Goal: Communication & Community: Ask a question

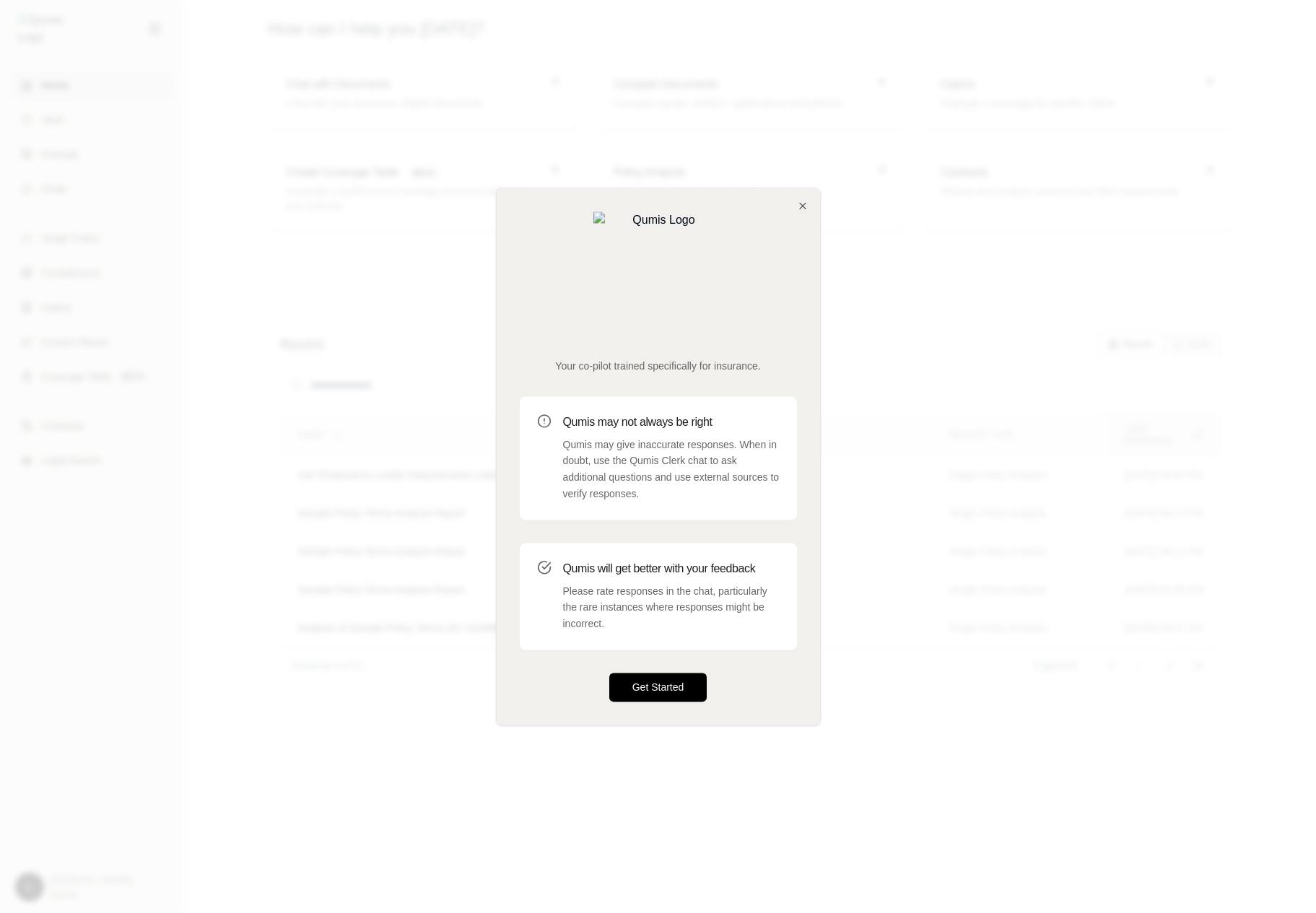
click at [625, 672] on button "Get Started" at bounding box center [658, 687] width 98 height 29
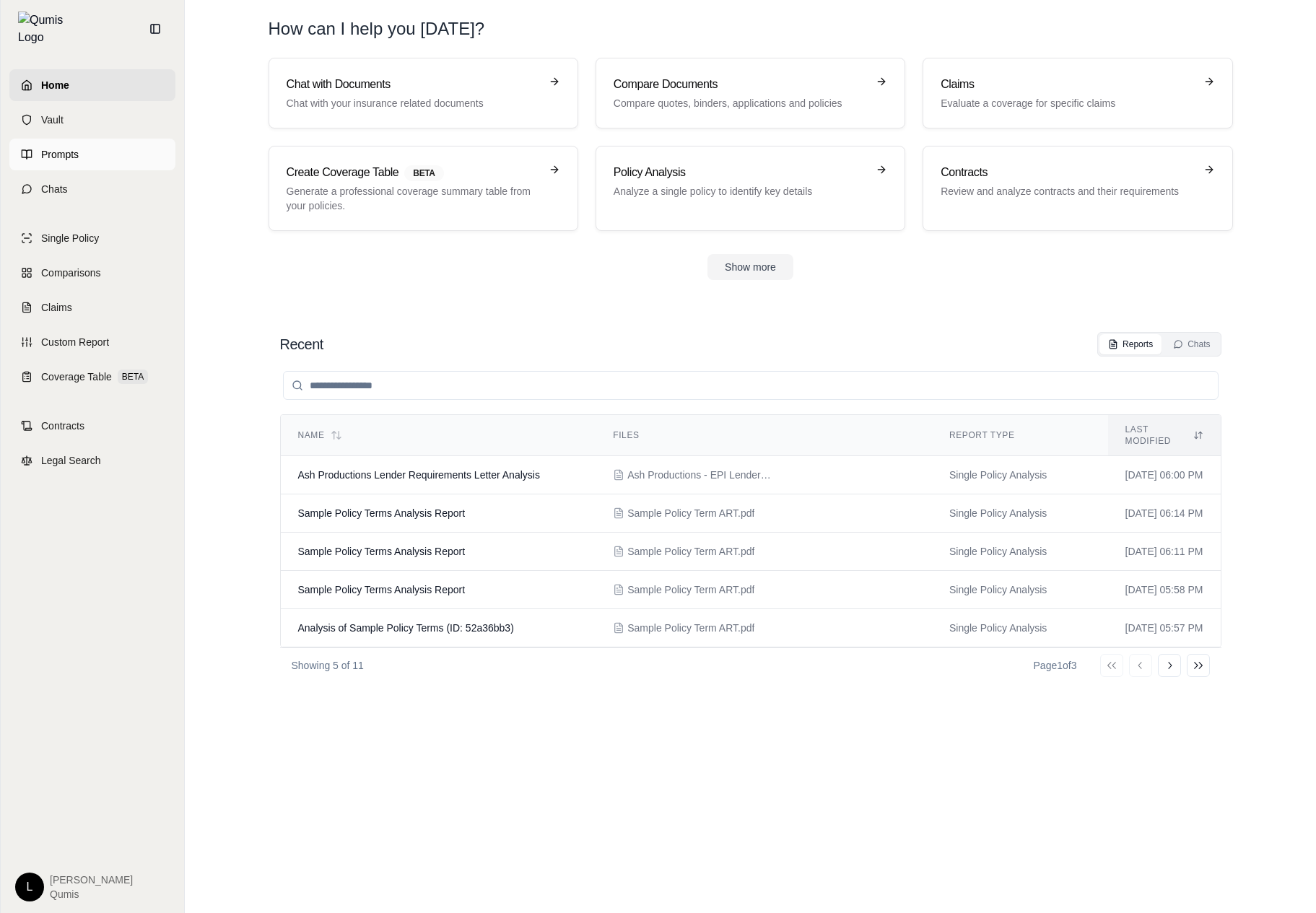
click at [123, 147] on link "Prompts" at bounding box center [91, 154] width 166 height 32
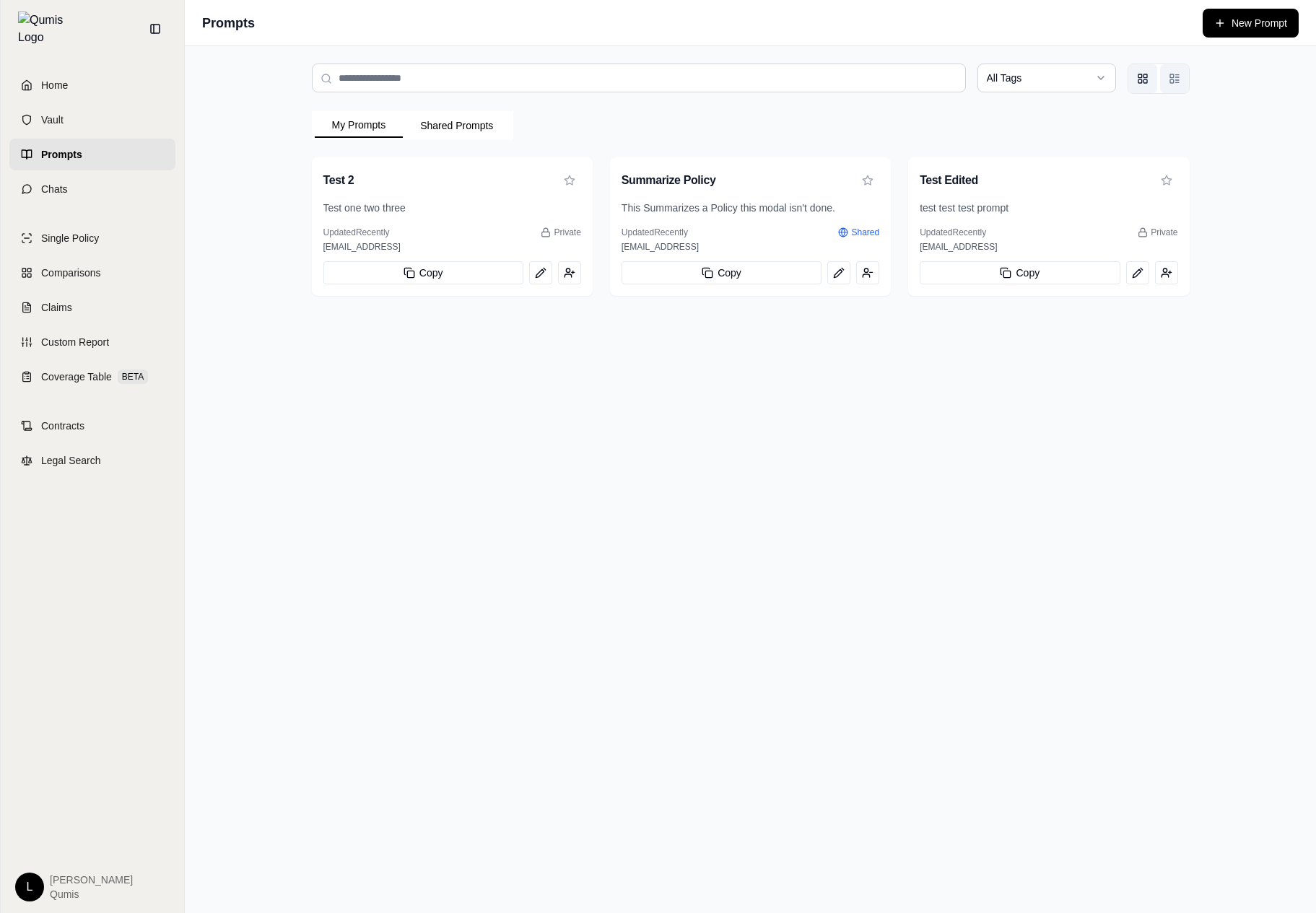
click at [1173, 74] on rect "List view" at bounding box center [1172, 76] width 4 height 4
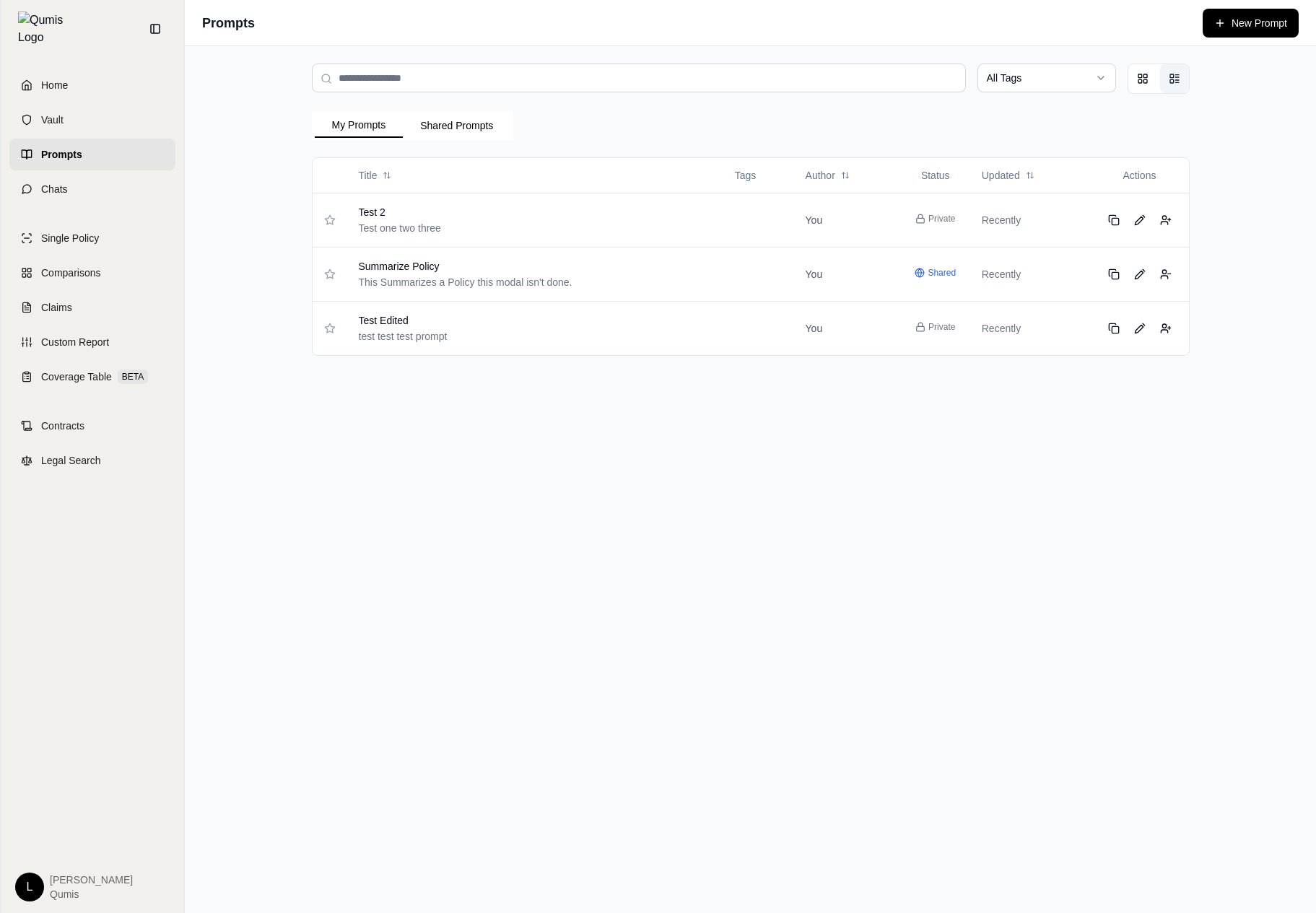
click at [1126, 81] on div "All Tags" at bounding box center [751, 79] width 878 height 31
click at [1140, 84] on icon "Grid view" at bounding box center [1142, 79] width 12 height 12
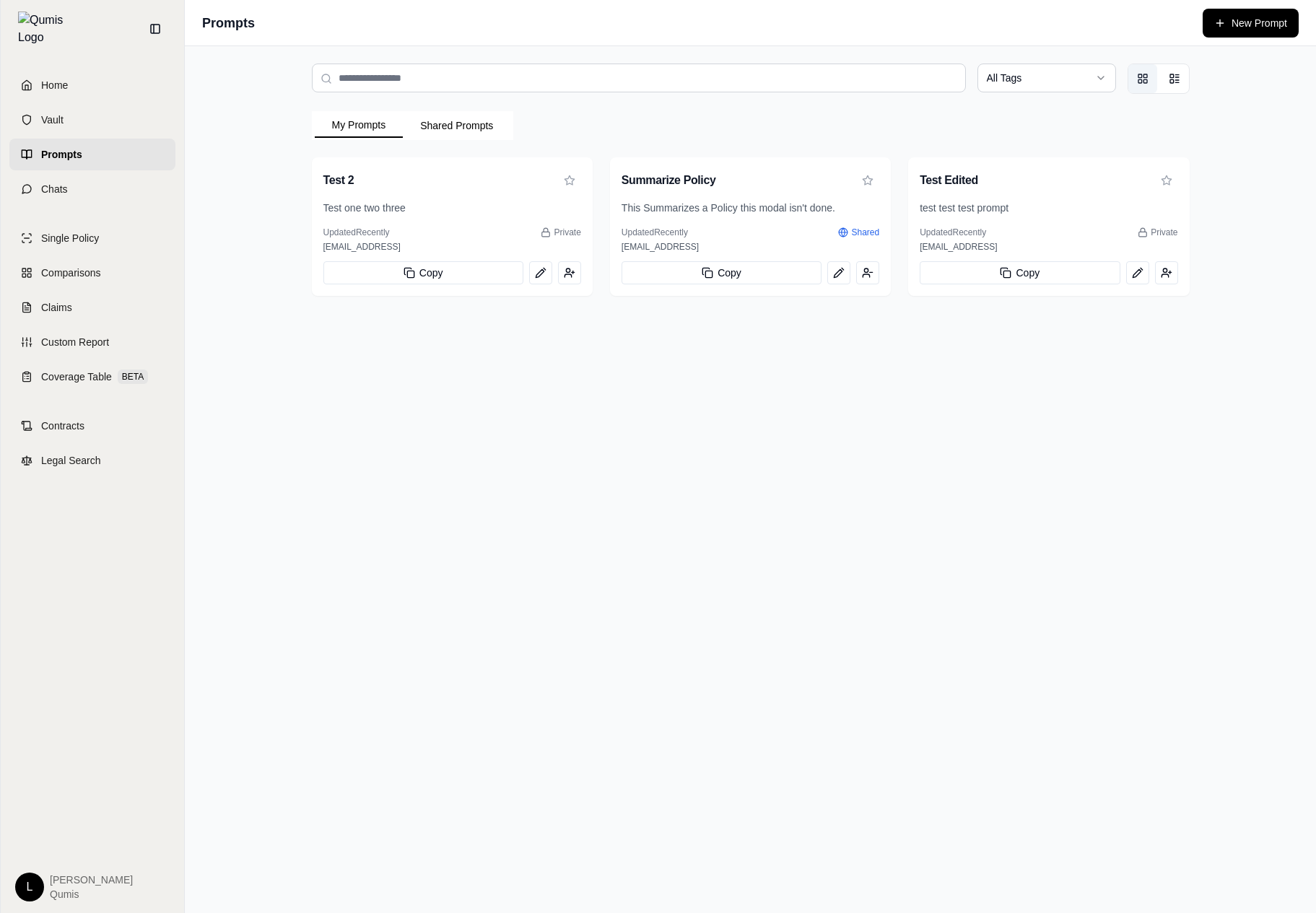
click at [590, 321] on div "All Tags My Prompts Shared Prompts Test 2 Test one two three Updated Recently P…" at bounding box center [750, 480] width 1131 height 867
click at [1131, 281] on button "View prompt: Test Edited" at bounding box center [1138, 273] width 24 height 24
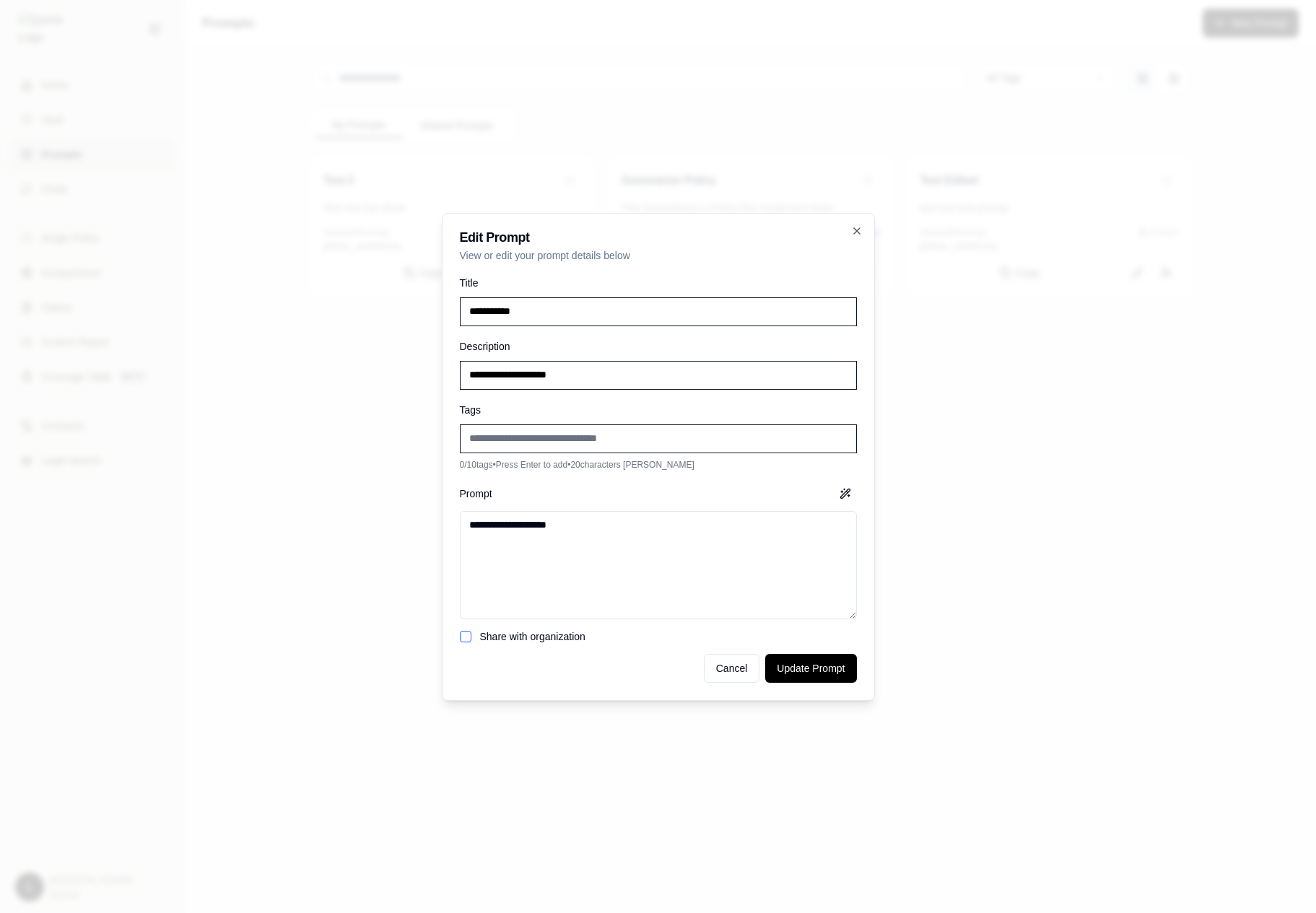
click at [996, 370] on div at bounding box center [658, 456] width 1316 height 913
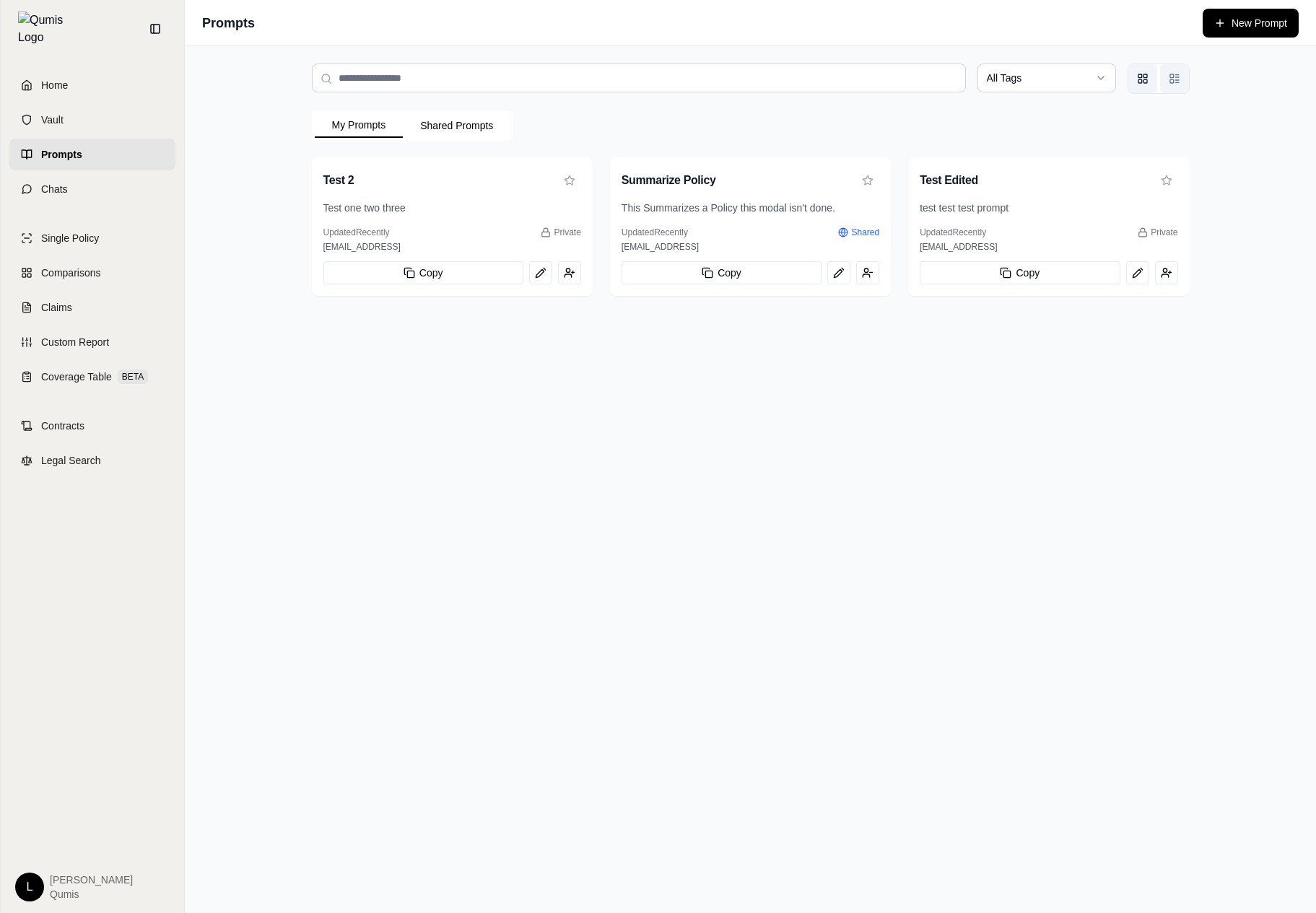
click at [1172, 89] on button "List view" at bounding box center [1175, 79] width 29 height 29
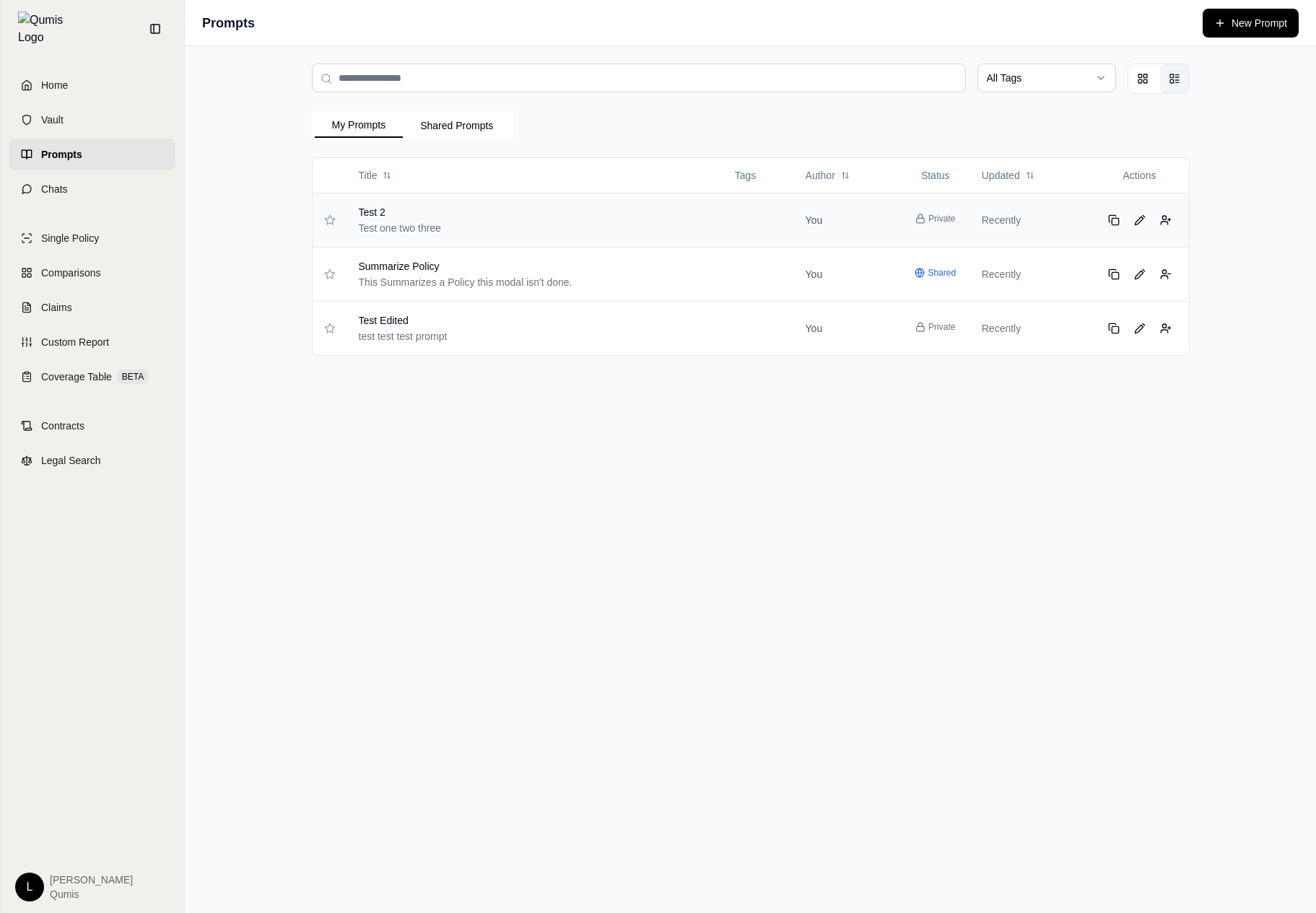
click at [464, 223] on div "Test one two three" at bounding box center [520, 228] width 323 height 14
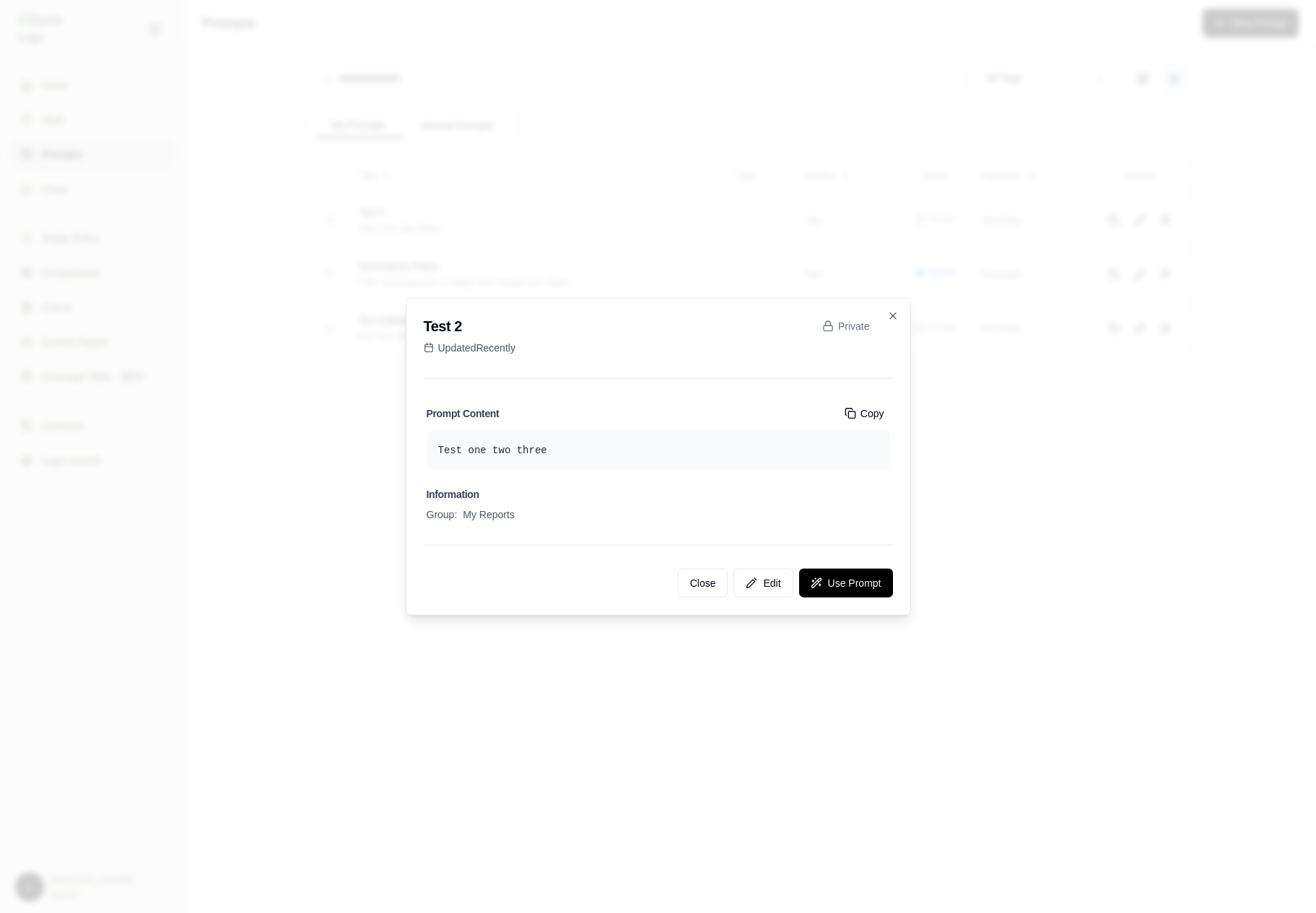
click at [1076, 422] on div at bounding box center [658, 456] width 1316 height 913
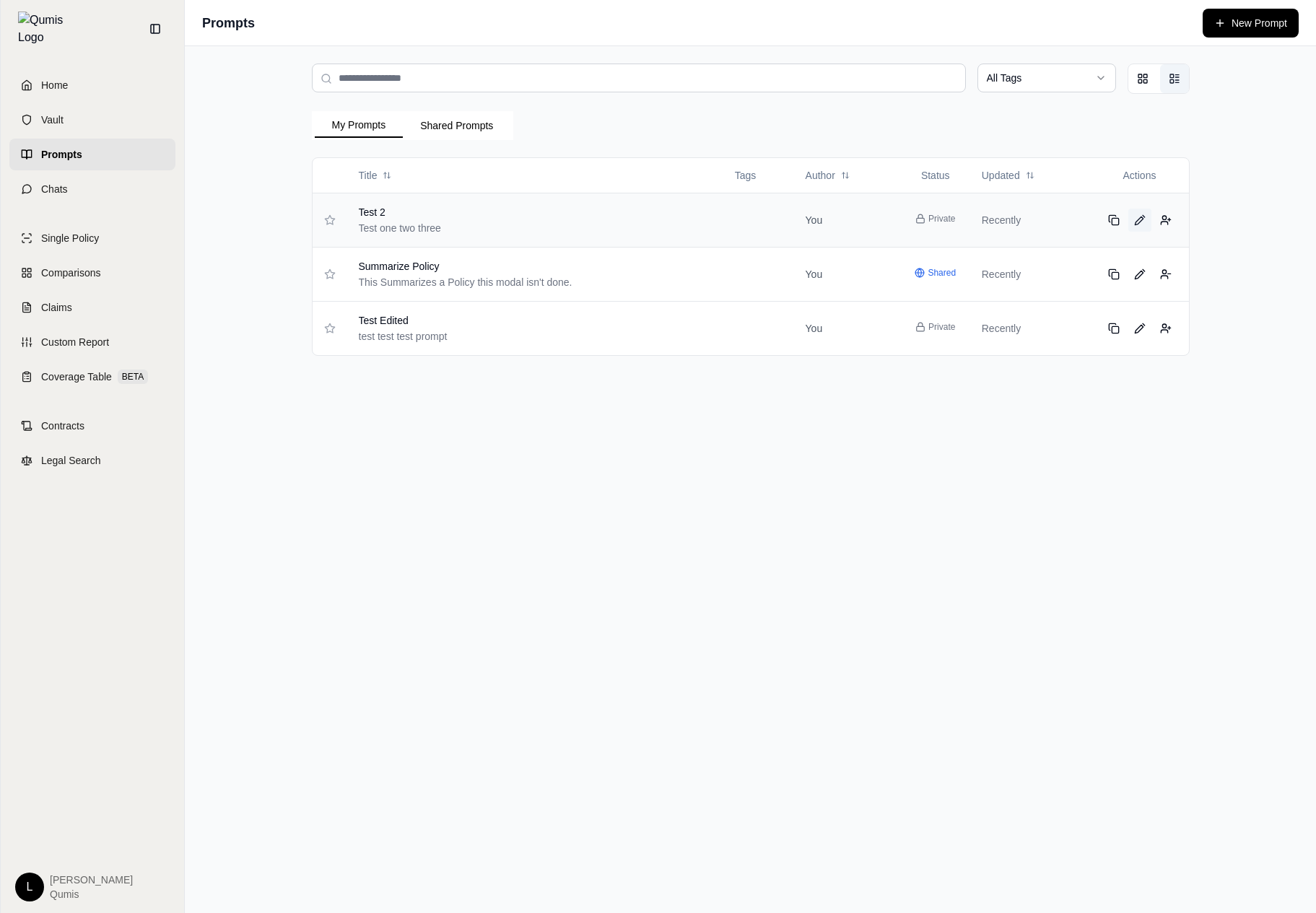
click at [1144, 216] on line at bounding box center [1144, 216] width 2 height 2
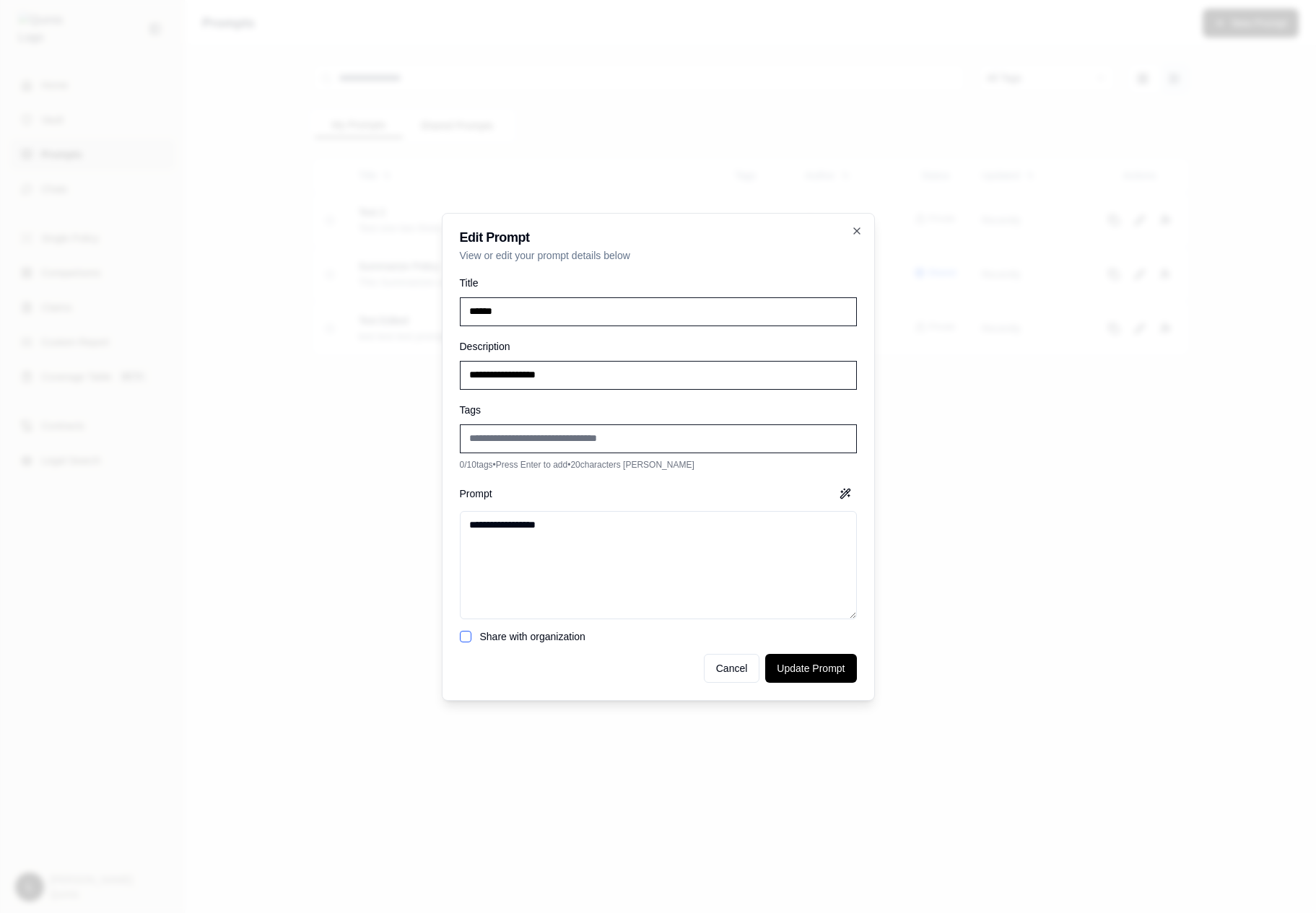
click at [959, 483] on div at bounding box center [658, 456] width 1316 height 913
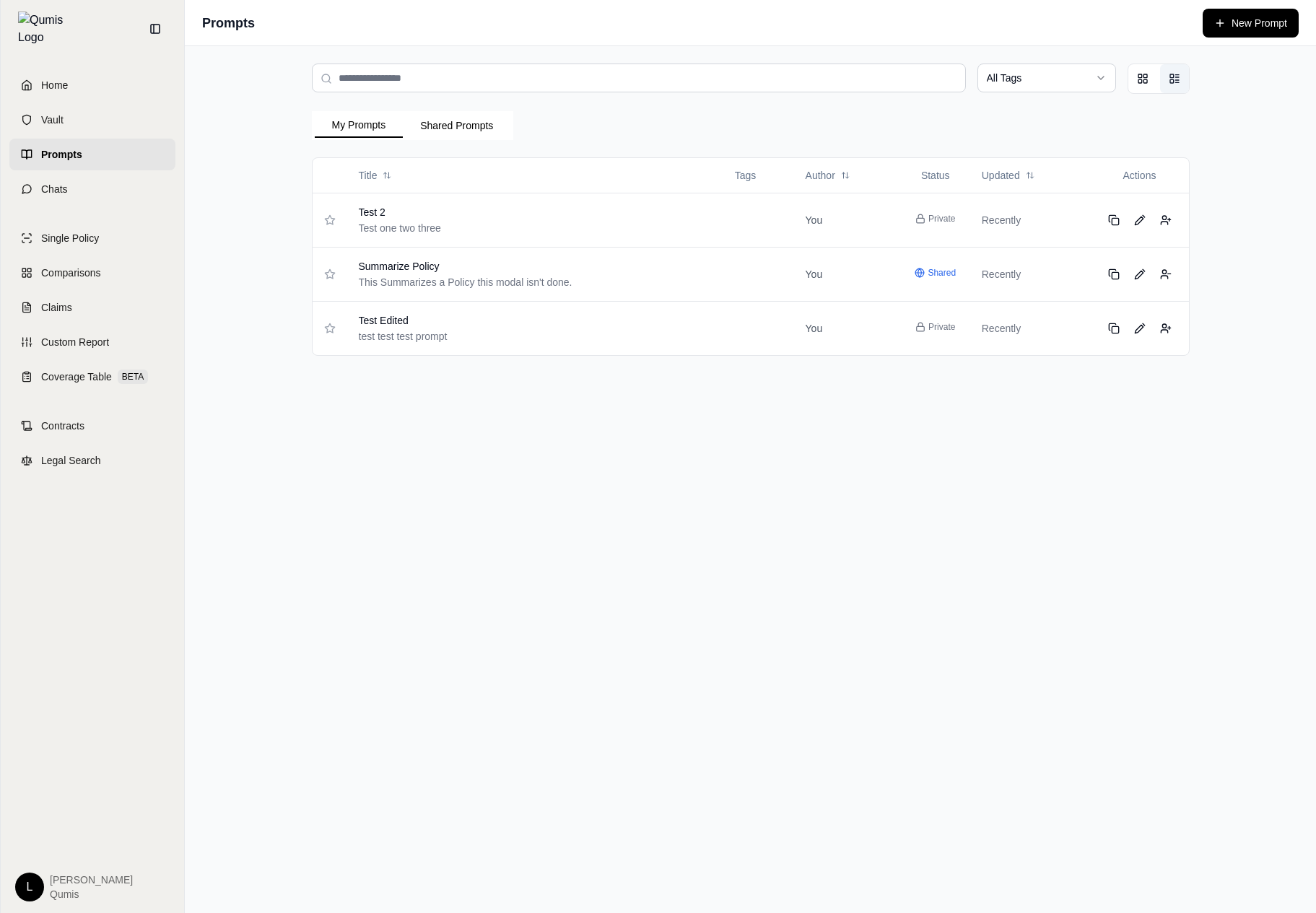
click at [1158, 77] on div at bounding box center [1159, 79] width 62 height 31
click at [1145, 81] on icon "Grid view" at bounding box center [1142, 79] width 12 height 12
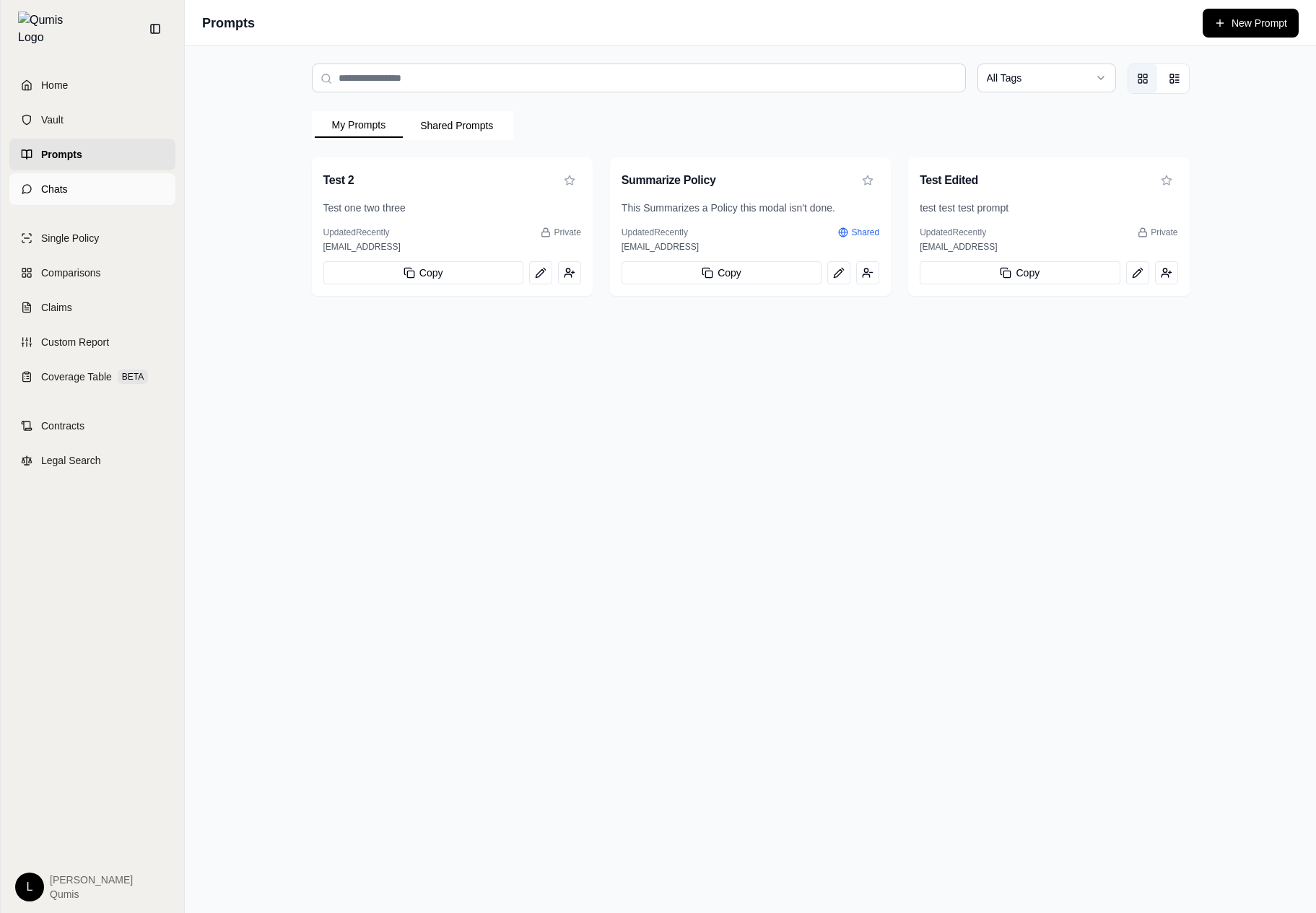
click at [84, 183] on link "Chats" at bounding box center [91, 188] width 166 height 32
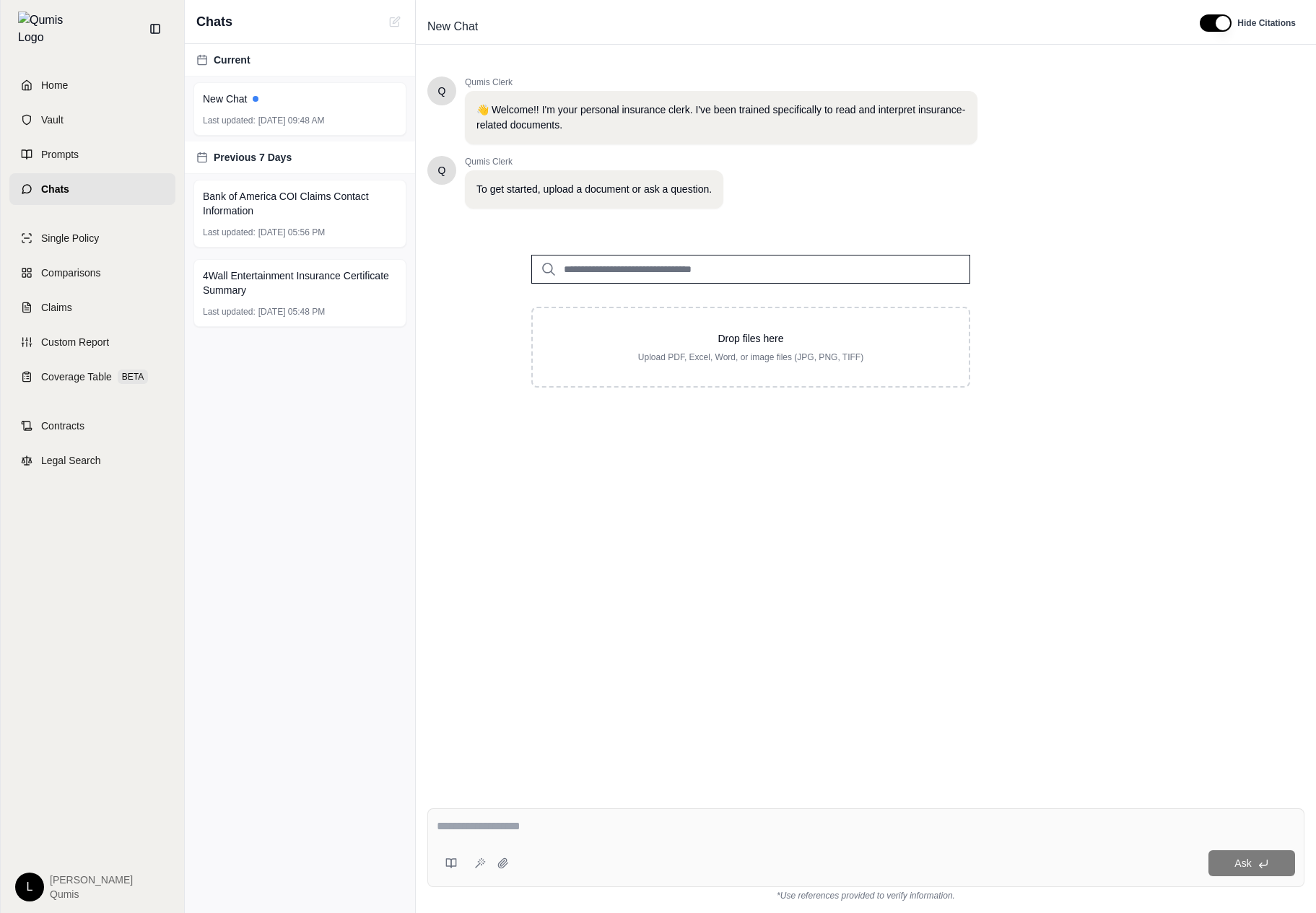
click at [462, 831] on textarea at bounding box center [866, 826] width 858 height 17
click at [448, 860] on icon at bounding box center [451, 863] width 12 height 12
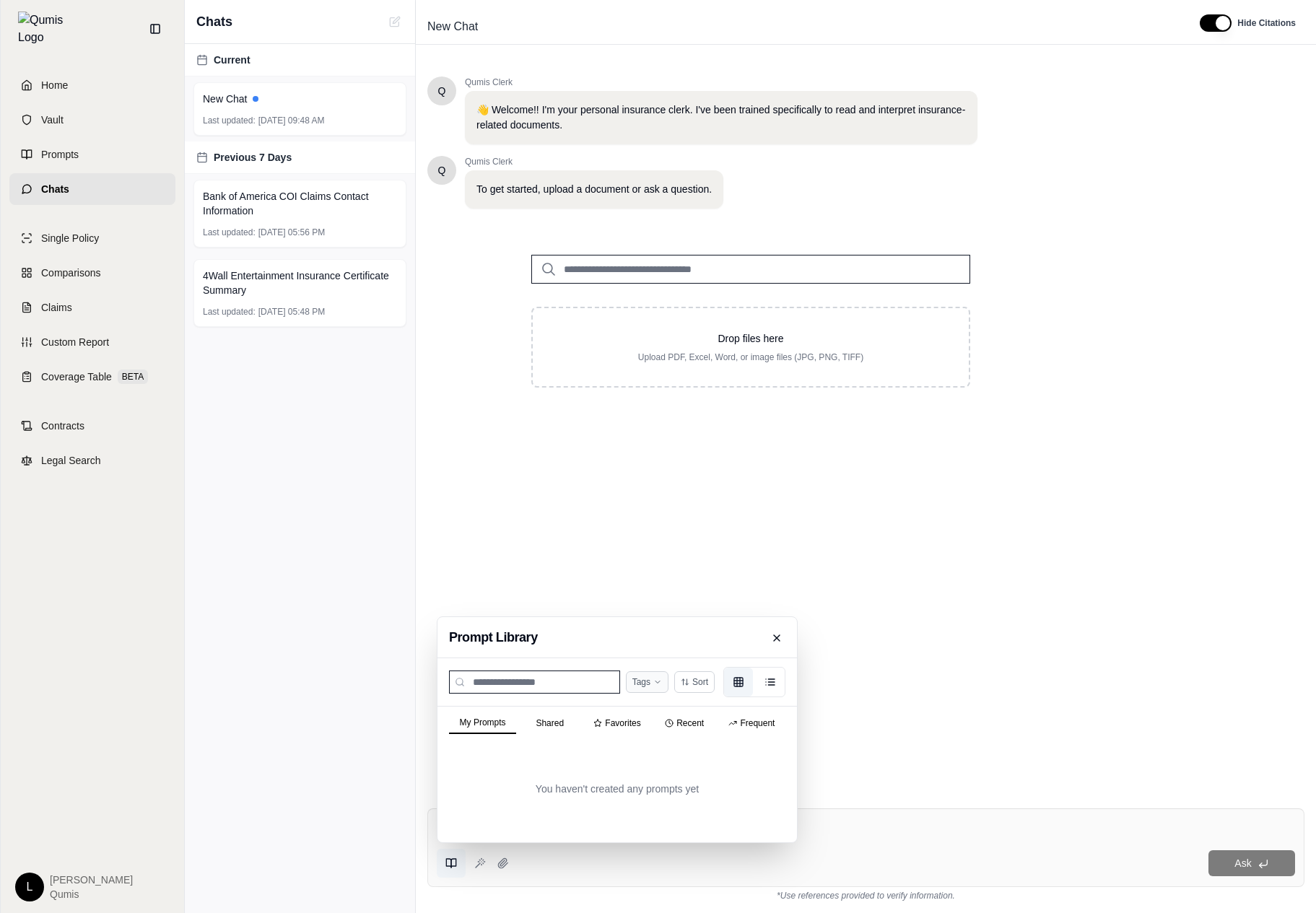
click at [662, 684] on html "Home Vault Prompts Chats Single Policy Comparisons Claims Custom Report Coverag…" at bounding box center [658, 456] width 1316 height 913
click at [716, 687] on html "Home Vault Prompts Chats Single Policy Comparisons Claims Custom Report Coverag…" at bounding box center [658, 456] width 1316 height 913
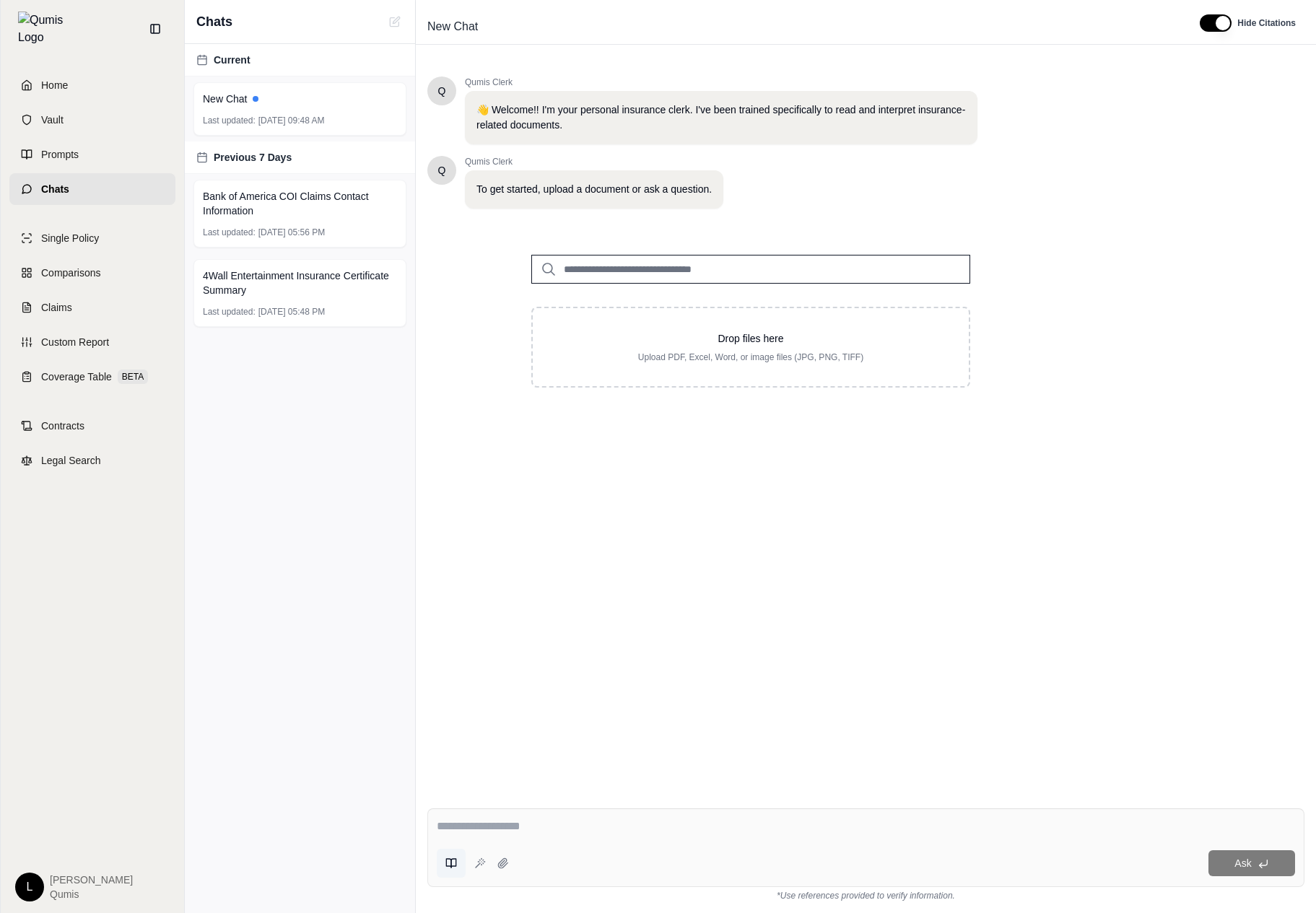
click at [449, 868] on icon at bounding box center [451, 863] width 12 height 12
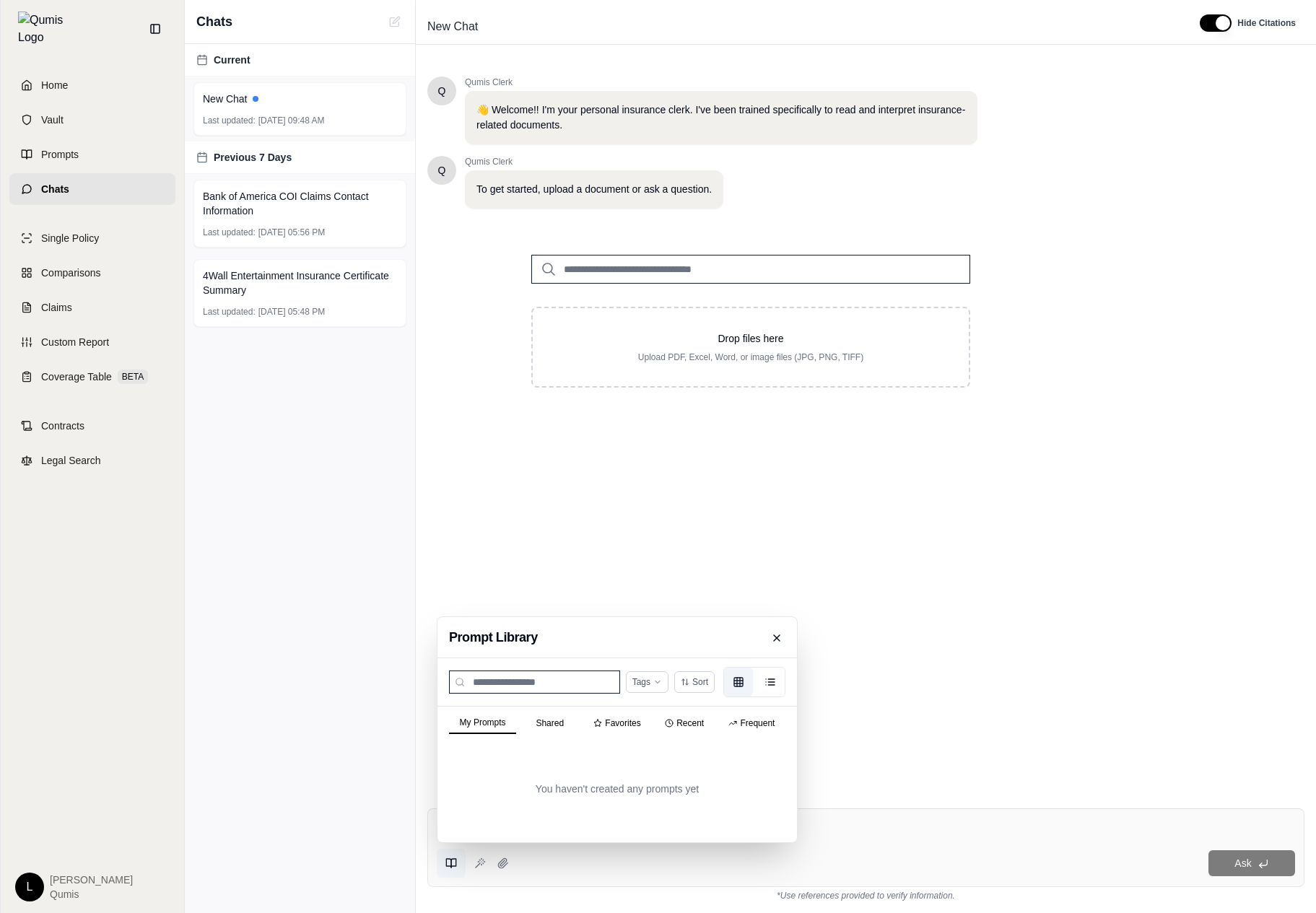
click at [545, 745] on div "You haven't created any prompts yet" at bounding box center [616, 789] width 359 height 107
click at [569, 718] on button "Shared" at bounding box center [549, 723] width 67 height 20
click at [475, 728] on button "My Prompts" at bounding box center [482, 723] width 67 height 20
click at [758, 683] on button "List view" at bounding box center [770, 682] width 29 height 29
click at [737, 683] on icon "Grid view" at bounding box center [739, 681] width 12 height 12
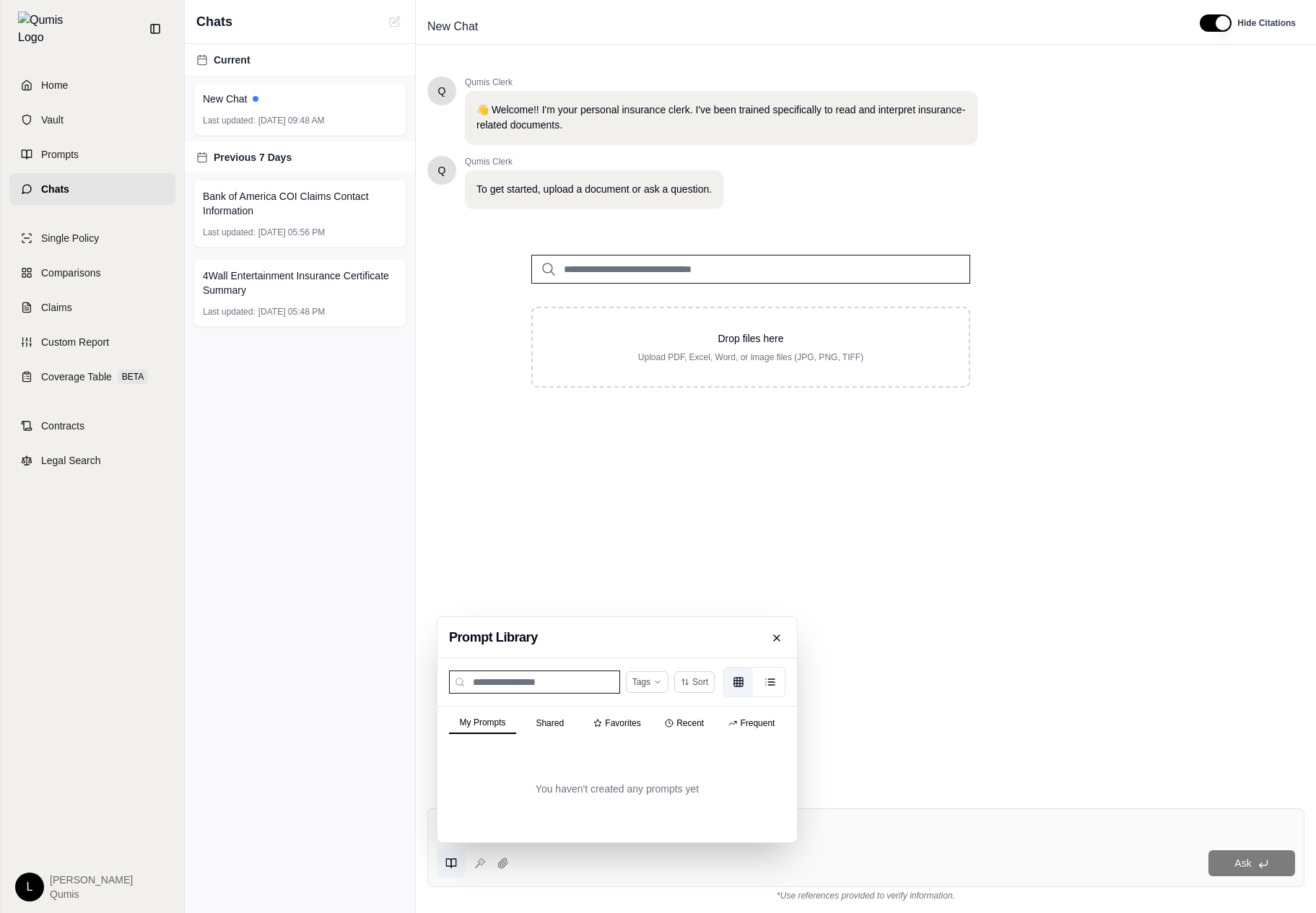
click at [568, 729] on button "Shared" at bounding box center [549, 723] width 67 height 20
click at [611, 729] on button "Favorites" at bounding box center [616, 723] width 67 height 22
click at [519, 727] on button "Shared" at bounding box center [549, 723] width 67 height 22
click at [751, 687] on button "Grid view" at bounding box center [739, 682] width 29 height 29
click at [761, 687] on button "List view" at bounding box center [770, 682] width 29 height 29
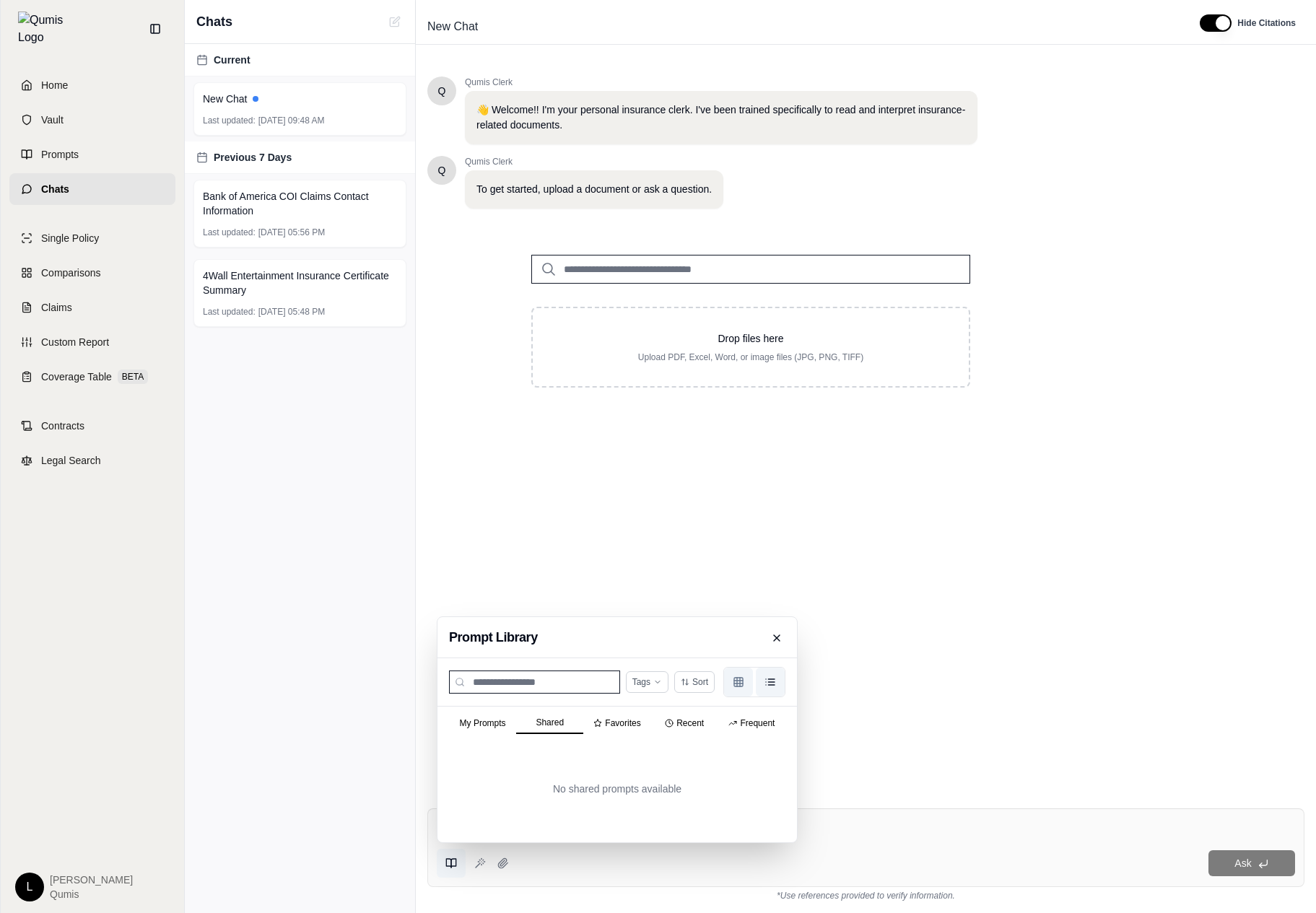
click at [743, 687] on icon "Grid view" at bounding box center [739, 681] width 12 height 12
click at [509, 704] on div "Tags Sort" at bounding box center [616, 681] width 359 height 48
click at [483, 718] on button "My Prompts" at bounding box center [482, 723] width 67 height 20
click at [770, 638] on button at bounding box center [777, 638] width 17 height 24
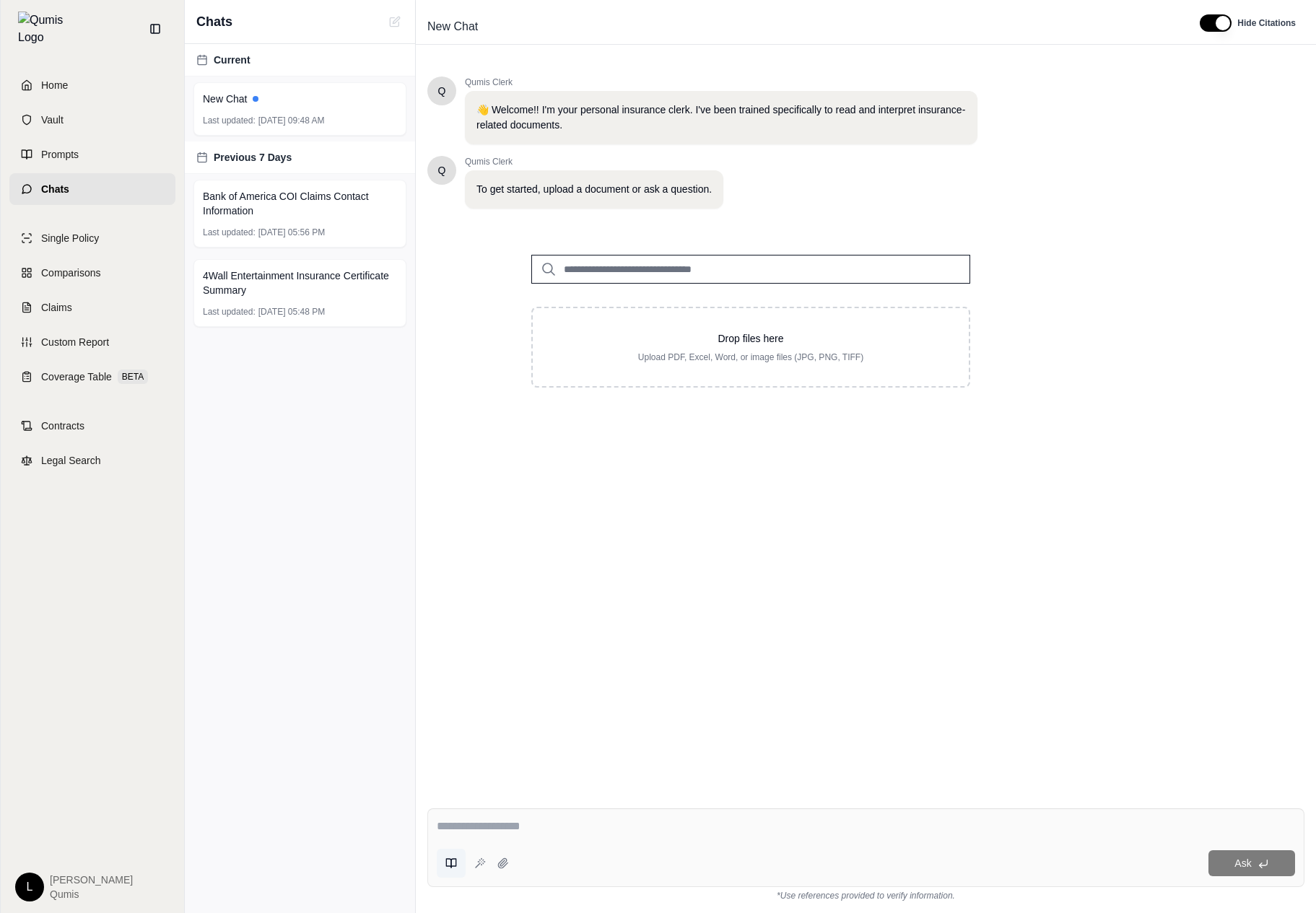
click at [448, 861] on icon at bounding box center [451, 863] width 12 height 12
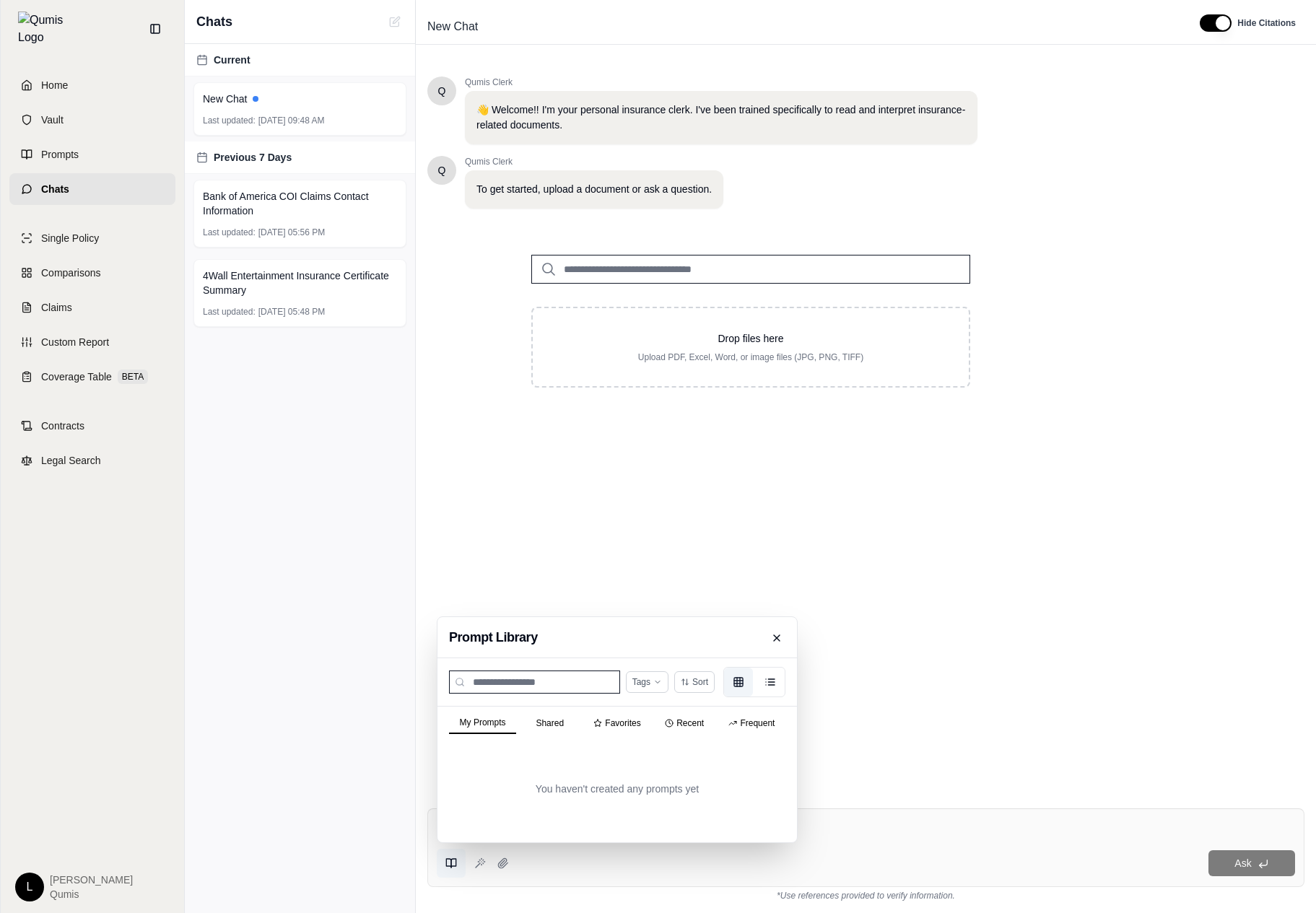
click at [847, 789] on div "Q Qumis Clerk 👋 Welcome!! I'm your personal insurance clerk. I've been trained …" at bounding box center [865, 425] width 901 height 744
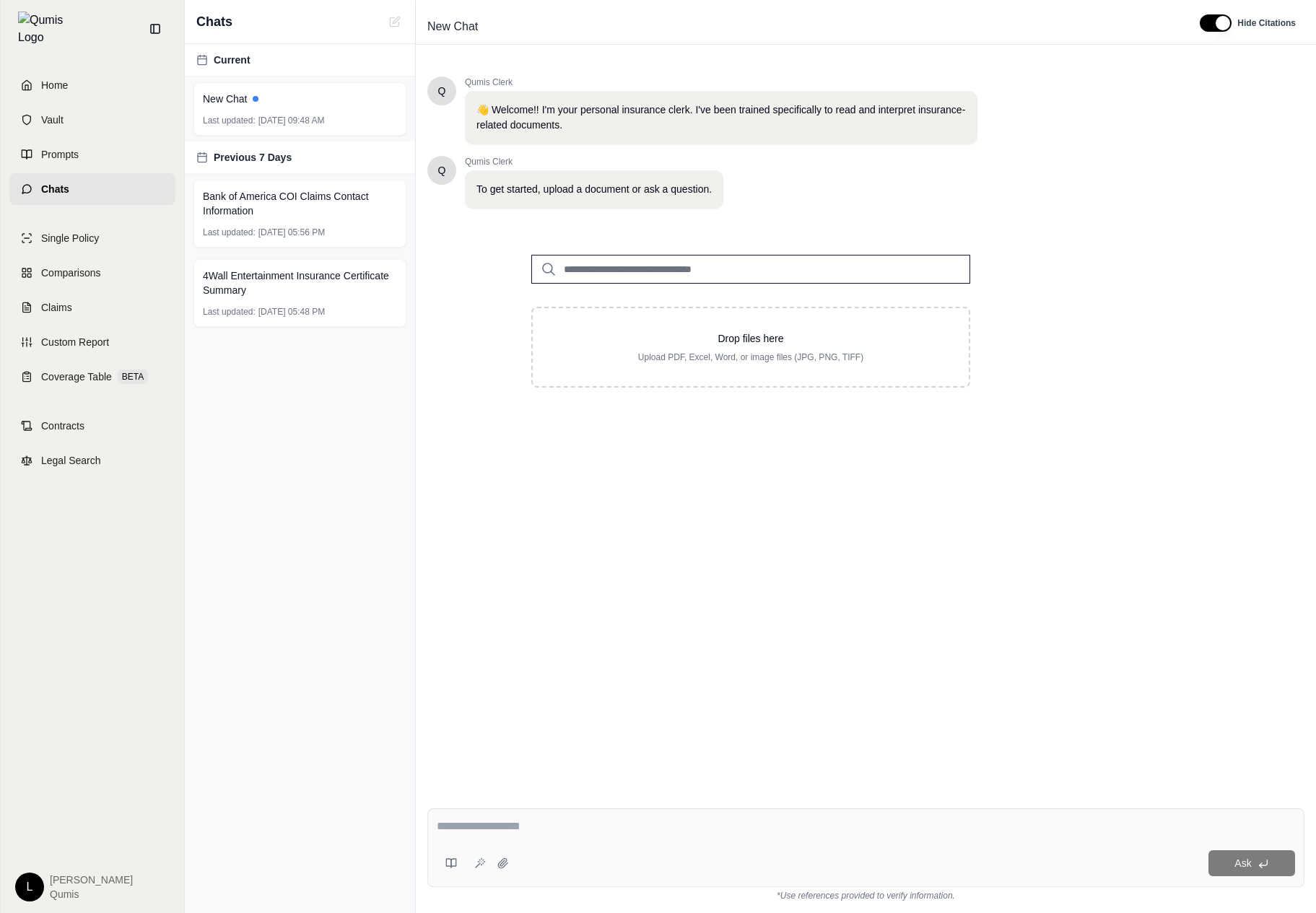
click at [777, 823] on textarea at bounding box center [866, 826] width 858 height 17
click at [435, 866] on div "Ask" at bounding box center [865, 847] width 877 height 79
click at [454, 861] on icon at bounding box center [451, 863] width 12 height 12
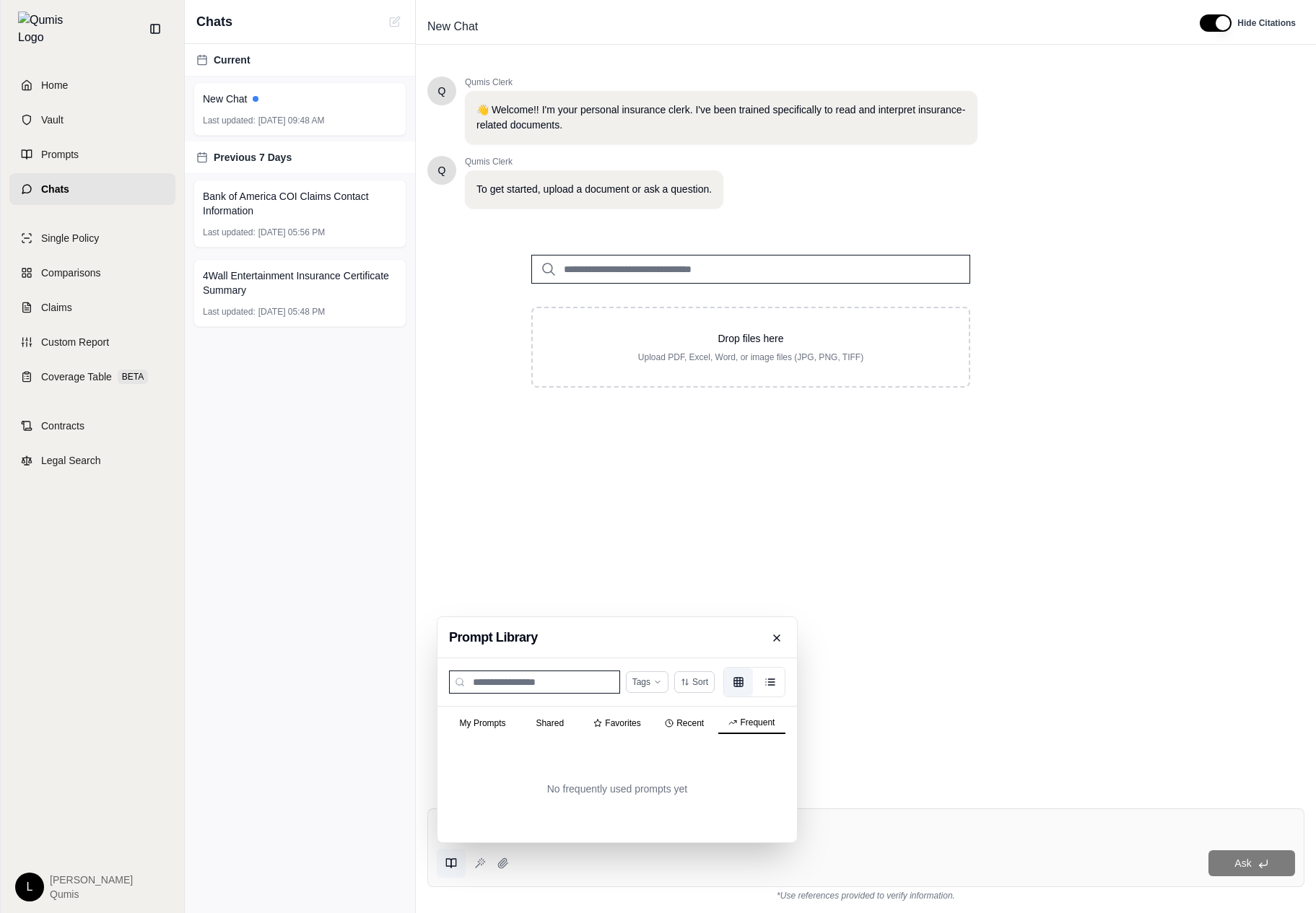
click at [772, 725] on button "Frequent" at bounding box center [752, 723] width 67 height 22
click at [491, 727] on button "My Prompts" at bounding box center [482, 723] width 67 height 20
click at [781, 646] on button at bounding box center [777, 638] width 17 height 24
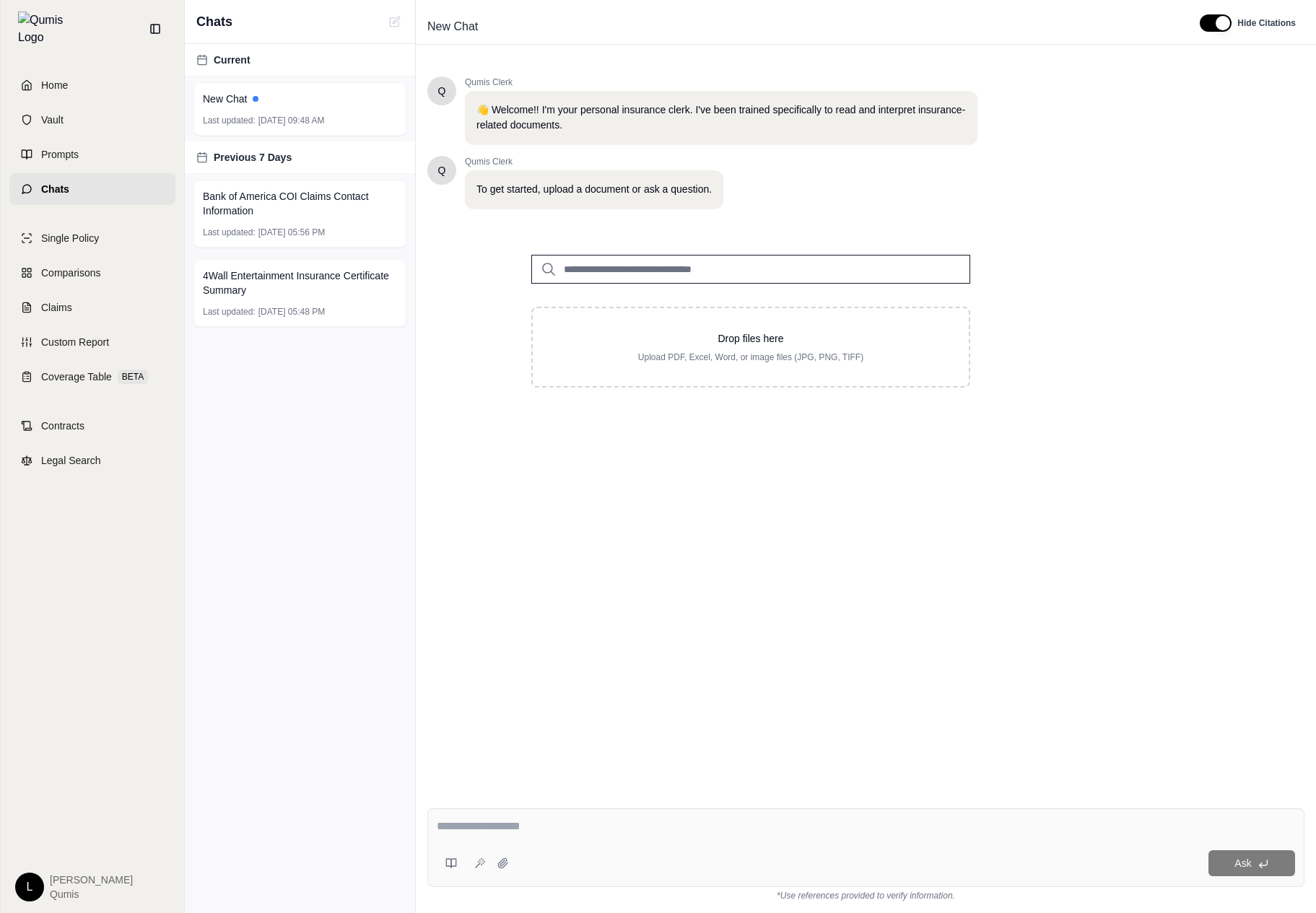
click at [459, 827] on textarea at bounding box center [866, 826] width 858 height 17
drag, startPoint x: 539, startPoint y: 404, endPoint x: 598, endPoint y: 446, distance: 72.4
click at [598, 446] on div "Q Qumis Clerk 👋 Welcome!! I'm your personal insurance clerk. I've been trained …" at bounding box center [865, 425] width 877 height 720
click at [91, 138] on link "Prompts" at bounding box center [91, 154] width 166 height 32
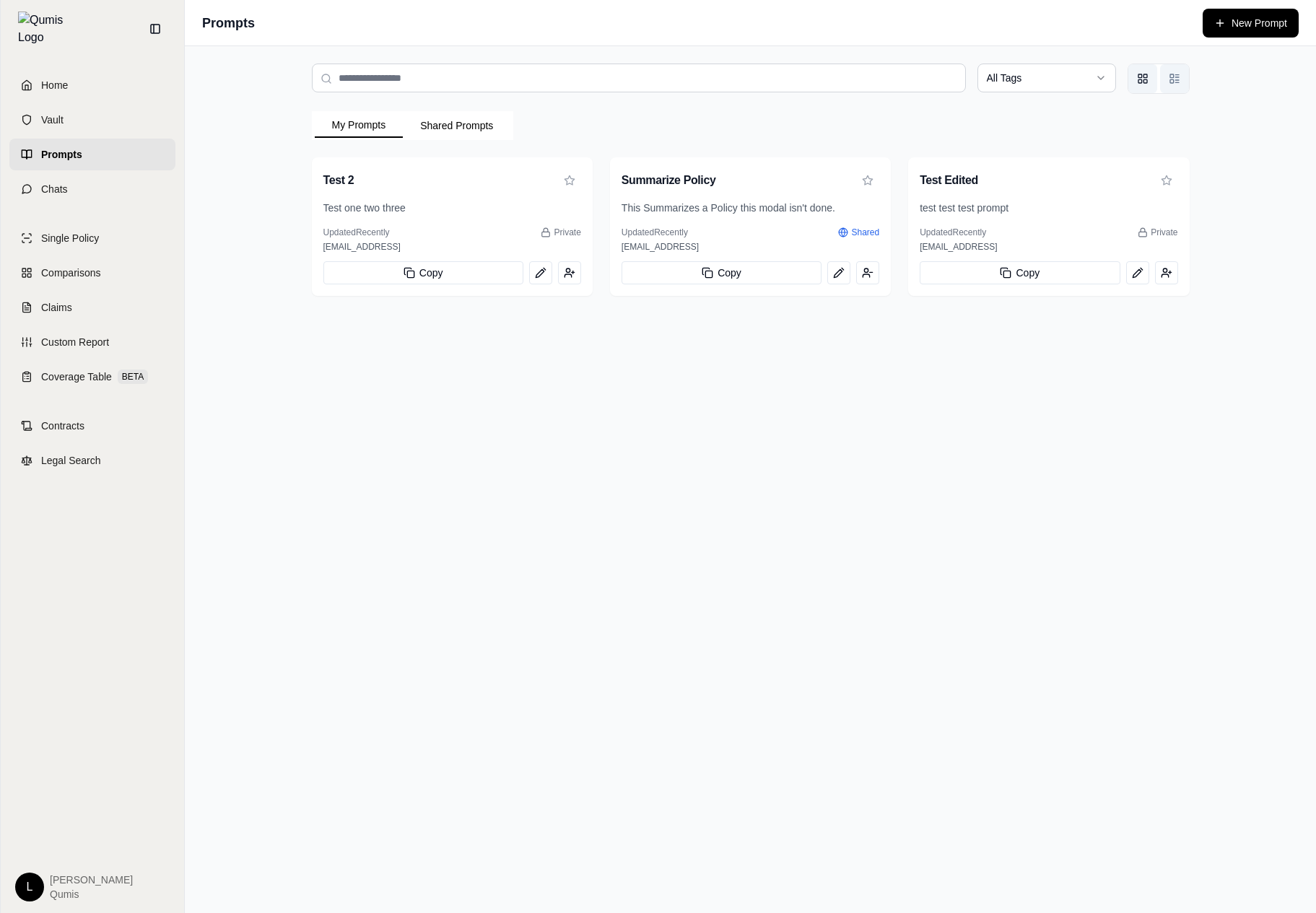
click at [1178, 73] on icon "List view" at bounding box center [1174, 79] width 12 height 12
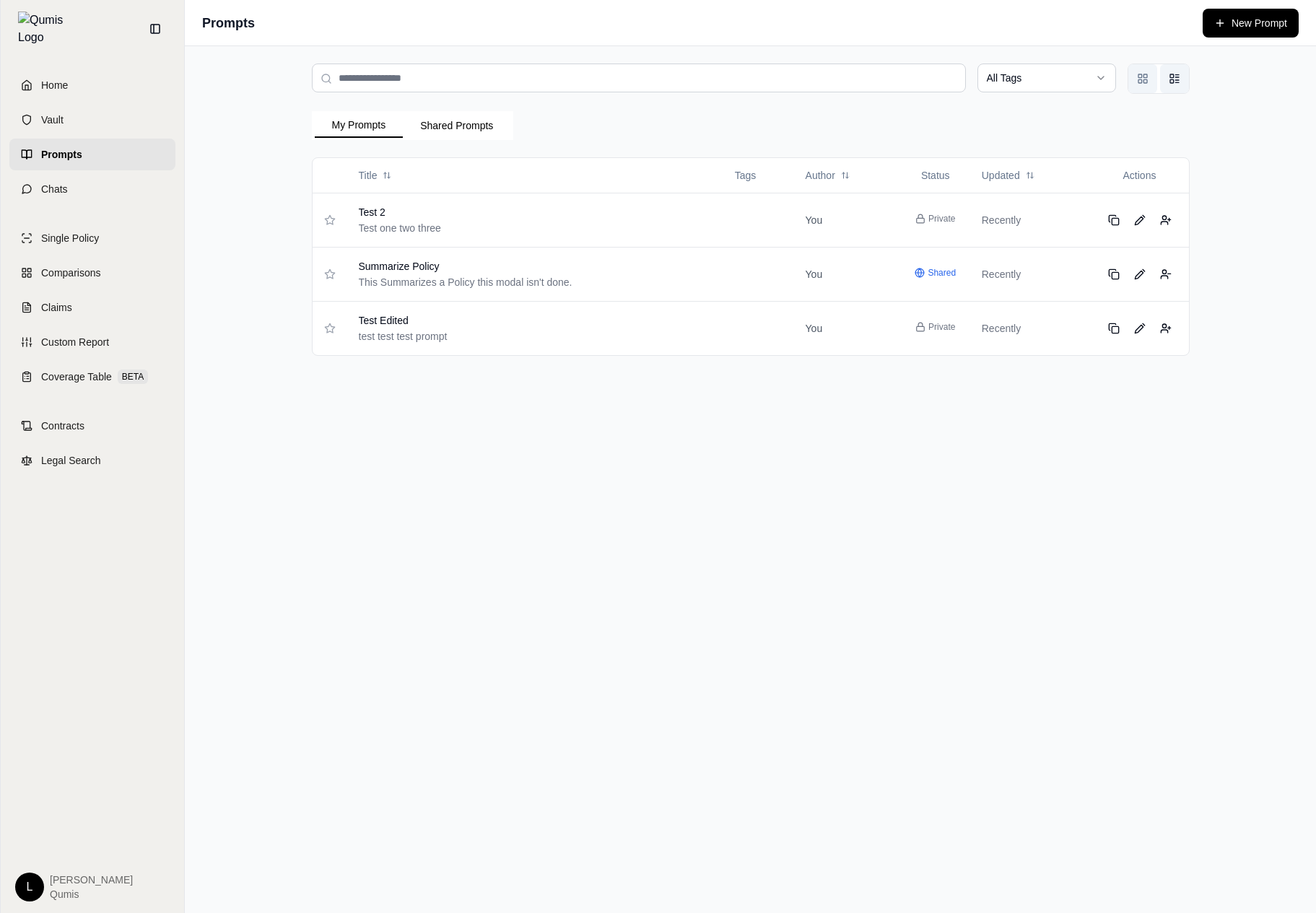
click at [1141, 81] on rect "Grid view" at bounding box center [1140, 81] width 4 height 4
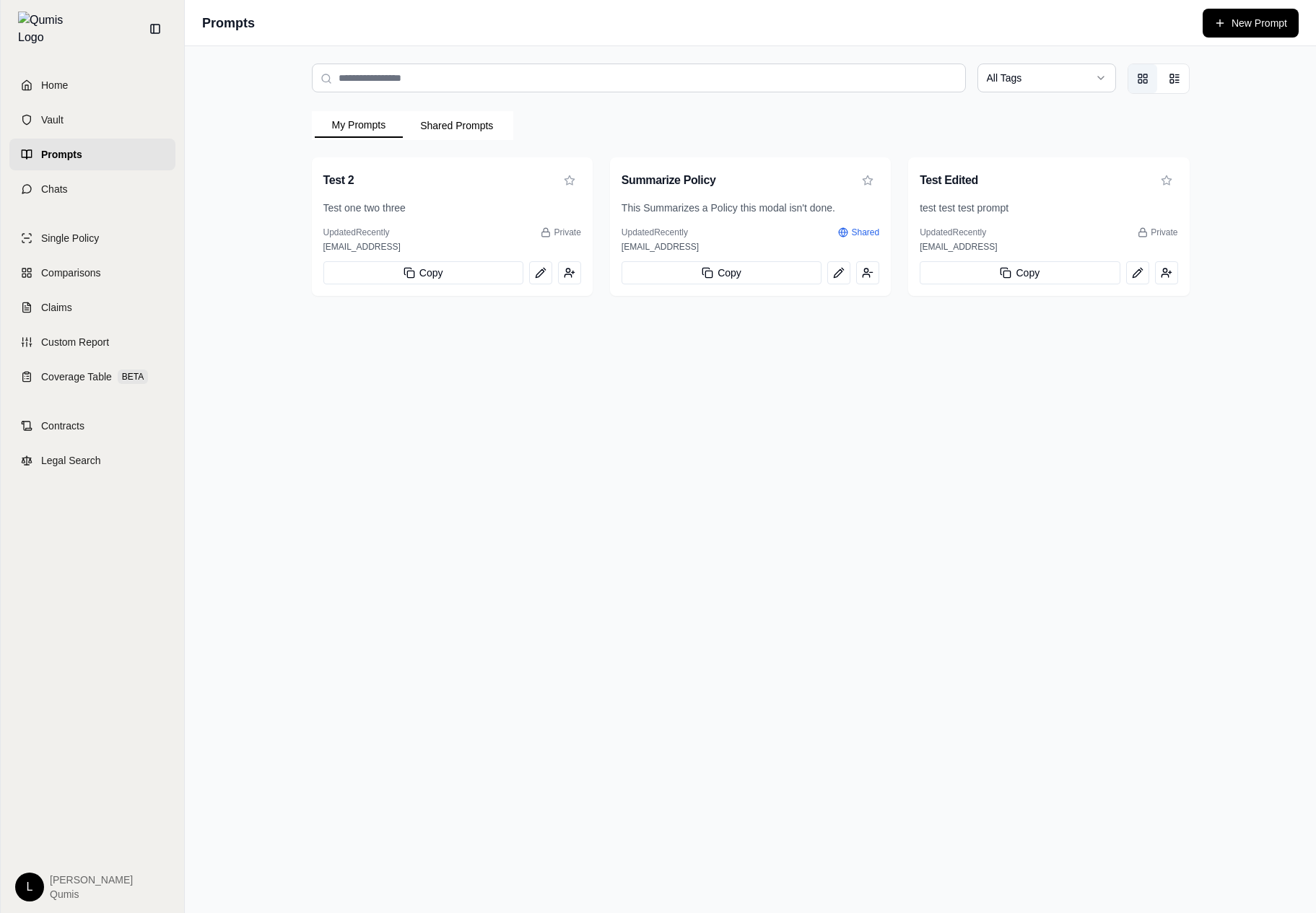
click at [1083, 81] on html "Home Vault Prompts Chats Single Policy Comparisons Claims Custom Report Coverag…" at bounding box center [658, 456] width 1316 height 913
click at [1170, 79] on html "Home Vault Prompts Chats Single Policy Comparisons Claims Custom Report Coverag…" at bounding box center [658, 456] width 1316 height 913
click at [968, 199] on div "Test Edited" at bounding box center [1048, 179] width 281 height 43
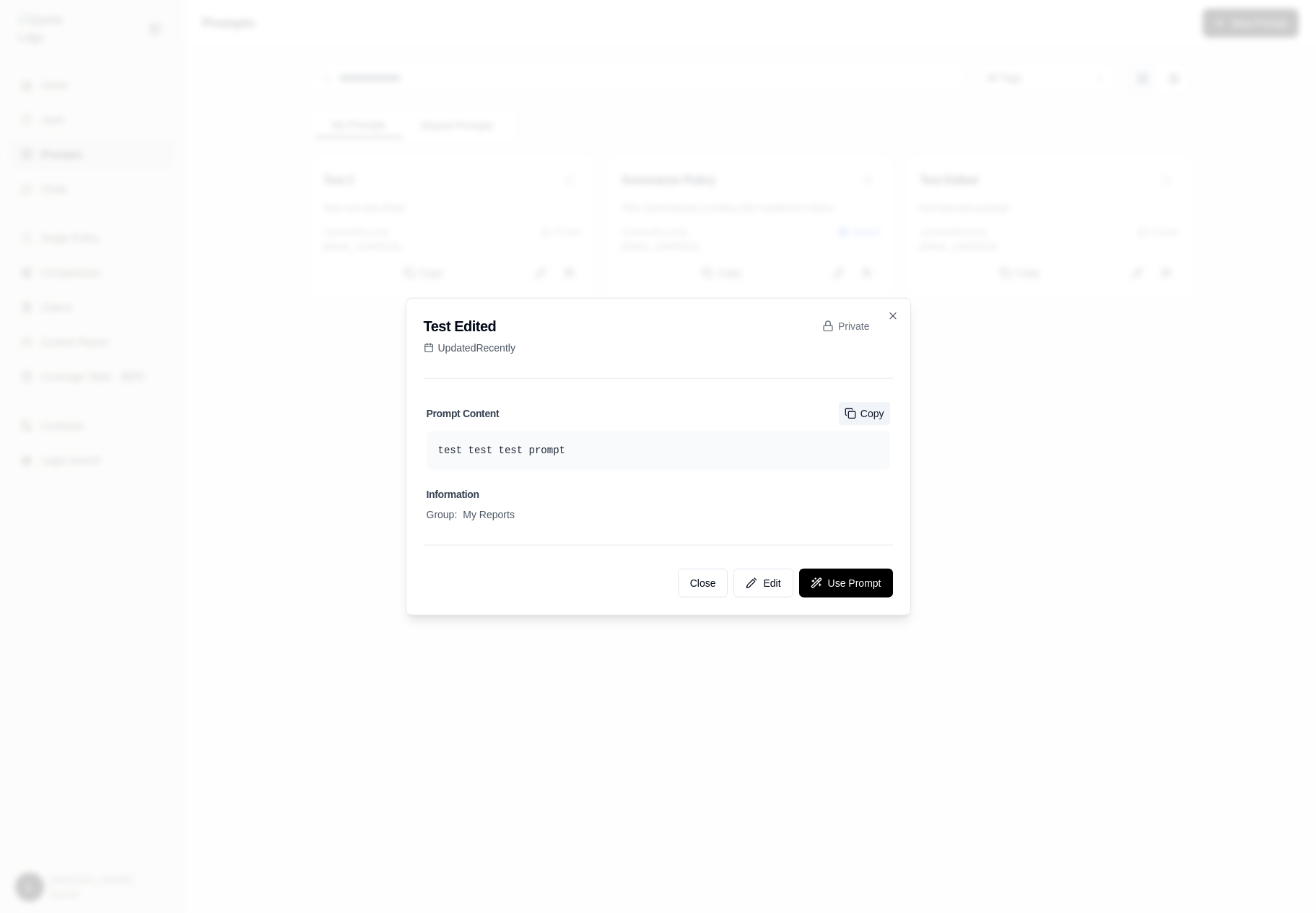
click at [866, 410] on button "Copy" at bounding box center [864, 413] width 52 height 24
click at [760, 569] on button "Edit" at bounding box center [762, 584] width 59 height 29
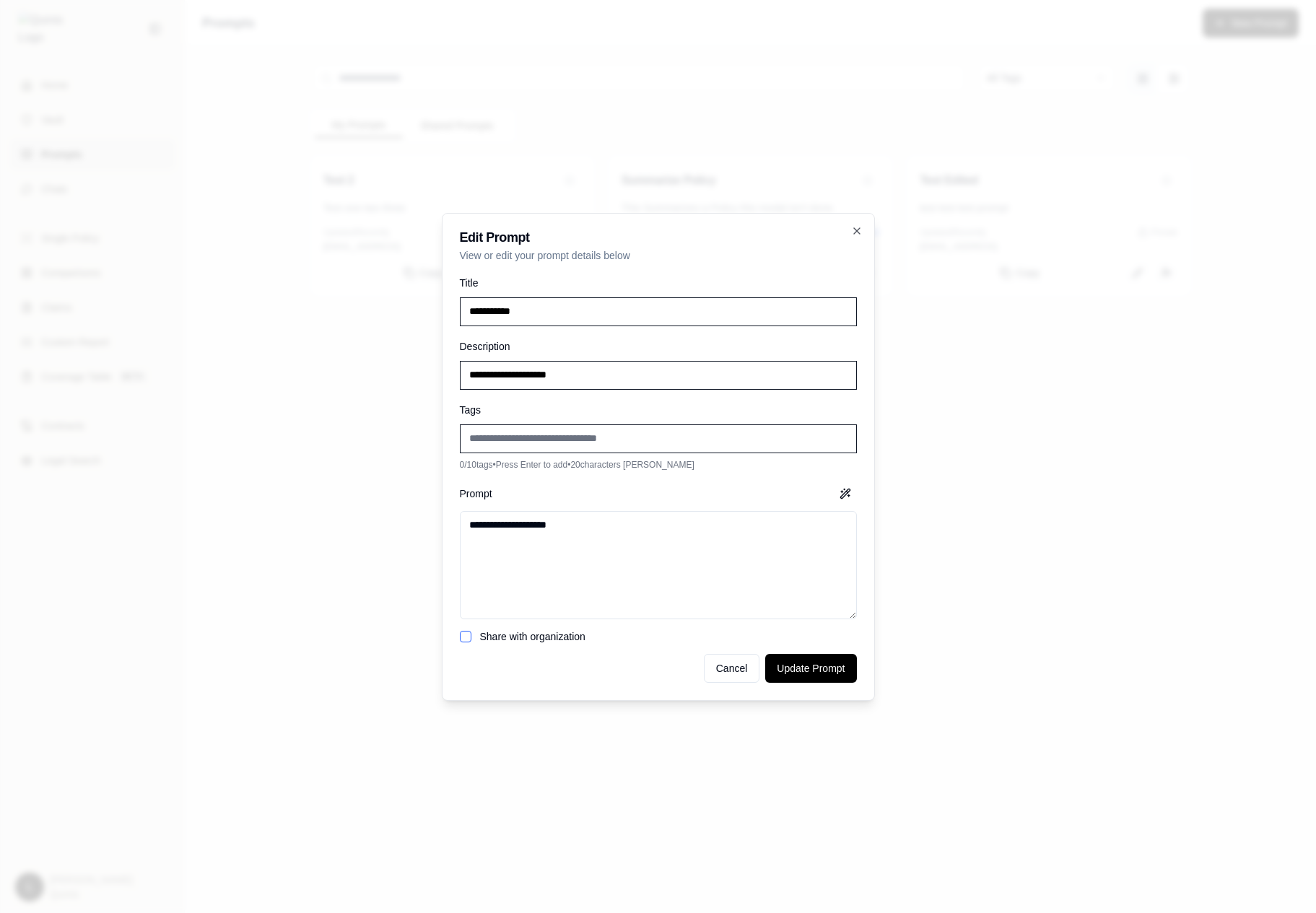
click at [598, 455] on div "0 / 10 tags • Press Enter to add • 20 characters max" at bounding box center [658, 447] width 397 height 46
click at [647, 434] on input "Add new tag" at bounding box center [658, 439] width 397 height 29
type input "****"
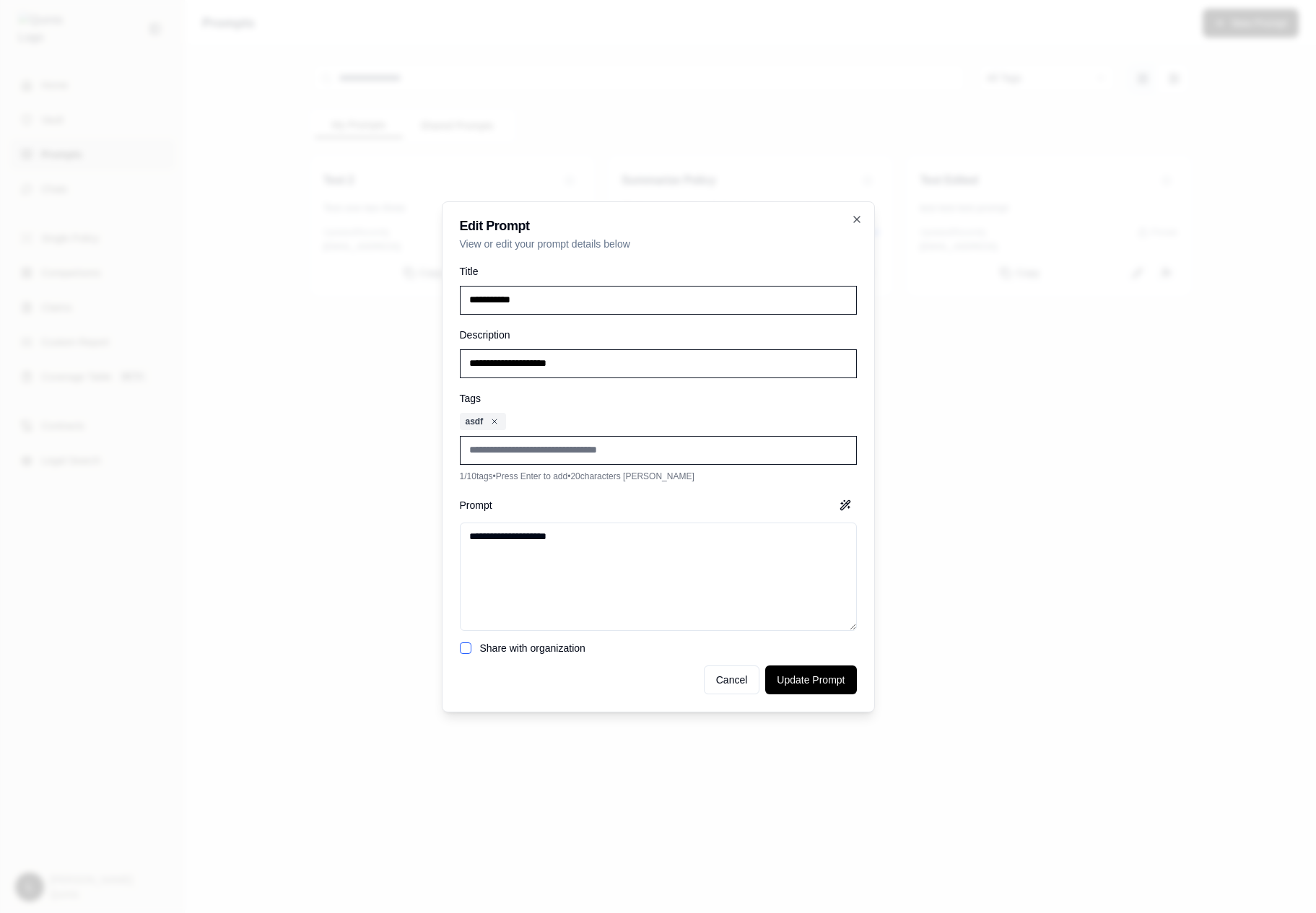
click at [644, 436] on input "Add new tag" at bounding box center [658, 451] width 397 height 29
type input "*"
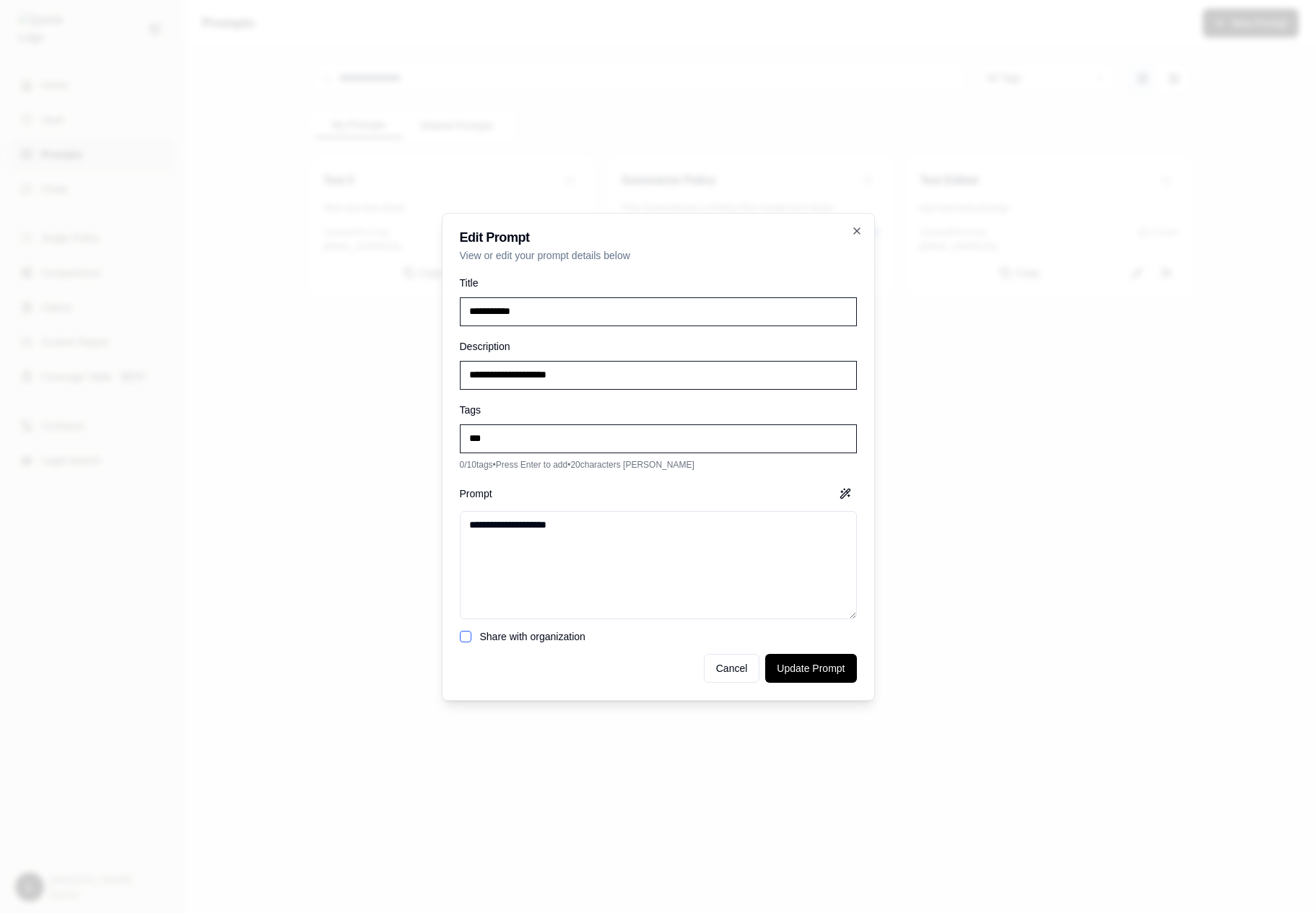
type input "****"
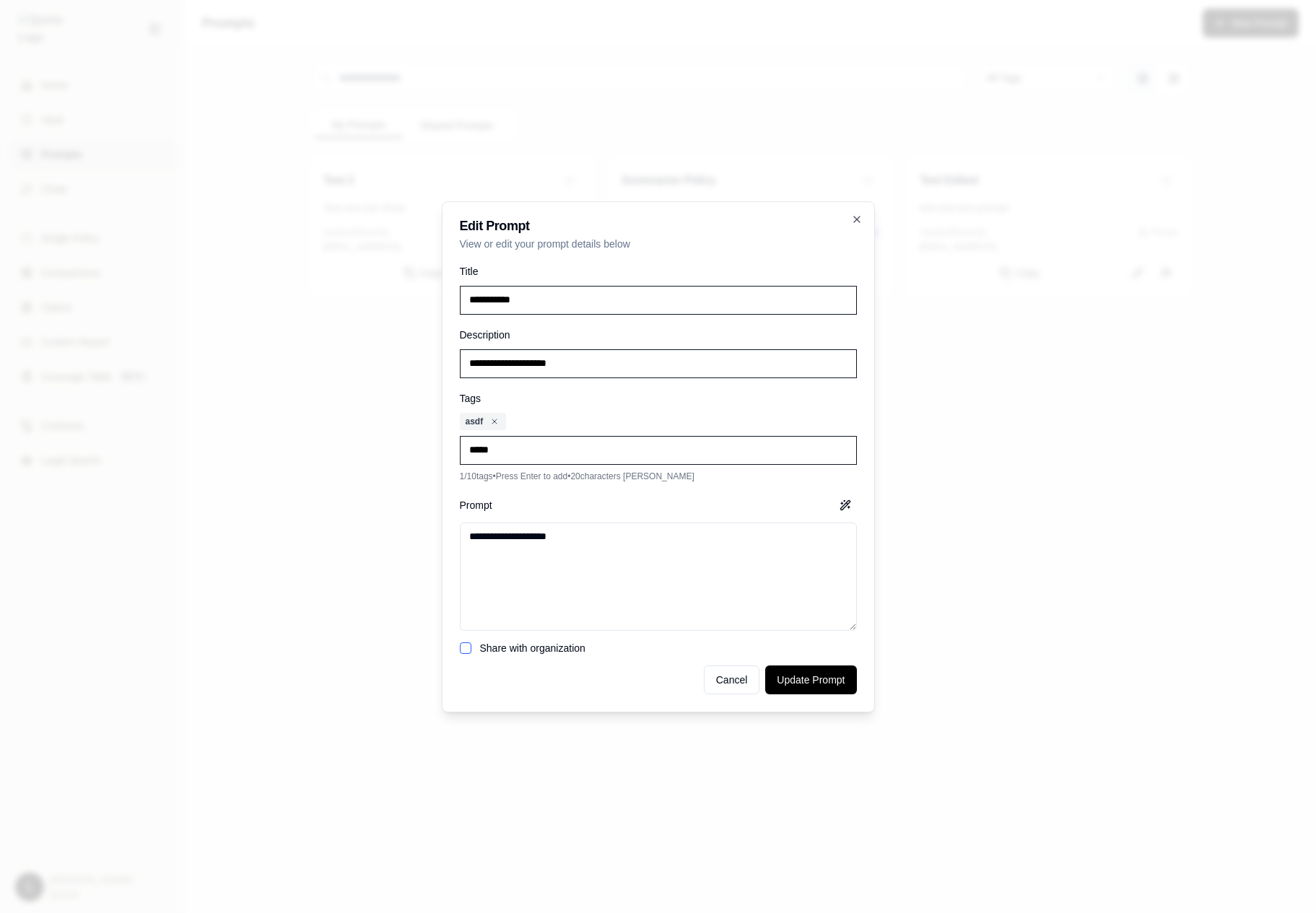
type input "******"
click at [615, 544] on textarea "**********" at bounding box center [658, 576] width 397 height 109
click at [547, 655] on form "**********" at bounding box center [658, 478] width 397 height 432
click at [540, 651] on label "Share with organization" at bounding box center [532, 648] width 105 height 12
click at [472, 651] on button "Share with organization" at bounding box center [465, 648] width 12 height 12
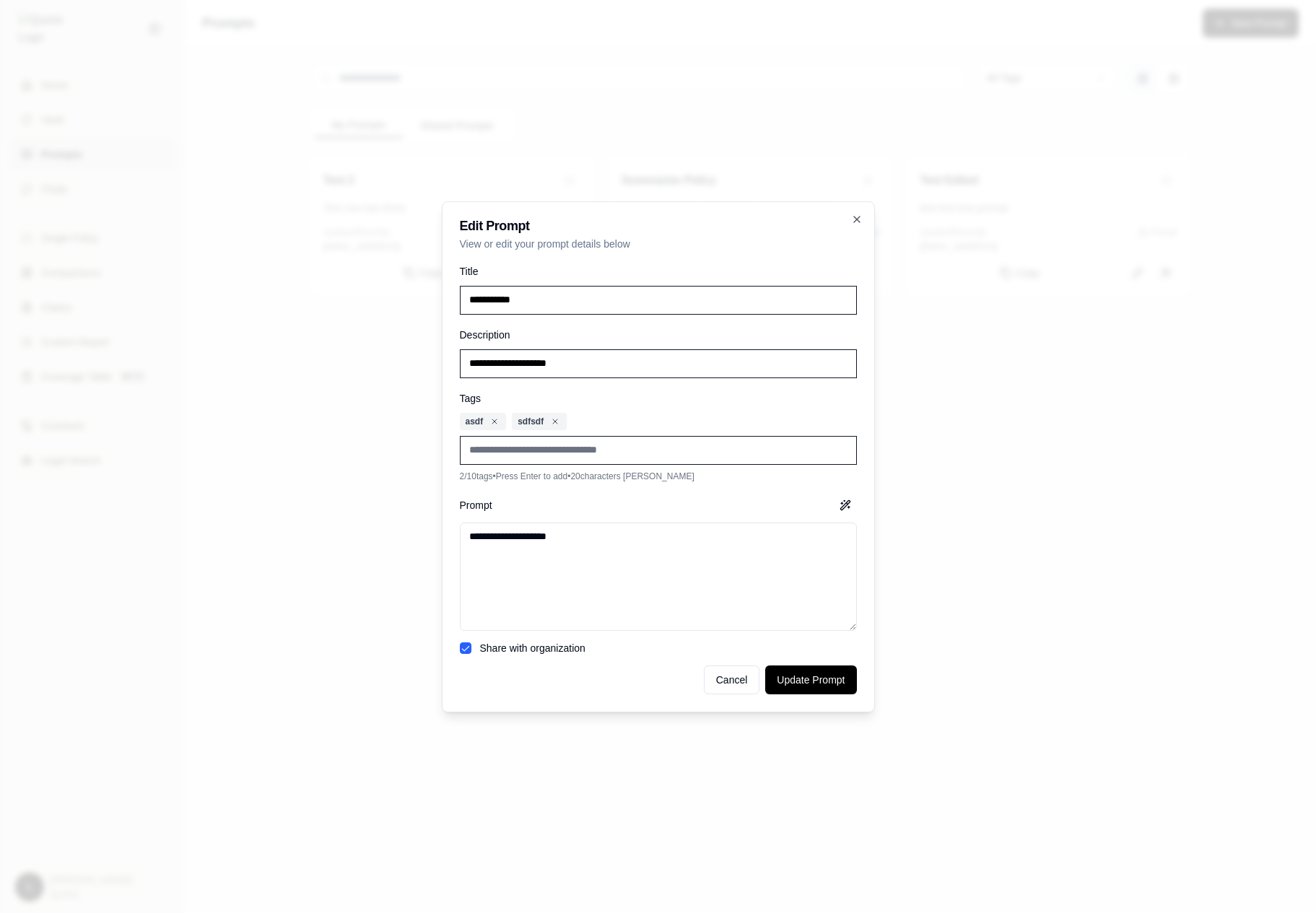
click at [544, 651] on label "Share with organization" at bounding box center [532, 648] width 105 height 12
click at [472, 651] on button "Share with organization" at bounding box center [465, 648] width 12 height 12
click at [711, 683] on button "Cancel" at bounding box center [732, 680] width 56 height 29
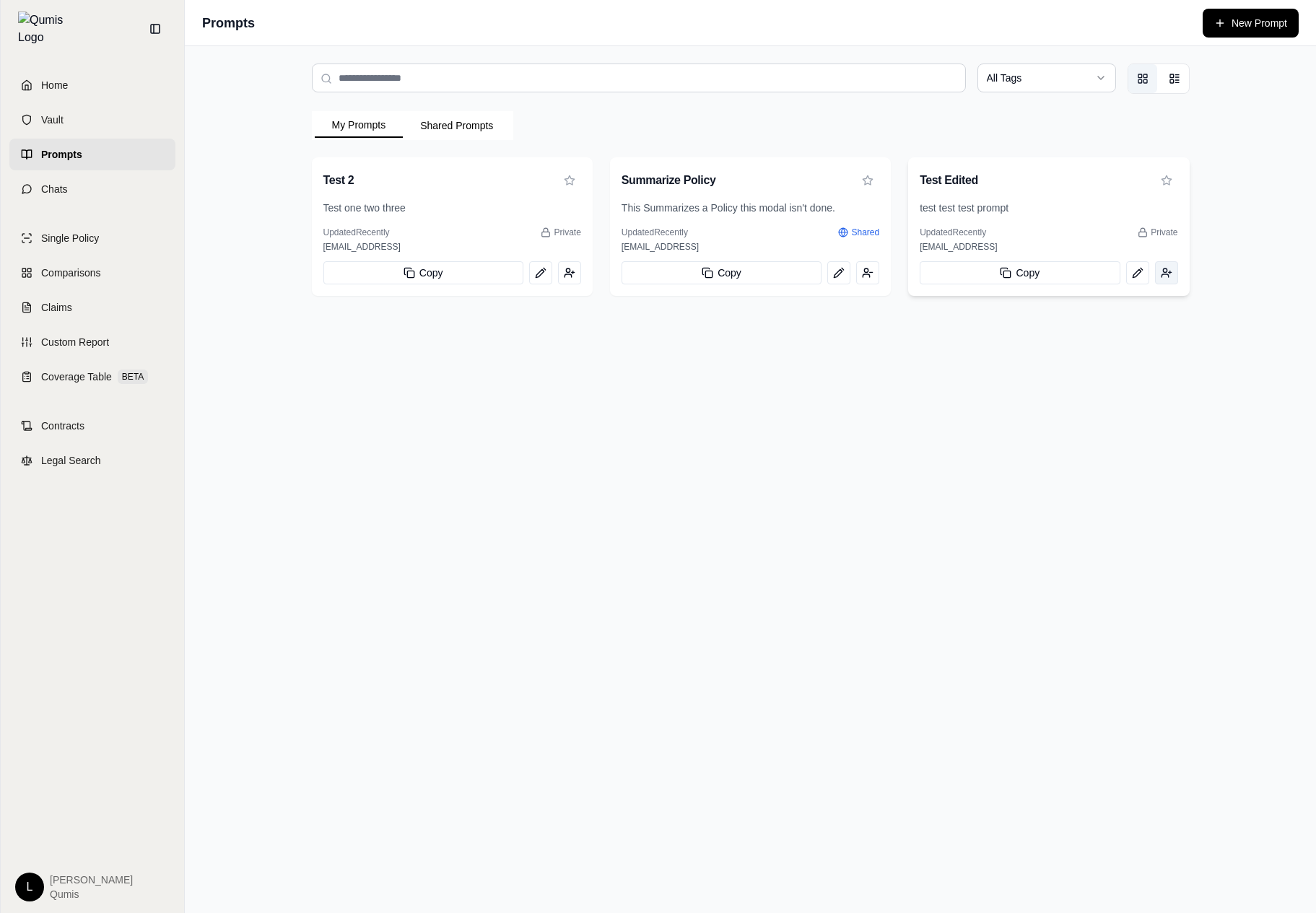
click at [1172, 276] on button "View prompt: Test Edited" at bounding box center [1167, 273] width 24 height 24
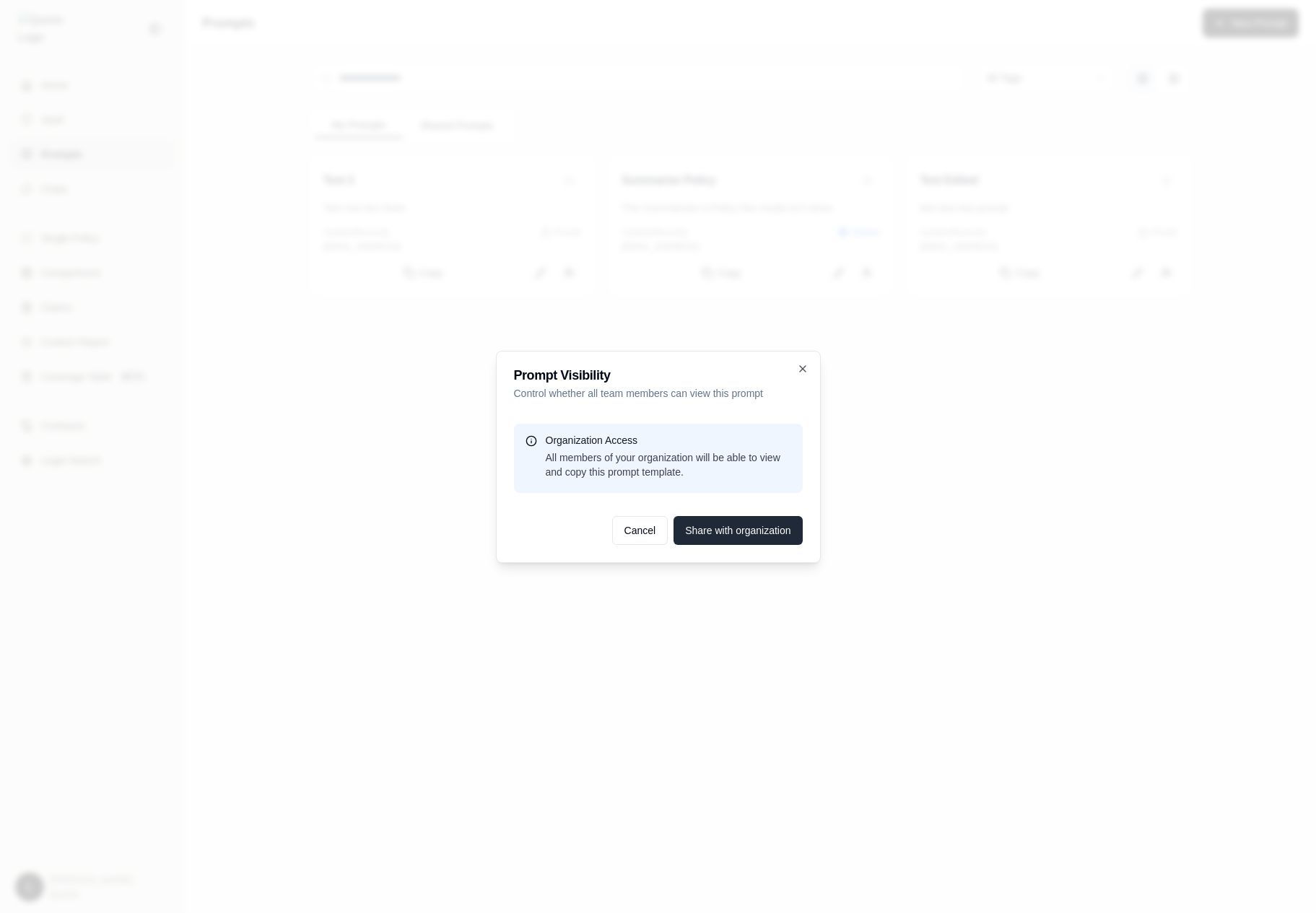
click at [765, 539] on button "Share with organization" at bounding box center [738, 530] width 129 height 29
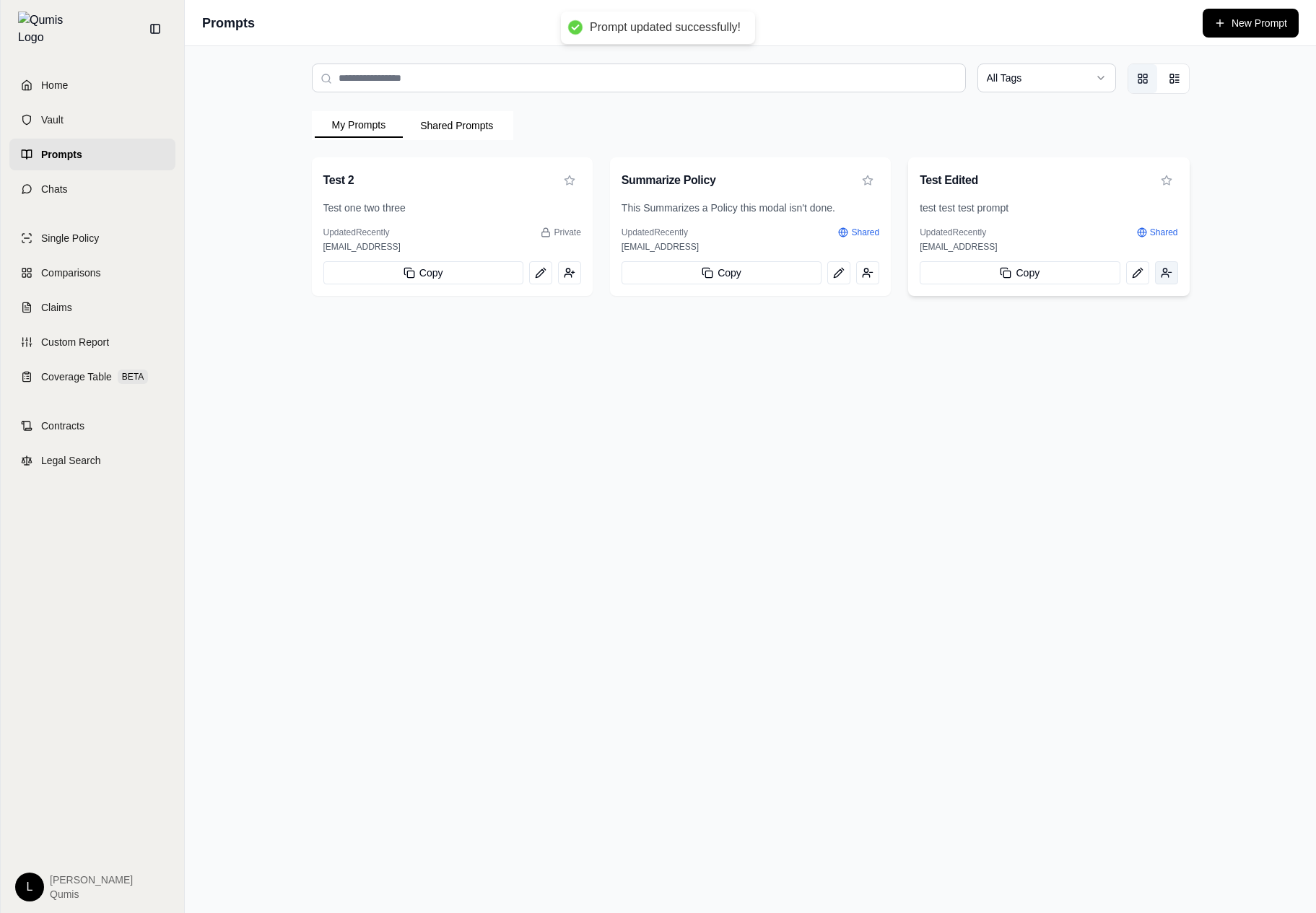
click at [1172, 271] on button "View prompt: Test Edited" at bounding box center [1167, 273] width 24 height 24
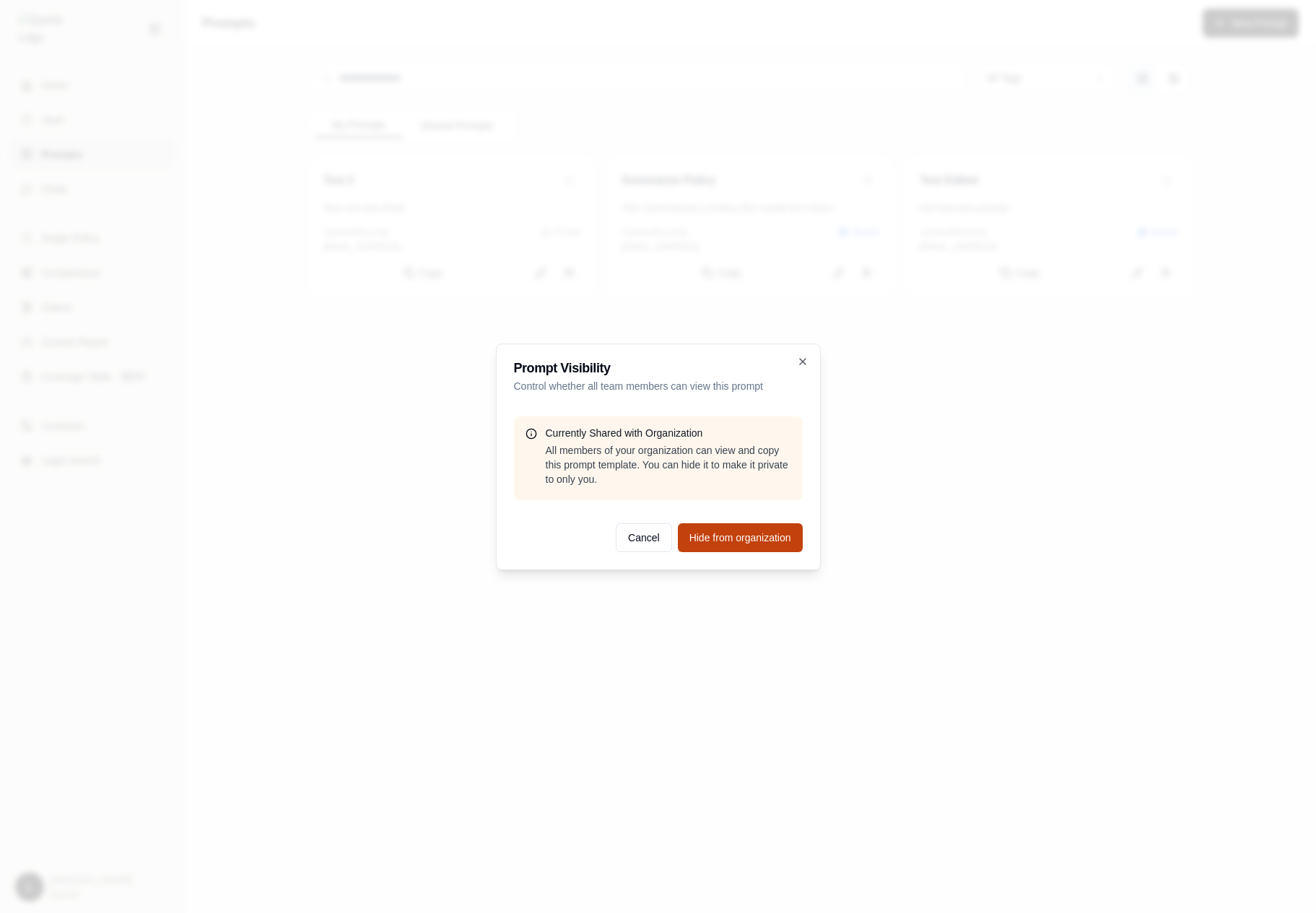
click at [722, 550] on button "Hide from organization" at bounding box center [740, 537] width 125 height 29
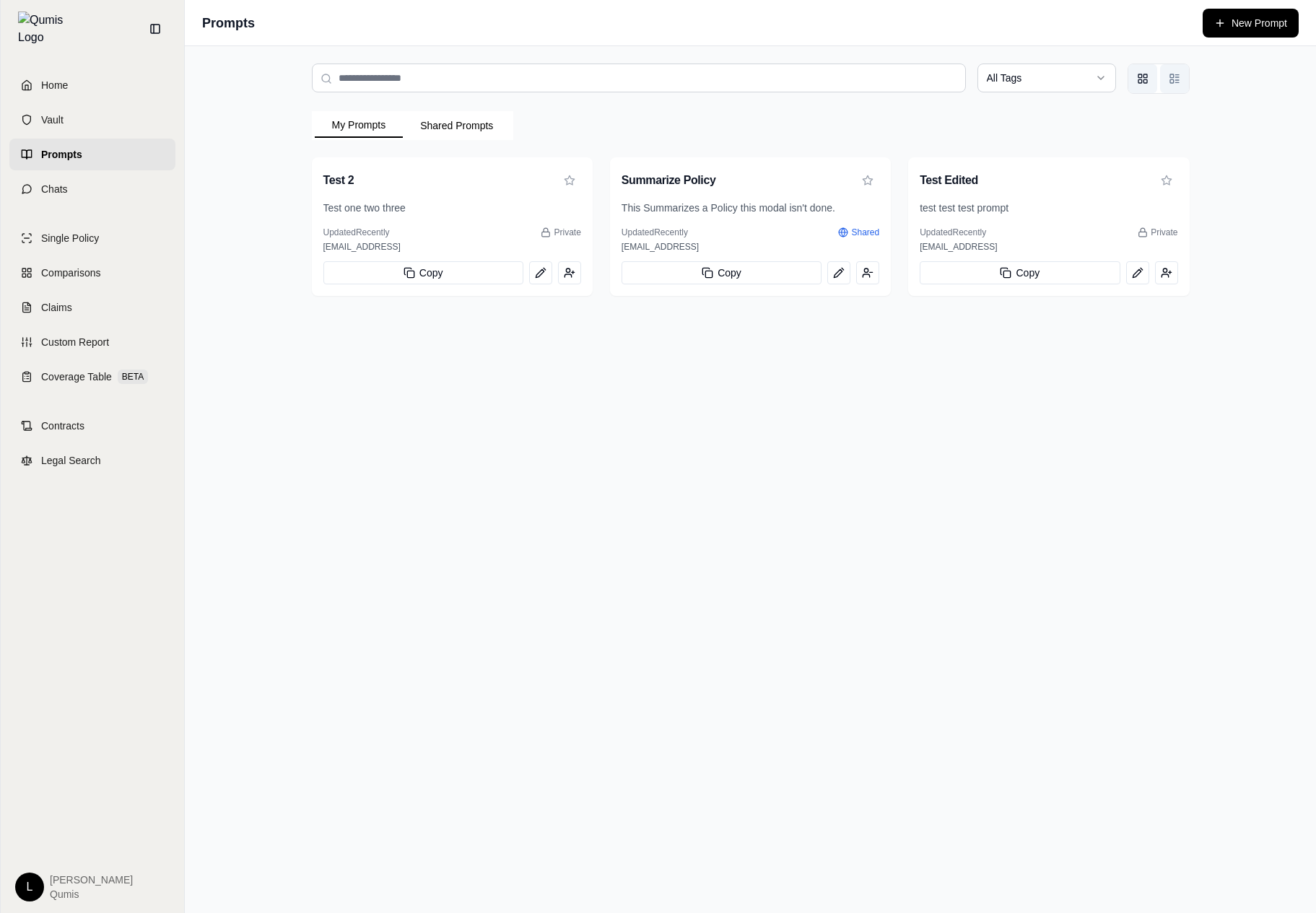
click at [1164, 84] on button "List view" at bounding box center [1175, 79] width 29 height 29
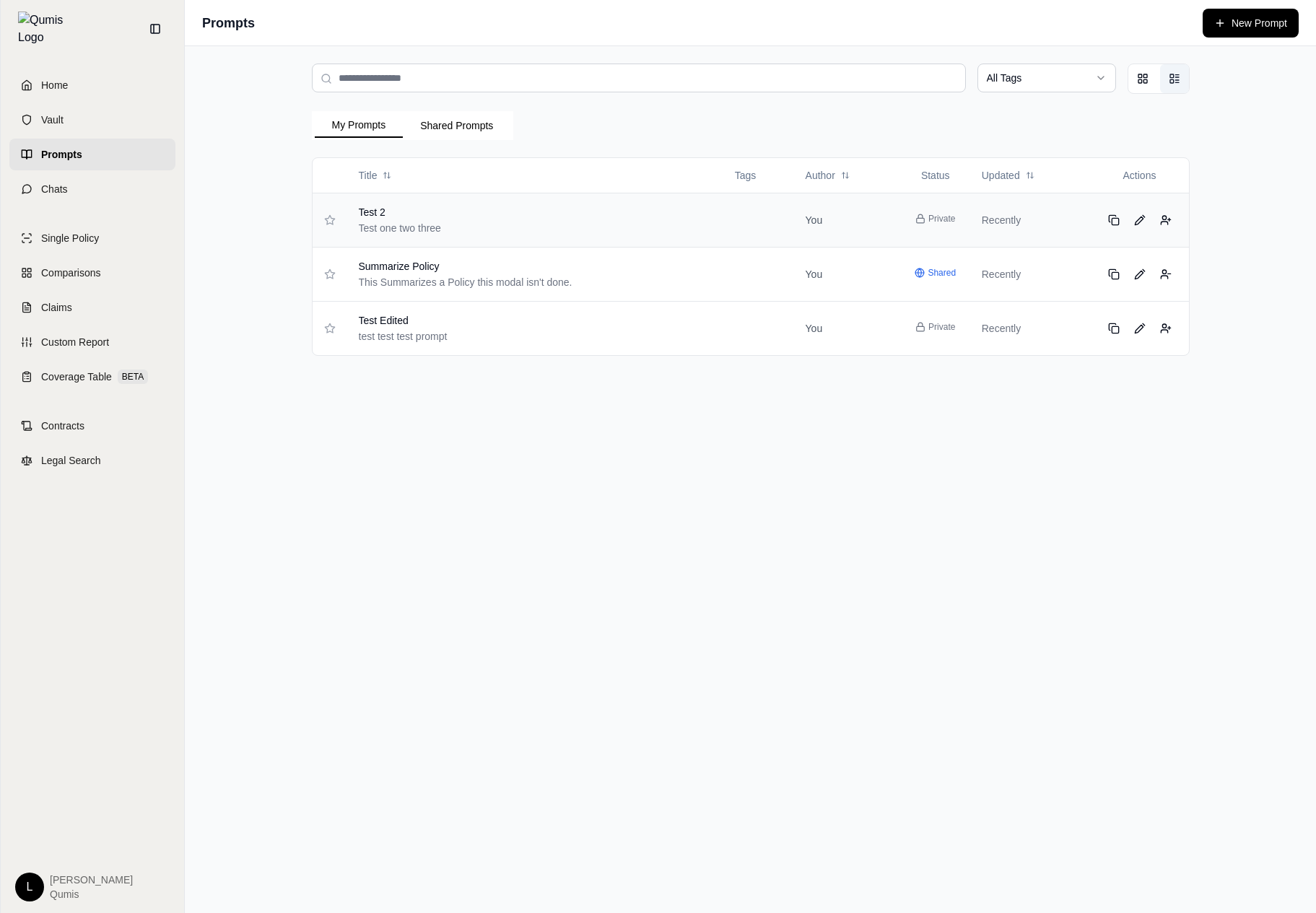
click at [620, 237] on td "Test 2 Test one two three" at bounding box center [536, 220] width 377 height 54
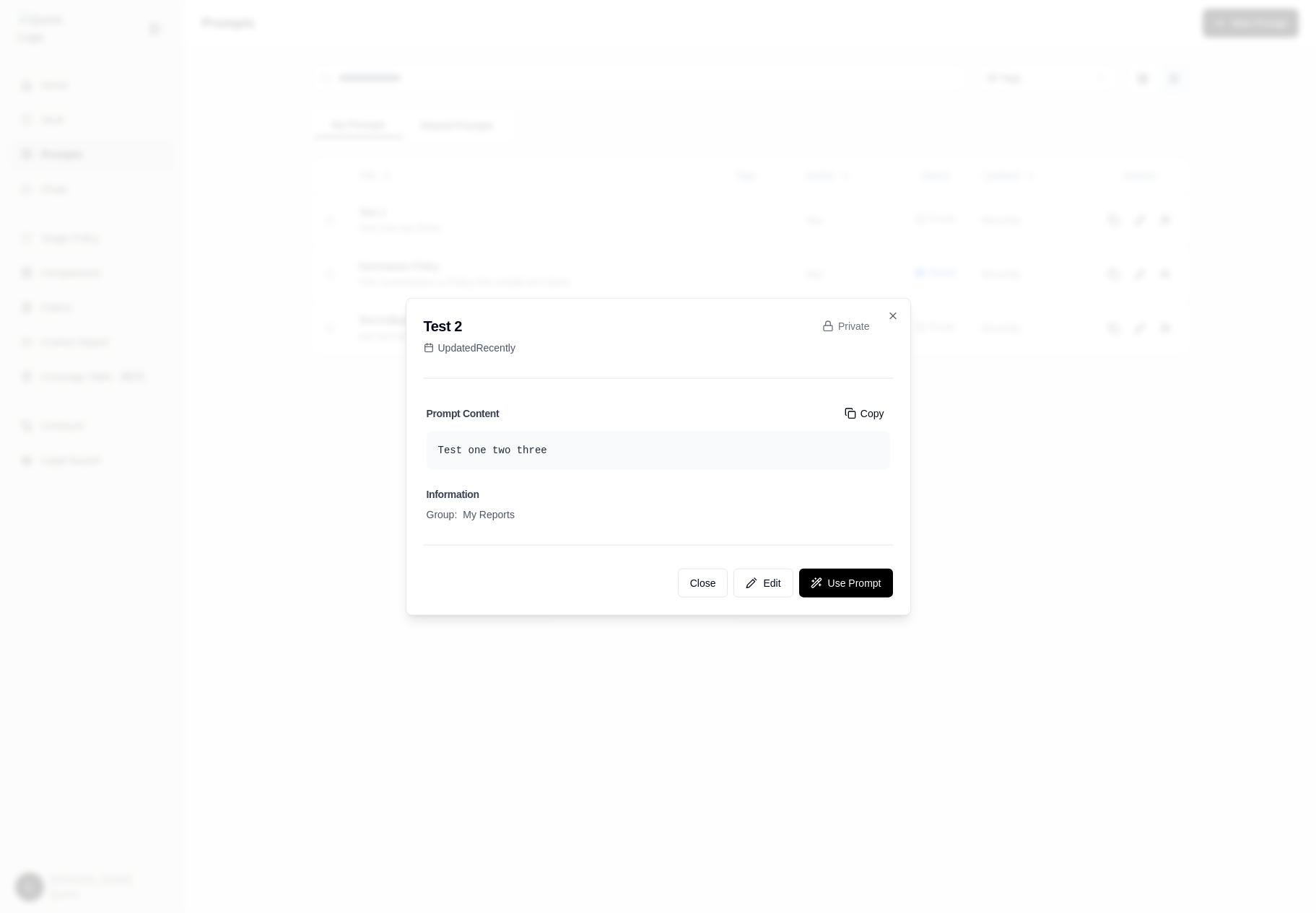
click at [1006, 391] on div at bounding box center [658, 456] width 1316 height 913
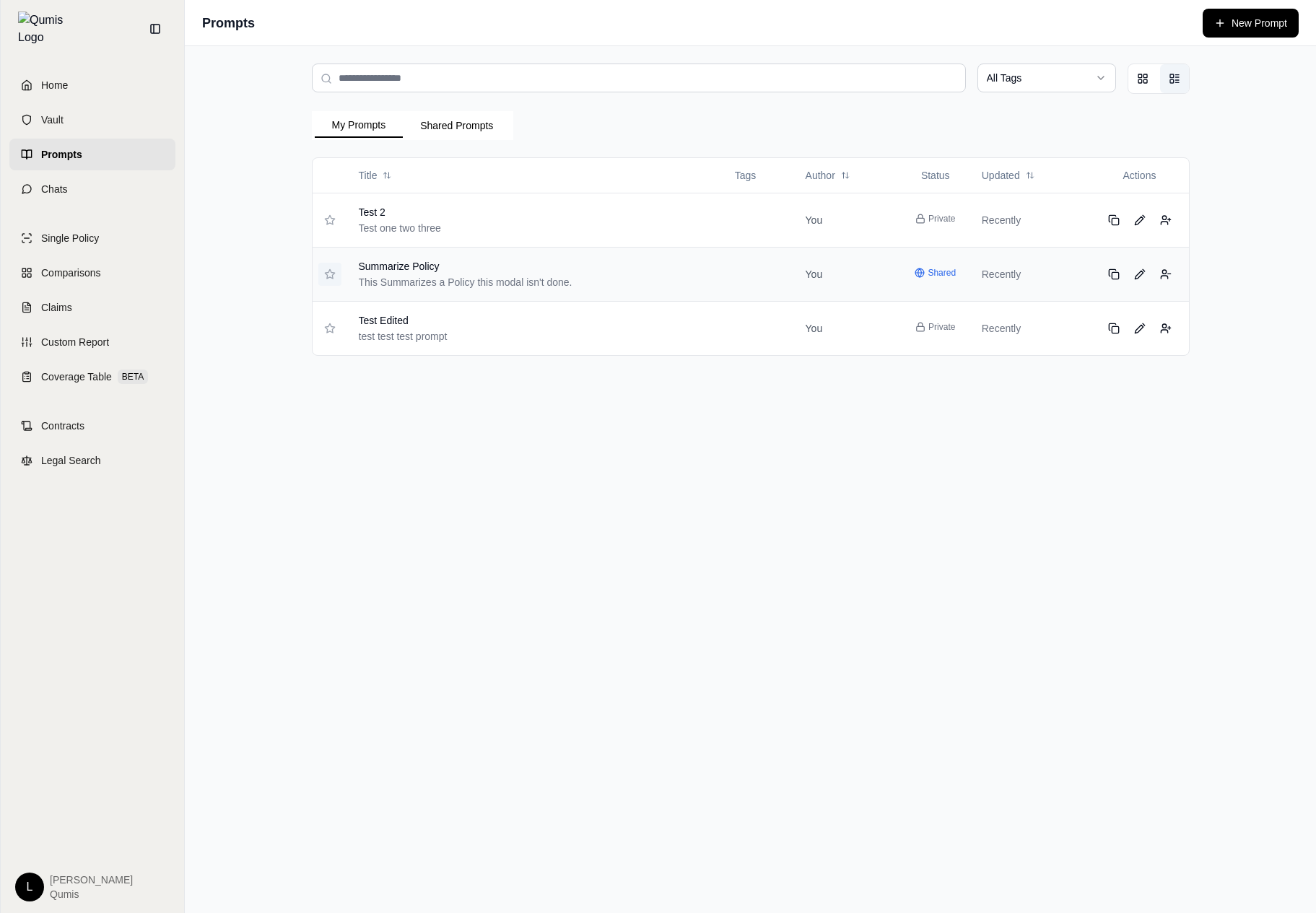
click at [340, 273] on button at bounding box center [330, 274] width 24 height 24
click at [691, 248] on td "Summarize Policy This Summarizes a Policy this modal isn't done." at bounding box center [536, 274] width 377 height 54
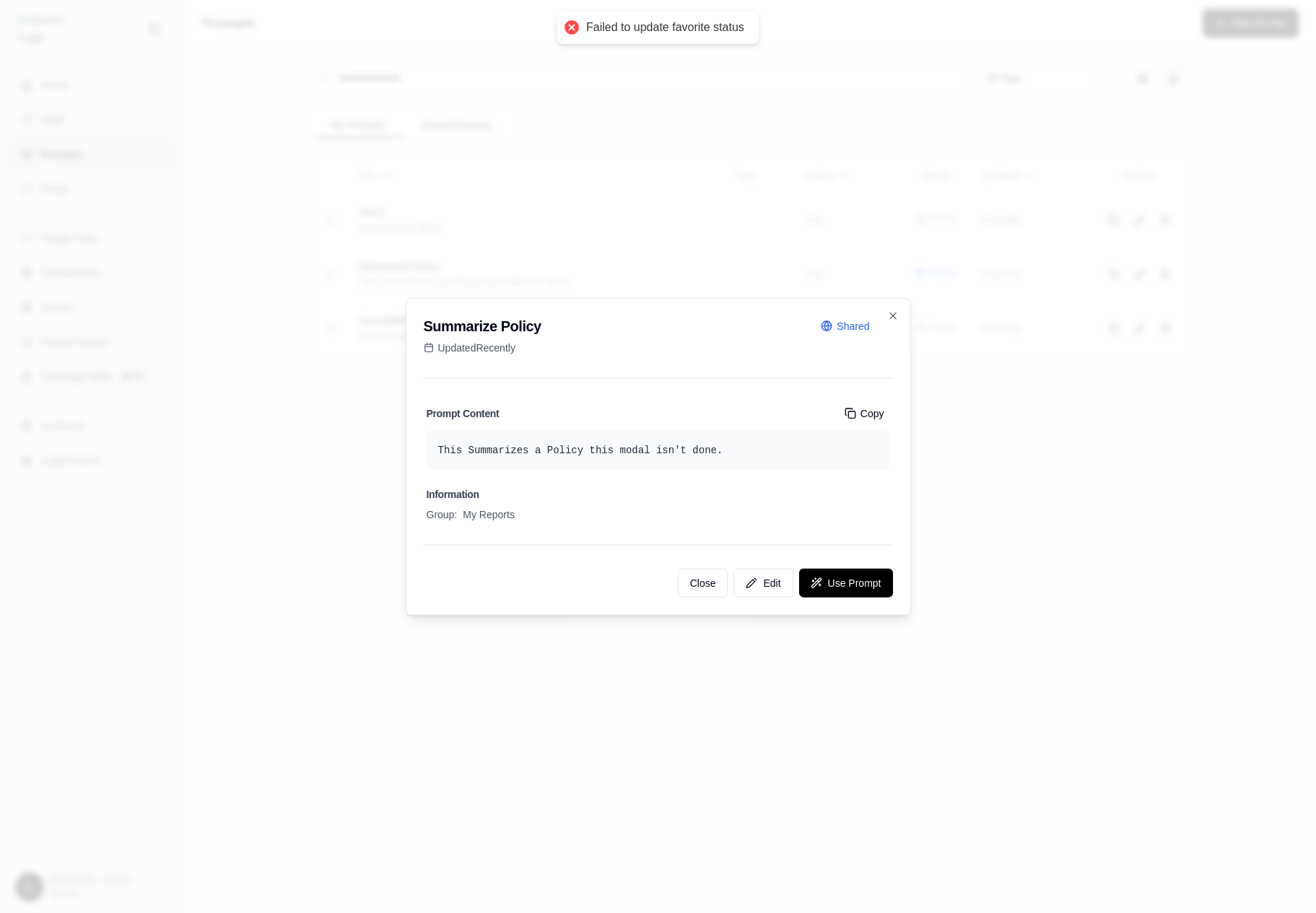
click at [963, 350] on div at bounding box center [658, 456] width 1316 height 913
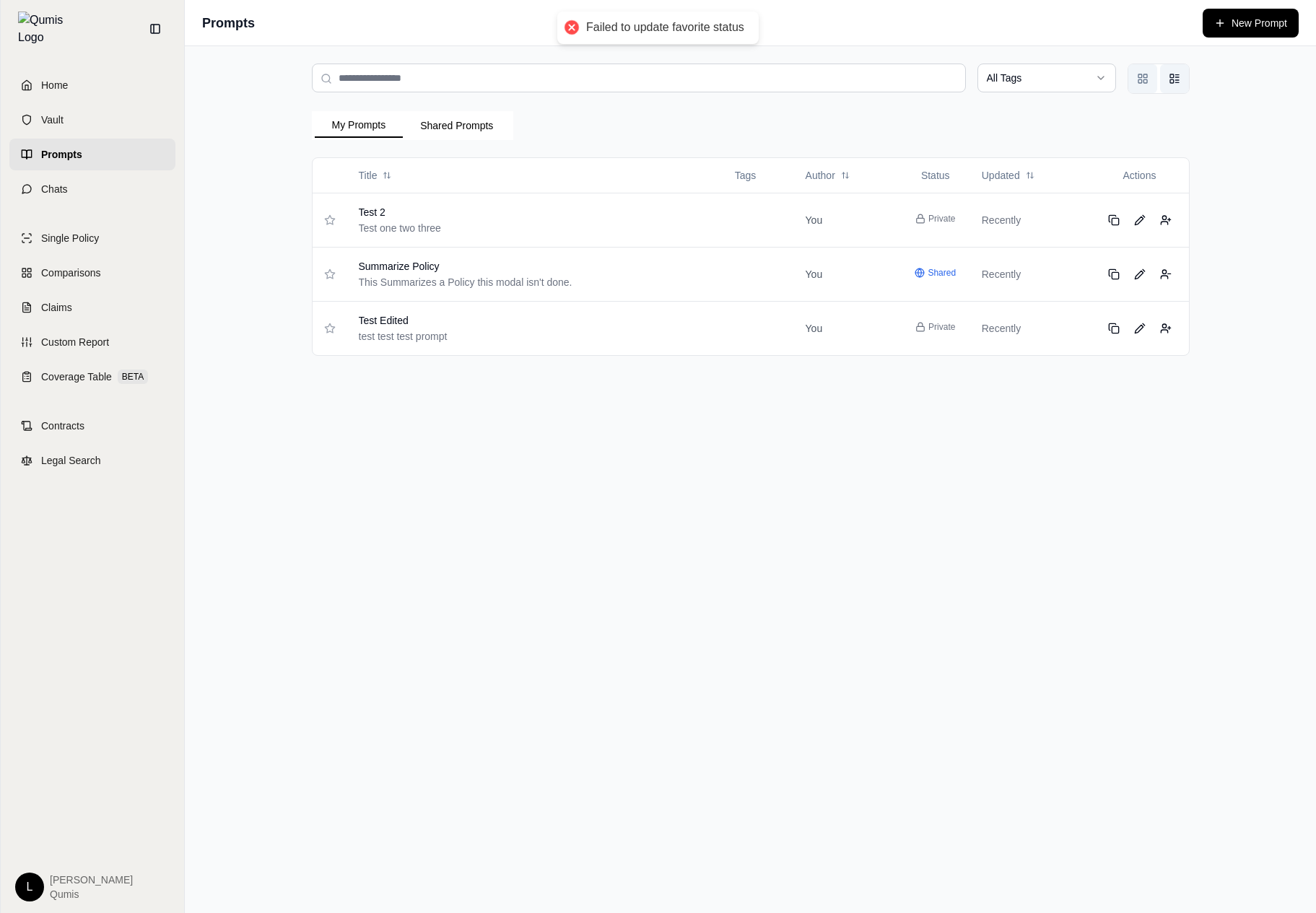
click at [1143, 84] on icon "Grid view" at bounding box center [1142, 79] width 12 height 12
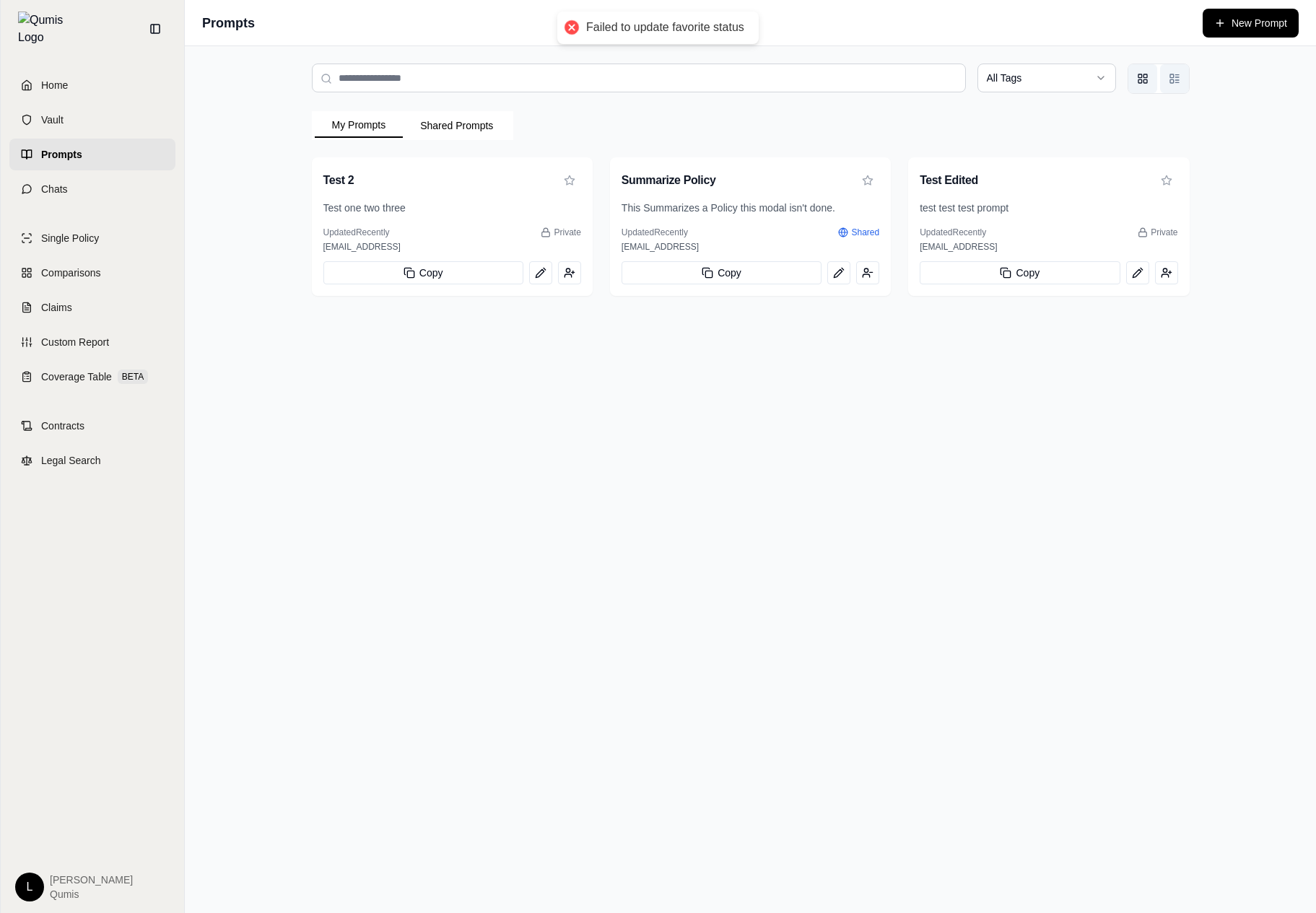
click at [1174, 83] on icon "List view" at bounding box center [1174, 79] width 12 height 12
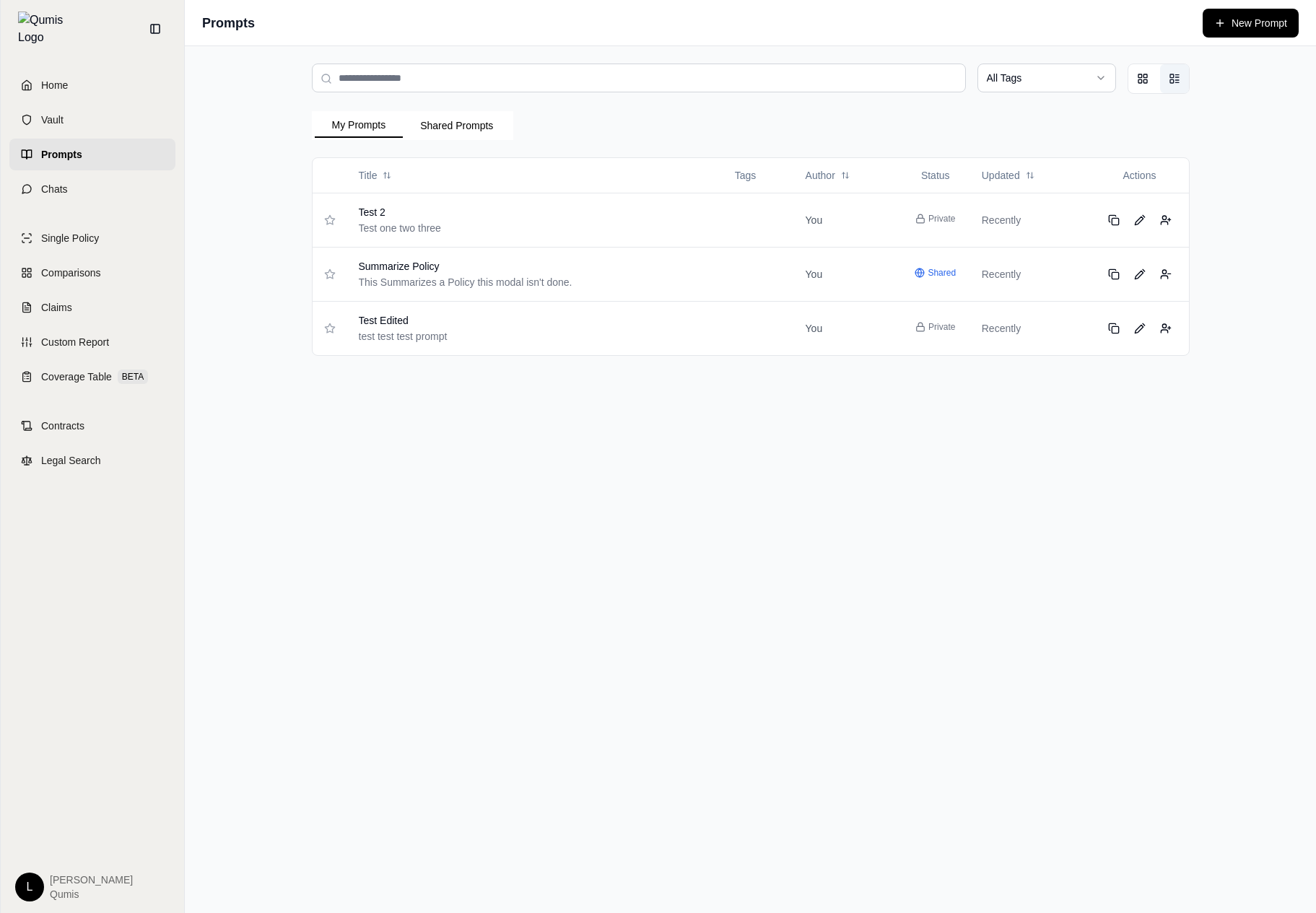
click at [1073, 83] on html "Failed to update favorite status Home Vault Prompts Chats Single Policy Compari…" at bounding box center [658, 456] width 1316 height 913
click at [1162, 83] on html "Home Vault Prompts Chats Single Policy Comparisons Claims Custom Report Coverag…" at bounding box center [658, 456] width 1316 height 913
click at [1154, 83] on button "Grid view" at bounding box center [1143, 79] width 29 height 29
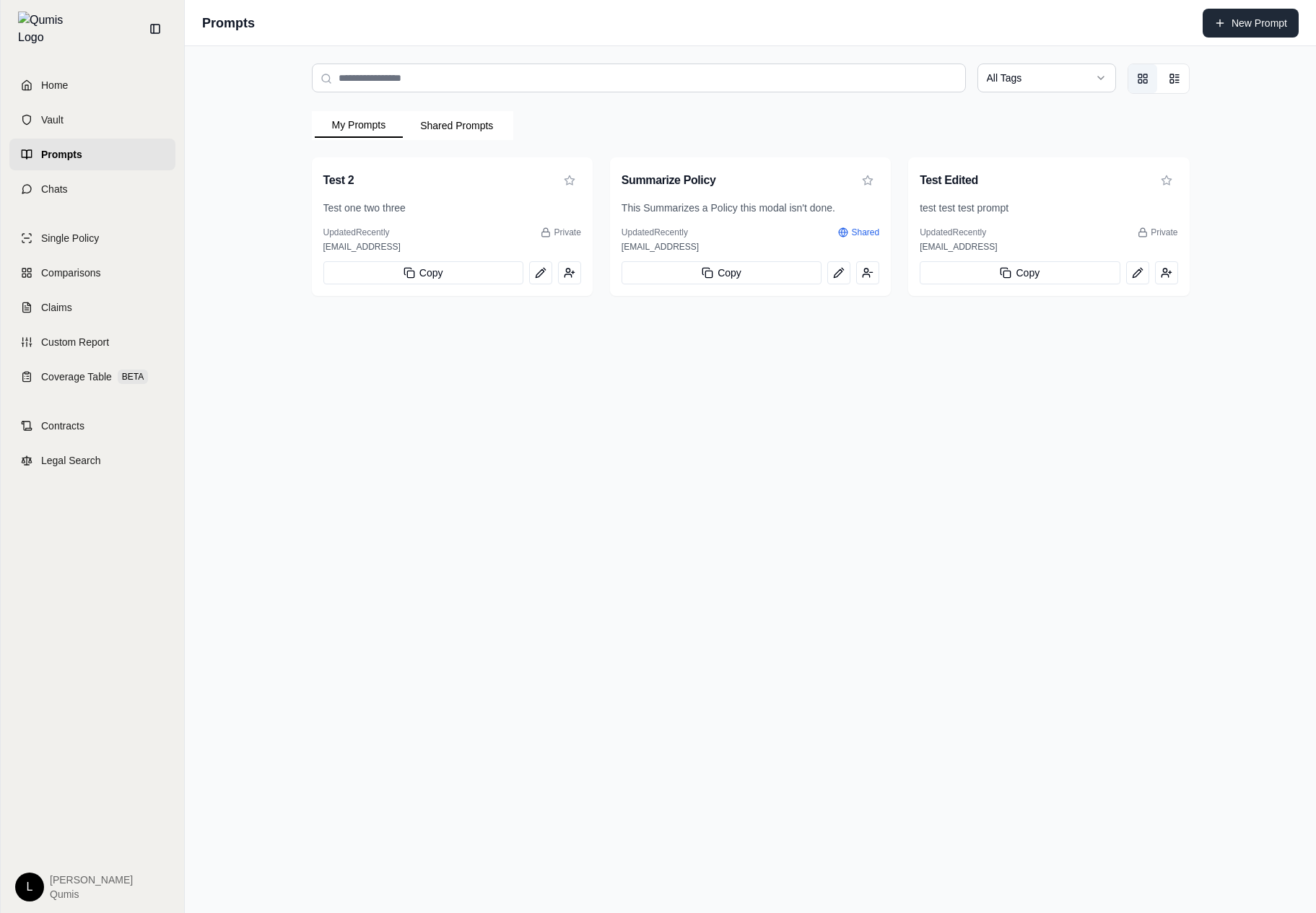
click at [1238, 33] on button "New Prompt" at bounding box center [1251, 24] width 96 height 29
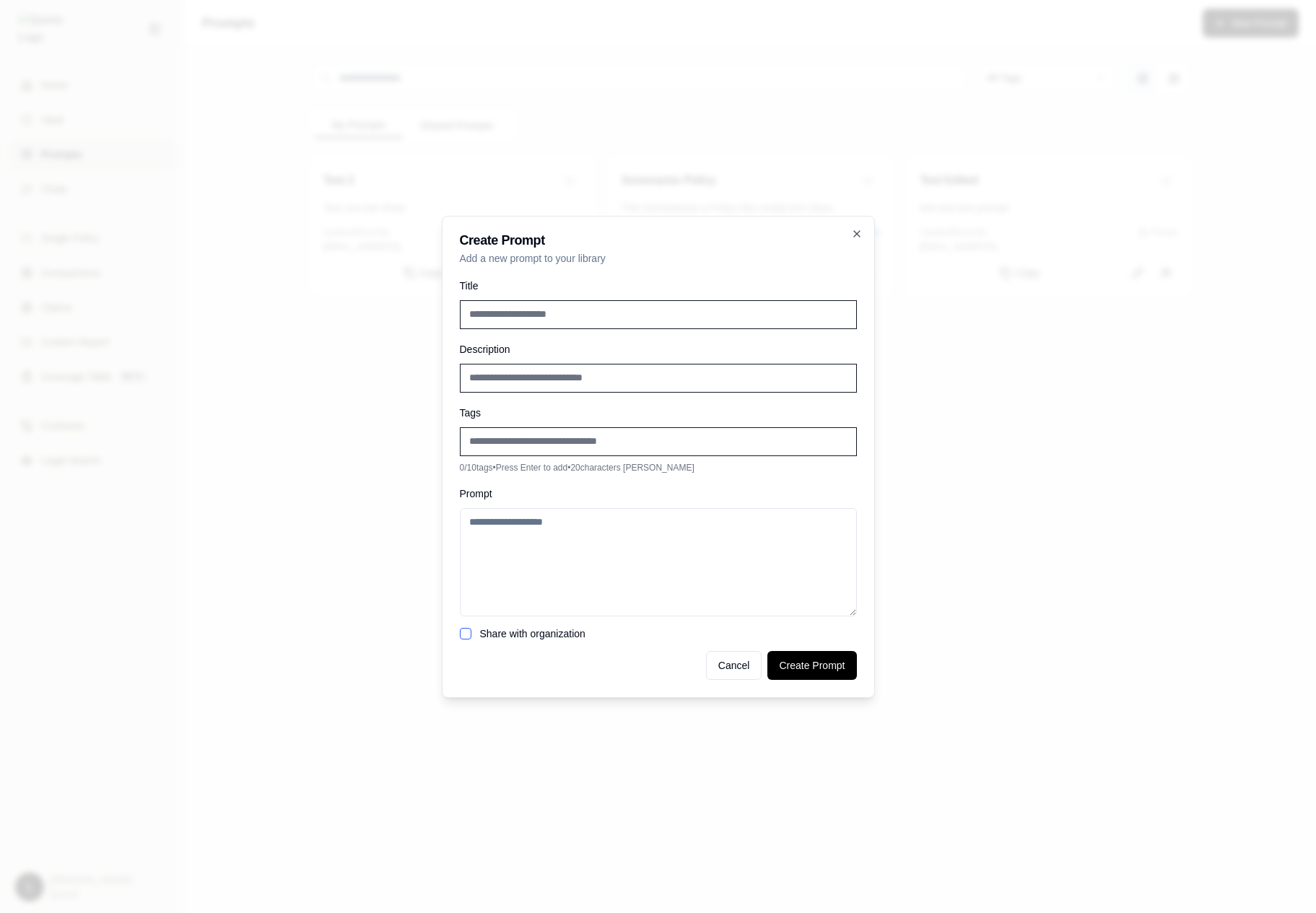
click at [938, 416] on div at bounding box center [658, 456] width 1316 height 913
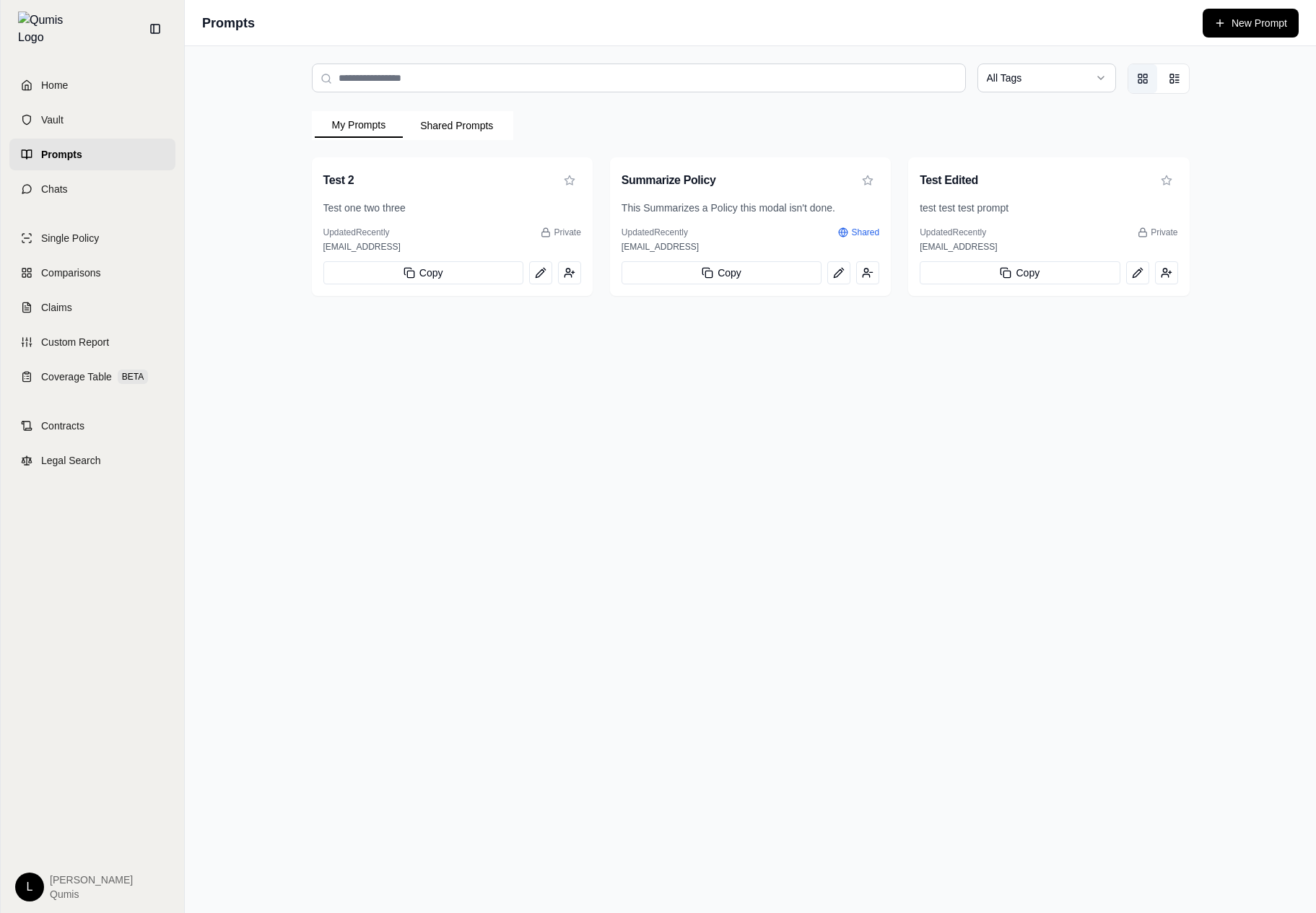
click at [445, 141] on div "My Prompts Shared Prompts Test 2 Test one two three Updated Recently Private [E…" at bounding box center [751, 204] width 878 height 185
click at [472, 99] on div "All Tags My Prompts Shared Prompts Test 2 Test one two three Updated Recently P…" at bounding box center [750, 179] width 924 height 267
click at [437, 122] on button "Shared Prompts" at bounding box center [456, 126] width 108 height 24
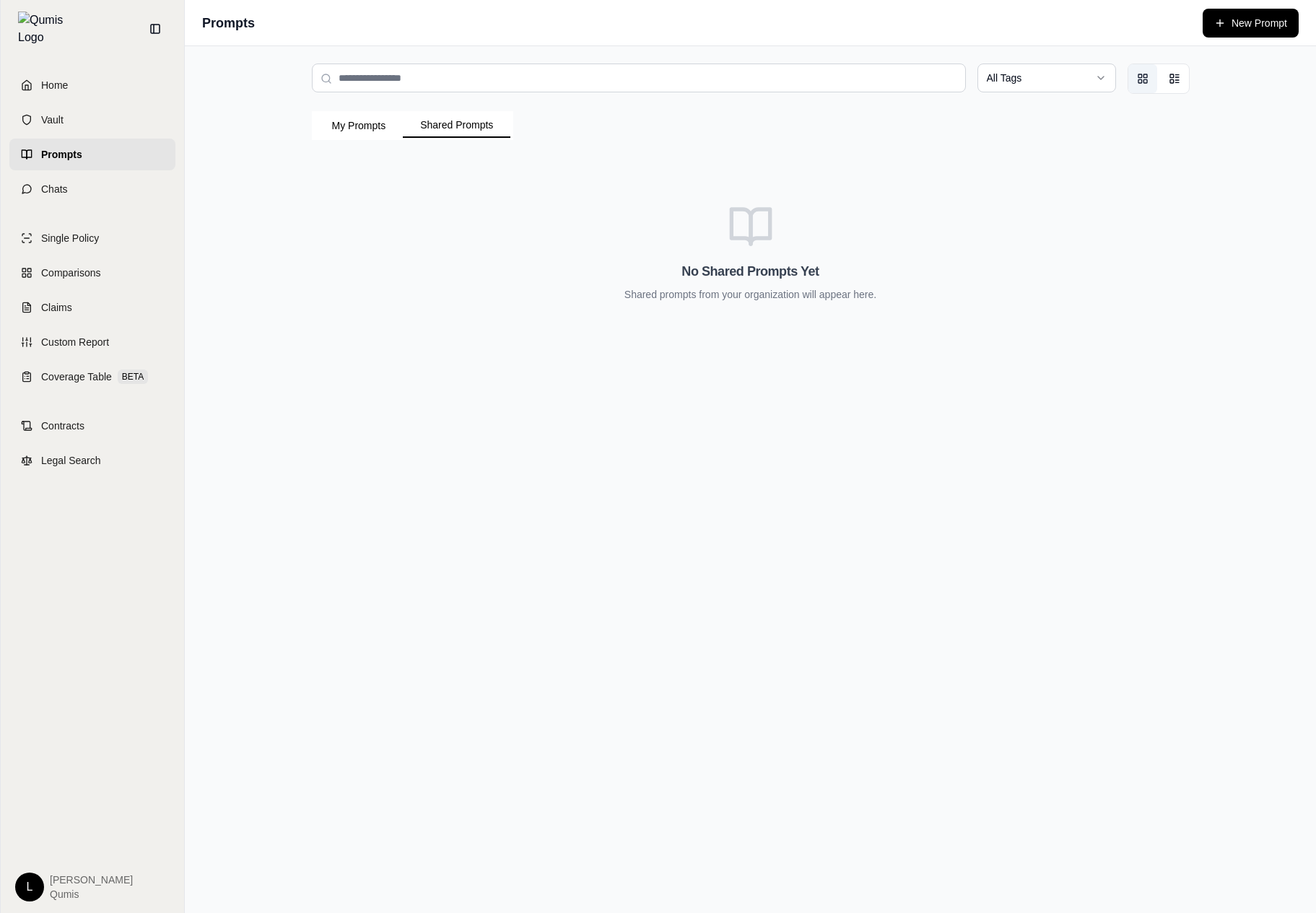
click at [397, 129] on button "My Prompts" at bounding box center [359, 126] width 89 height 24
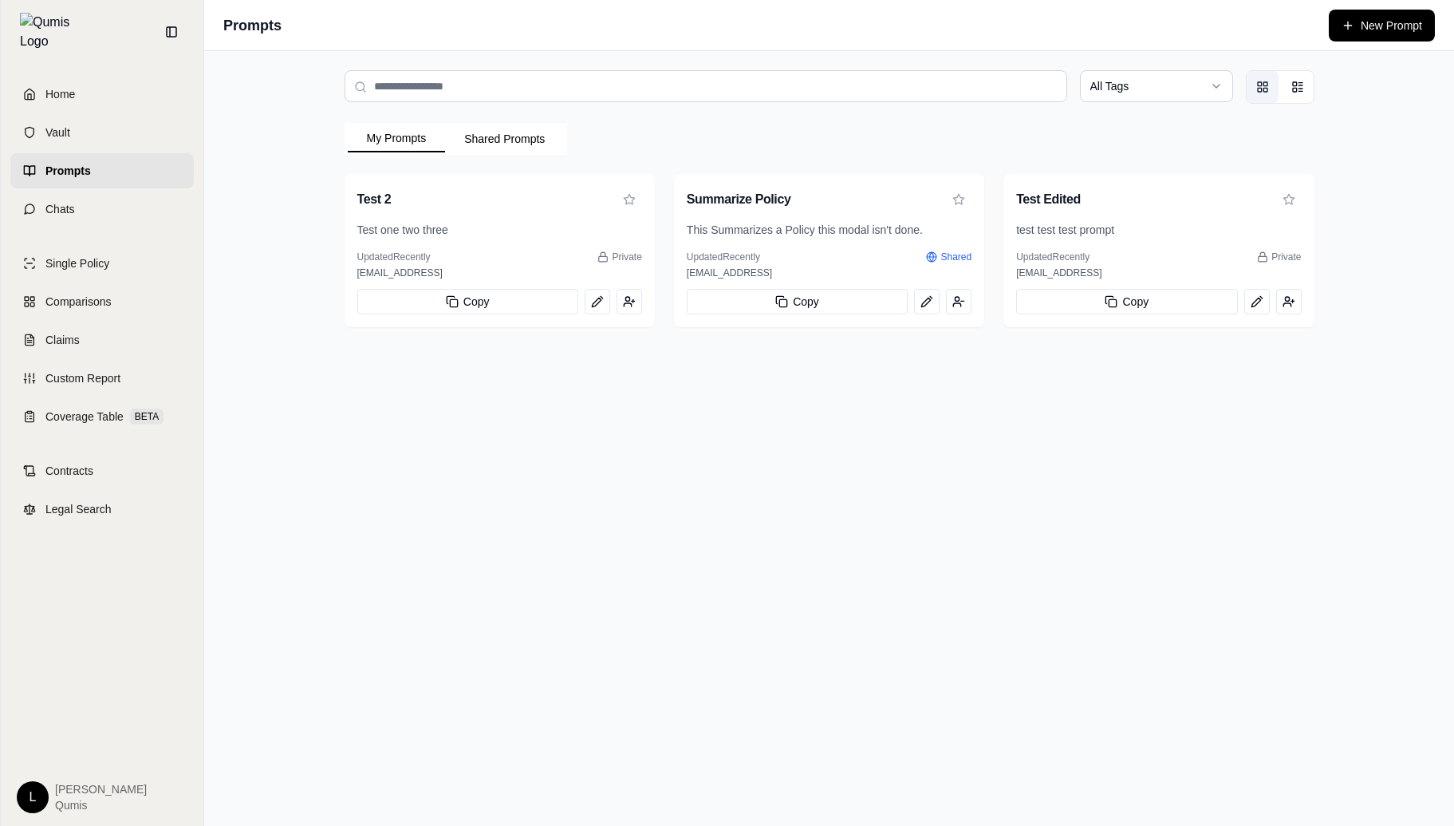
click at [922, 447] on div "All Tags My Prompts Shared Prompts Test 2 Test one two three Updated Recently P…" at bounding box center [829, 438] width 1250 height 775
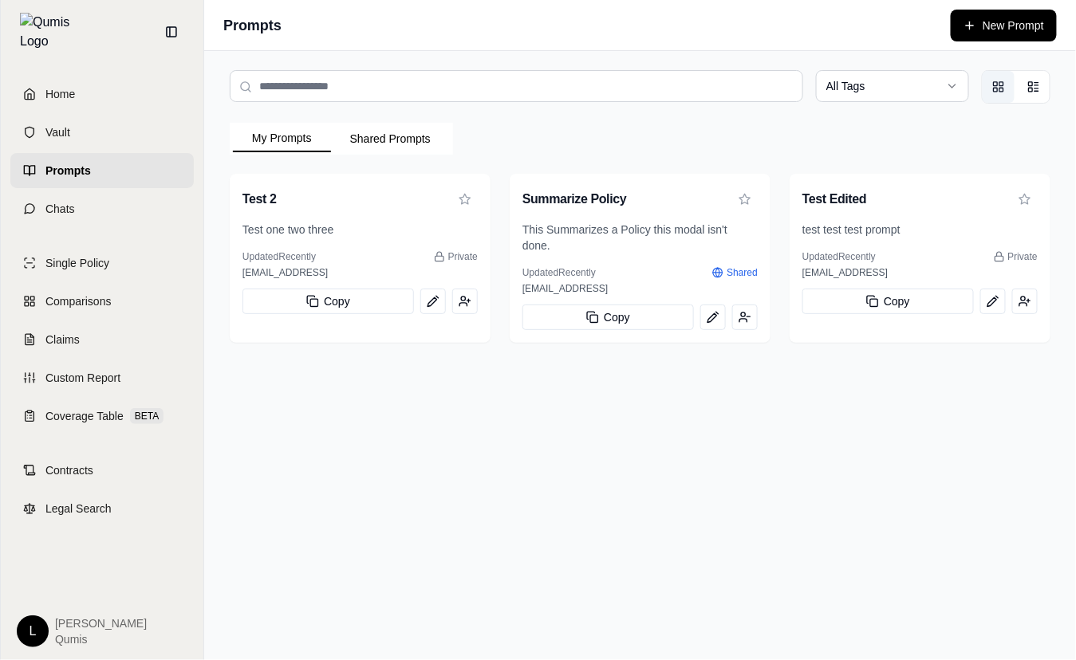
click at [471, 441] on div "All Tags My Prompts Shared Prompts Test 2 Test one two three Updated Recently P…" at bounding box center [640, 355] width 872 height 609
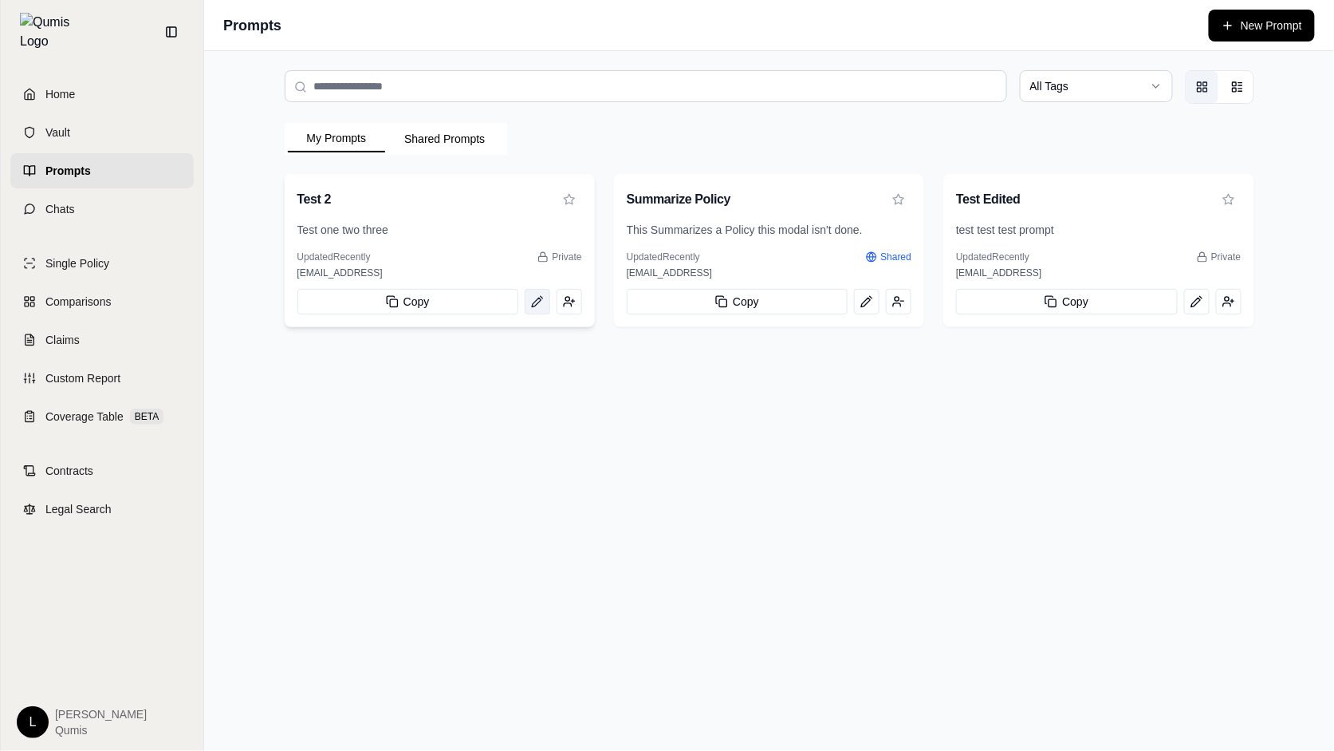
click at [538, 311] on button "View prompt: Test 2" at bounding box center [538, 302] width 26 height 26
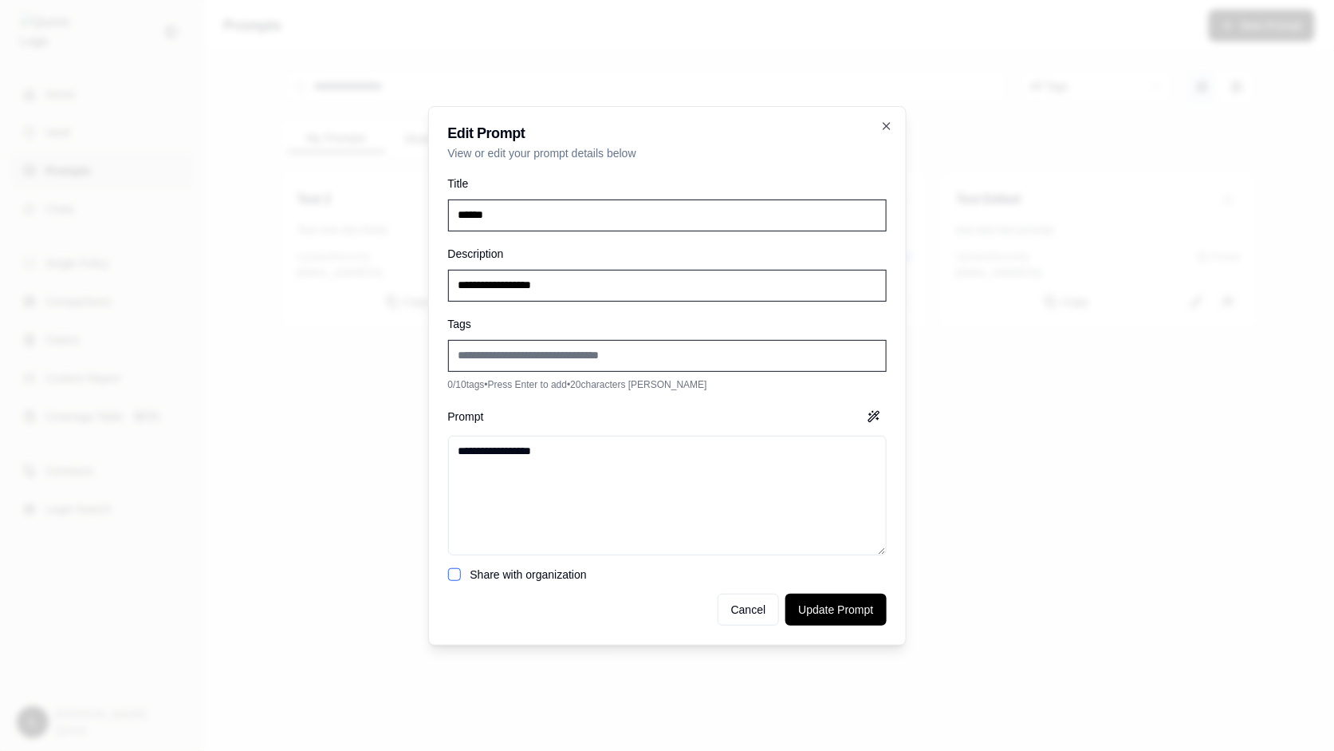
click at [561, 513] on textarea "**********" at bounding box center [667, 496] width 439 height 120
click at [704, 510] on textarea "**********" at bounding box center [667, 496] width 439 height 120
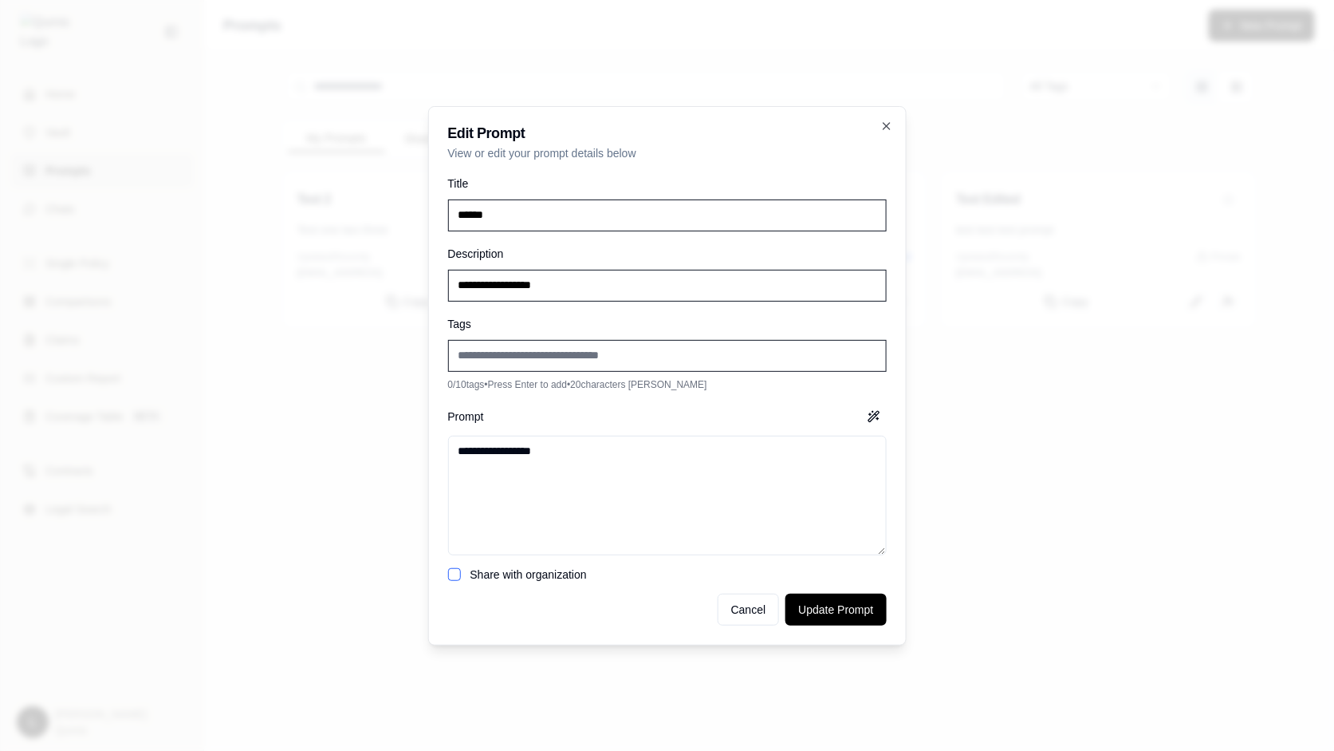
click at [987, 481] on div at bounding box center [667, 375] width 1334 height 751
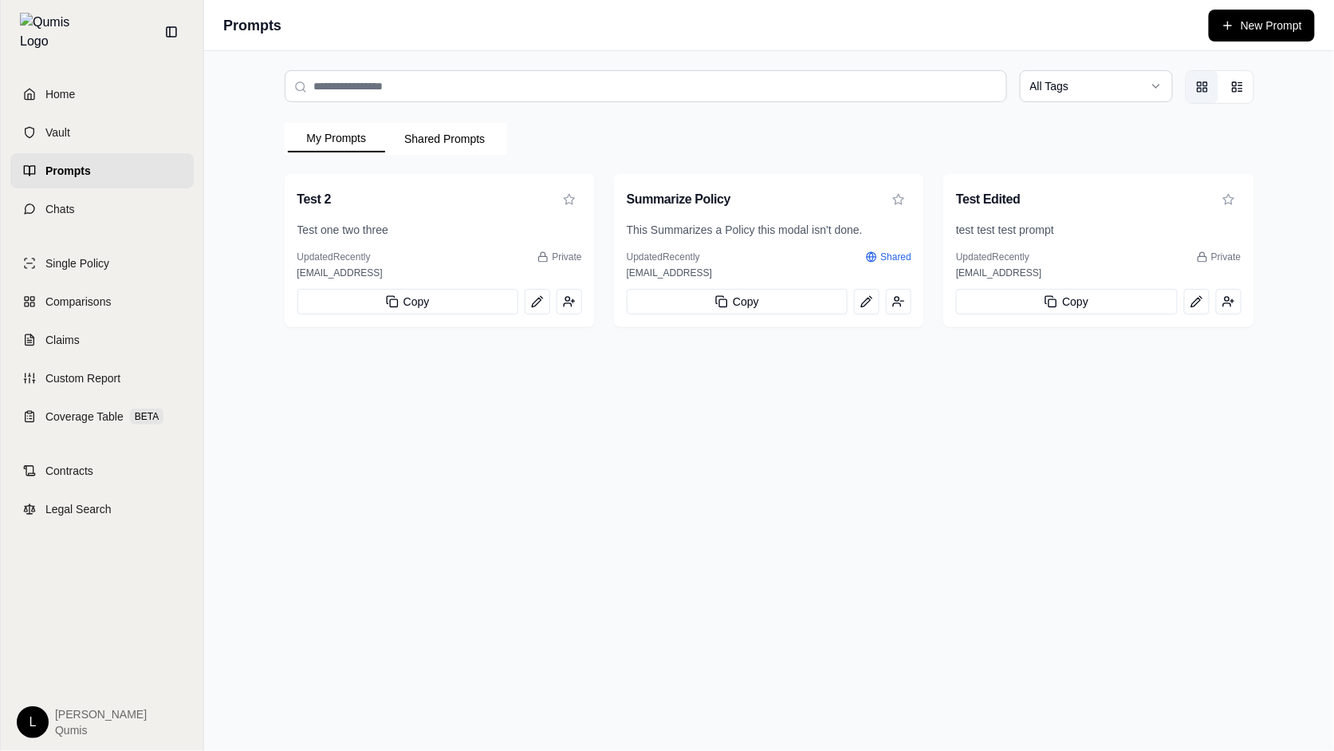
click at [826, 395] on div "All Tags My Prompts Shared Prompts Test 2 Test one two three Updated Recently P…" at bounding box center [769, 401] width 1130 height 700
click at [865, 310] on button "View prompt: Summarize Policy" at bounding box center [867, 302] width 26 height 26
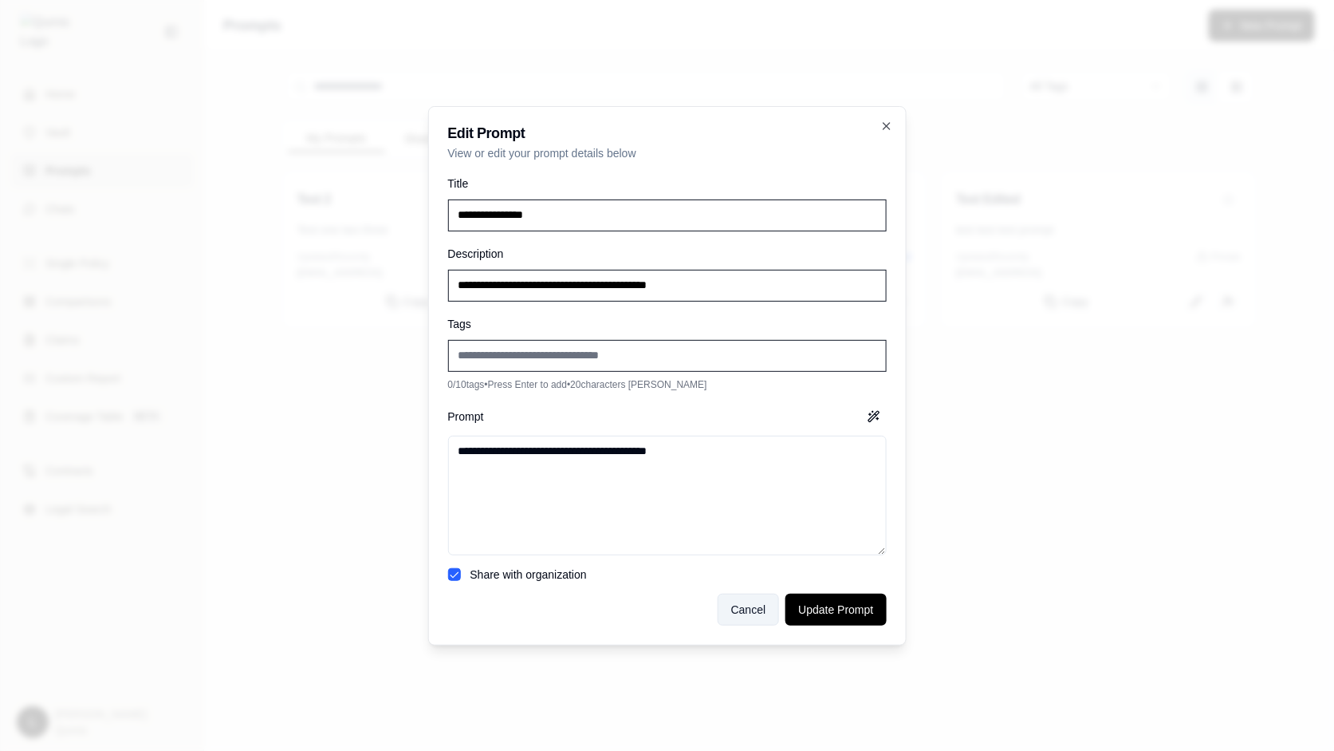
click at [764, 620] on button "Cancel" at bounding box center [749, 609] width 62 height 32
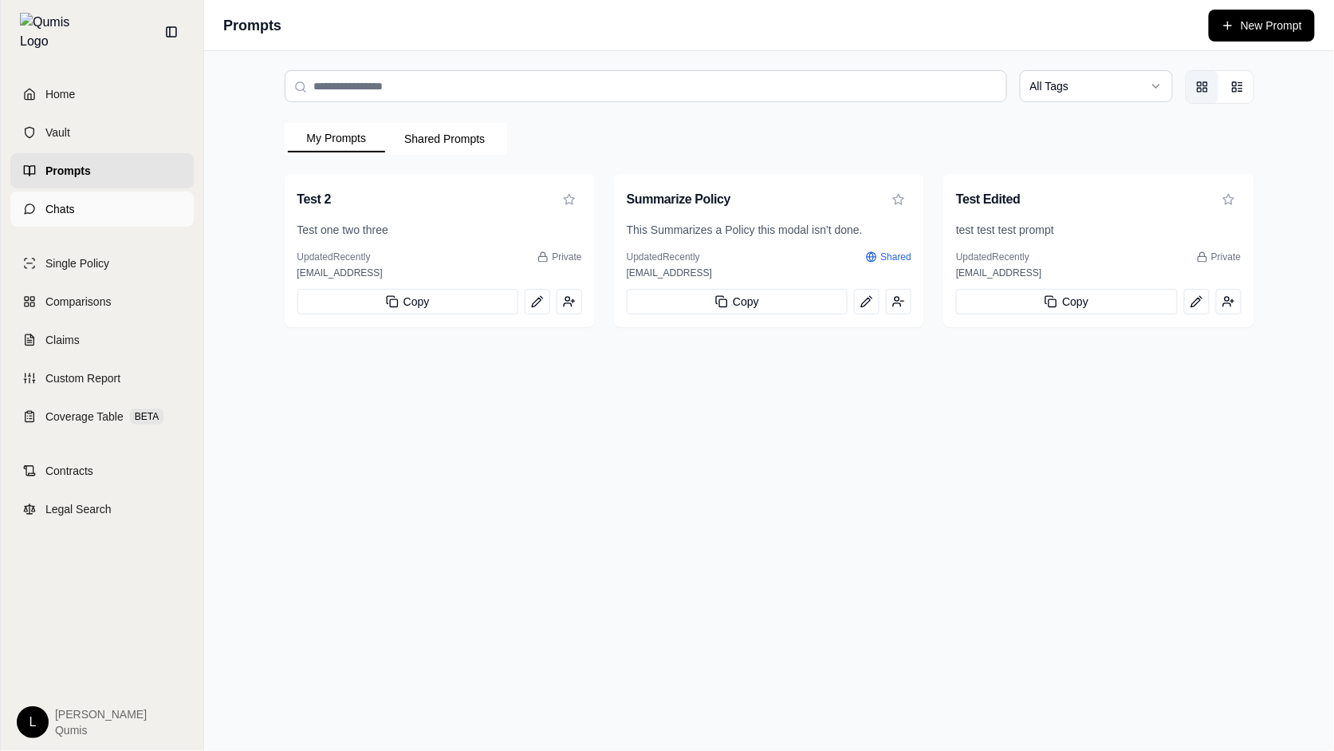
click at [74, 210] on link "Chats" at bounding box center [101, 208] width 183 height 35
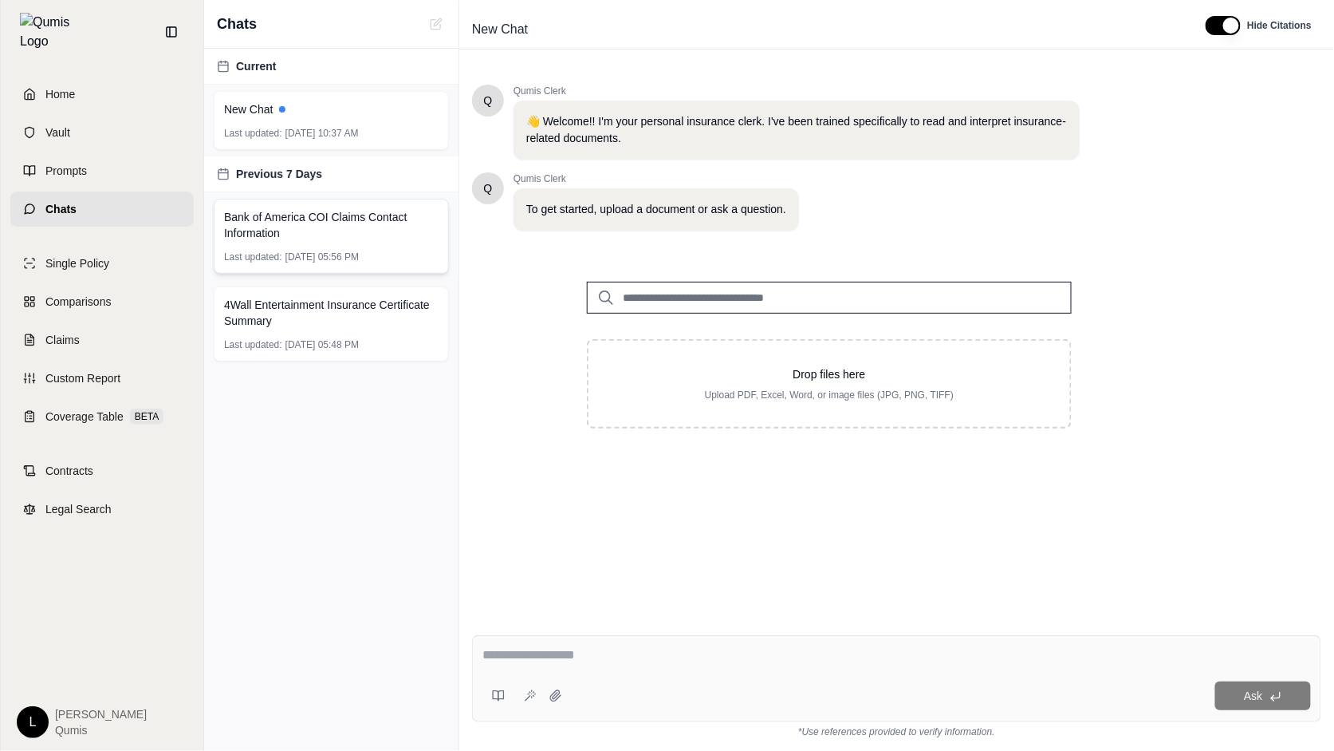
click at [335, 246] on div "Bank of America COI Claims Contact Information Last updated: Oct 4, 2025, 05:56…" at bounding box center [331, 236] width 235 height 75
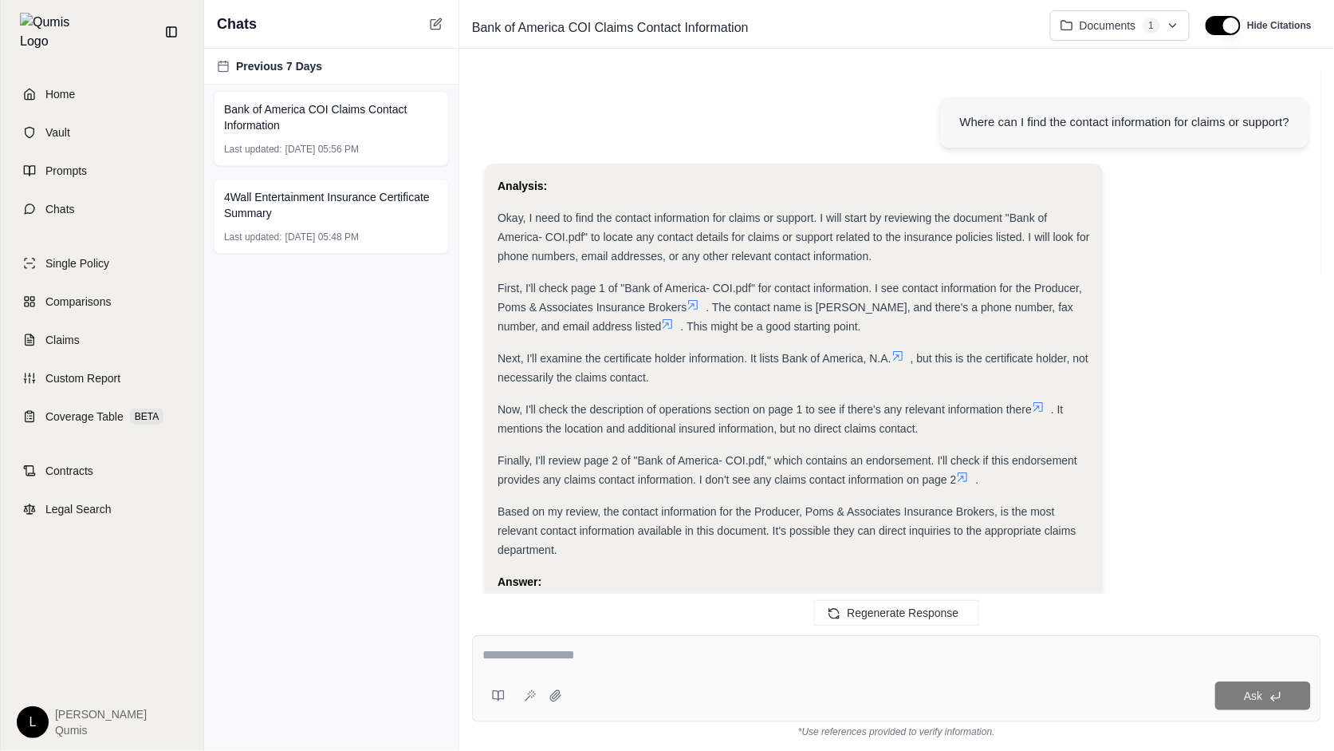
scroll to position [281, 0]
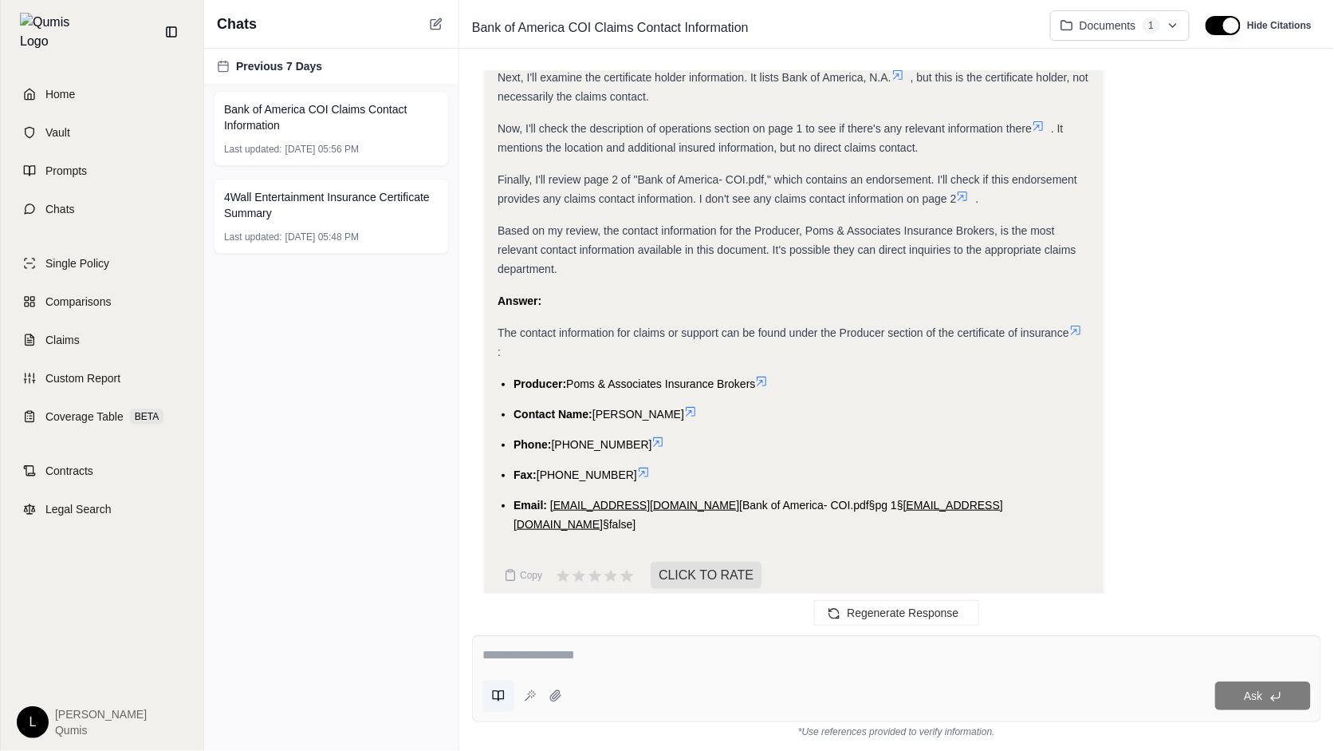
click at [504, 700] on icon at bounding box center [498, 695] width 13 height 13
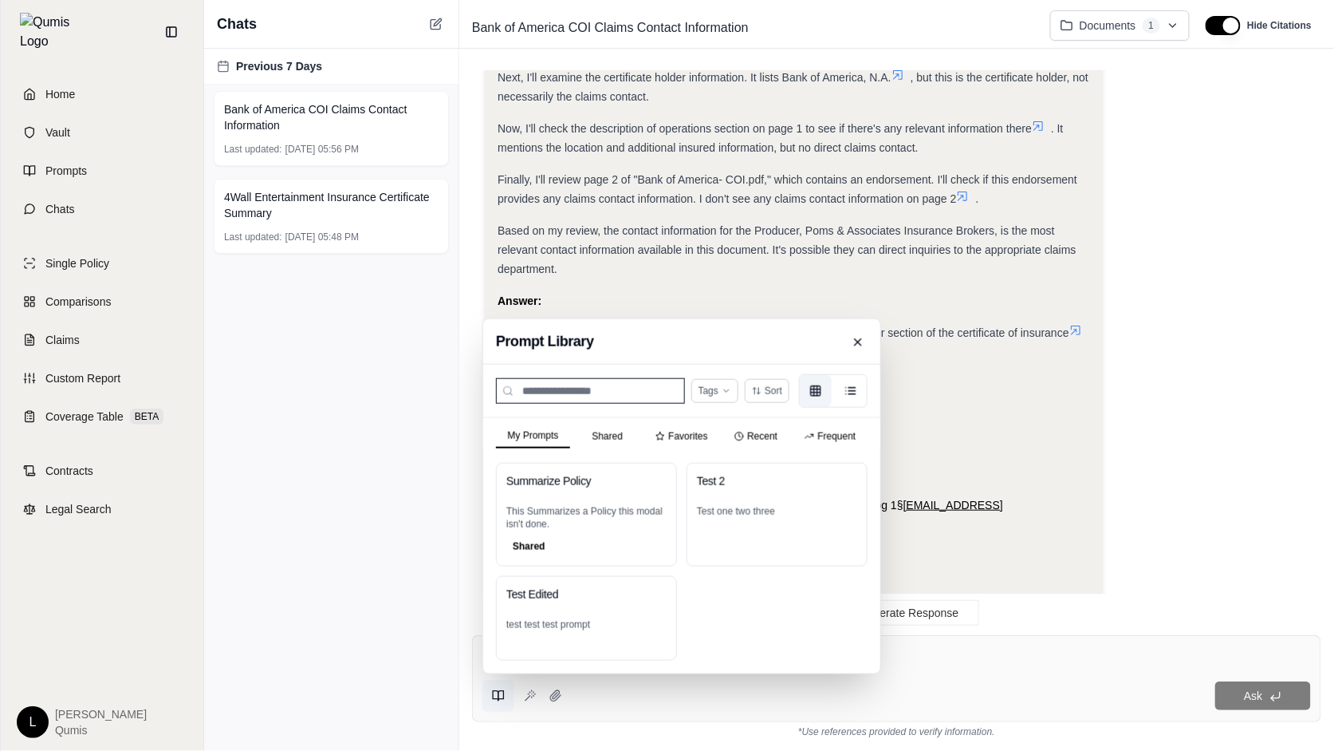
scroll to position [0, 0]
click at [594, 502] on div "Summarize Policy This Summarizes a Policy this modal isn't done. Shared" at bounding box center [586, 515] width 181 height 104
type textarea "**********"
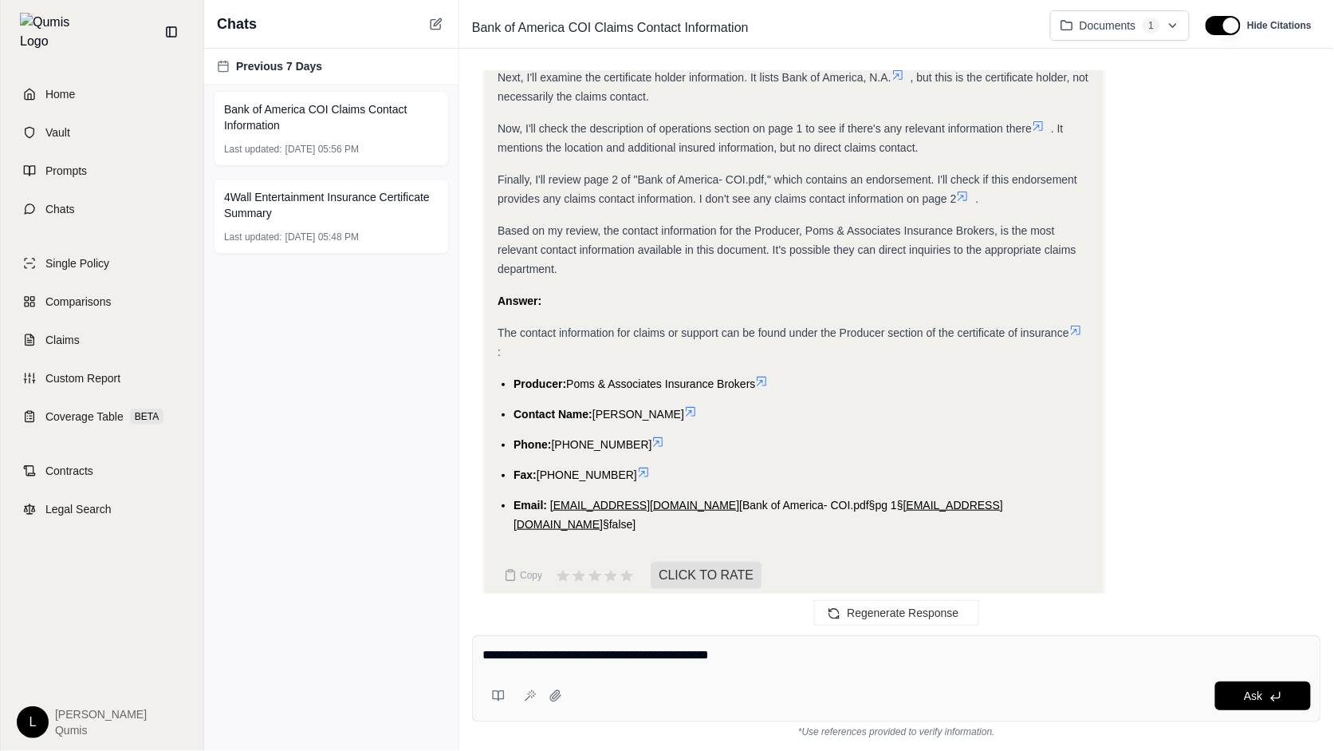
click at [773, 656] on textarea "**********" at bounding box center [898, 654] width 830 height 19
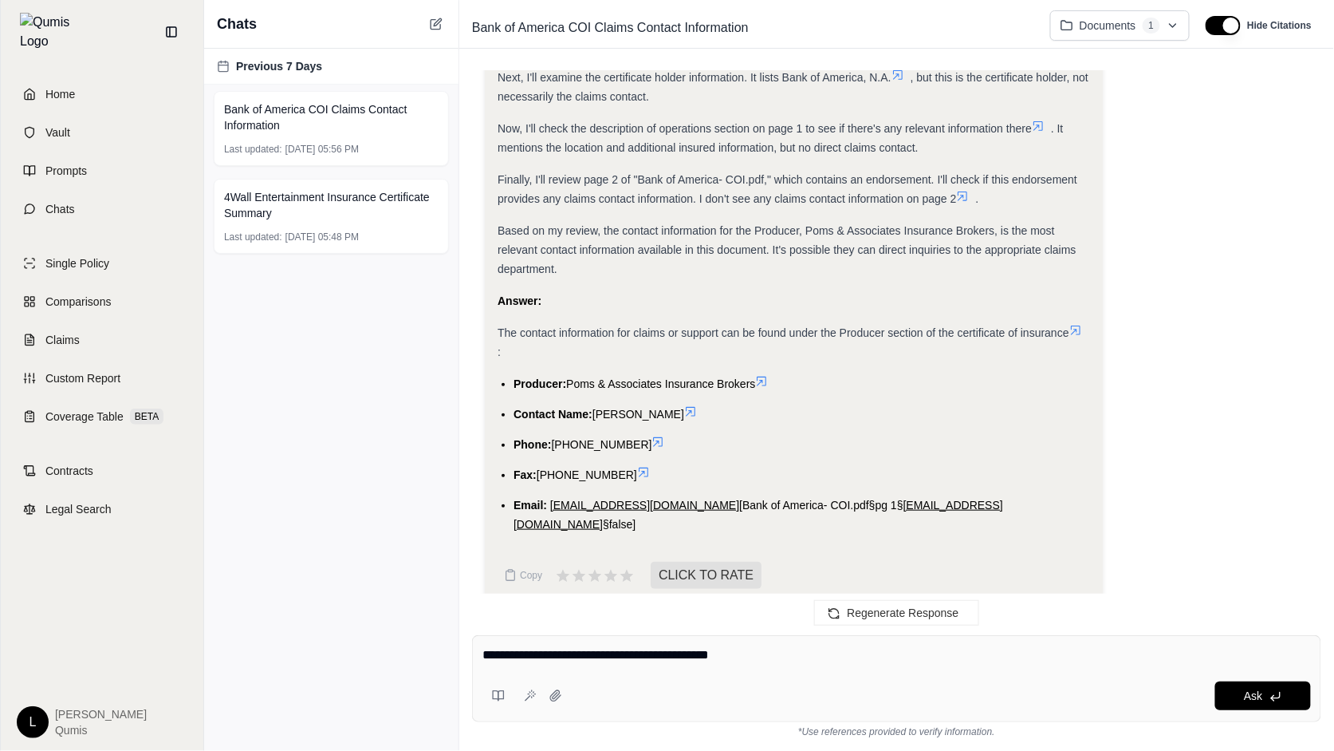
click at [773, 656] on textarea "**********" at bounding box center [898, 654] width 830 height 19
click at [501, 696] on icon at bounding box center [498, 695] width 13 height 13
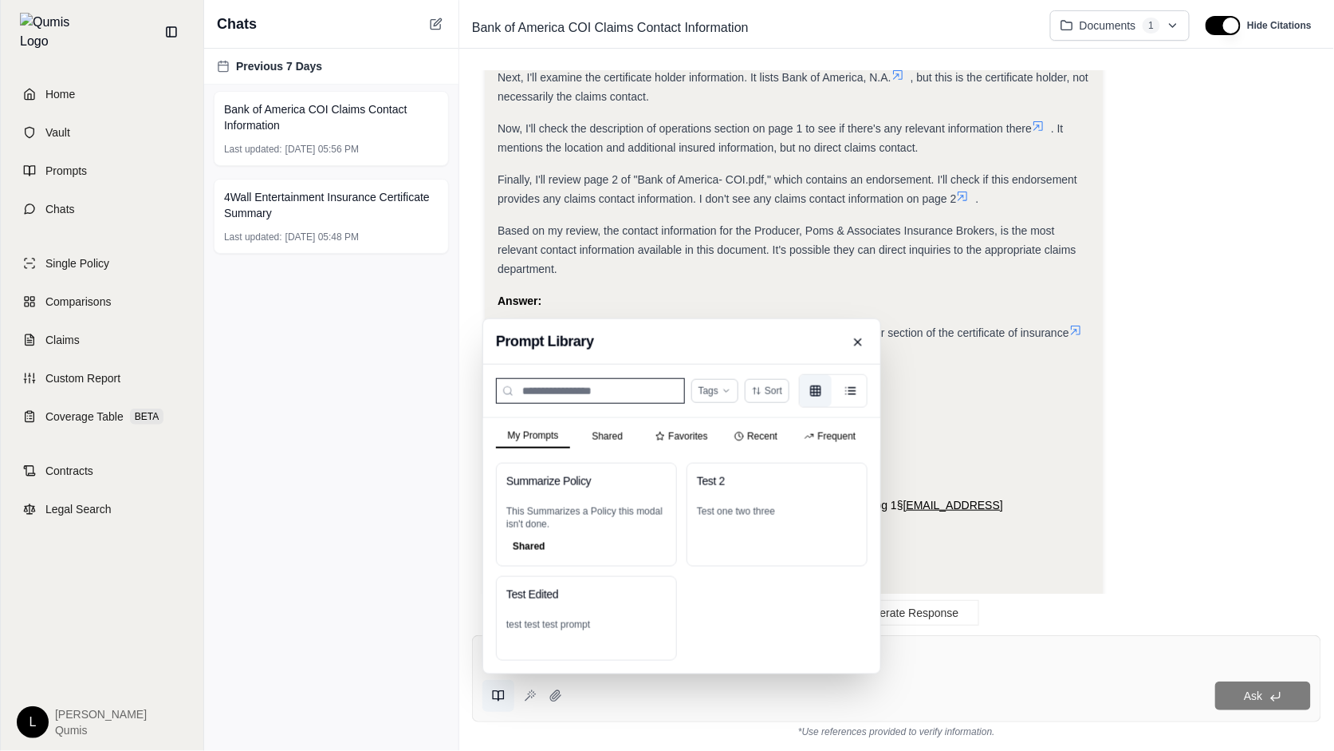
click at [597, 429] on div "Prompt Library Tags Sort My Prompts Shared Favorites Recent Frequent Summarize …" at bounding box center [682, 496] width 399 height 356
click at [546, 541] on div "My Prompts Shared Favorites Recent Frequent Summarize Policy This Summarizes a …" at bounding box center [681, 545] width 397 height 255
click at [1147, 26] on html "Home Vault Prompts Chats Single Policy Comparisons Claims Custom Report Coverag…" at bounding box center [667, 375] width 1334 height 751
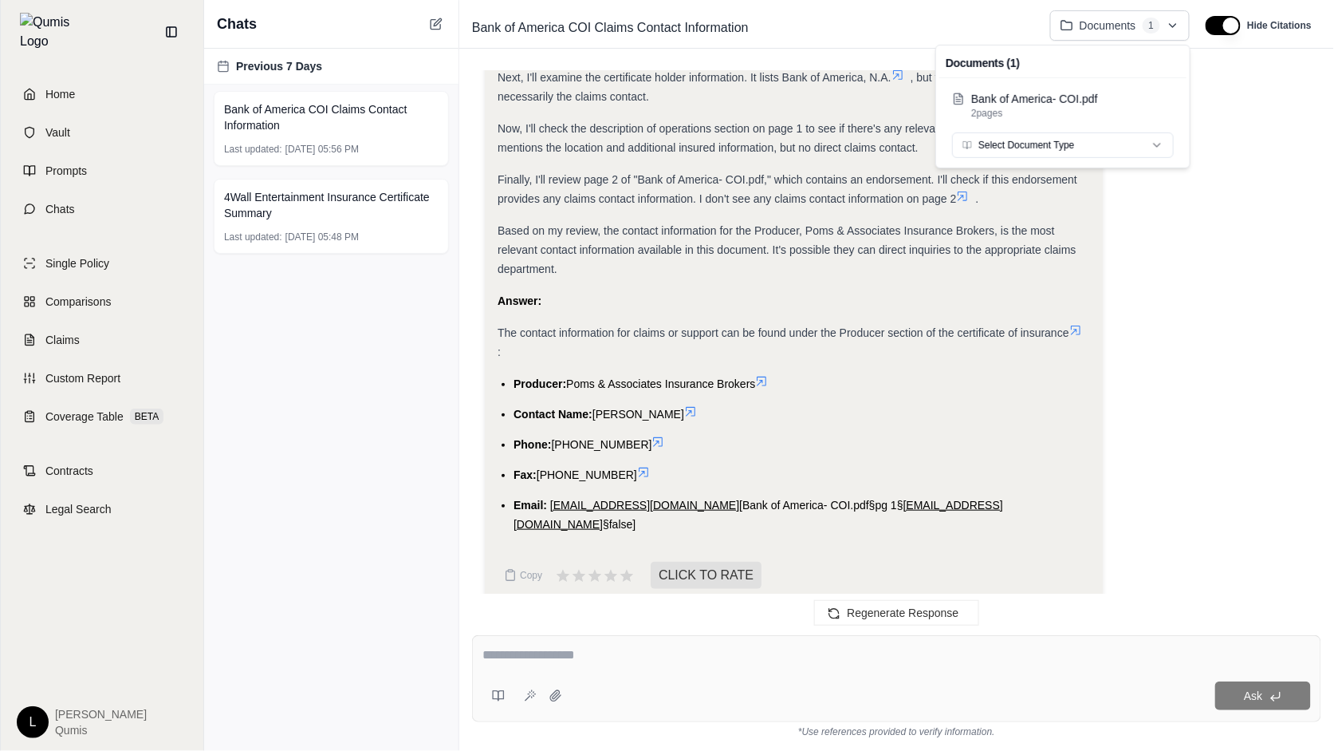
click at [1147, 26] on html "Home Vault Prompts Chats Single Policy Comparisons Claims Custom Report Coverag…" at bounding box center [667, 375] width 1334 height 751
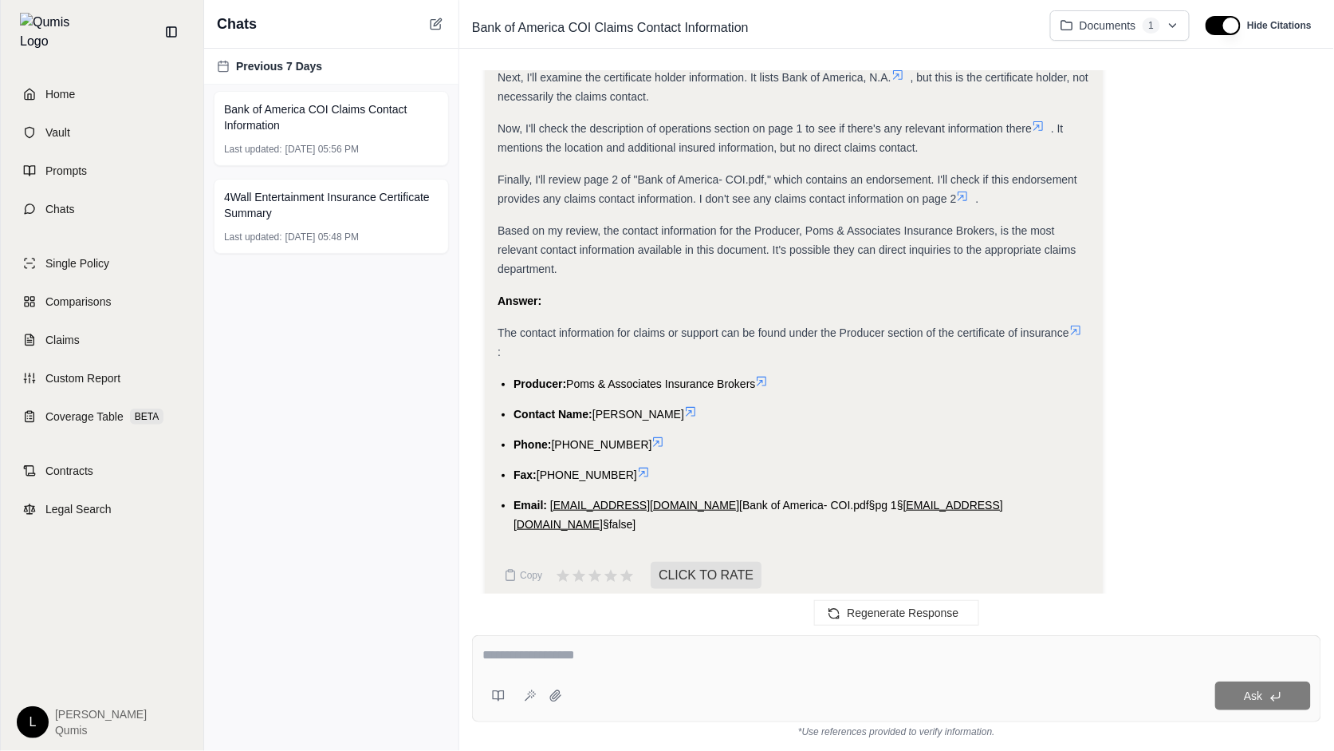
click at [1177, 46] on div "Bank of America COI Claims Contact Information Documents 1 Hide Citations" at bounding box center [896, 25] width 875 height 45
click at [641, 684] on div "Ask" at bounding box center [940, 695] width 743 height 29
click at [499, 697] on icon at bounding box center [502, 696] width 6 height 10
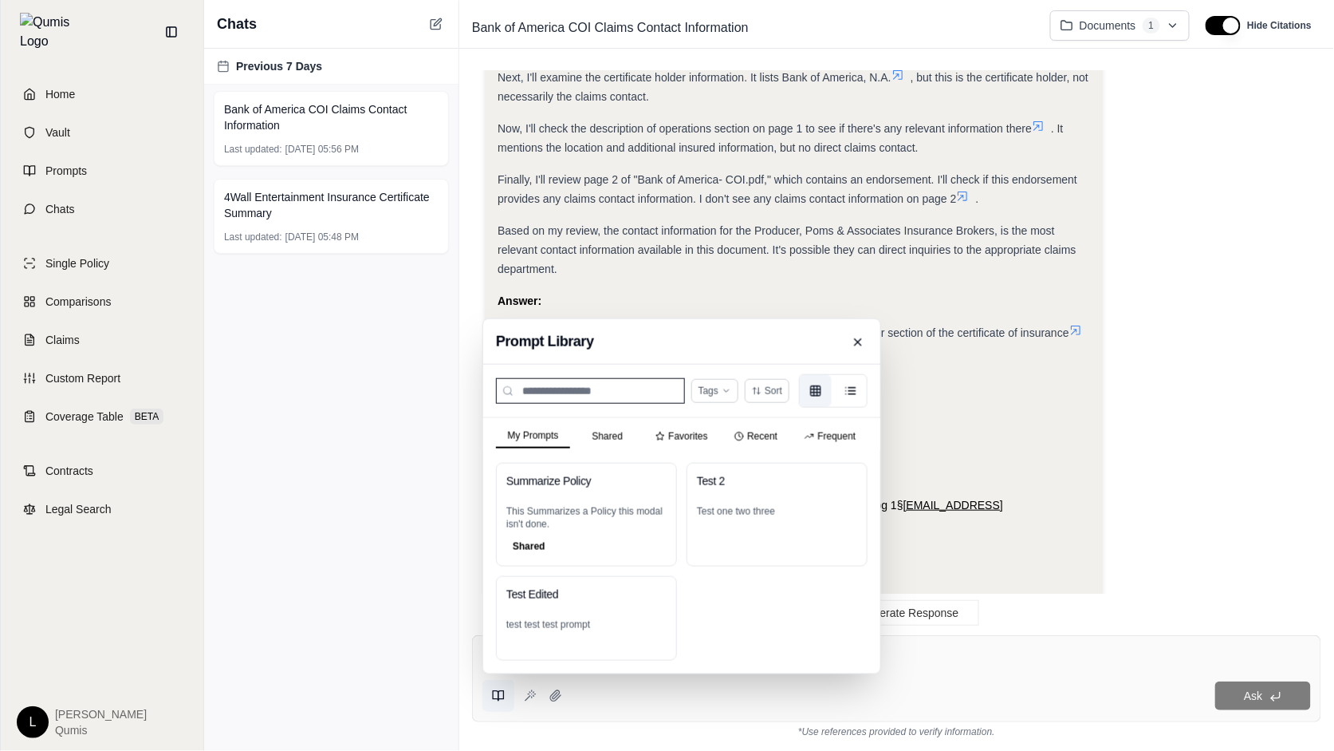
click at [499, 697] on icon at bounding box center [502, 696] width 6 height 10
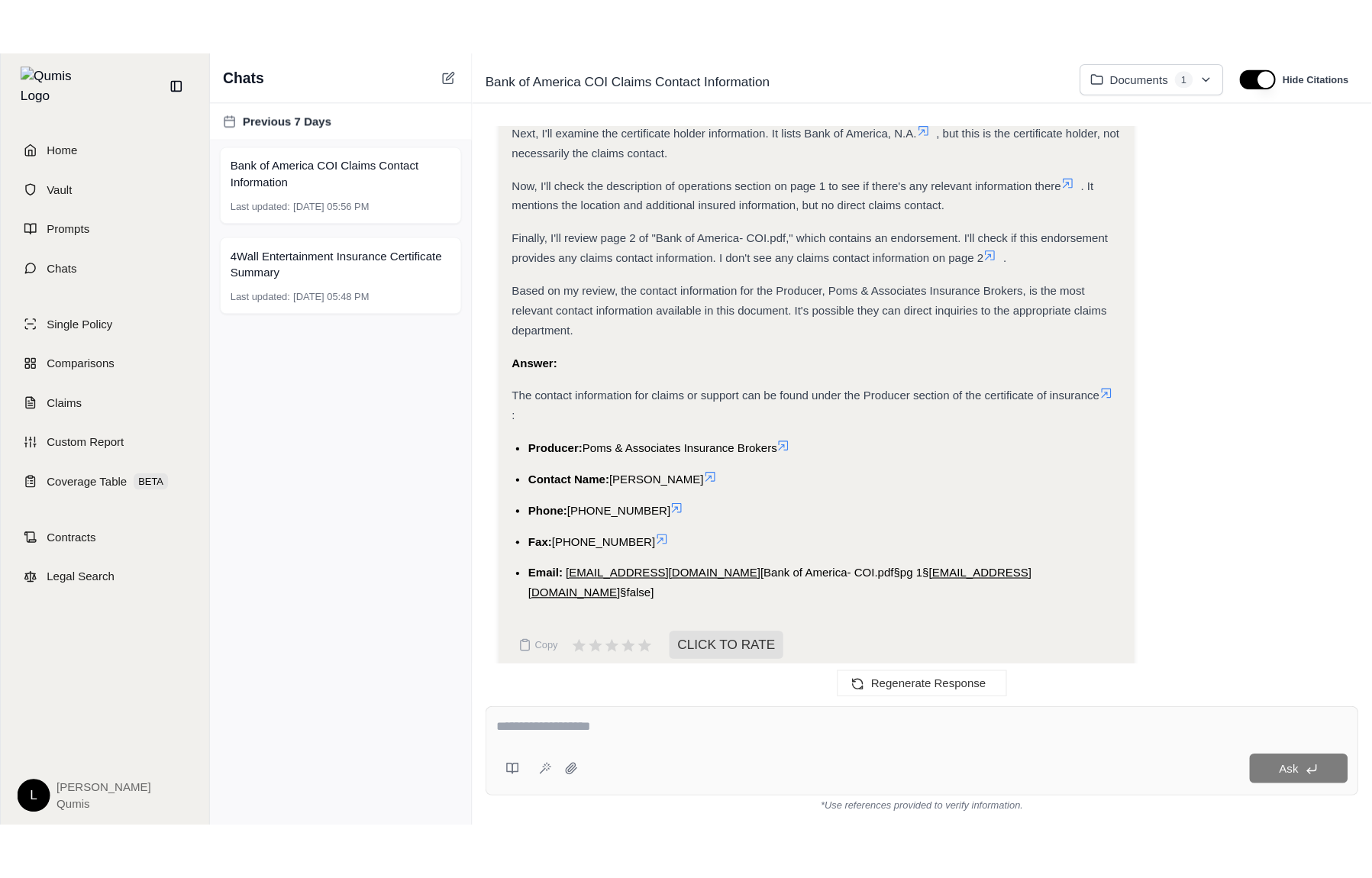
scroll to position [73, 0]
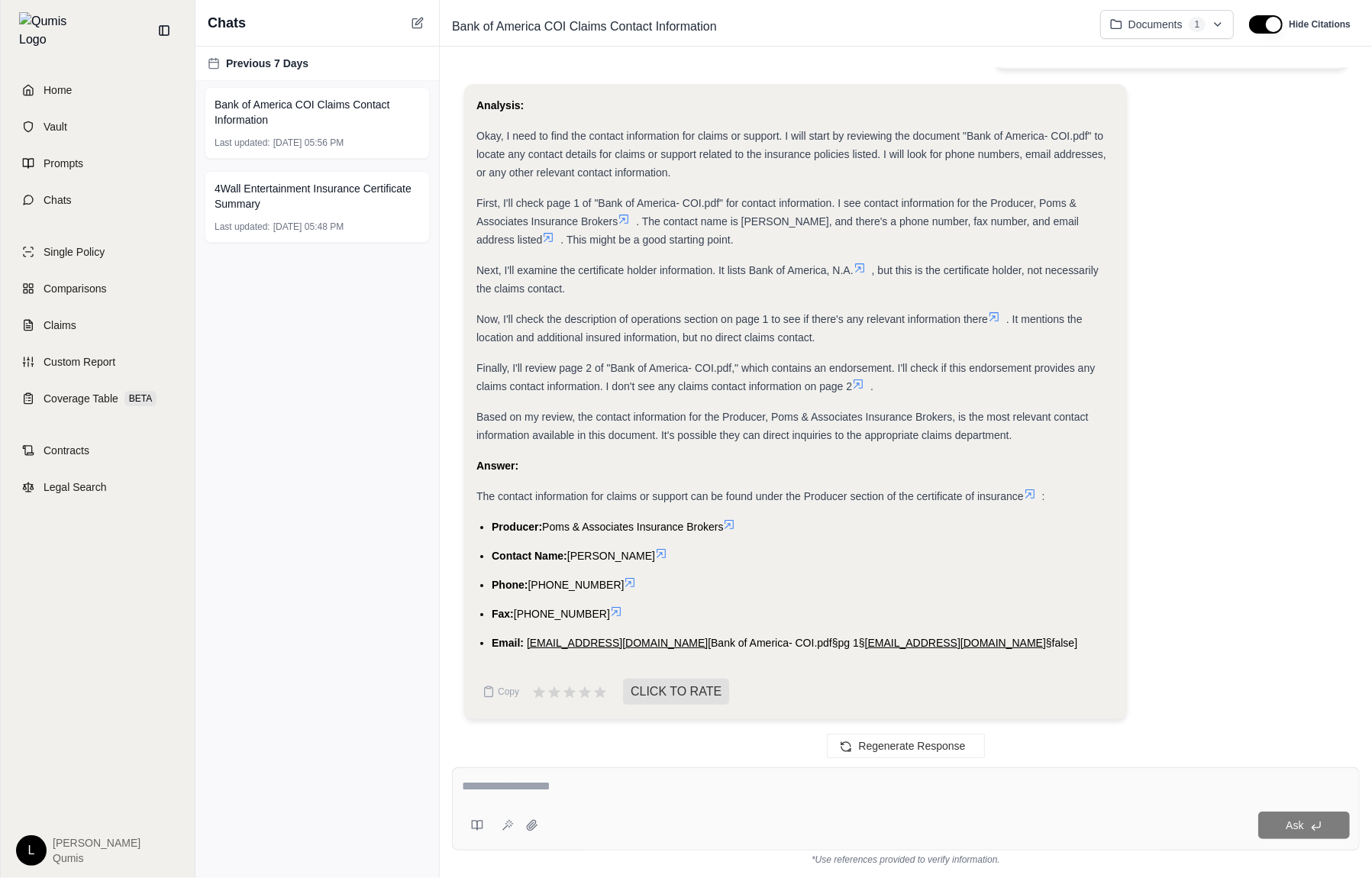
click at [1195, 290] on div "Analysis: Okay, I need to find the contact information for claims or support. I…" at bounding box center [906, 408] width 884 height 647
click at [411, 195] on span "4Wall Entertainment Insurance Certificate Summary" at bounding box center [317, 196] width 206 height 31
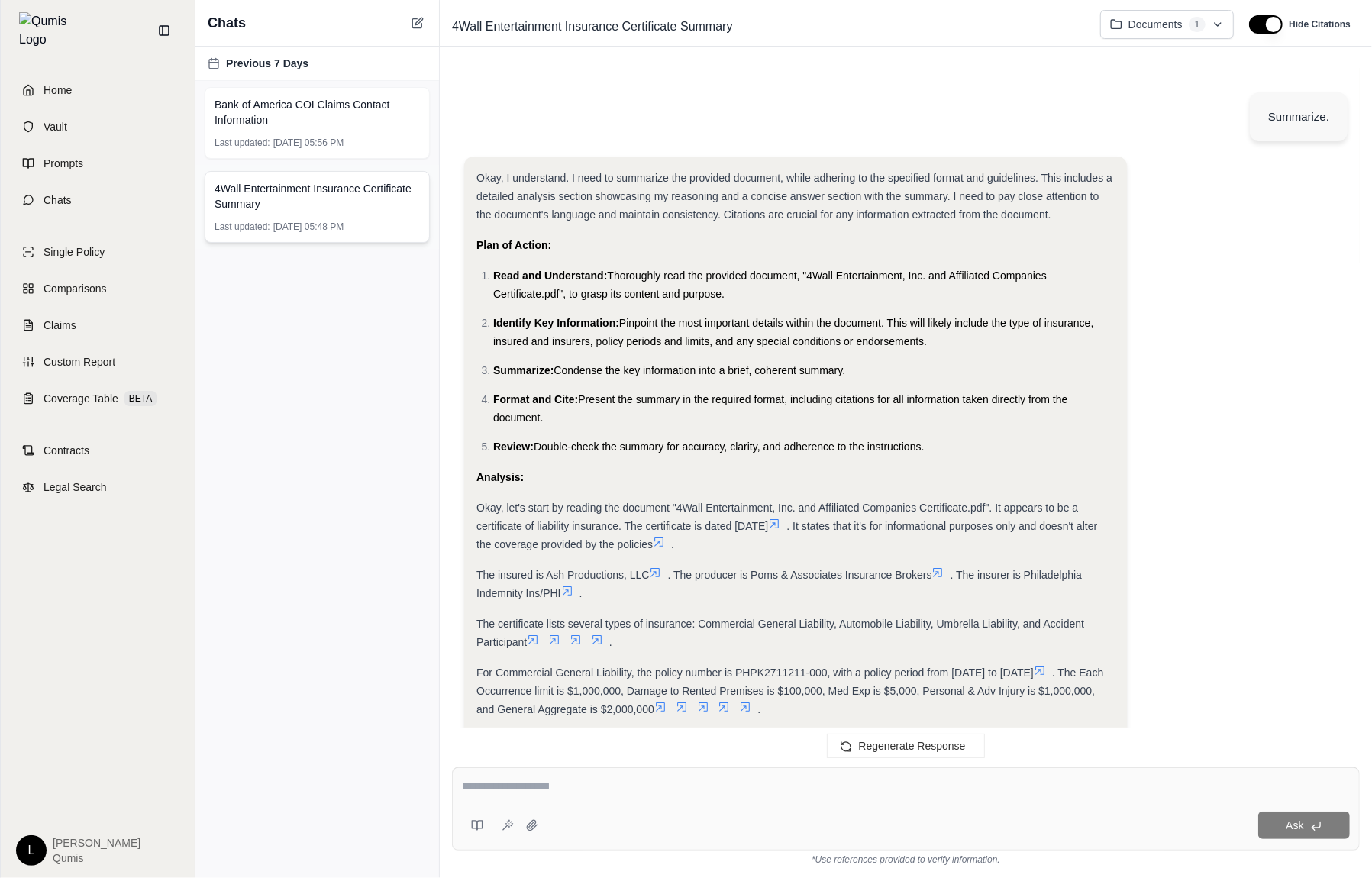
scroll to position [530, 0]
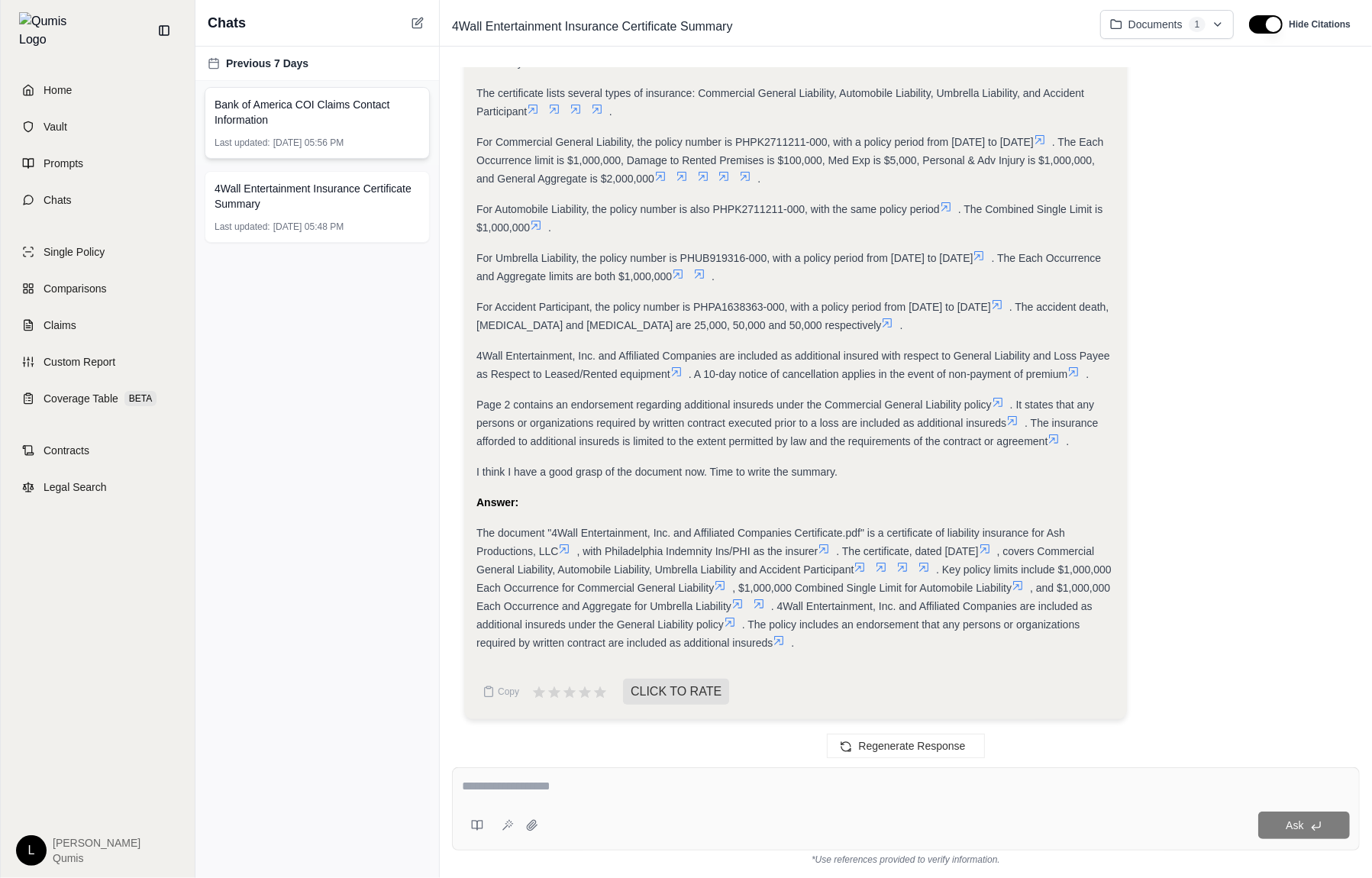
click at [364, 112] on span "Bank of America COI Claims Contact Information" at bounding box center [317, 112] width 206 height 31
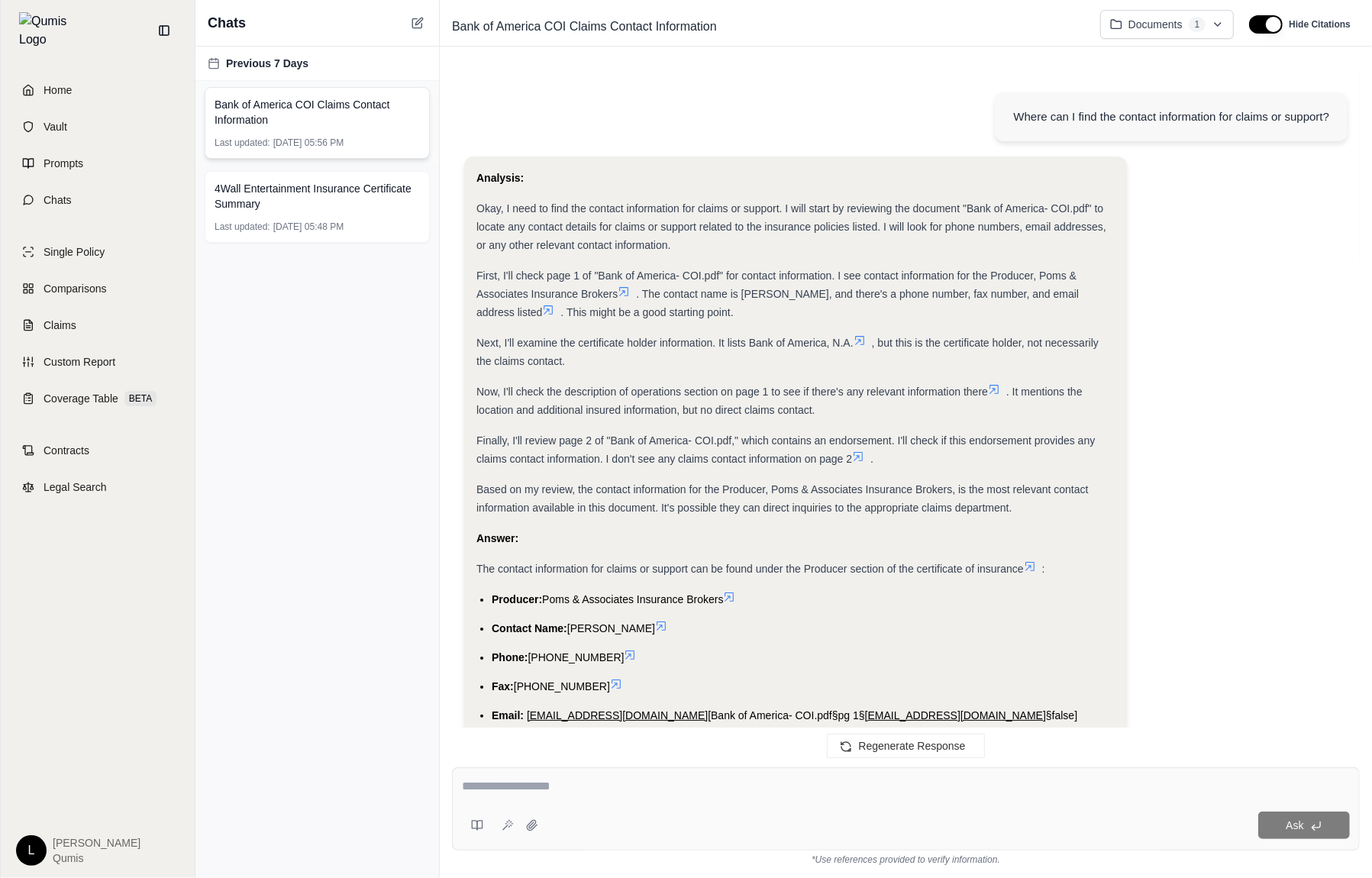
scroll to position [73, 0]
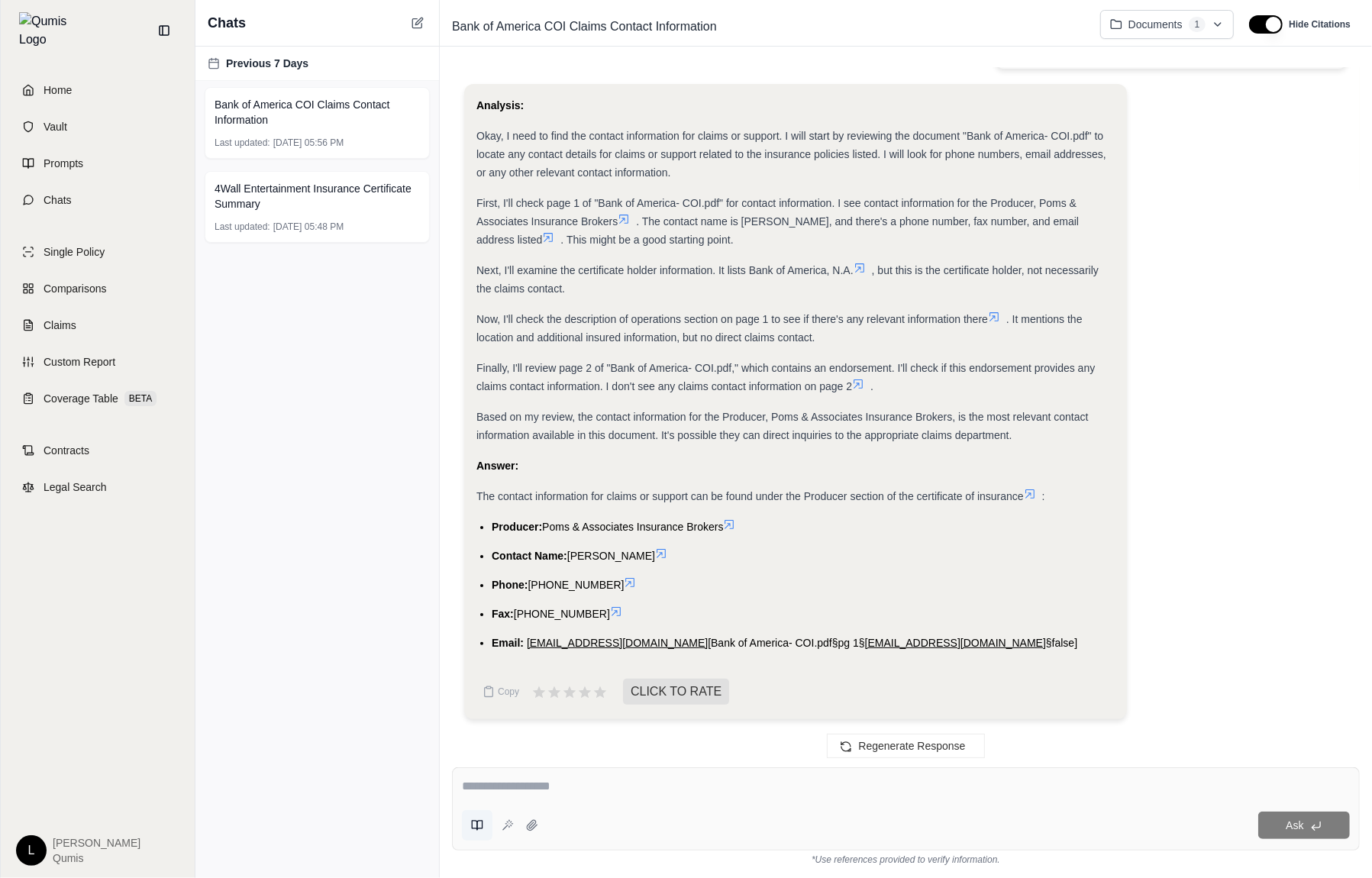
click at [477, 827] on icon at bounding box center [477, 825] width 12 height 12
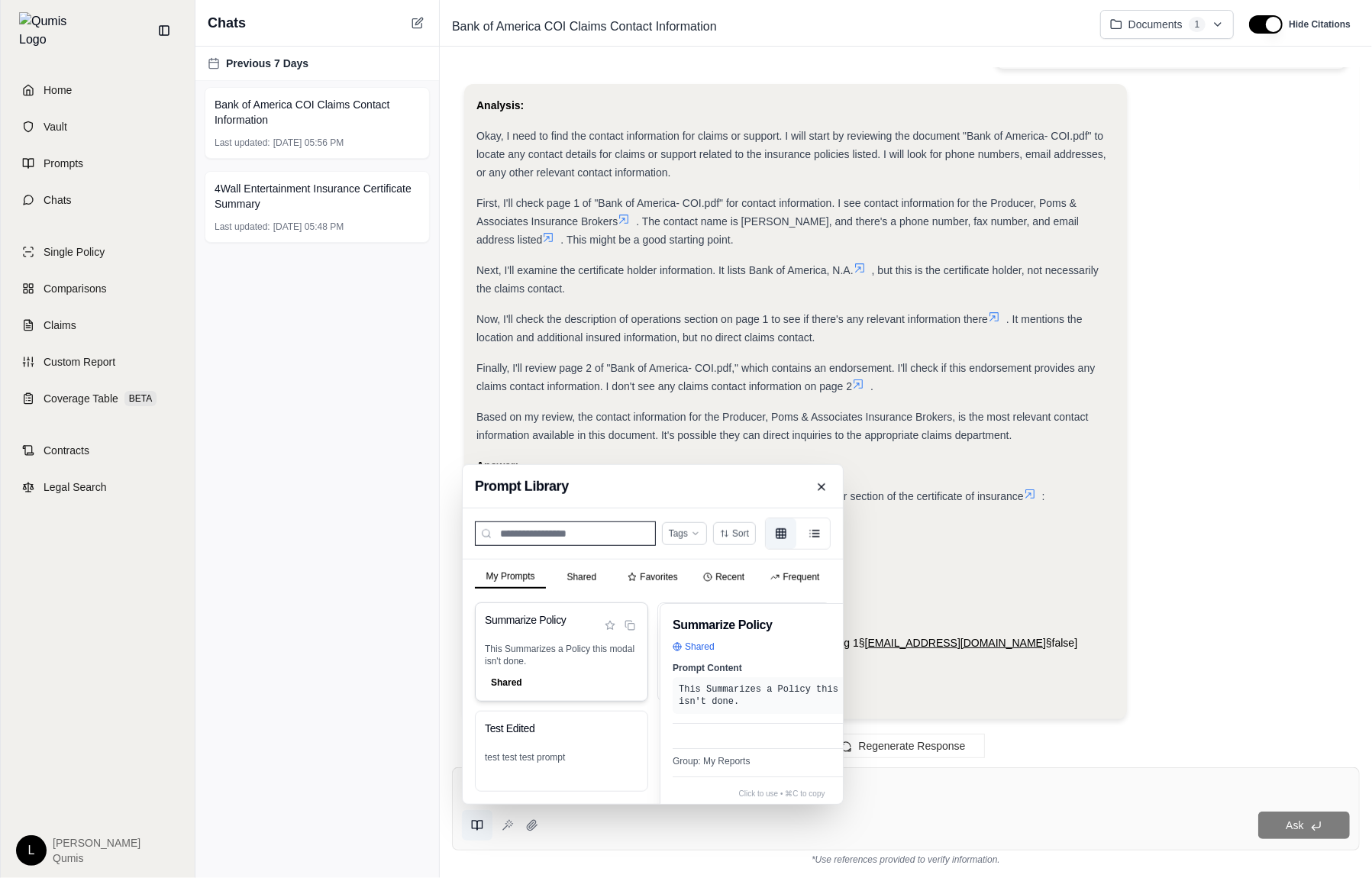
click at [589, 653] on p "This Summarizes a Policy this modal isn't done." at bounding box center [561, 656] width 153 height 25
type textarea "**********"
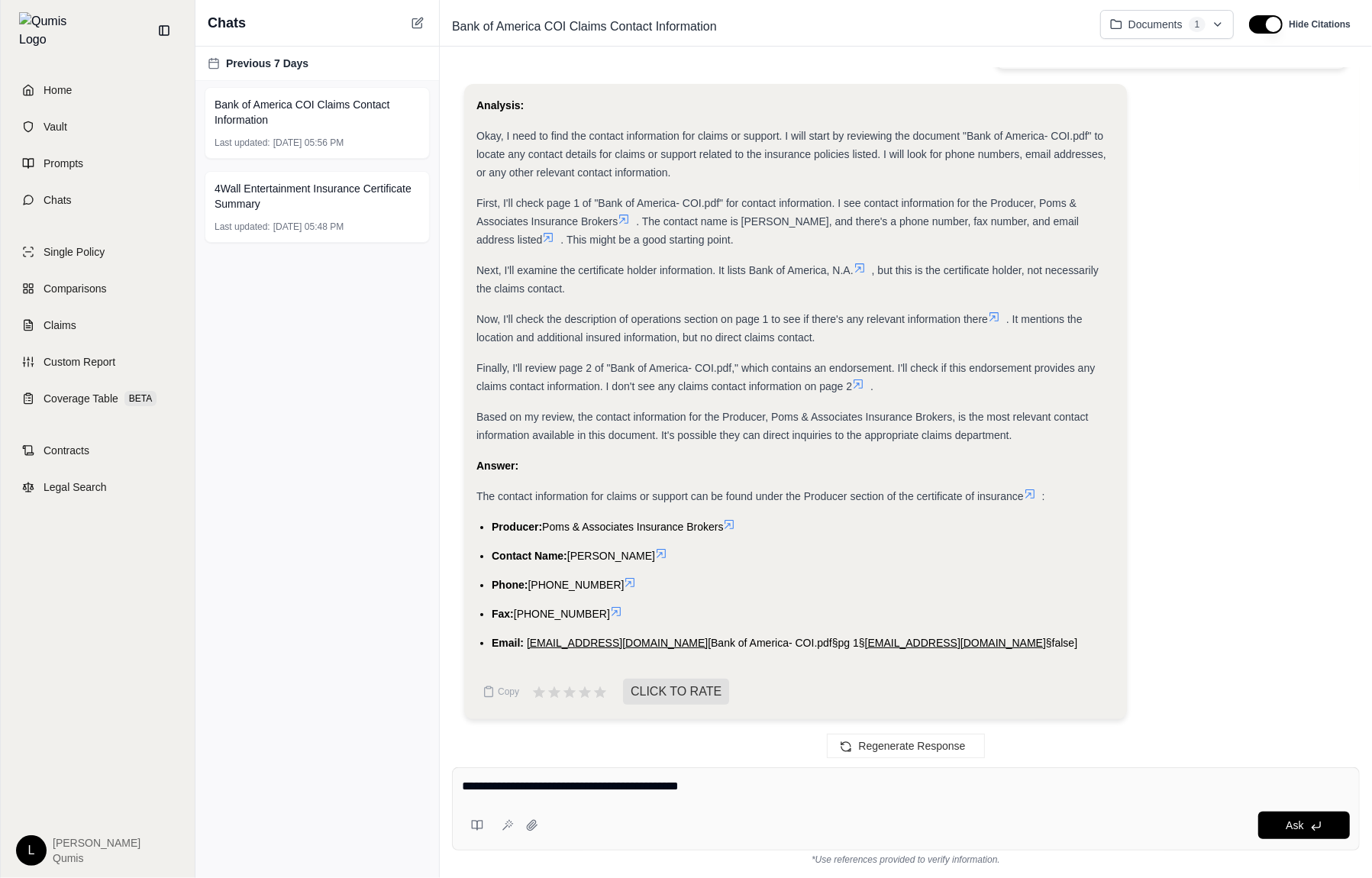
click at [763, 779] on textarea "**********" at bounding box center [907, 786] width 888 height 18
click at [102, 157] on link "Prompts" at bounding box center [97, 163] width 175 height 34
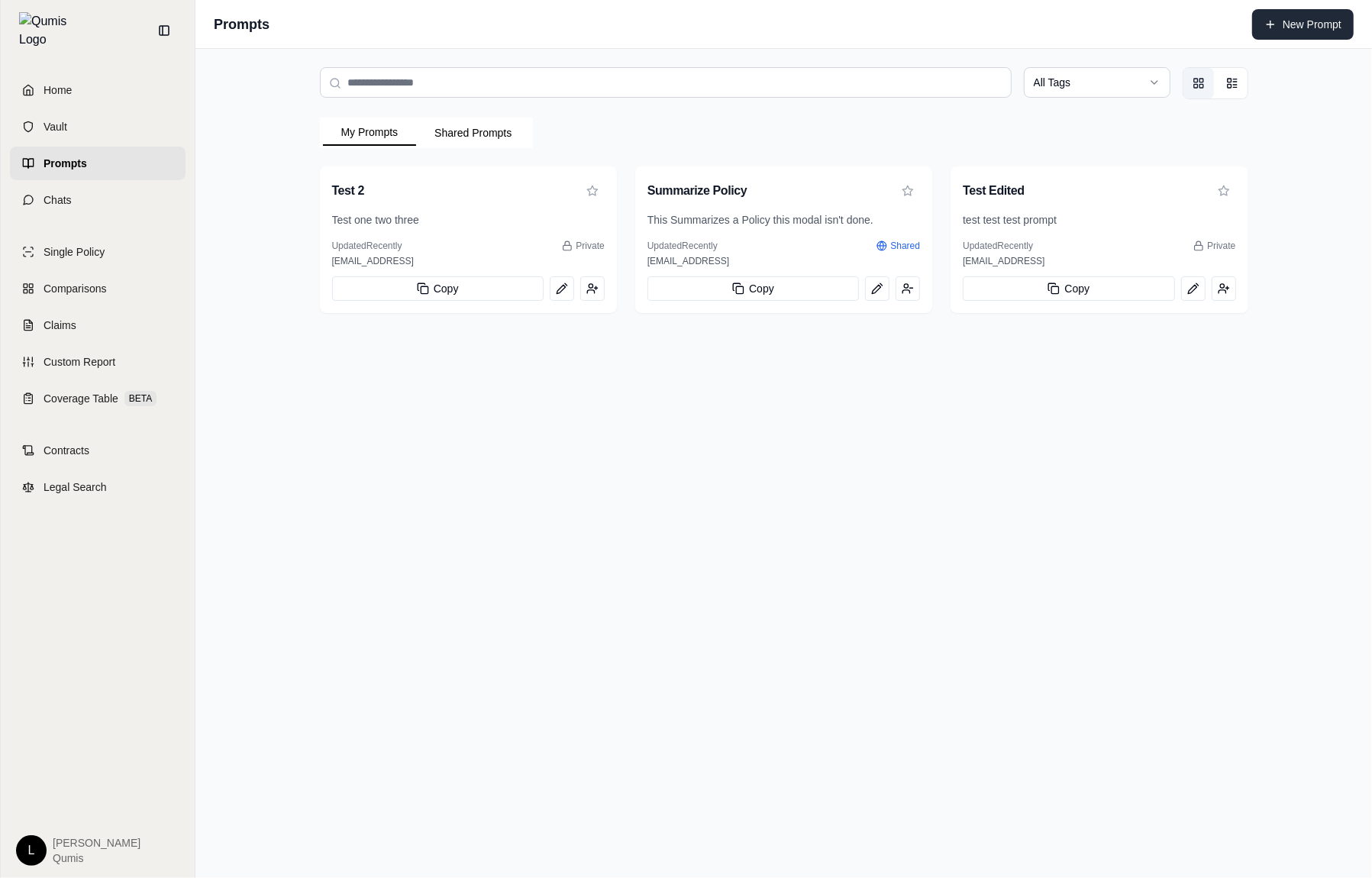
click at [1281, 10] on button "New Prompt" at bounding box center [1303, 25] width 101 height 31
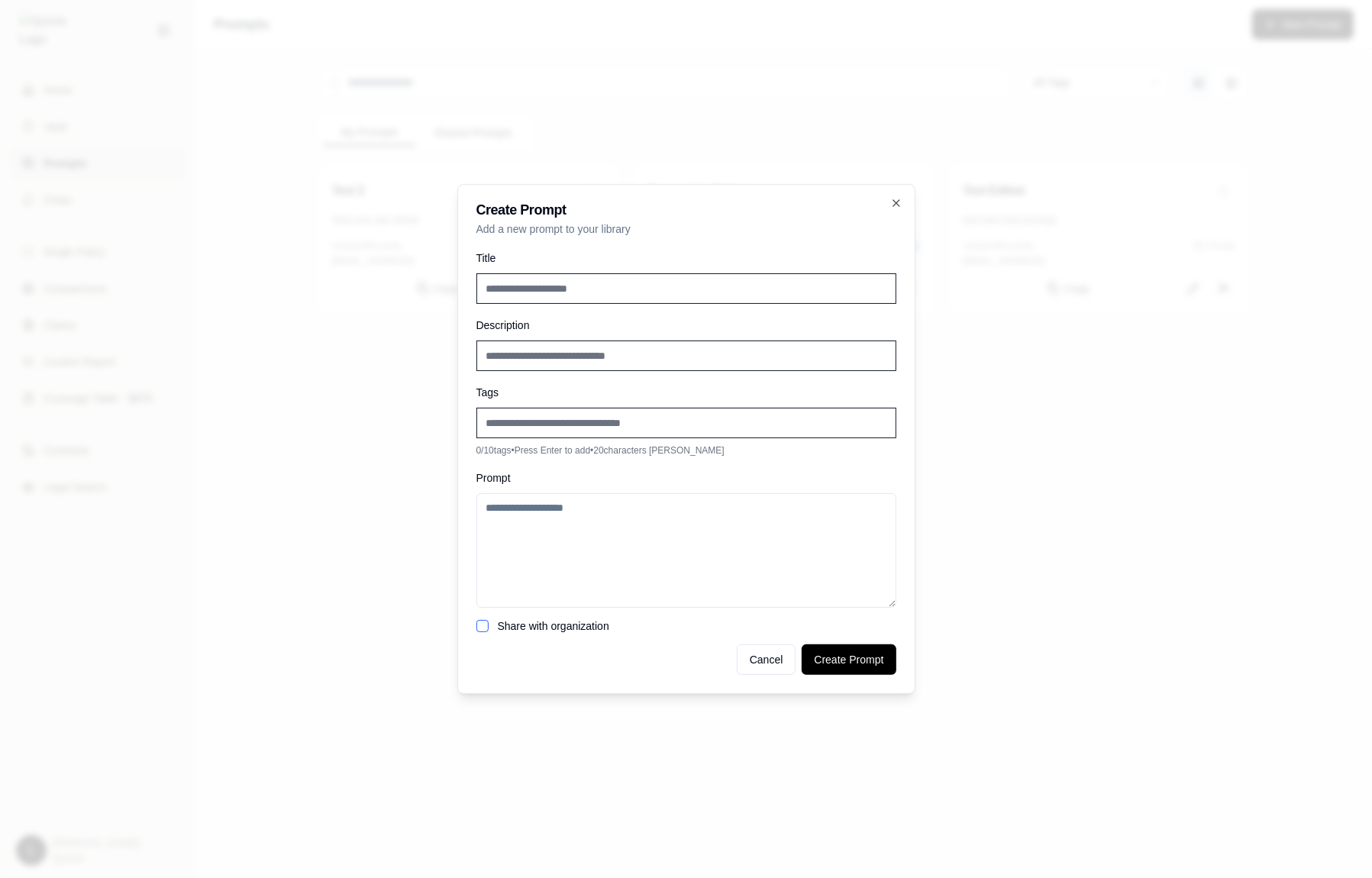
click at [657, 510] on textarea "Prompt" at bounding box center [686, 551] width 420 height 115
click at [699, 522] on textarea "Prompt" at bounding box center [686, 551] width 420 height 115
paste textarea "**********"
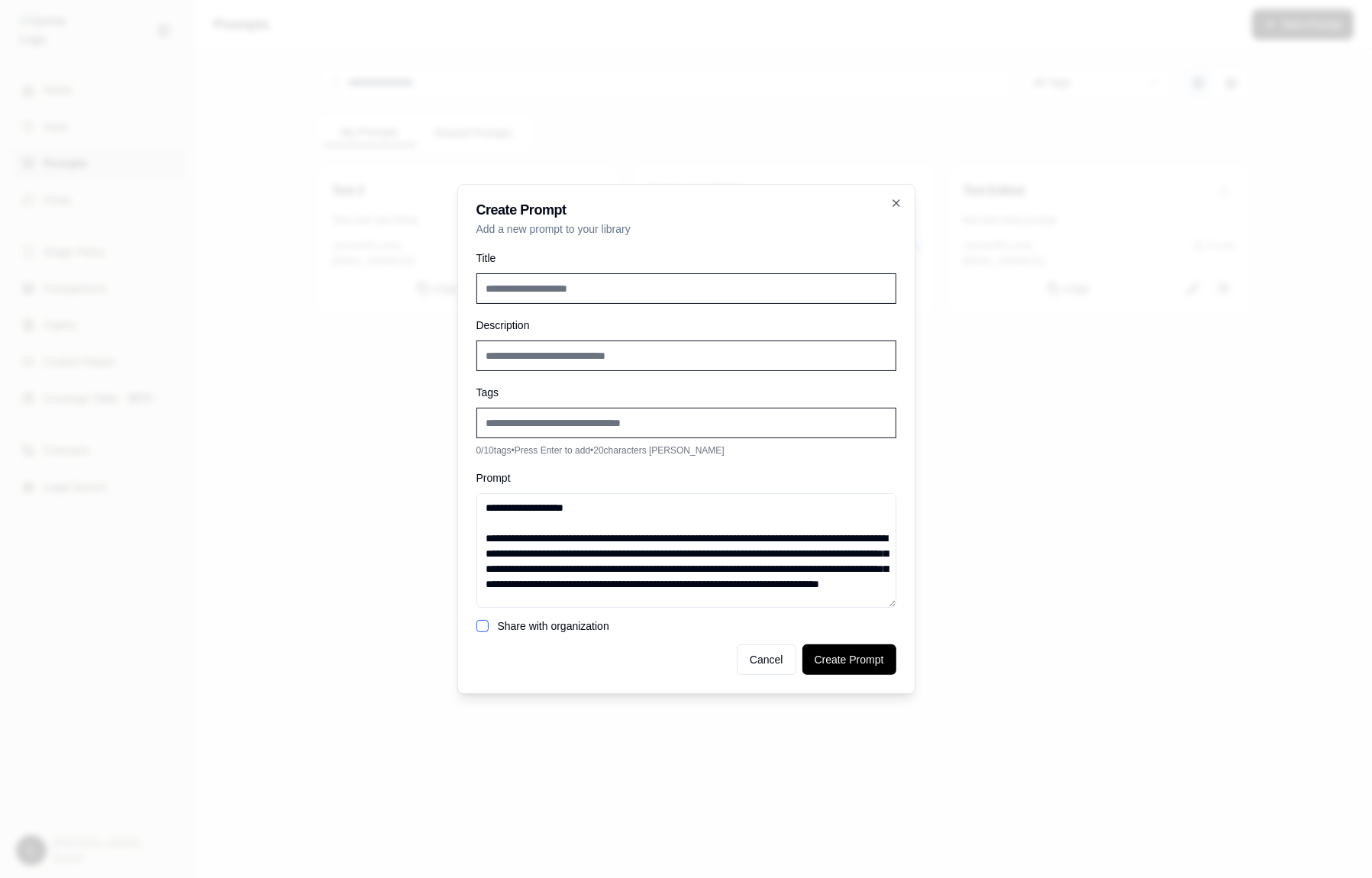
drag, startPoint x: 579, startPoint y: 536, endPoint x: 685, endPoint y: 535, distance: 106.0
click at [685, 535] on textarea "Prompt" at bounding box center [686, 551] width 420 height 115
click at [595, 539] on textarea "Prompt" at bounding box center [686, 551] width 420 height 115
type textarea "**********"
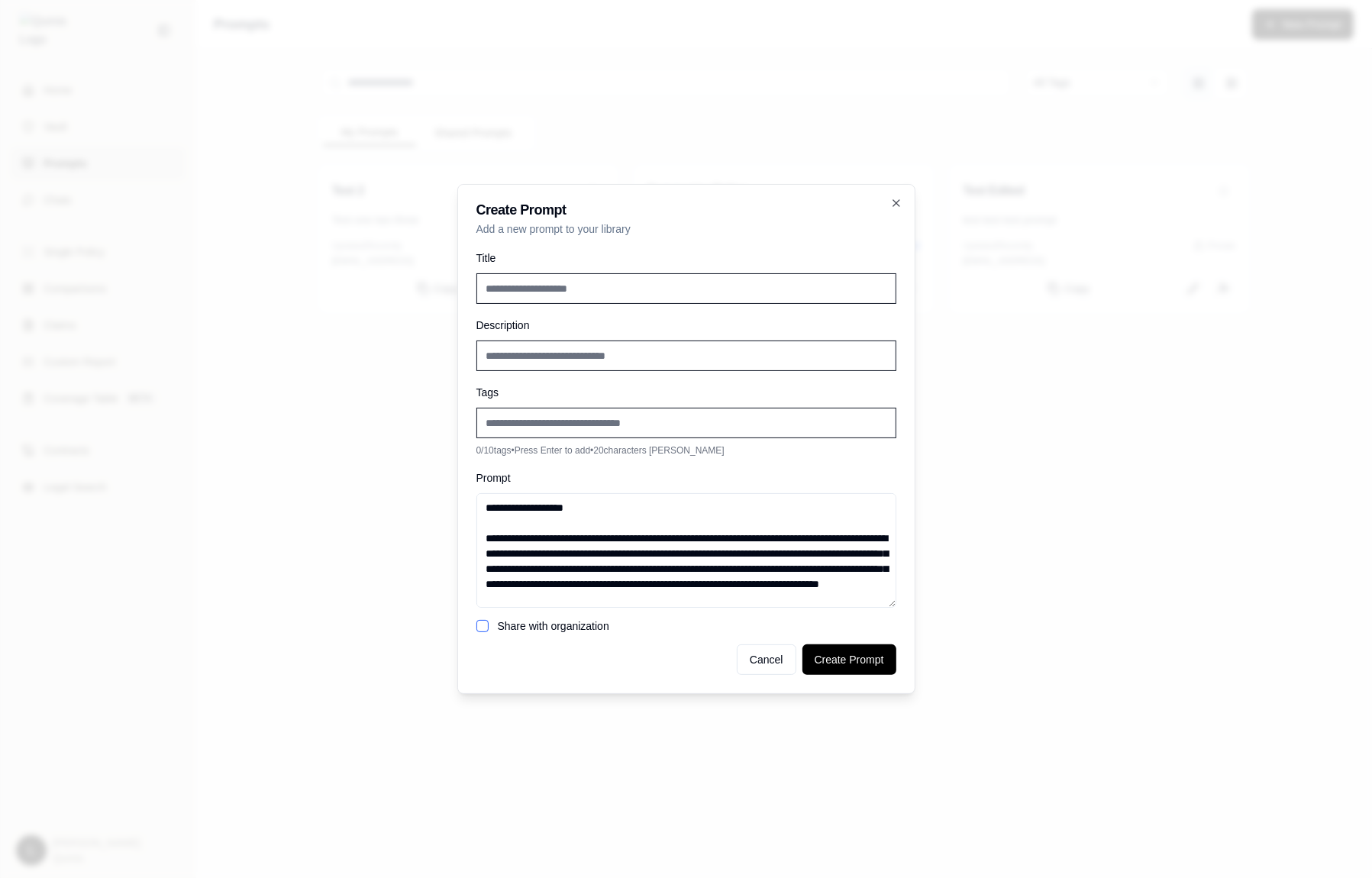
click at [608, 292] on input "Title" at bounding box center [686, 289] width 420 height 31
paste input "**********"
type input "**********"
drag, startPoint x: 663, startPoint y: 552, endPoint x: 257, endPoint y: 382, distance: 440.2
click at [257, 382] on body "**********" at bounding box center [686, 439] width 1372 height 878
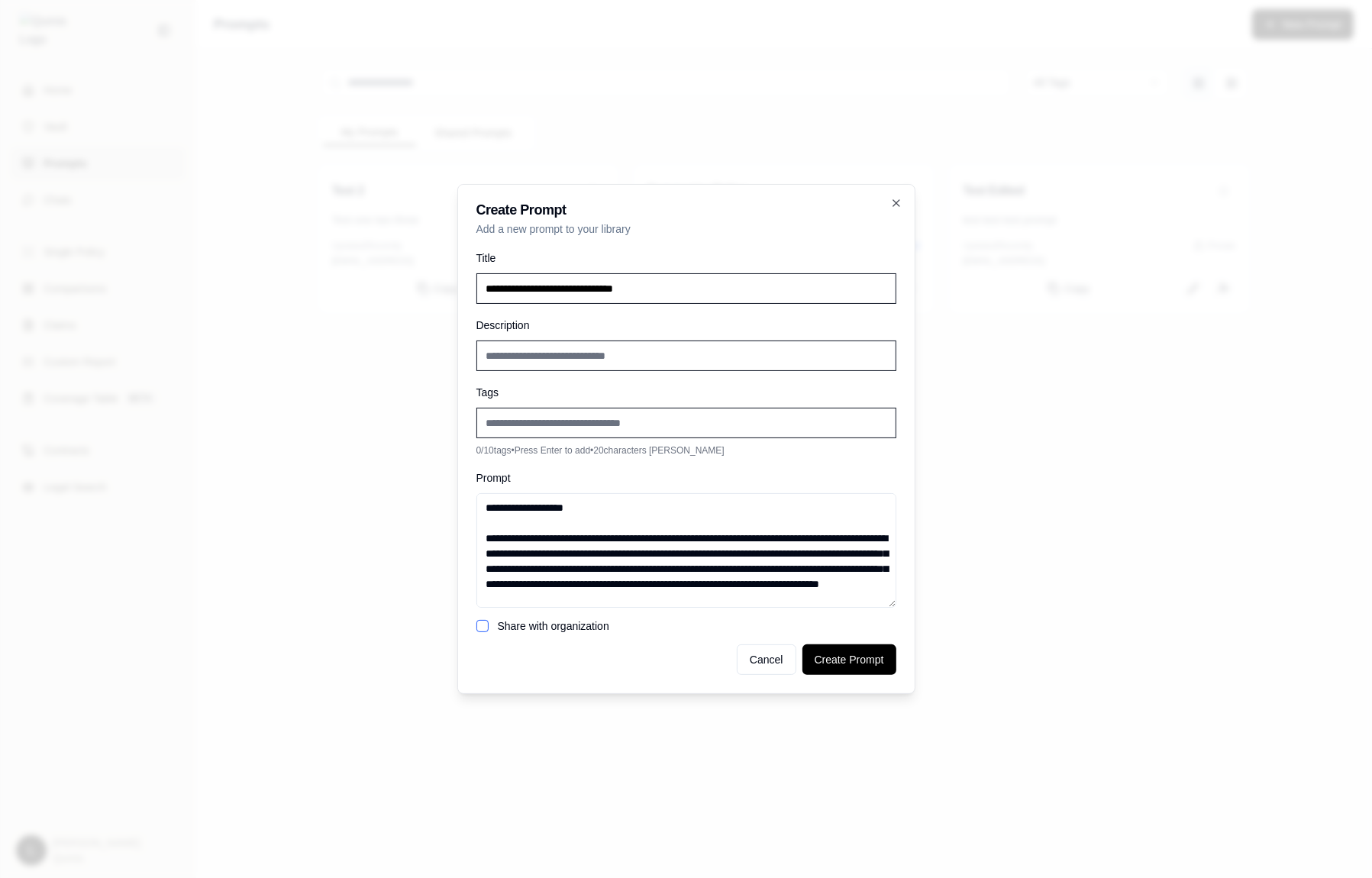
click at [487, 538] on textarea "Prompt" at bounding box center [686, 551] width 420 height 115
click at [534, 360] on input "Description" at bounding box center [686, 356] width 420 height 31
paste input "**********"
type input "**********"
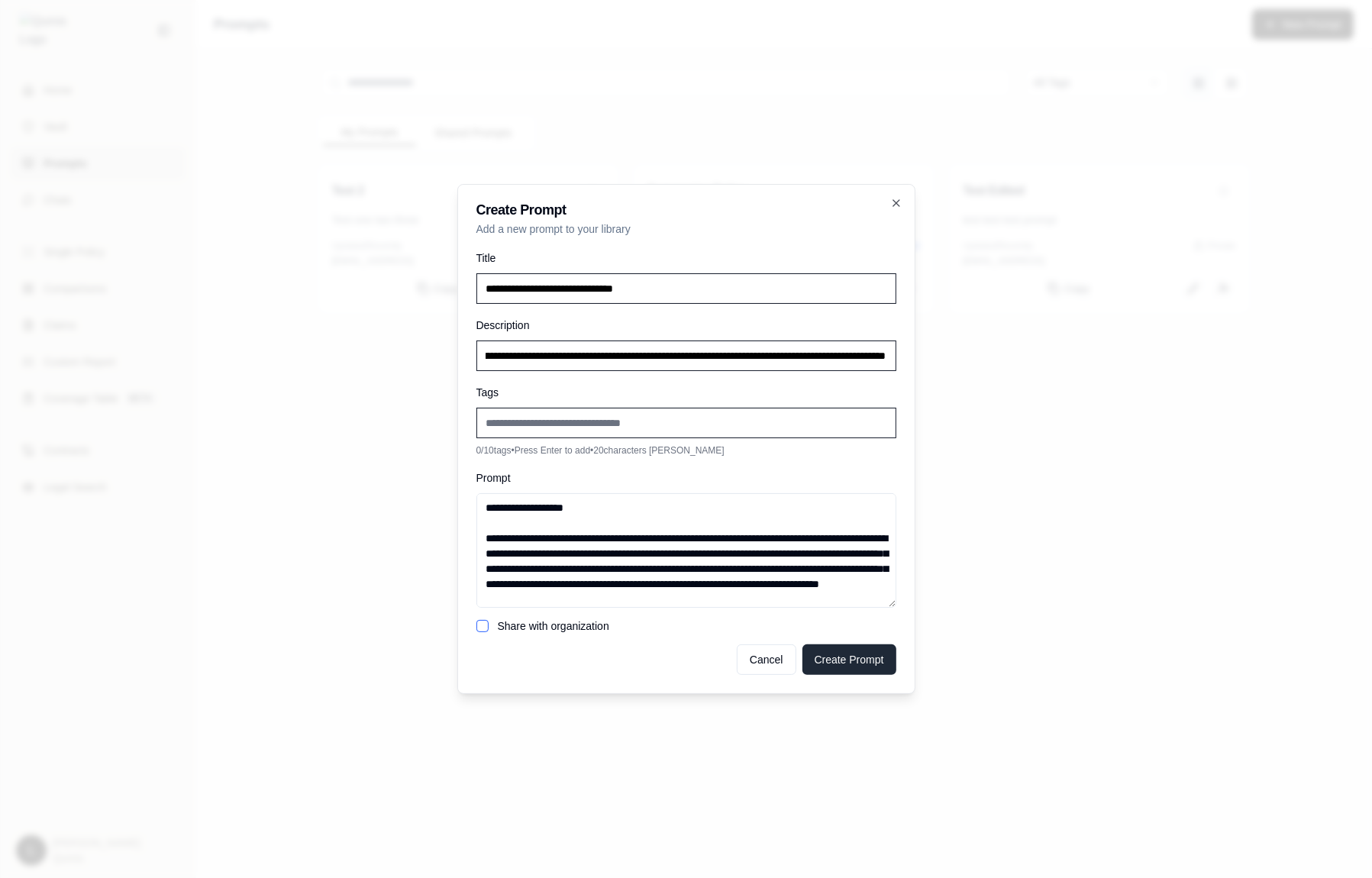
scroll to position [0, 0]
click at [842, 645] on button "Create Prompt" at bounding box center [849, 660] width 94 height 31
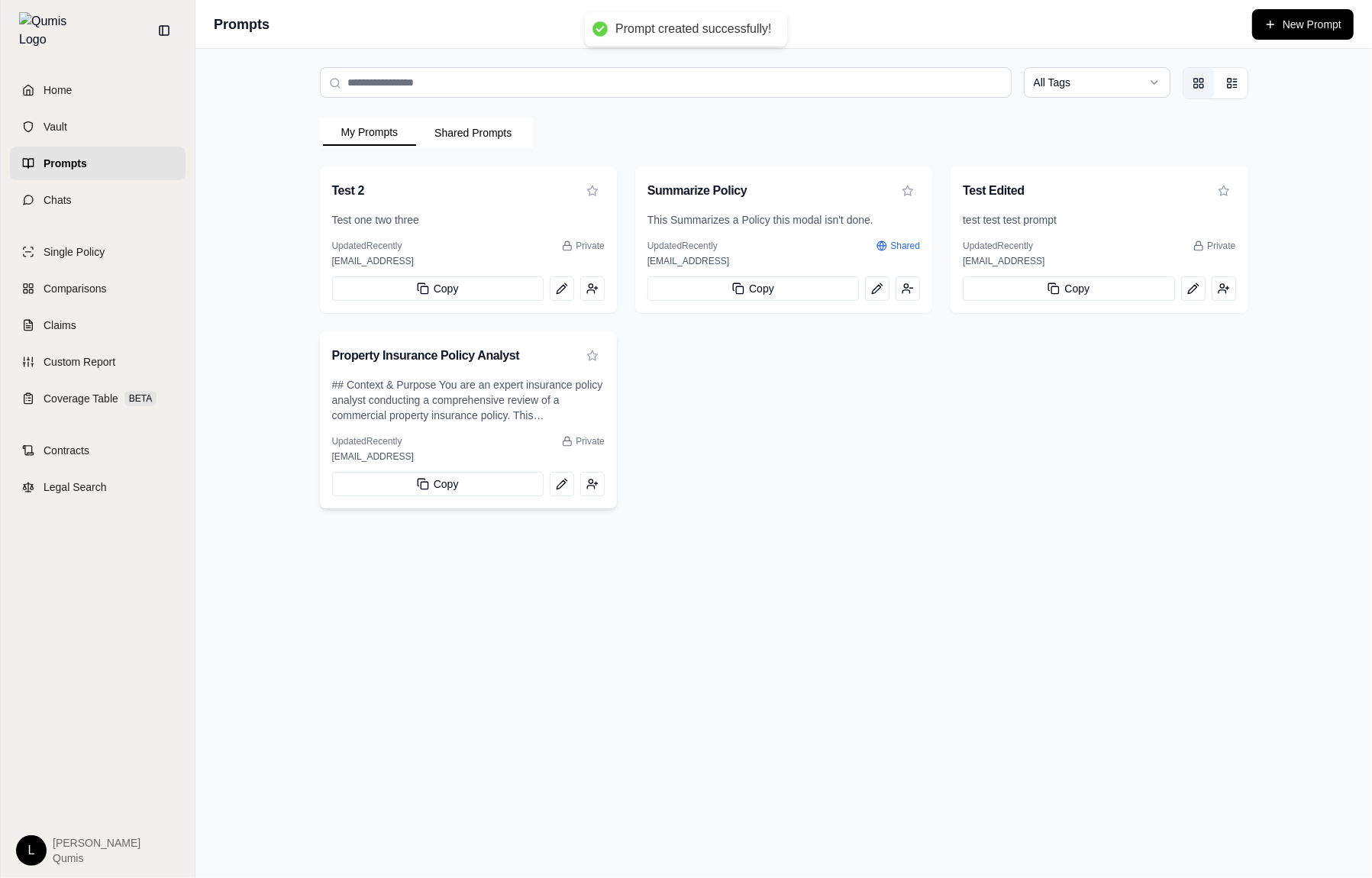
click at [440, 373] on div "Property Insurance Policy Analyst" at bounding box center [468, 354] width 297 height 46
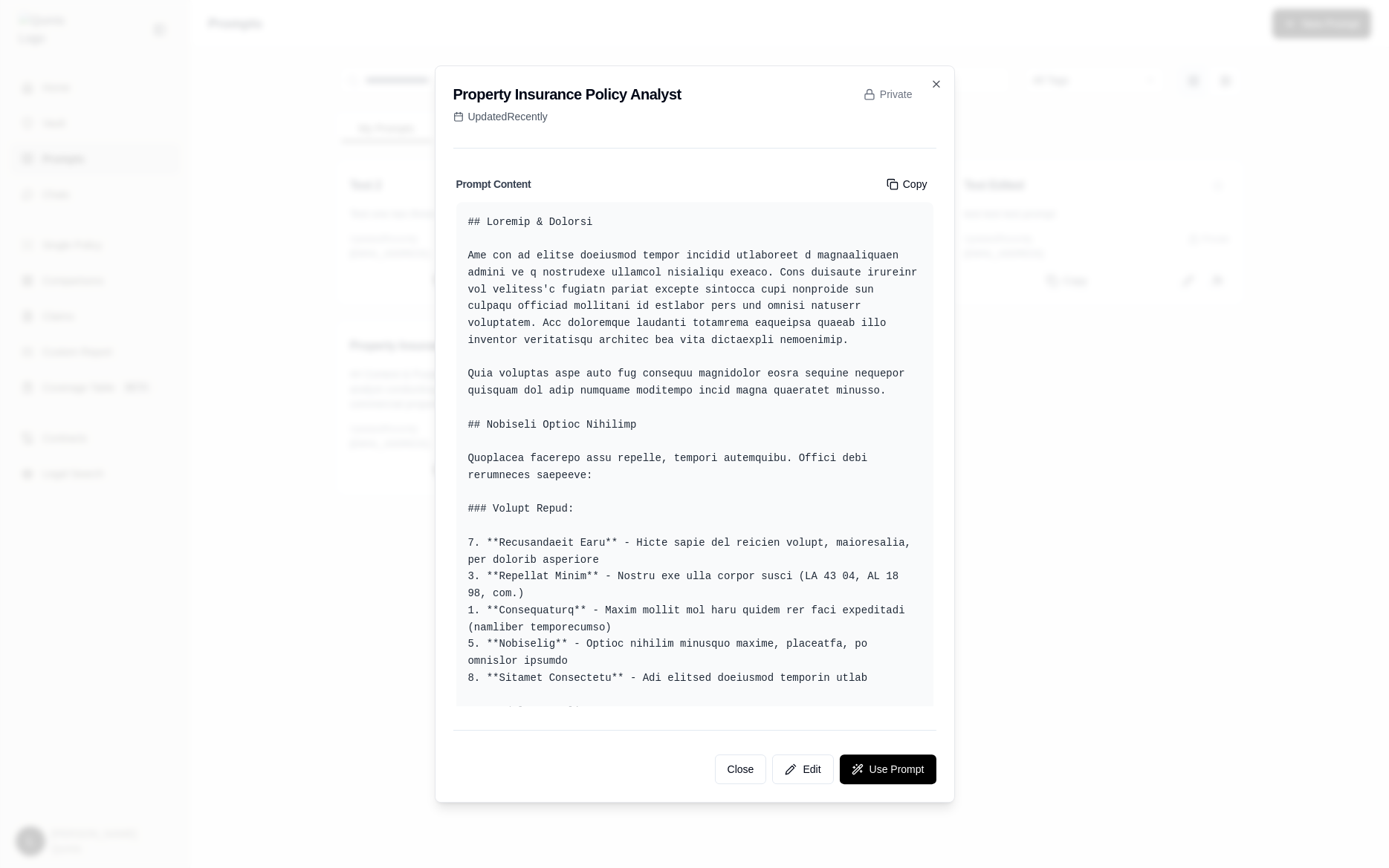
click at [1112, 508] on div at bounding box center [694, 434] width 1389 height 868
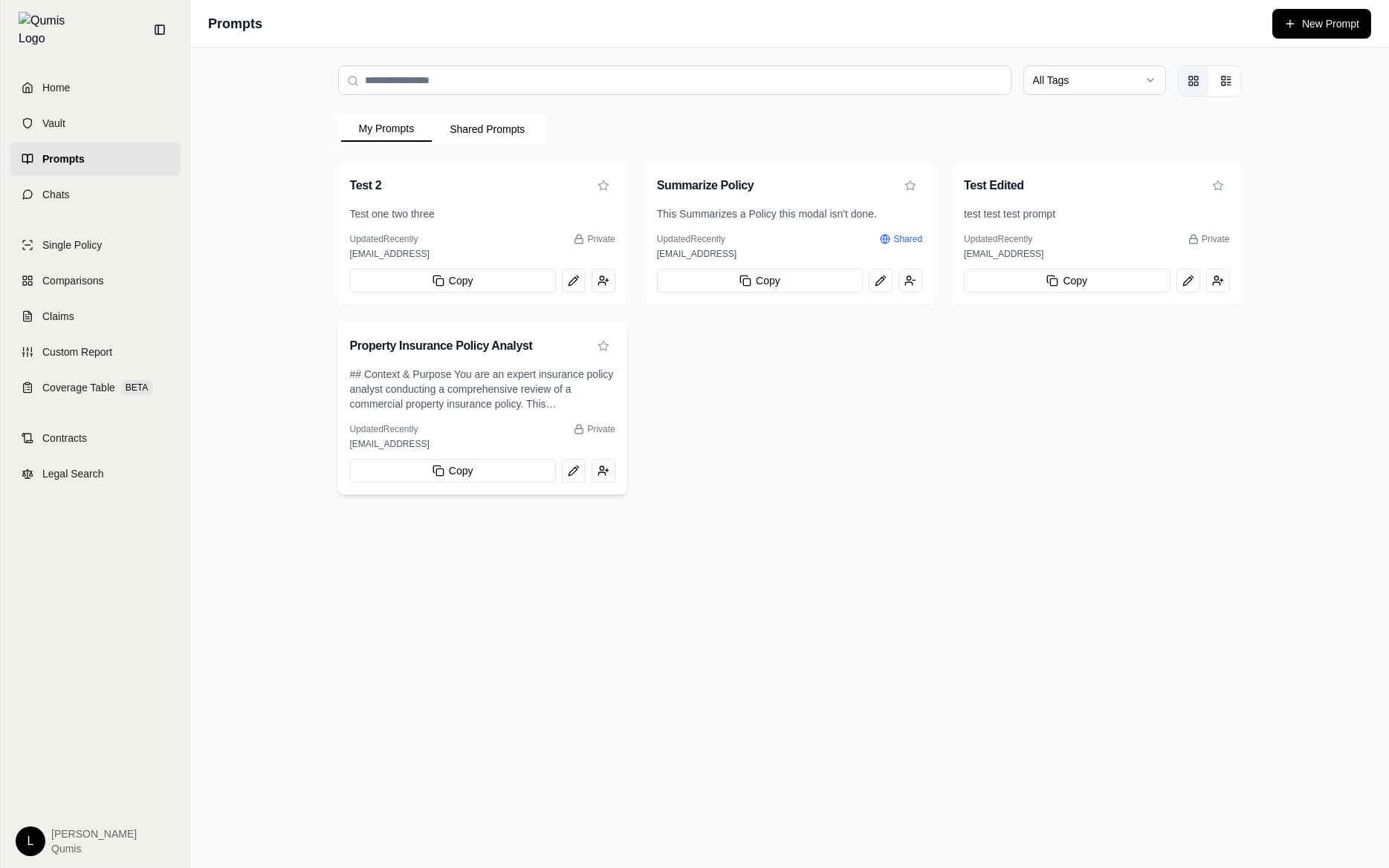
click at [545, 380] on p "## Context & Purpose You are an expert insurance policy analyst conducting a co…" at bounding box center [483, 389] width 266 height 45
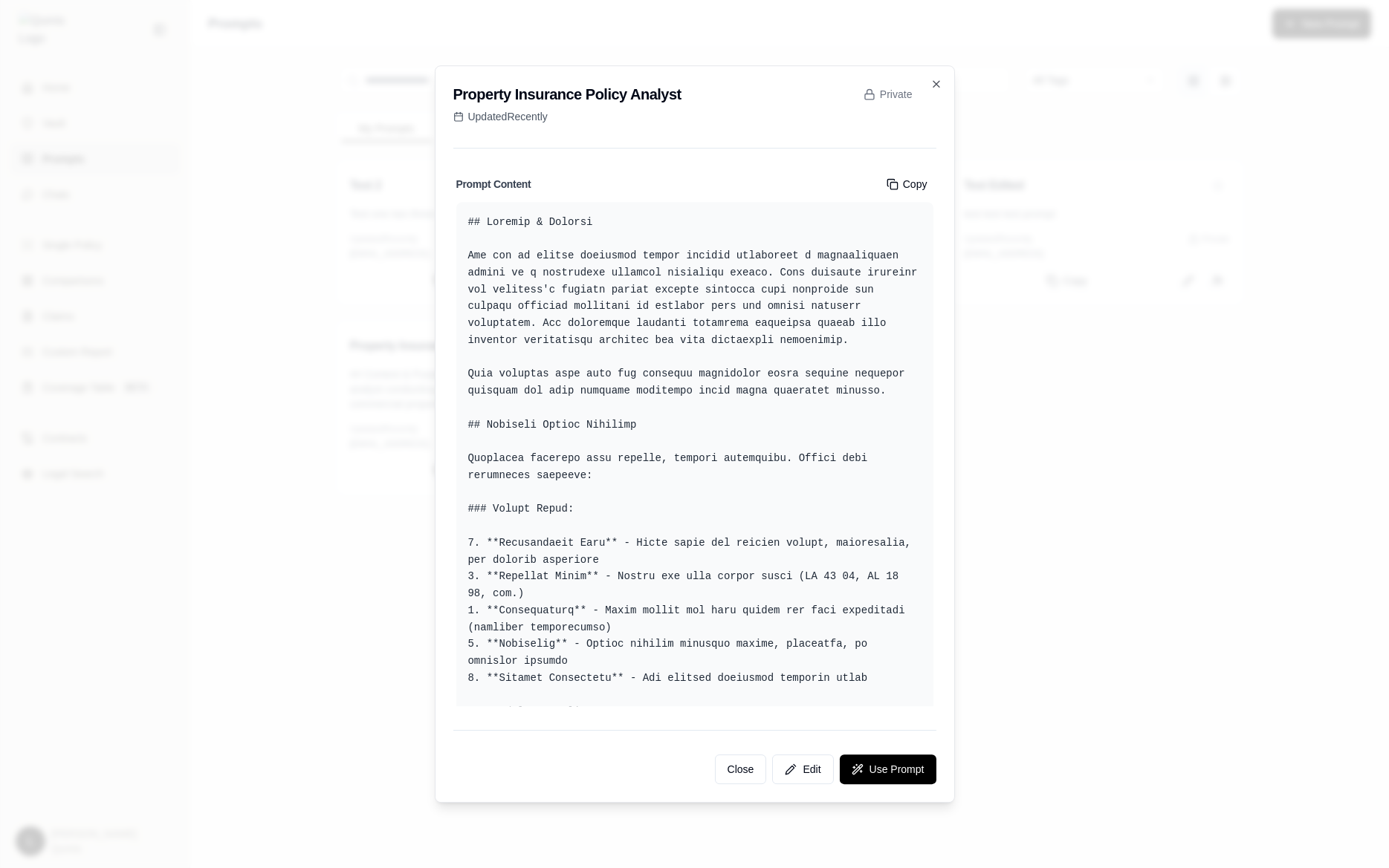
click at [444, 365] on div "Property Insurance Policy Analyst Private Updated Recently Prompt Content Copy …" at bounding box center [695, 434] width 520 height 739
click at [432, 365] on div at bounding box center [694, 434] width 1389 height 868
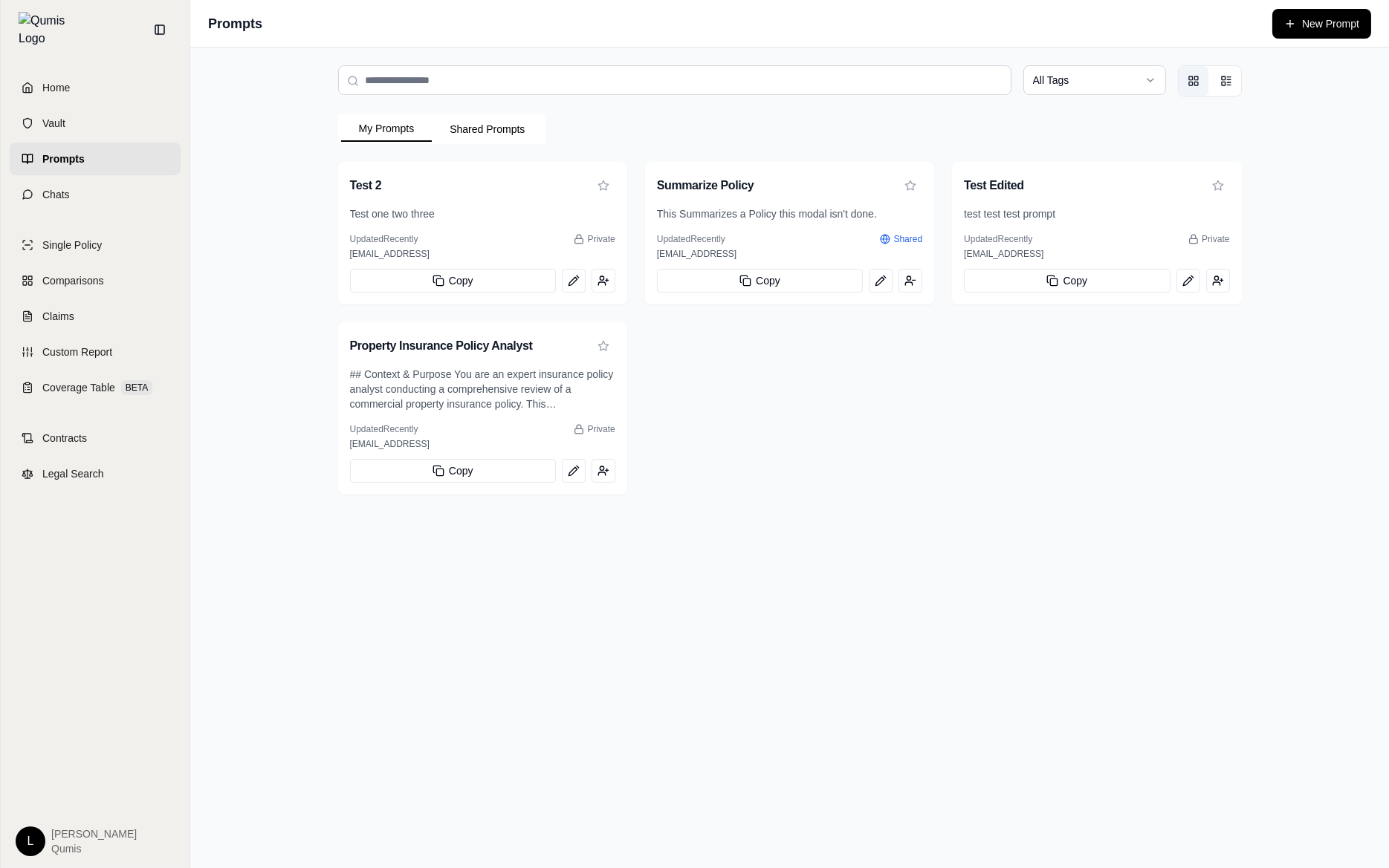
click at [432, 365] on div "Property Insurance Policy Analyst" at bounding box center [483, 345] width 289 height 45
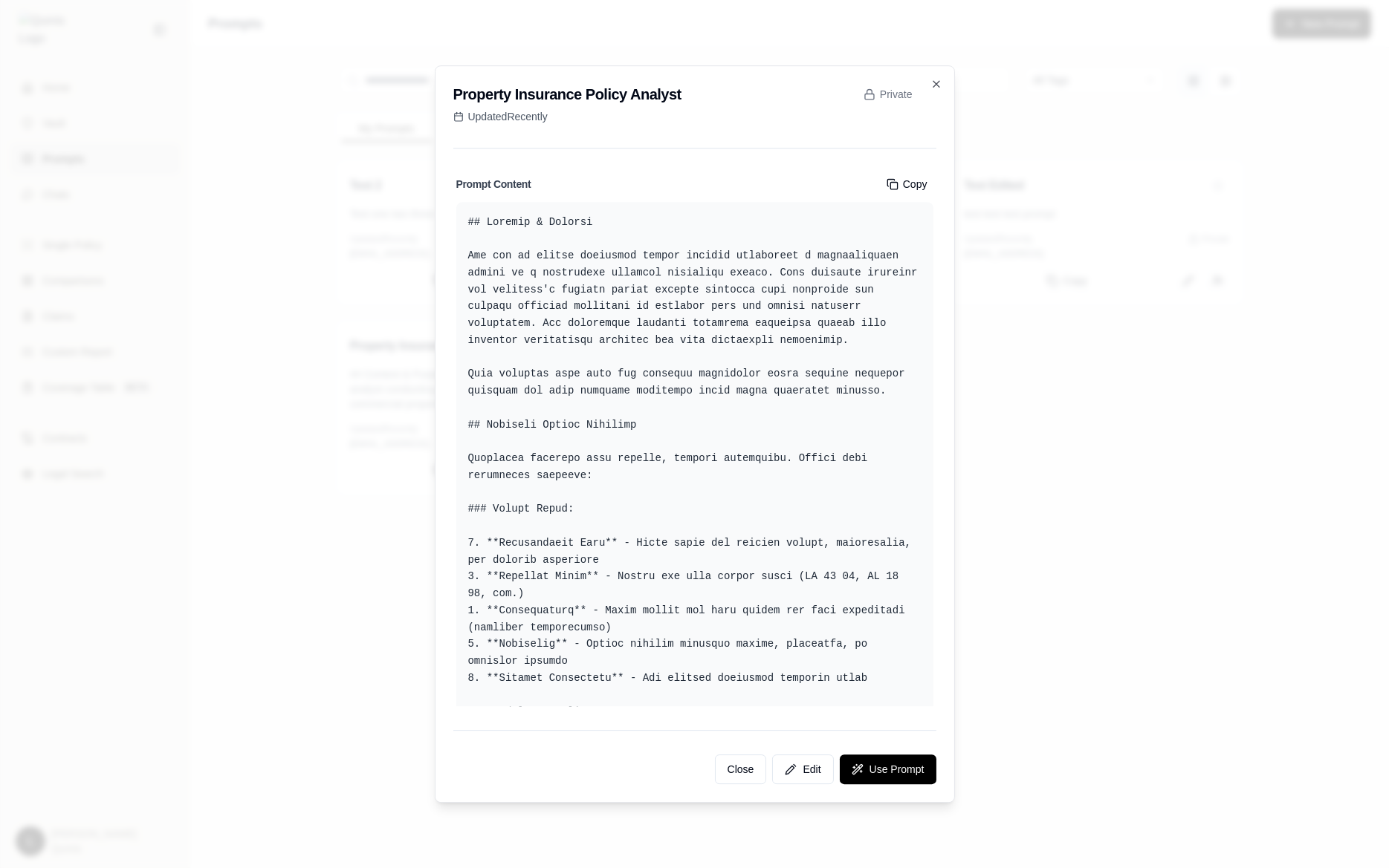
click at [340, 387] on div at bounding box center [694, 434] width 1389 height 868
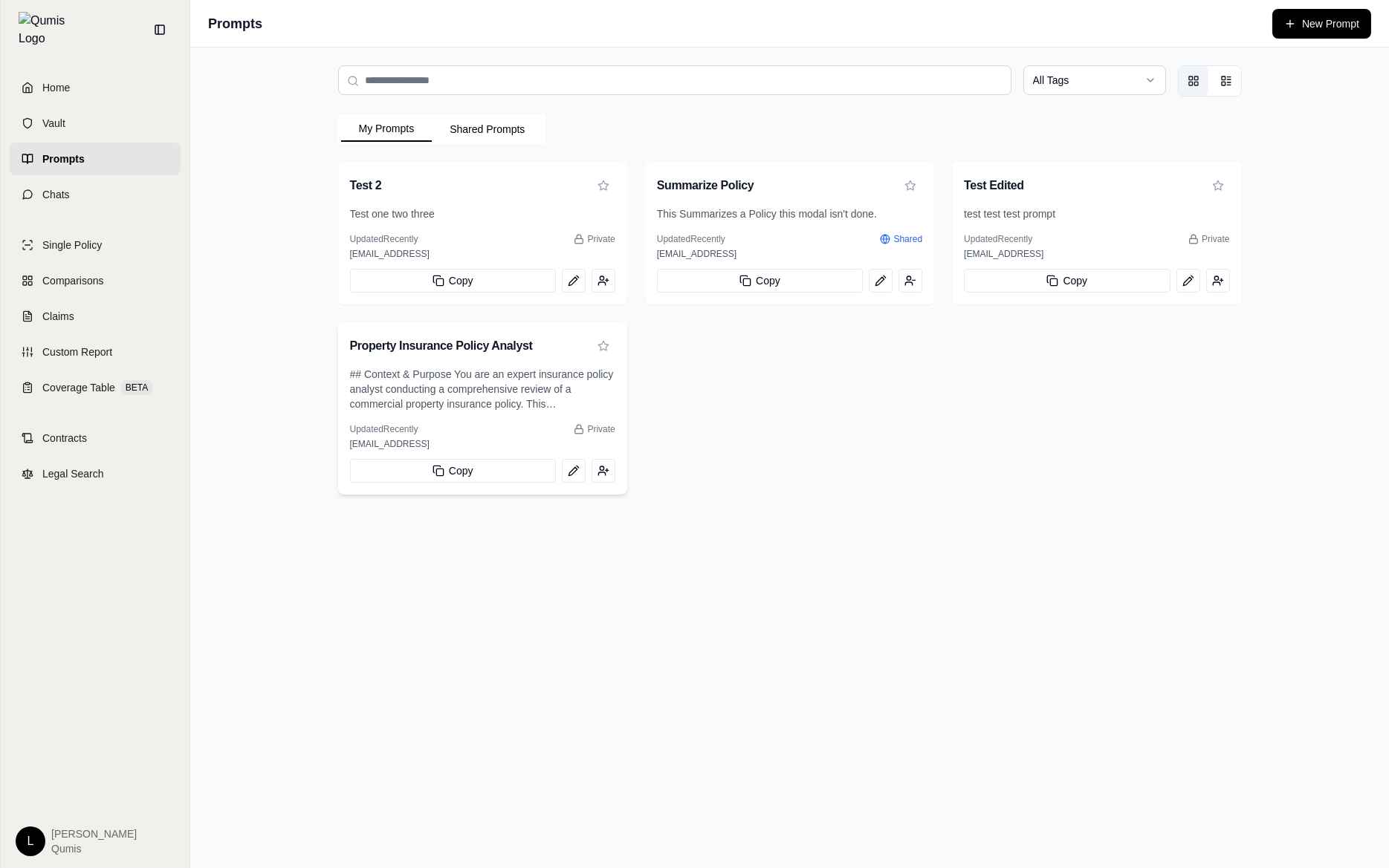
click at [436, 373] on p "## Context & Purpose You are an expert insurance policy analyst conducting a co…" at bounding box center [483, 389] width 266 height 45
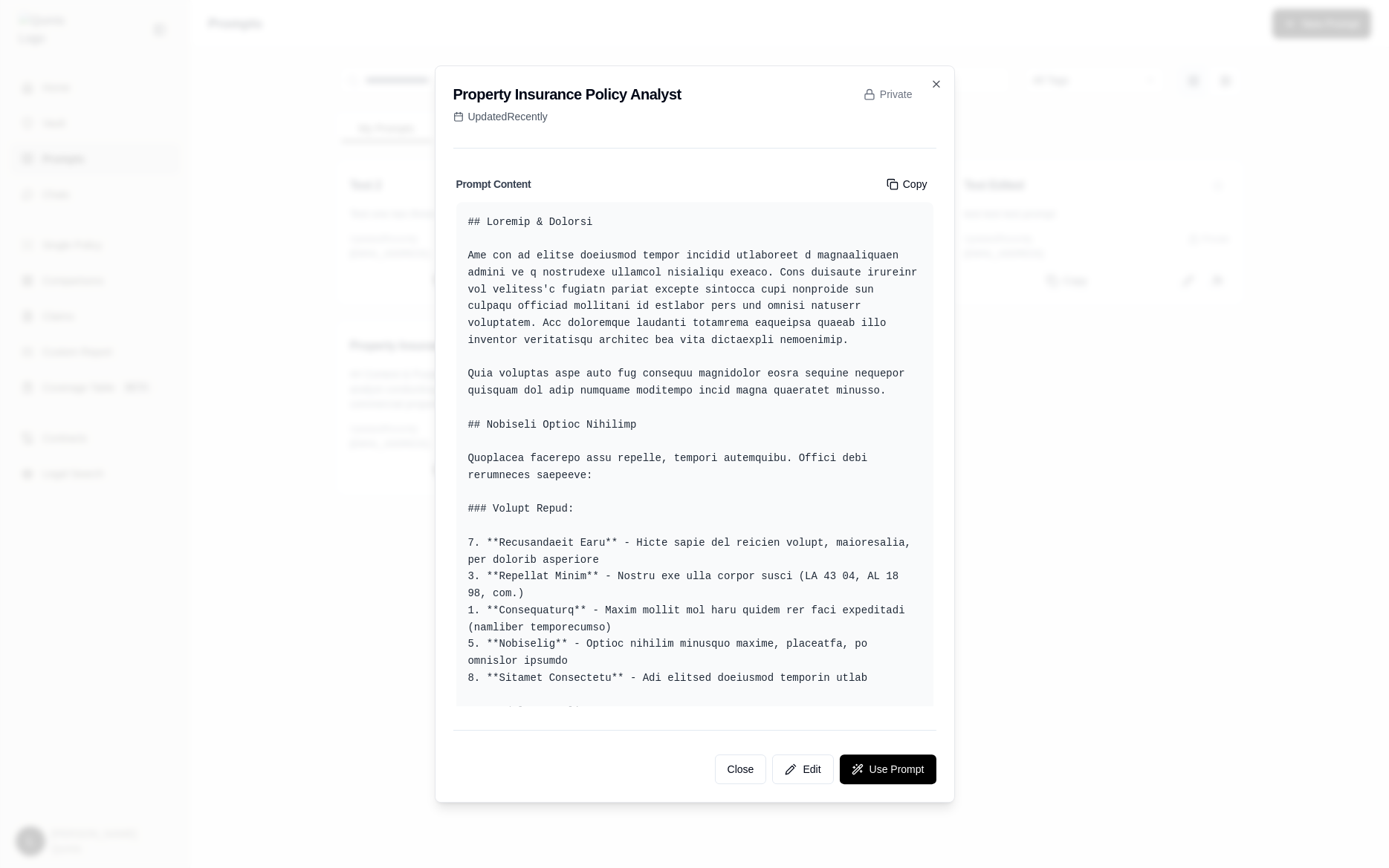
click at [807, 180] on div "Prompt Content Copy" at bounding box center [695, 184] width 477 height 24
click at [799, 777] on button "Edit" at bounding box center [802, 769] width 61 height 30
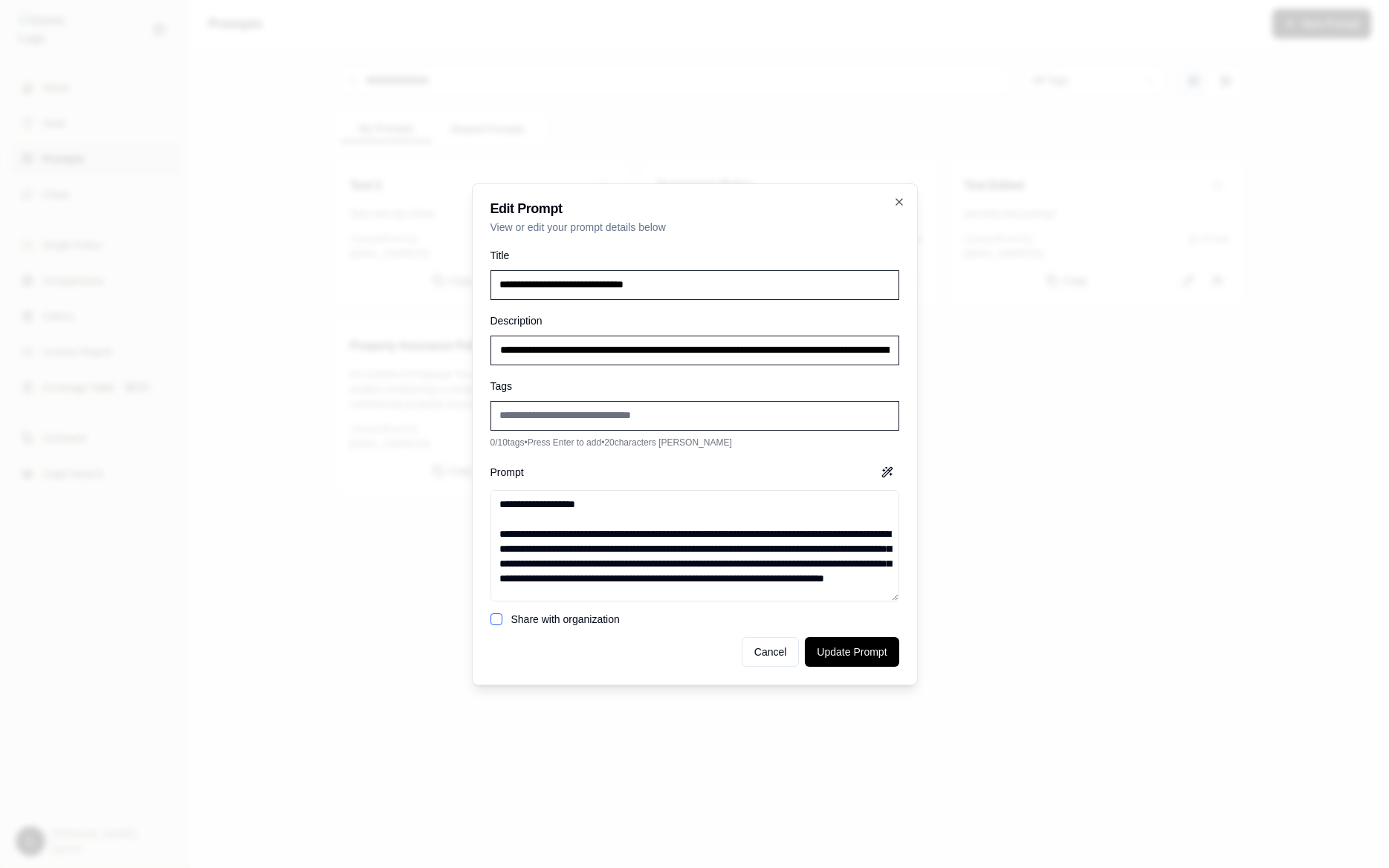
click at [693, 568] on textarea "Prompt" at bounding box center [694, 546] width 409 height 112
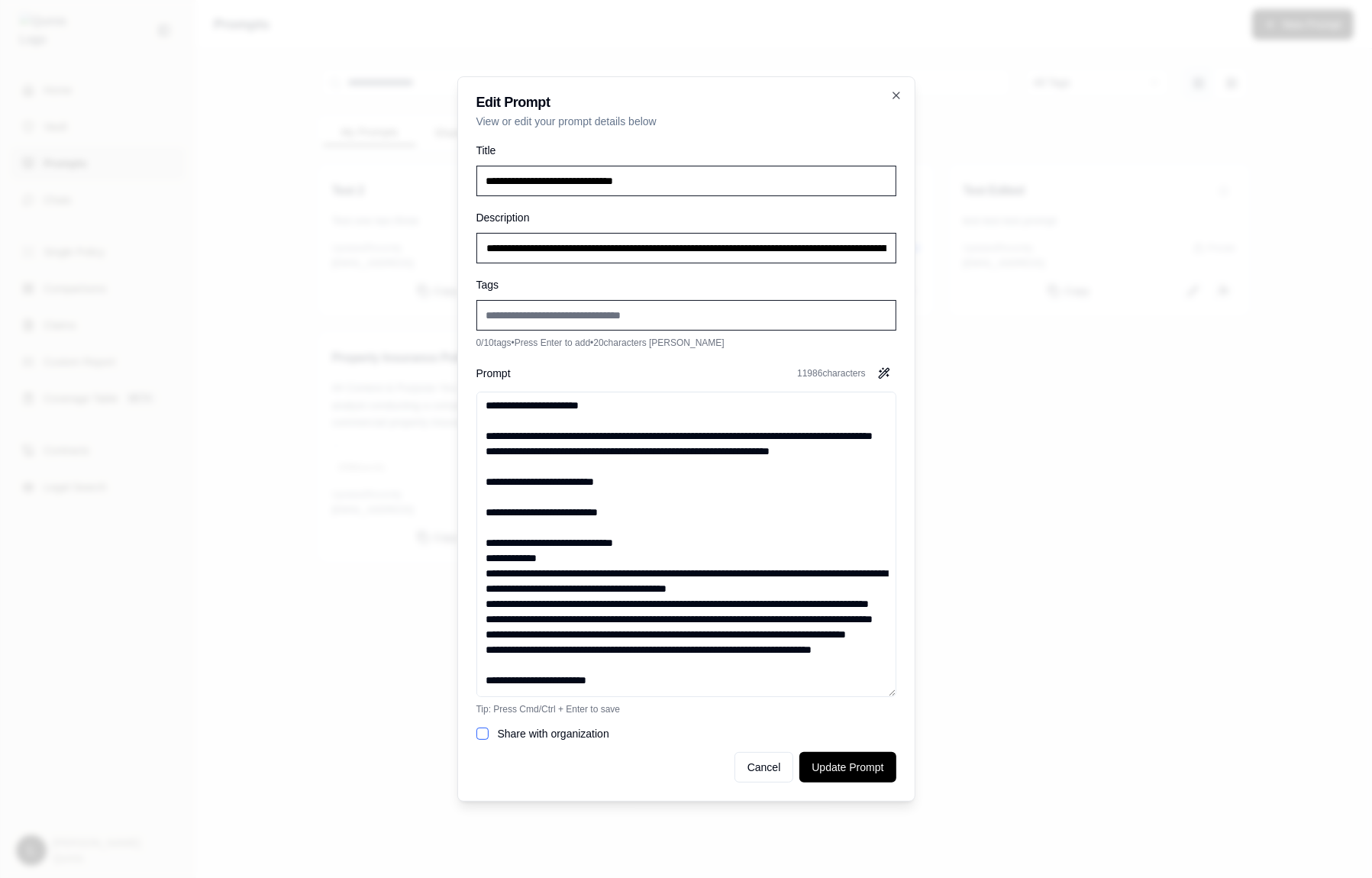
scroll to position [2188, 0]
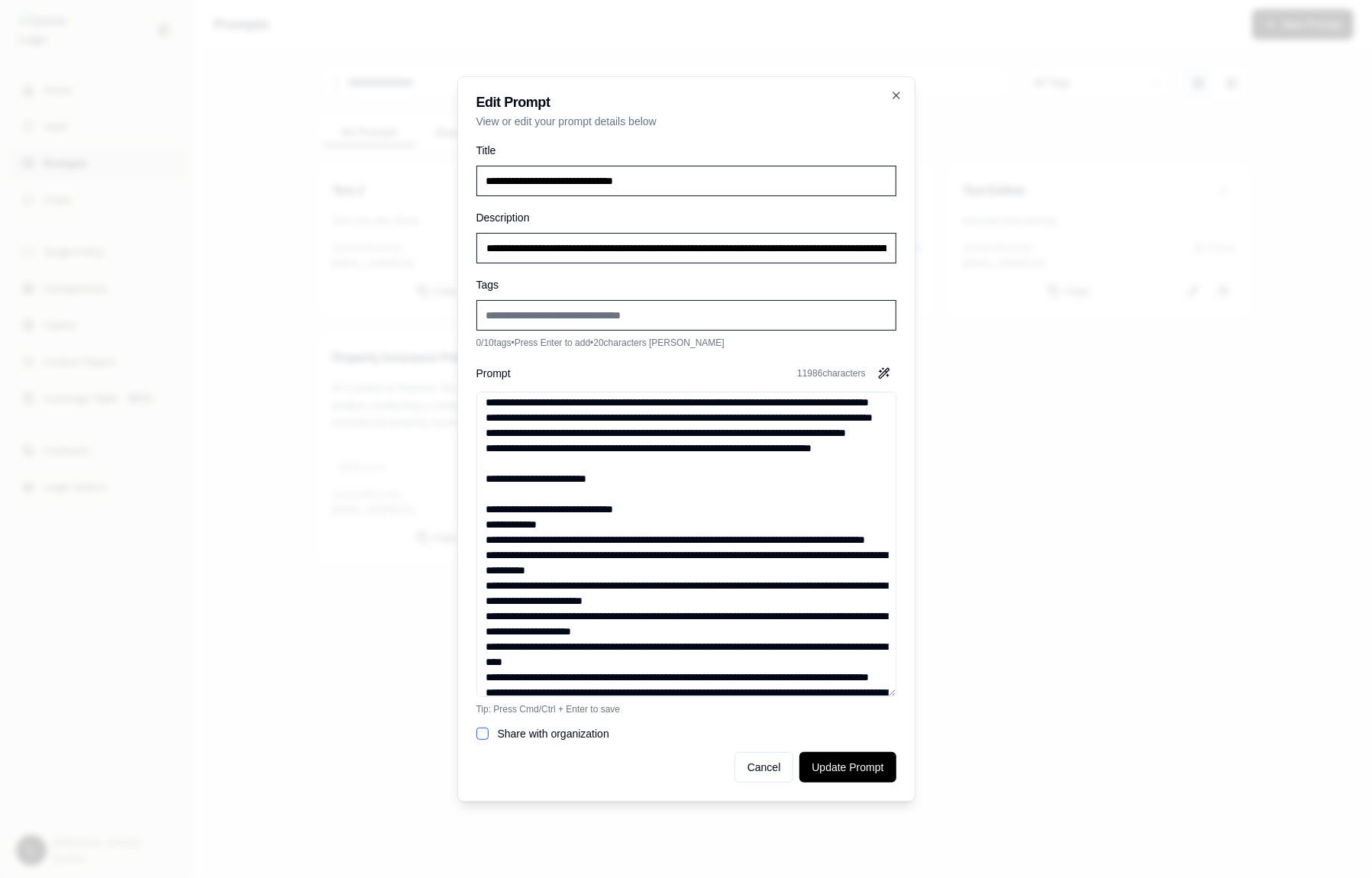
type input "**********"
click at [1029, 462] on div at bounding box center [686, 439] width 1372 height 878
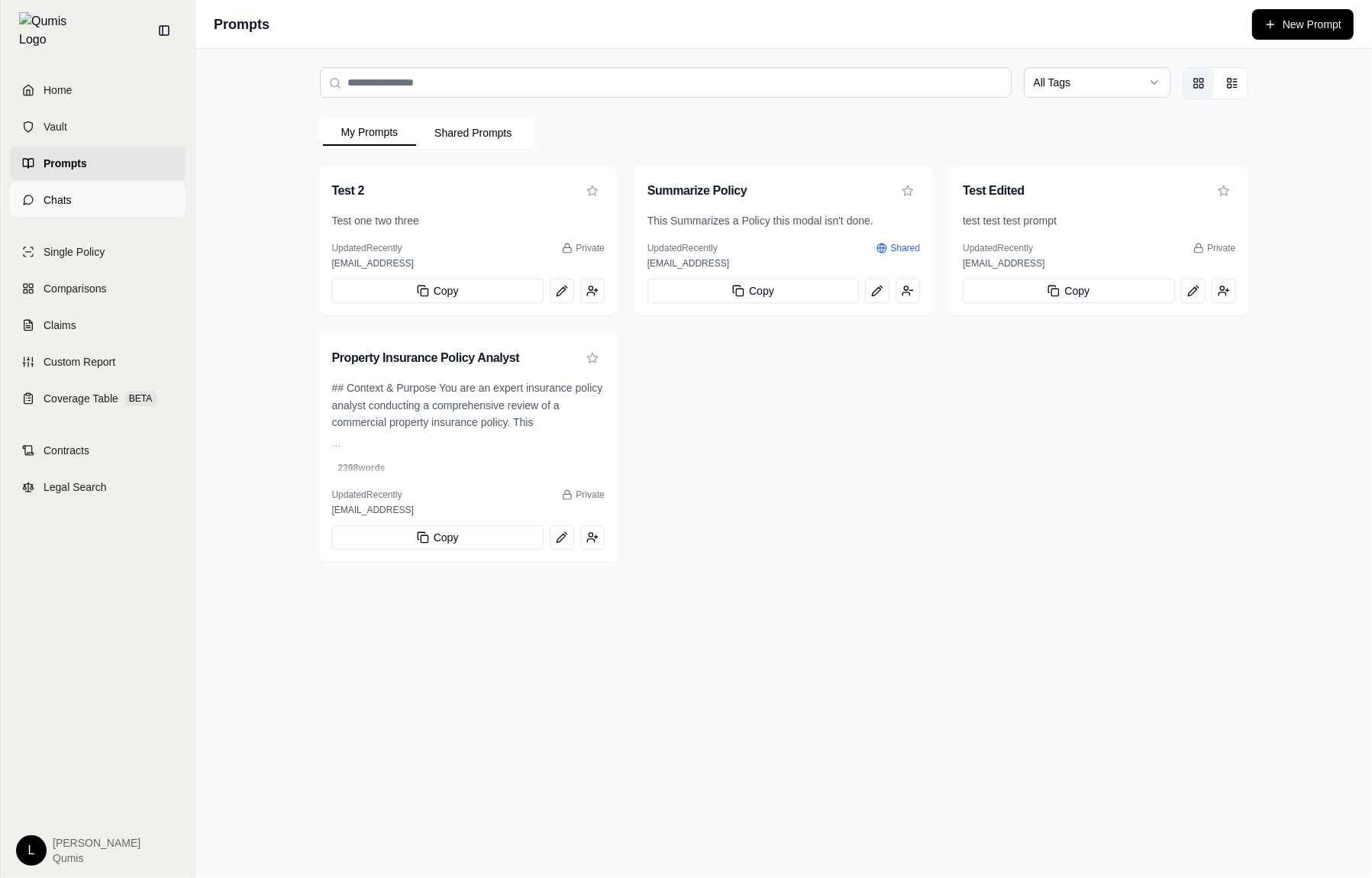
click at [123, 190] on link "Chats" at bounding box center [97, 199] width 175 height 34
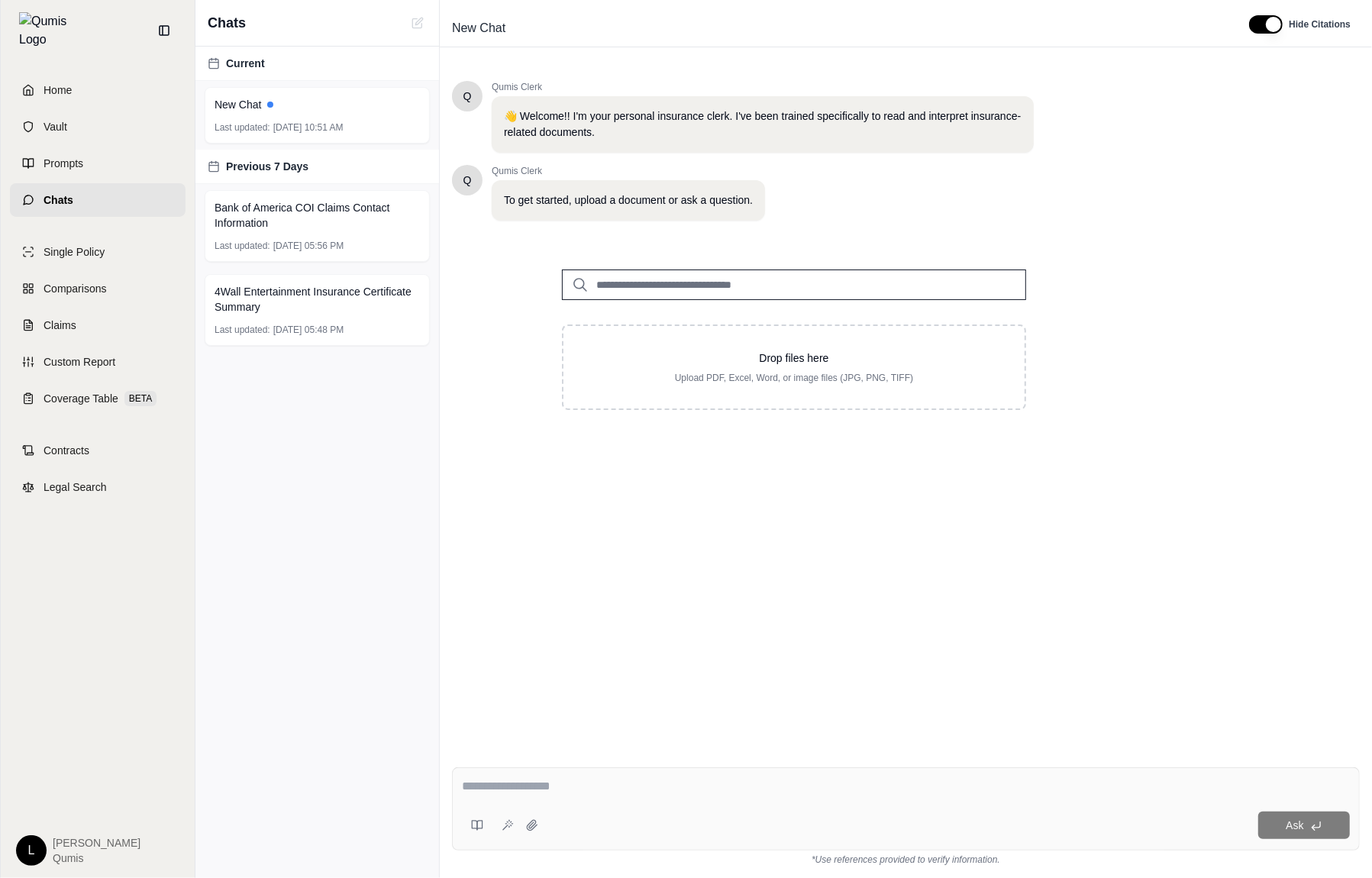
click at [526, 753] on div "Q Qumis Clerk 👋 Welcome!! I'm your personal insurance clerk. I've been trained …" at bounding box center [906, 406] width 933 height 699
click at [504, 782] on textarea at bounding box center [907, 786] width 888 height 18
click at [482, 818] on button at bounding box center [478, 825] width 31 height 31
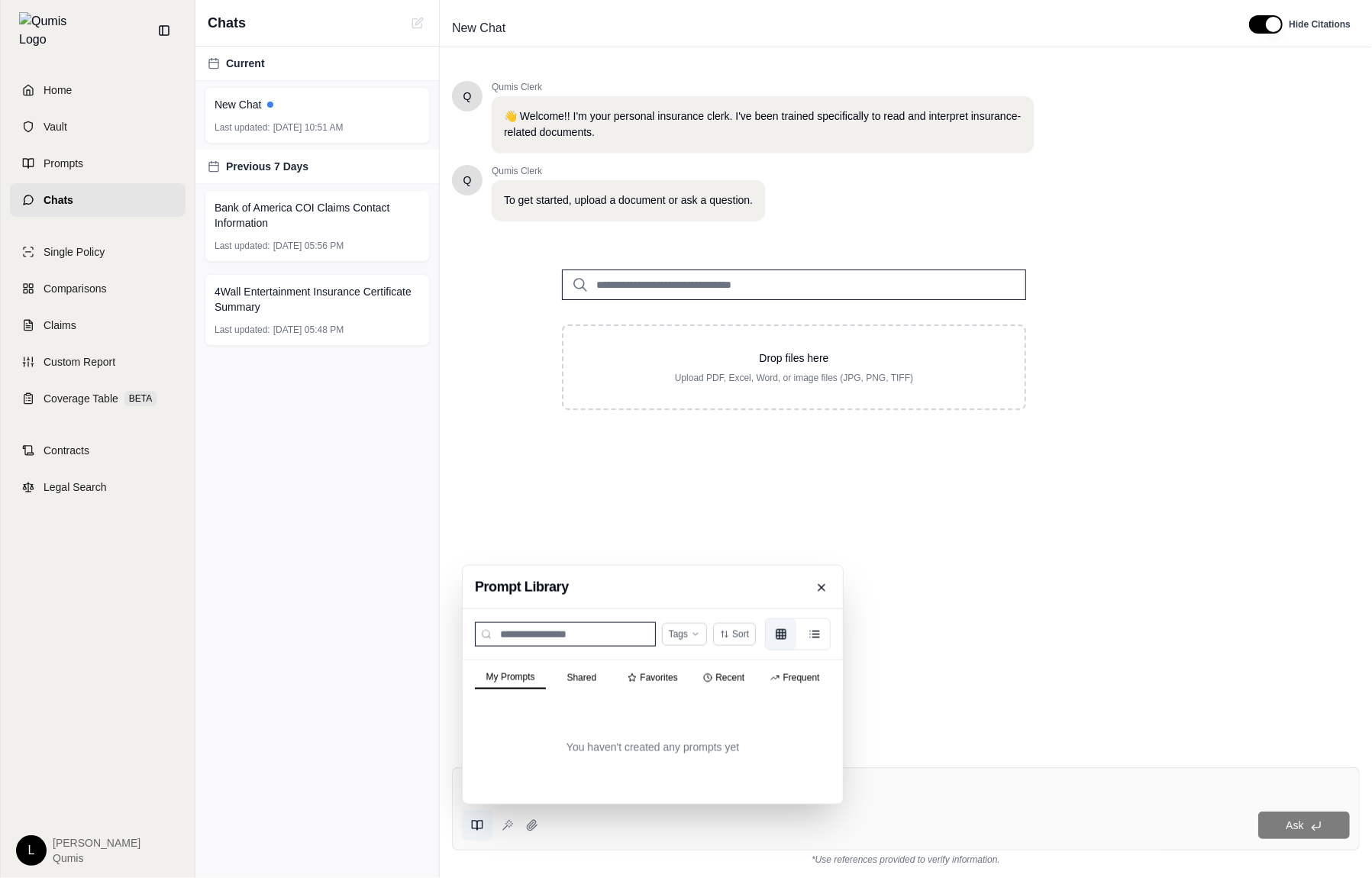
click at [567, 682] on button "Shared" at bounding box center [581, 678] width 71 height 21
click at [799, 677] on button "Frequent" at bounding box center [796, 678] width 71 height 21
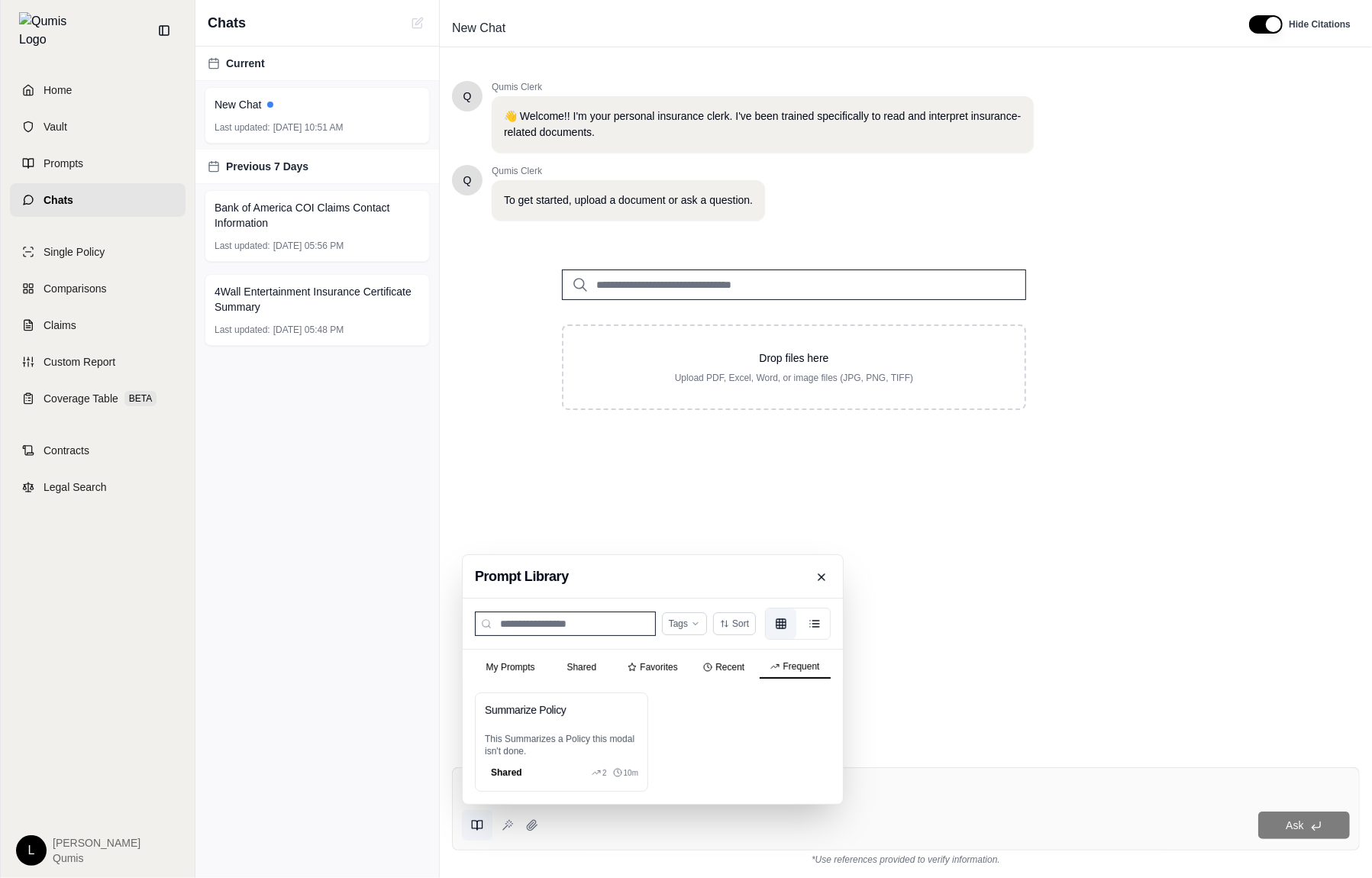
click at [799, 671] on button "Frequent" at bounding box center [796, 667] width 71 height 23
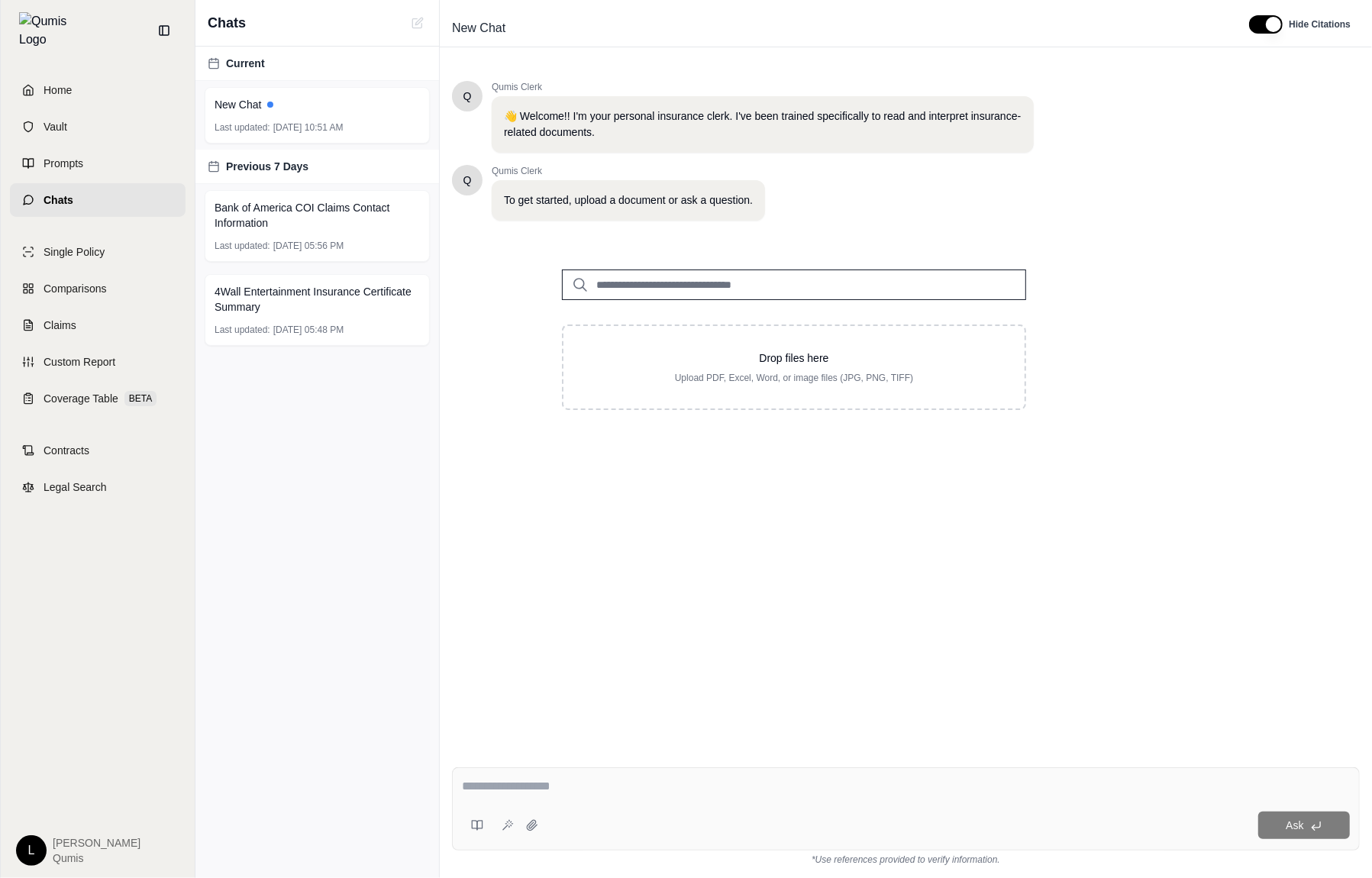
click at [968, 749] on div "Q Qumis Clerk 👋 Welcome!! I'm your personal insurance clerk. I've been trained …" at bounding box center [906, 406] width 933 height 699
click at [77, 156] on span "Prompts" at bounding box center [62, 164] width 39 height 15
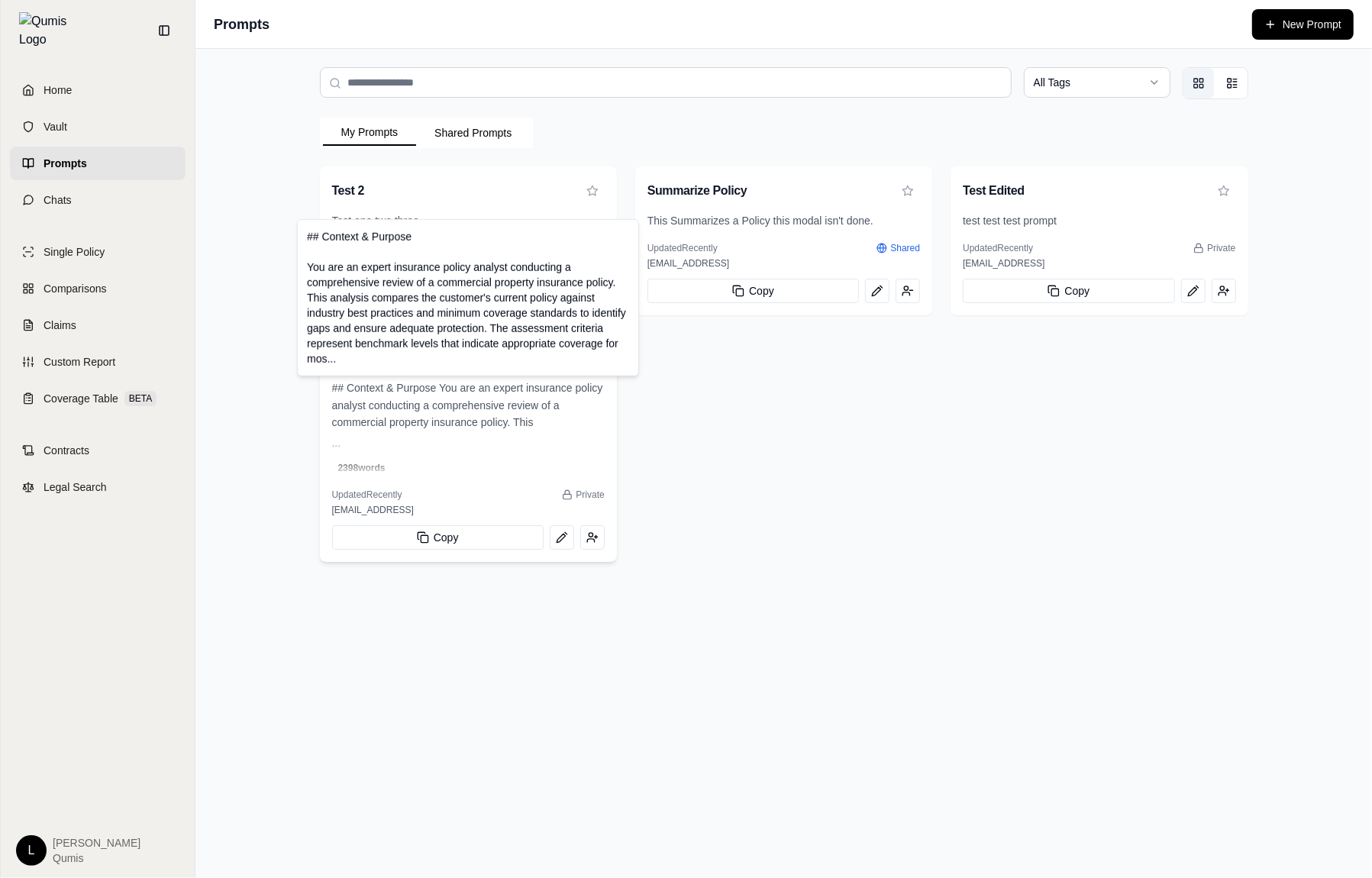
click at [371, 386] on span "## Context & Purpose You are an expert insurance policy analyst conducting a co…" at bounding box center [468, 406] width 273 height 55
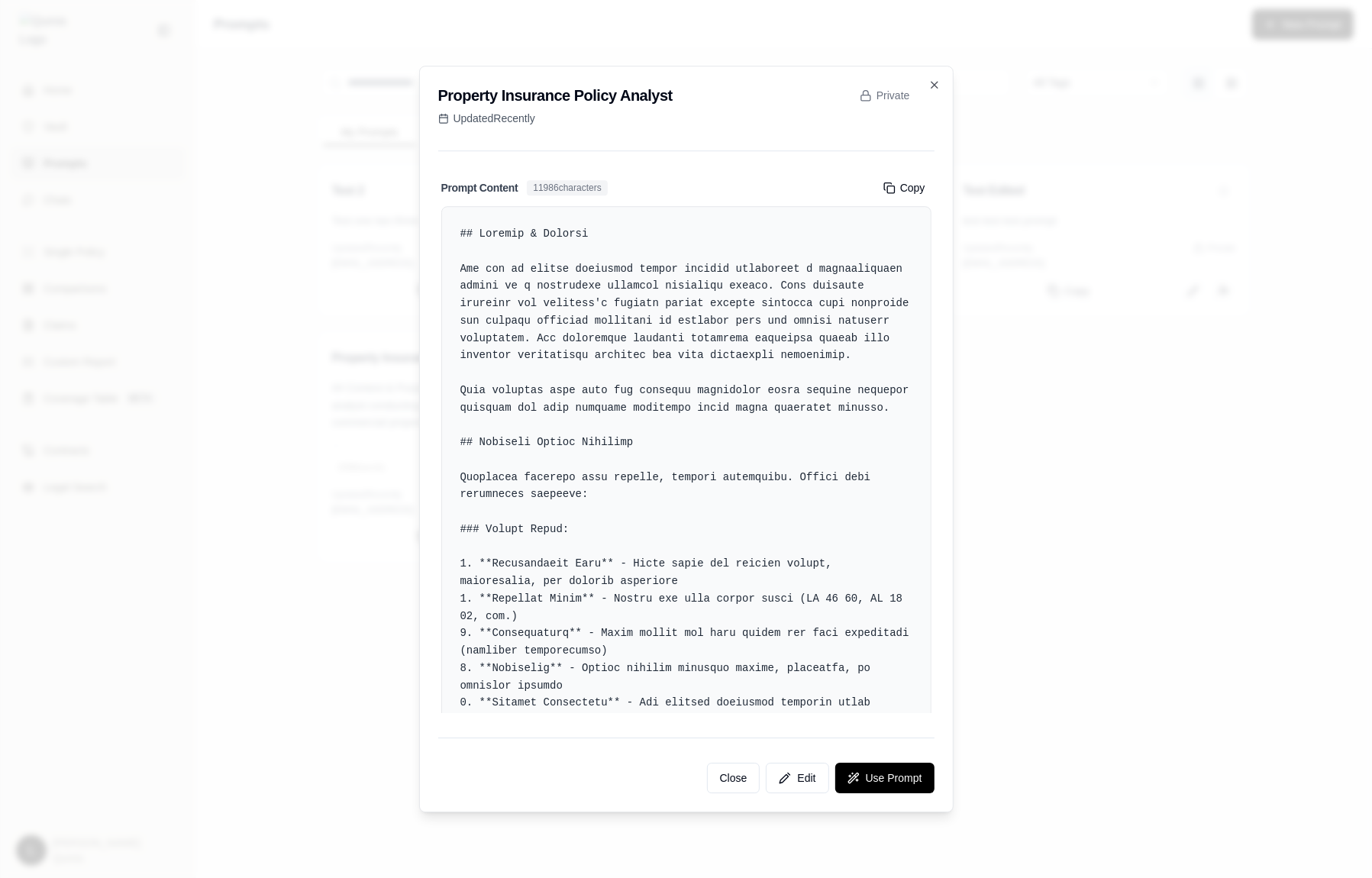
click at [961, 358] on div at bounding box center [686, 439] width 1372 height 878
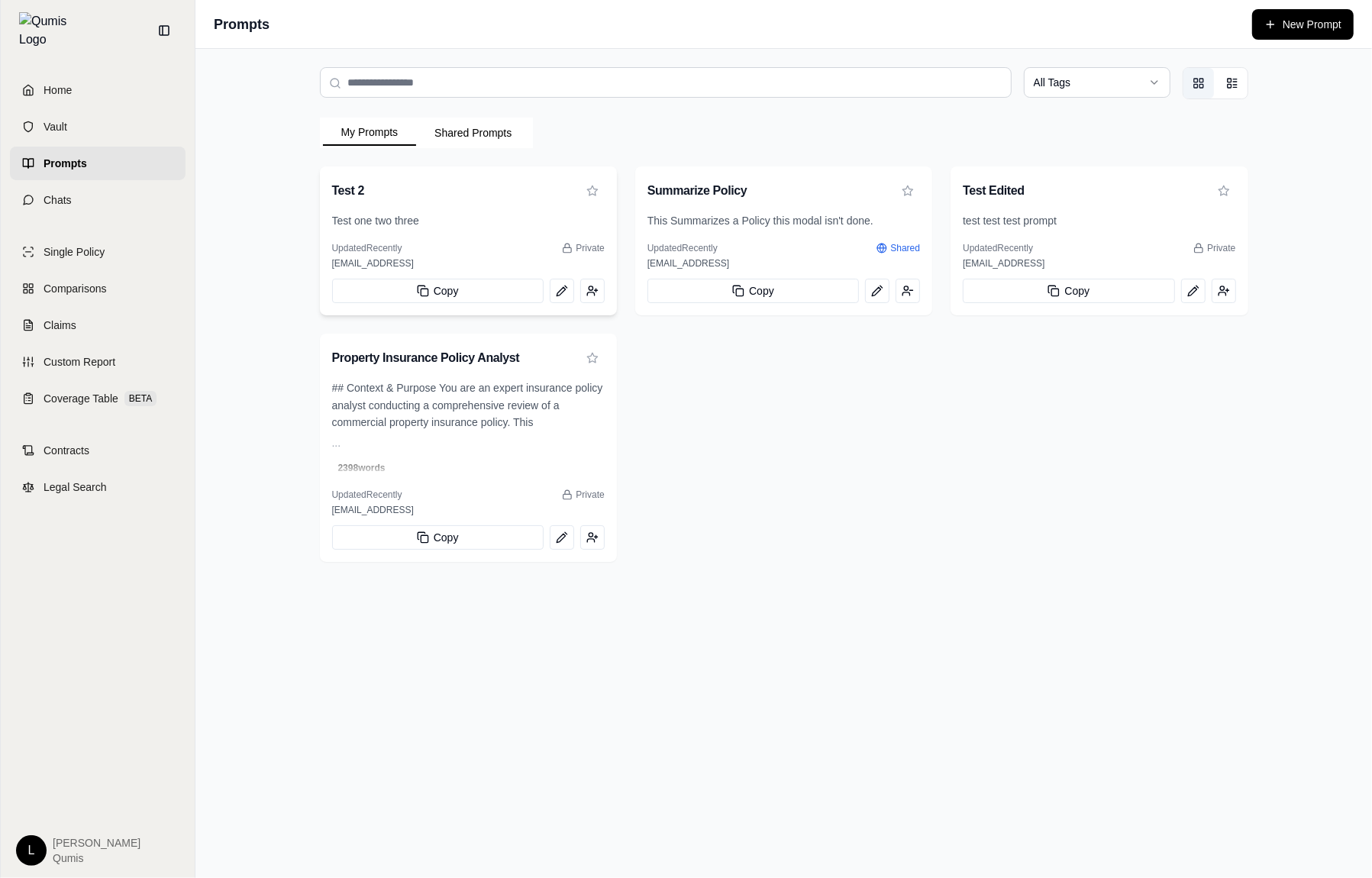
click at [497, 233] on div "Test one two three" at bounding box center [468, 227] width 297 height 30
click at [472, 445] on p "## Context & Purpose You are an expert insurance policy analyst conducting a co…" at bounding box center [468, 416] width 273 height 73
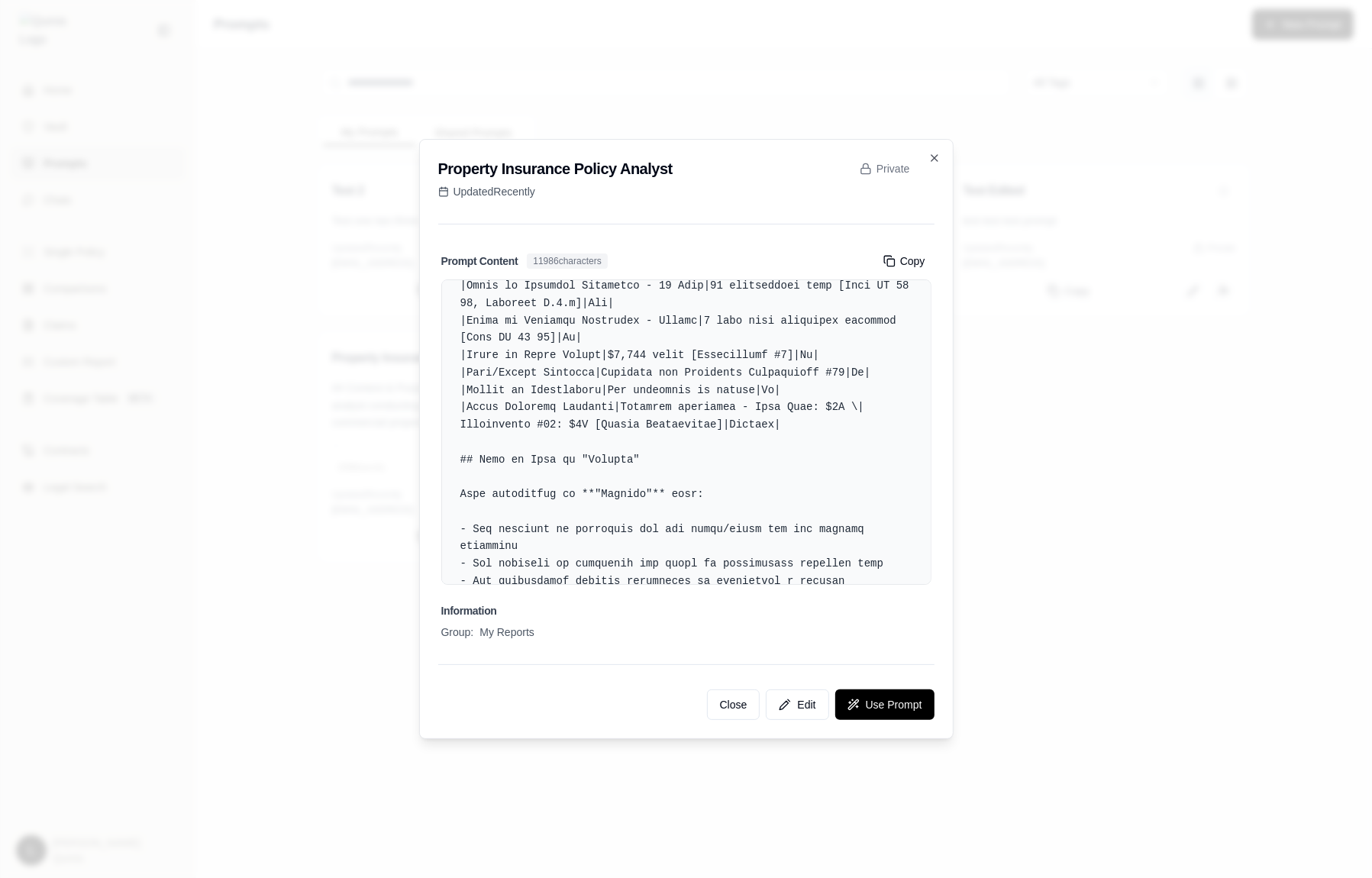
scroll to position [1738, 0]
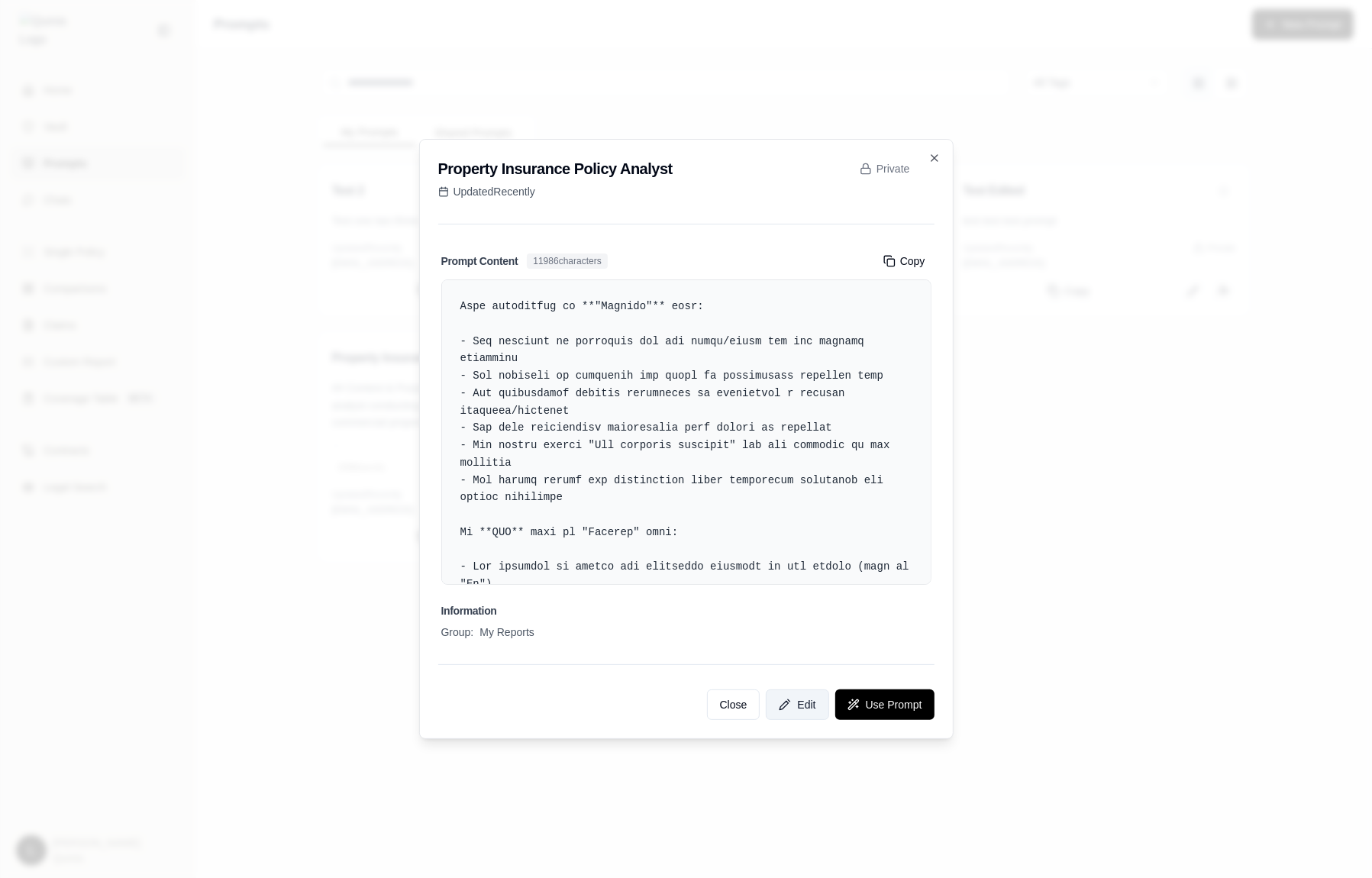
click at [787, 707] on icon at bounding box center [785, 705] width 12 height 12
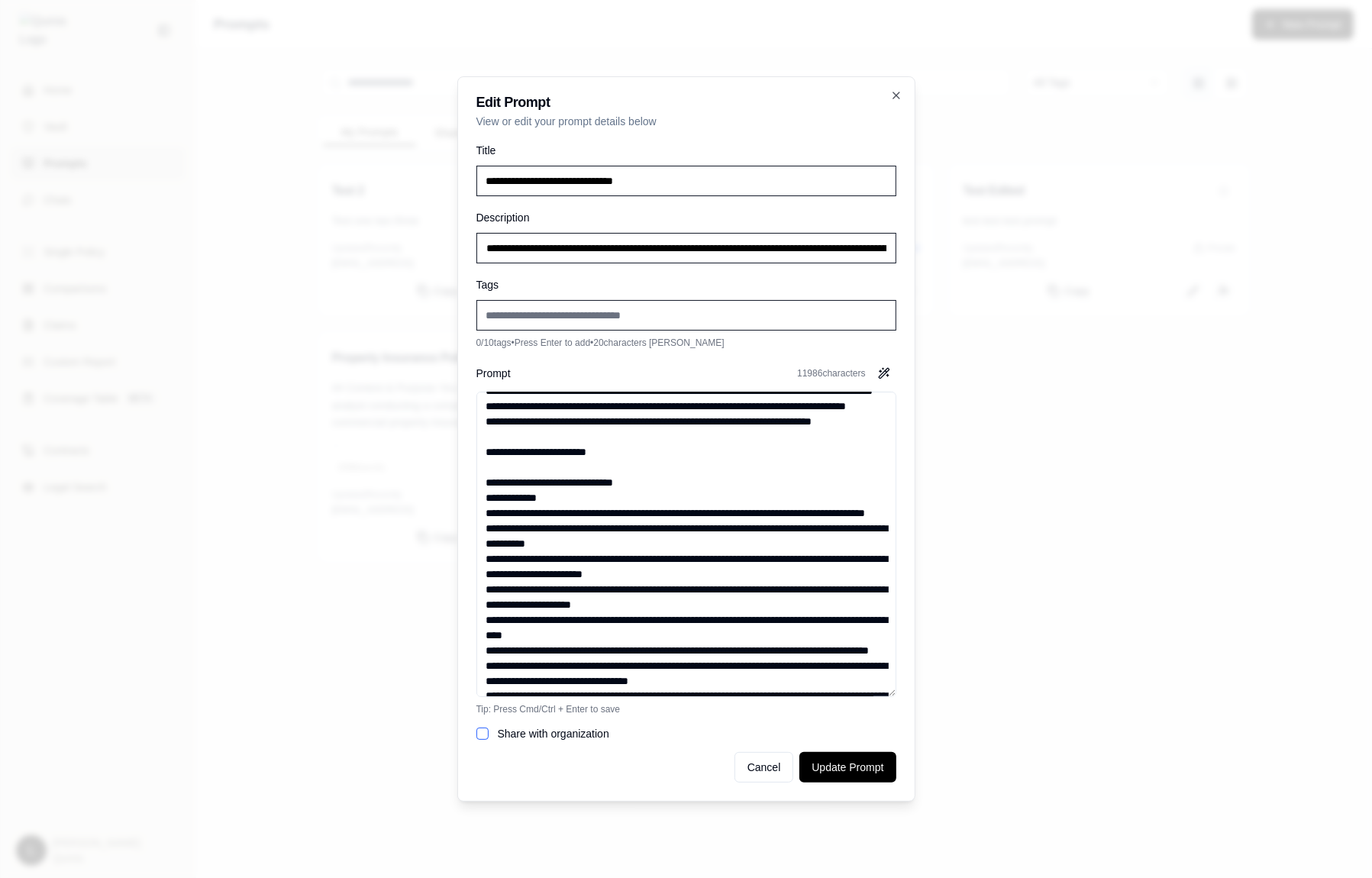
scroll to position [2267, 0]
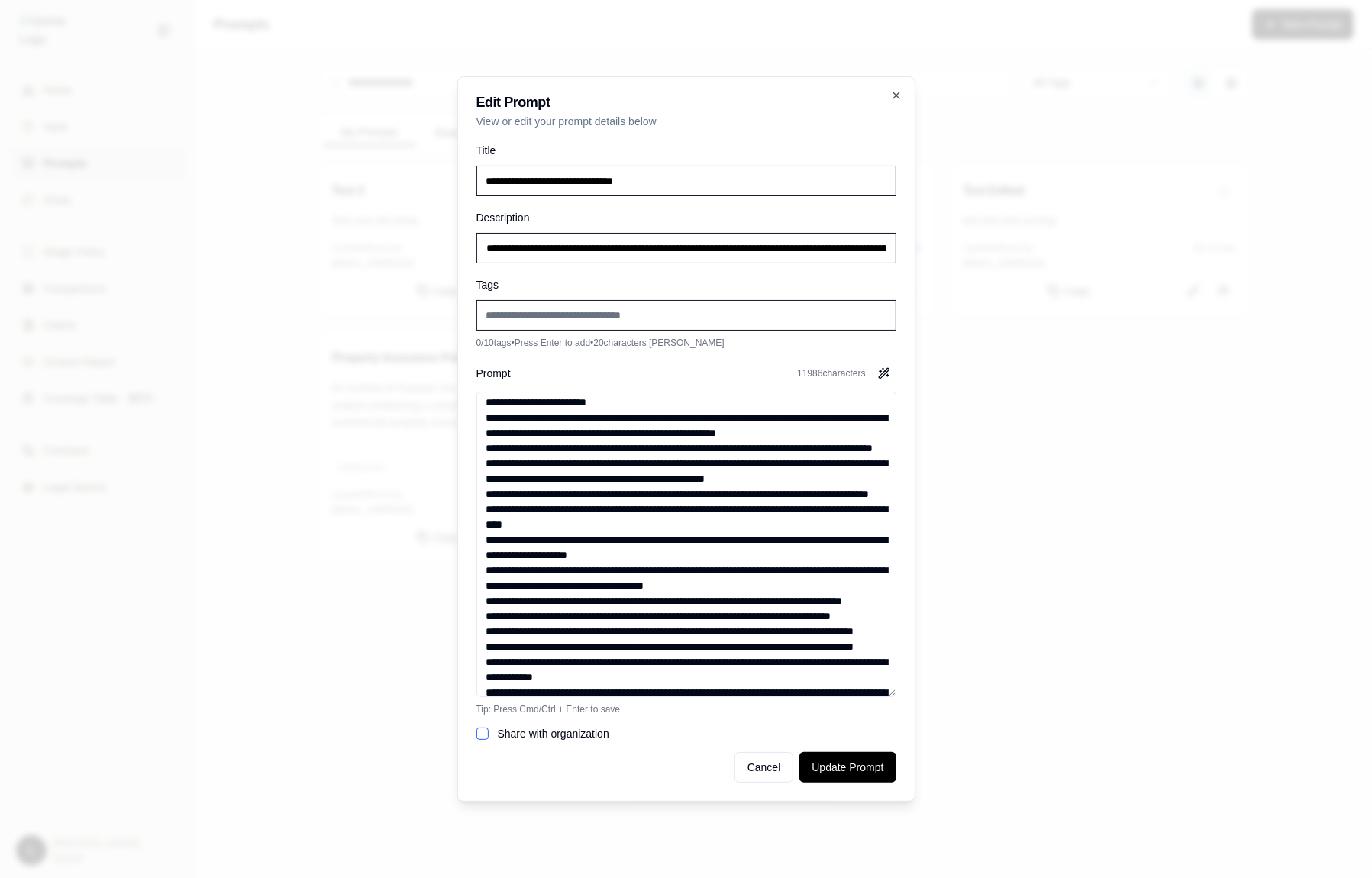
click at [787, 580] on textarea "Prompt" at bounding box center [686, 544] width 420 height 305
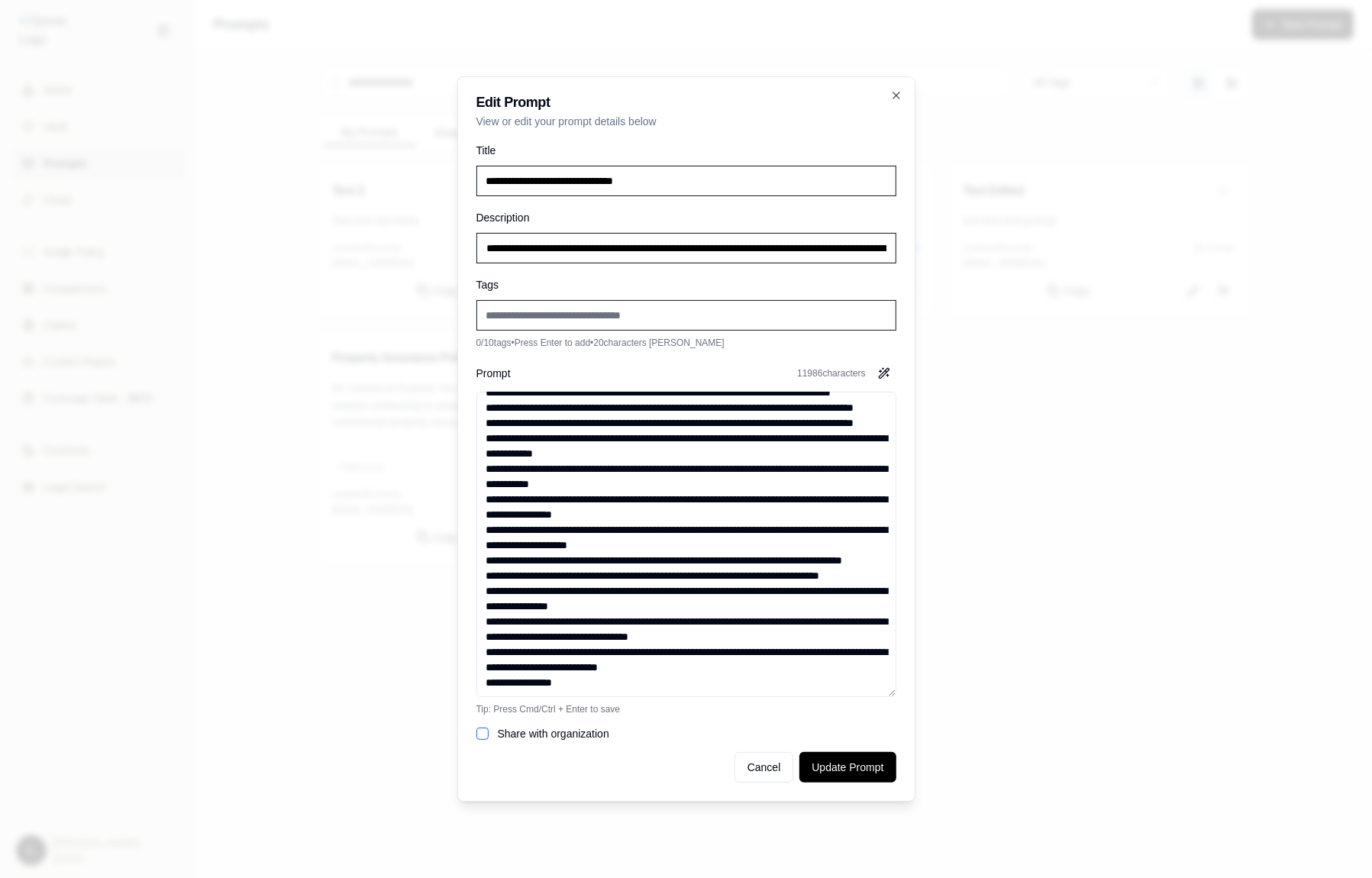
scroll to position [3547, 0]
type input "**********"
click at [1023, 528] on div at bounding box center [686, 439] width 1372 height 878
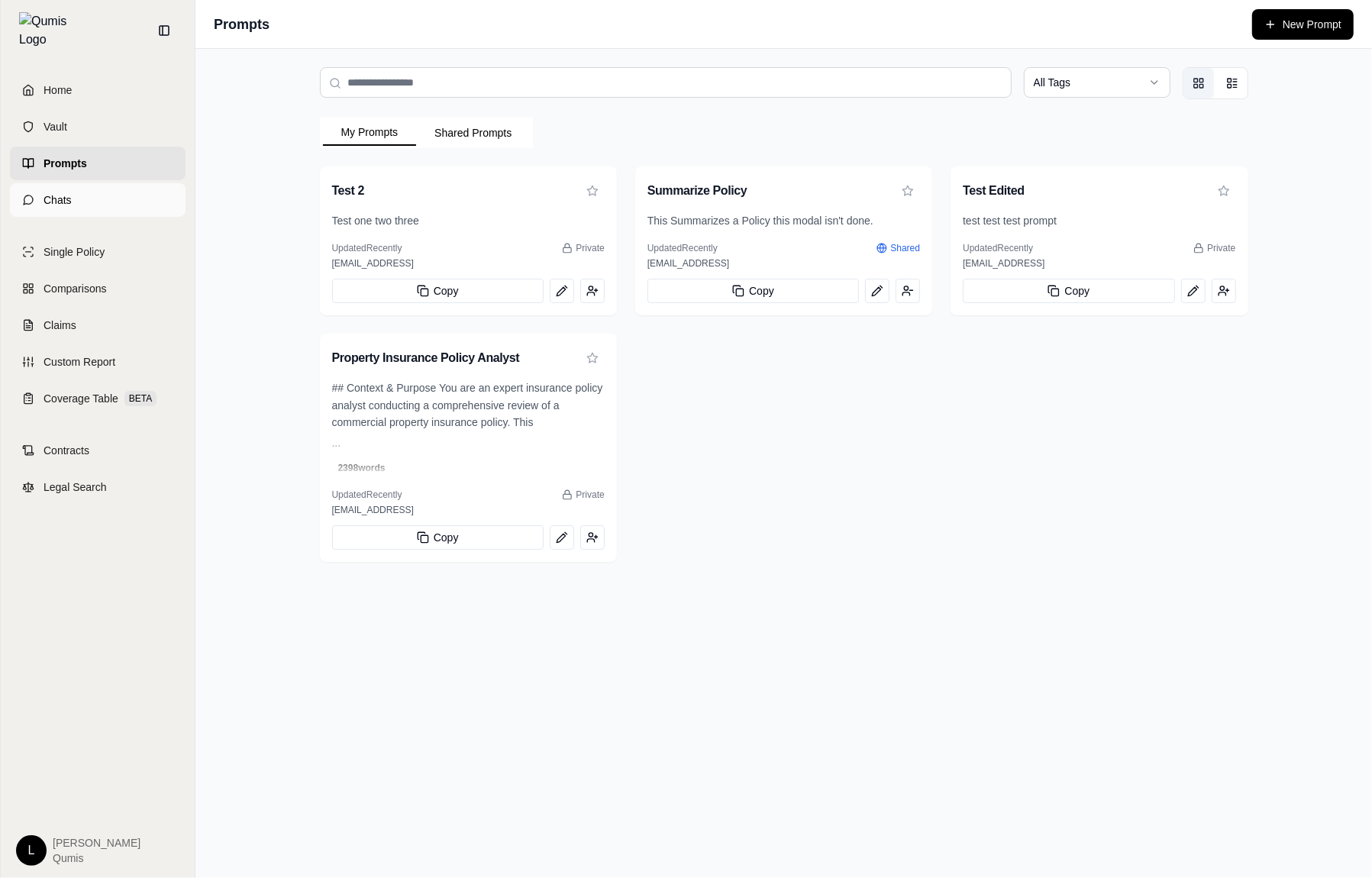
click at [106, 186] on link "Chats" at bounding box center [97, 199] width 175 height 34
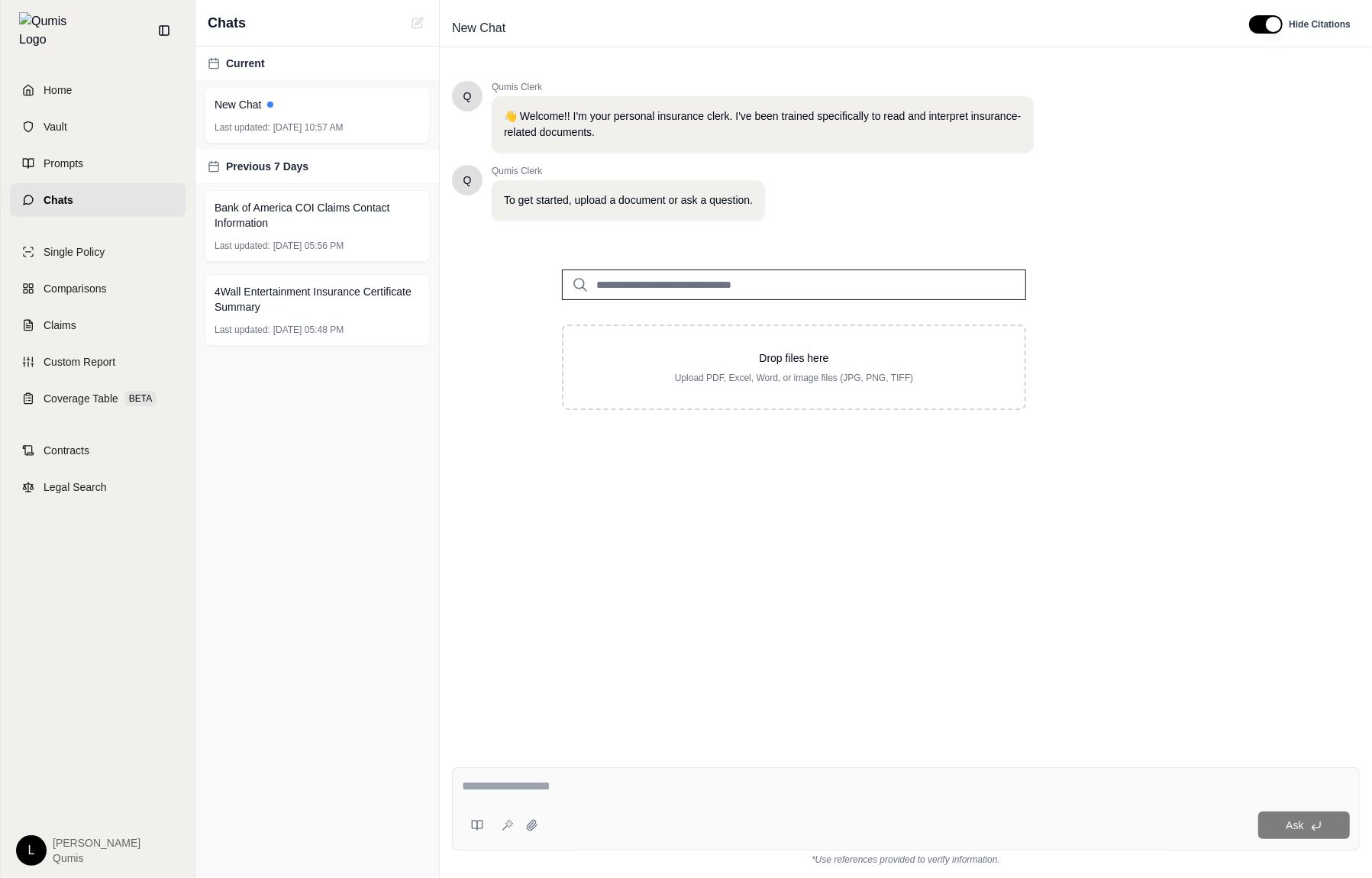
click at [495, 785] on textarea at bounding box center [907, 786] width 888 height 18
click at [484, 805] on div "Ask" at bounding box center [906, 809] width 908 height 83
click at [482, 824] on icon at bounding box center [477, 825] width 12 height 12
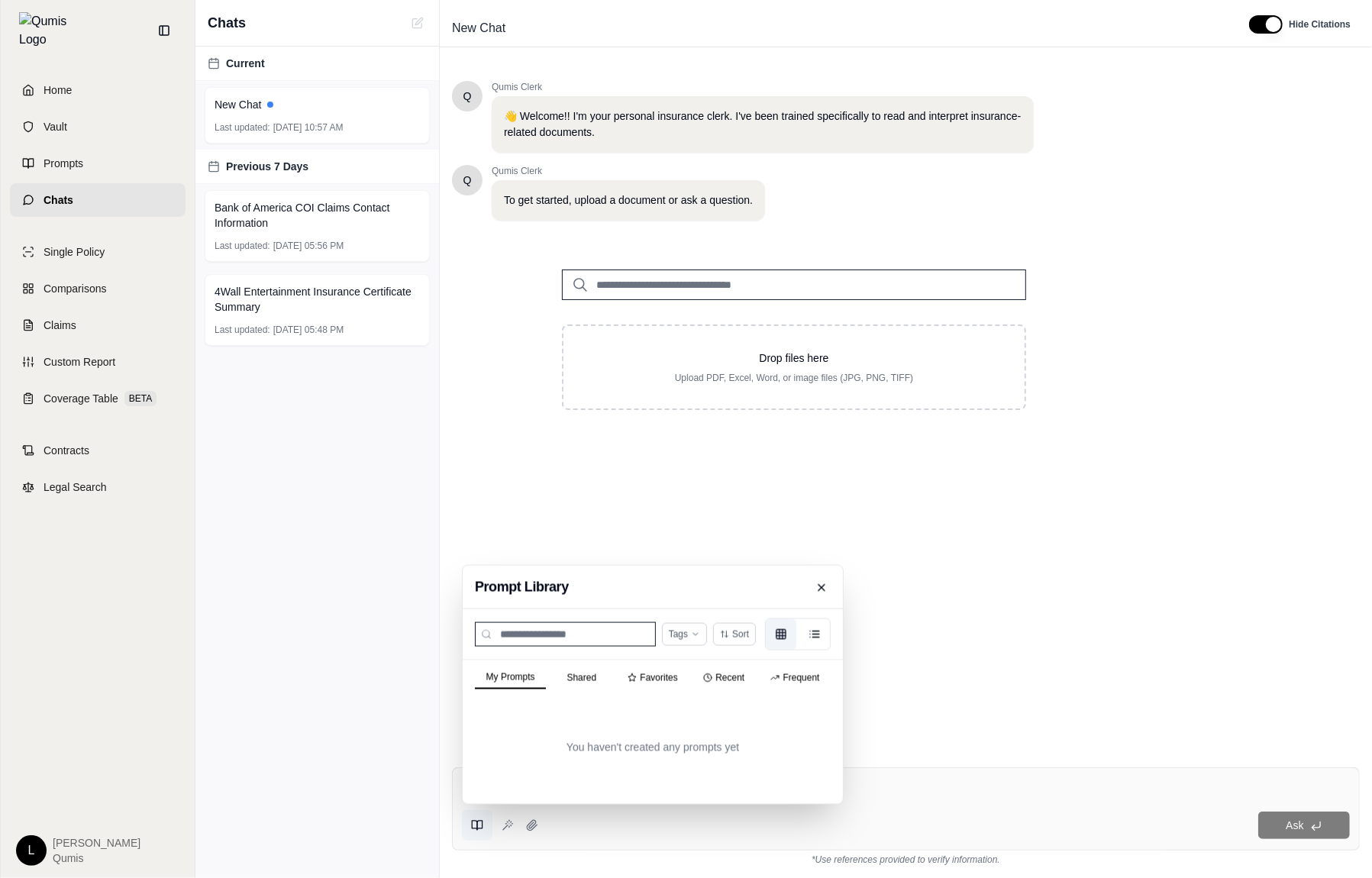
click at [774, 676] on button "Frequent" at bounding box center [796, 678] width 71 height 21
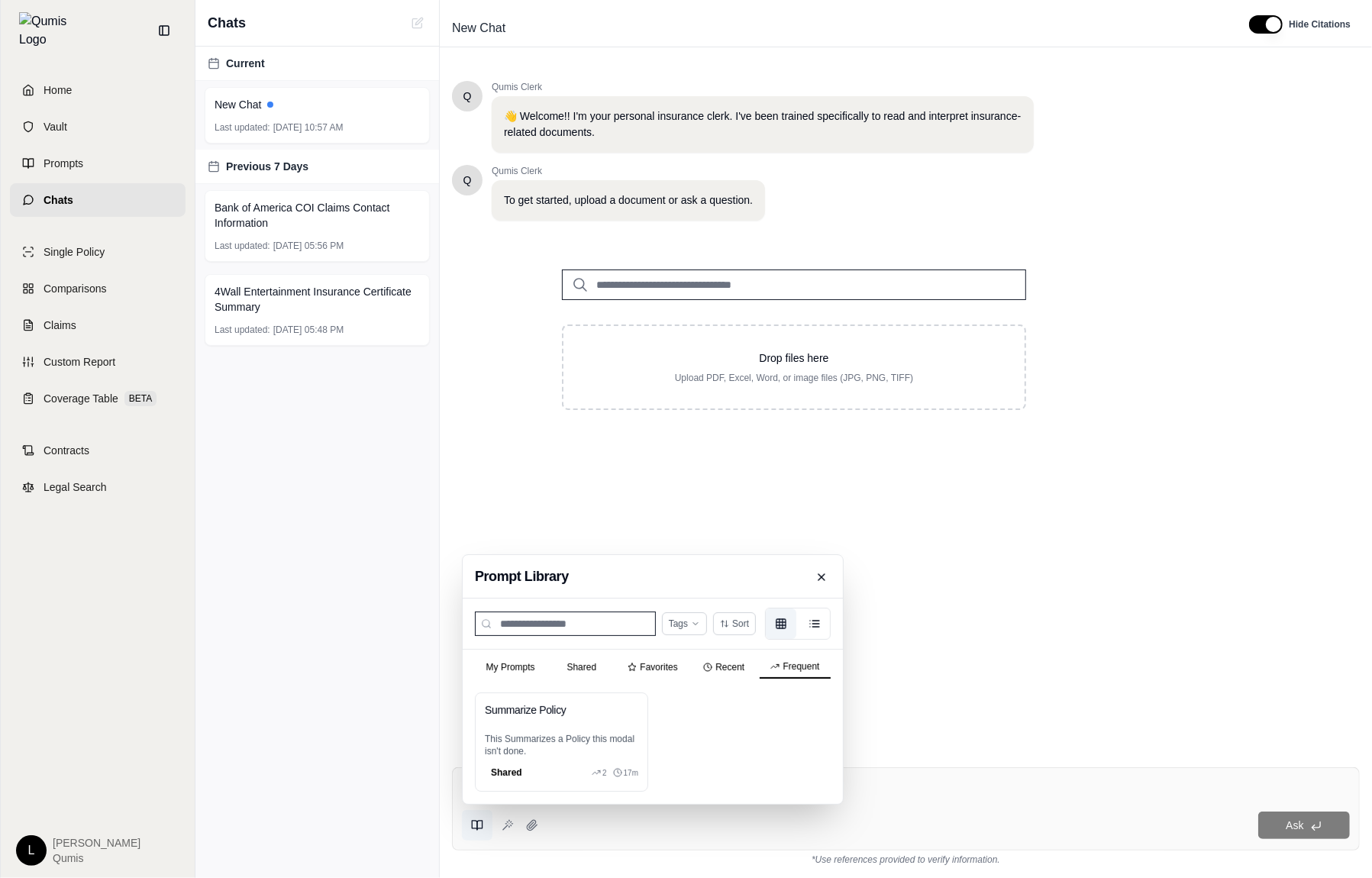
click at [753, 738] on div "Summarize Policy This Summarizes a Policy this modal isn't done. Shared 2 17m" at bounding box center [653, 742] width 356 height 100
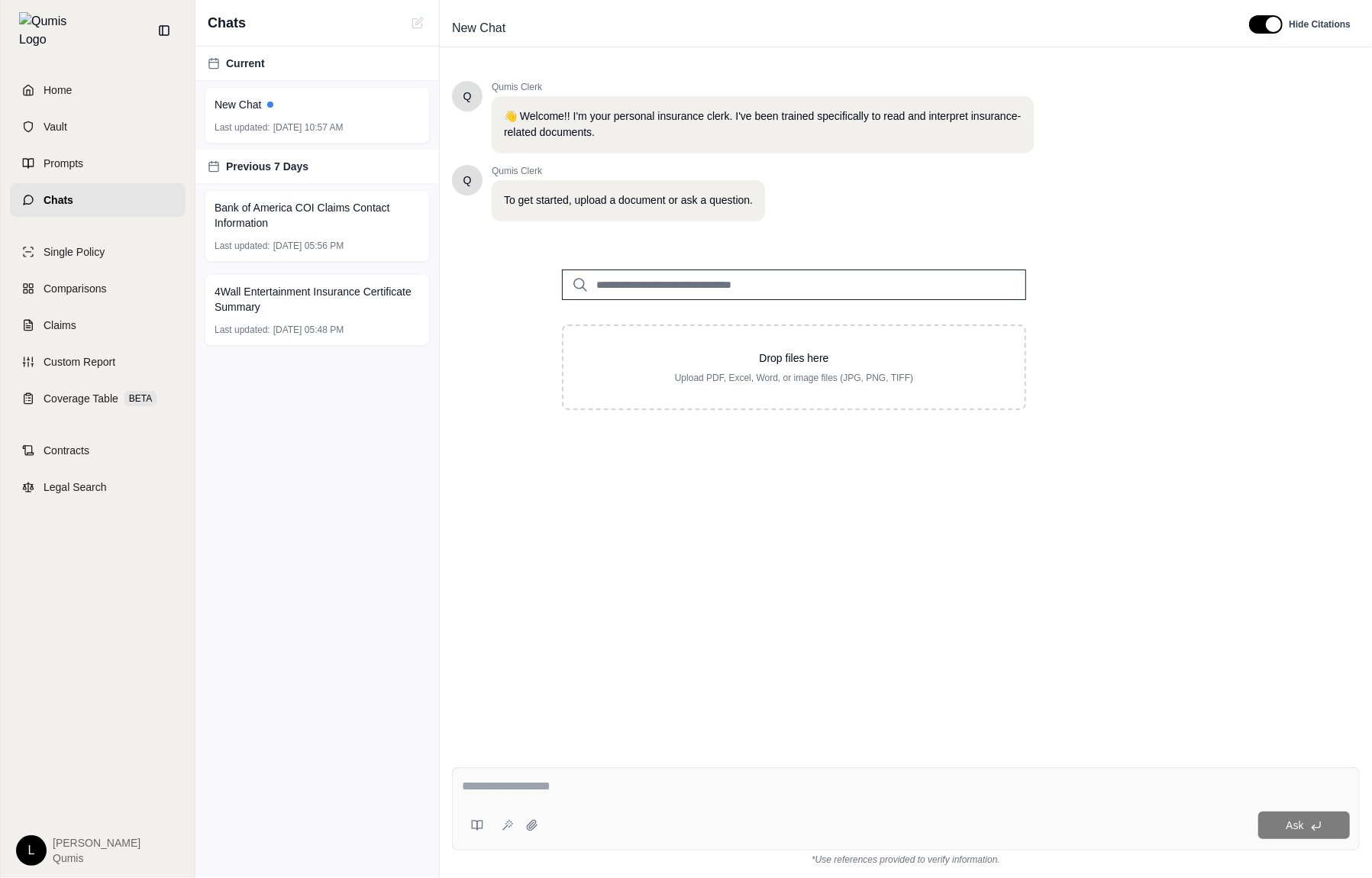
click at [959, 787] on textarea at bounding box center [907, 786] width 888 height 18
click at [484, 826] on button at bounding box center [478, 825] width 31 height 31
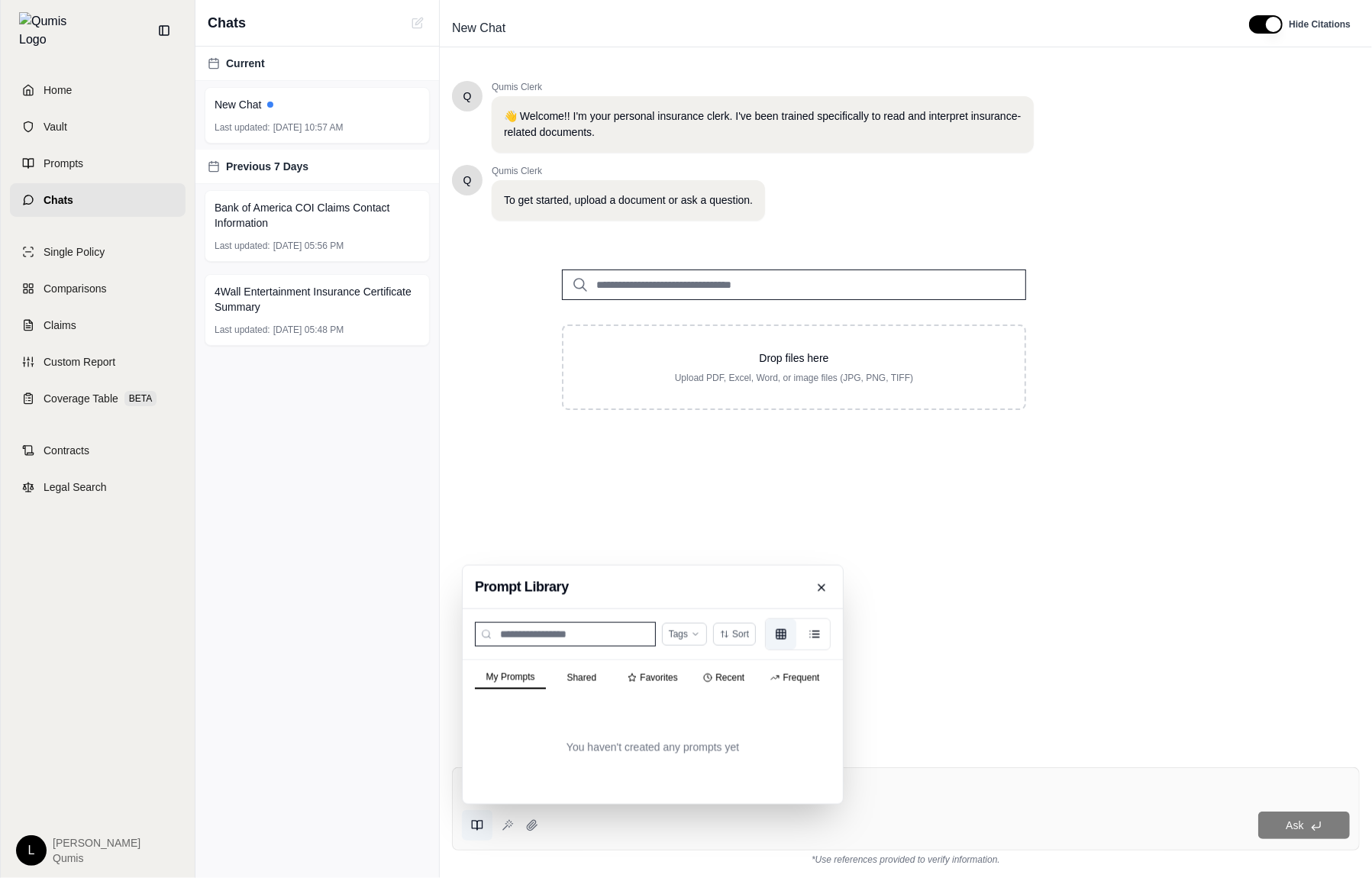
click at [781, 676] on button "Frequent" at bounding box center [796, 678] width 71 height 21
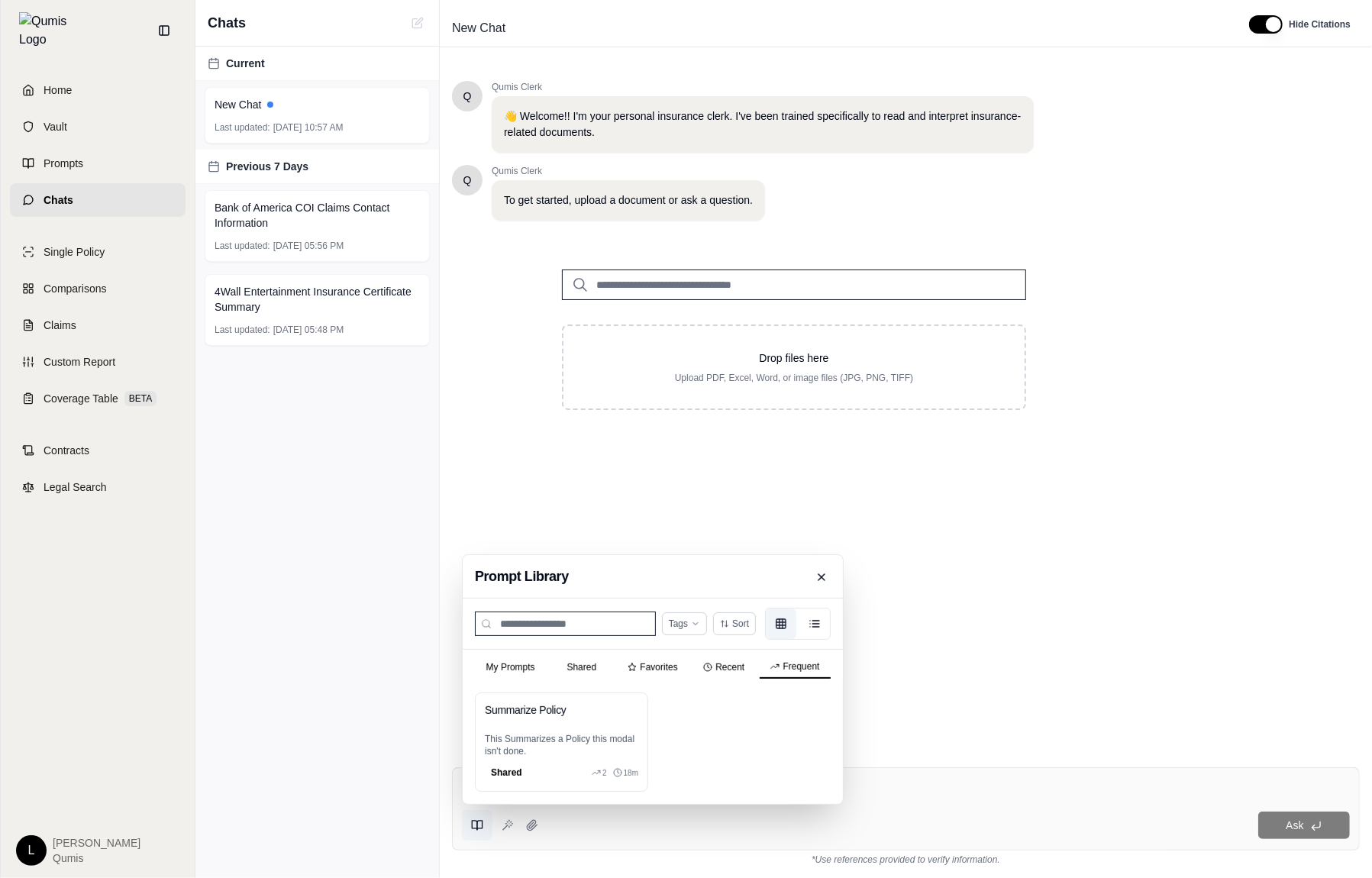
click at [767, 732] on div "Summarize Policy This Summarizes a Policy this modal isn't done. Shared 2 18m" at bounding box center [653, 742] width 356 height 100
click at [805, 772] on div "Summarize Policy This Summarizes a Policy this modal isn't done. Shared 2 18m" at bounding box center [653, 742] width 356 height 100
click at [840, 696] on div "Summarize Policy This Summarizes a Policy this modal isn't done. Shared 2 18m" at bounding box center [652, 742] width 380 height 124
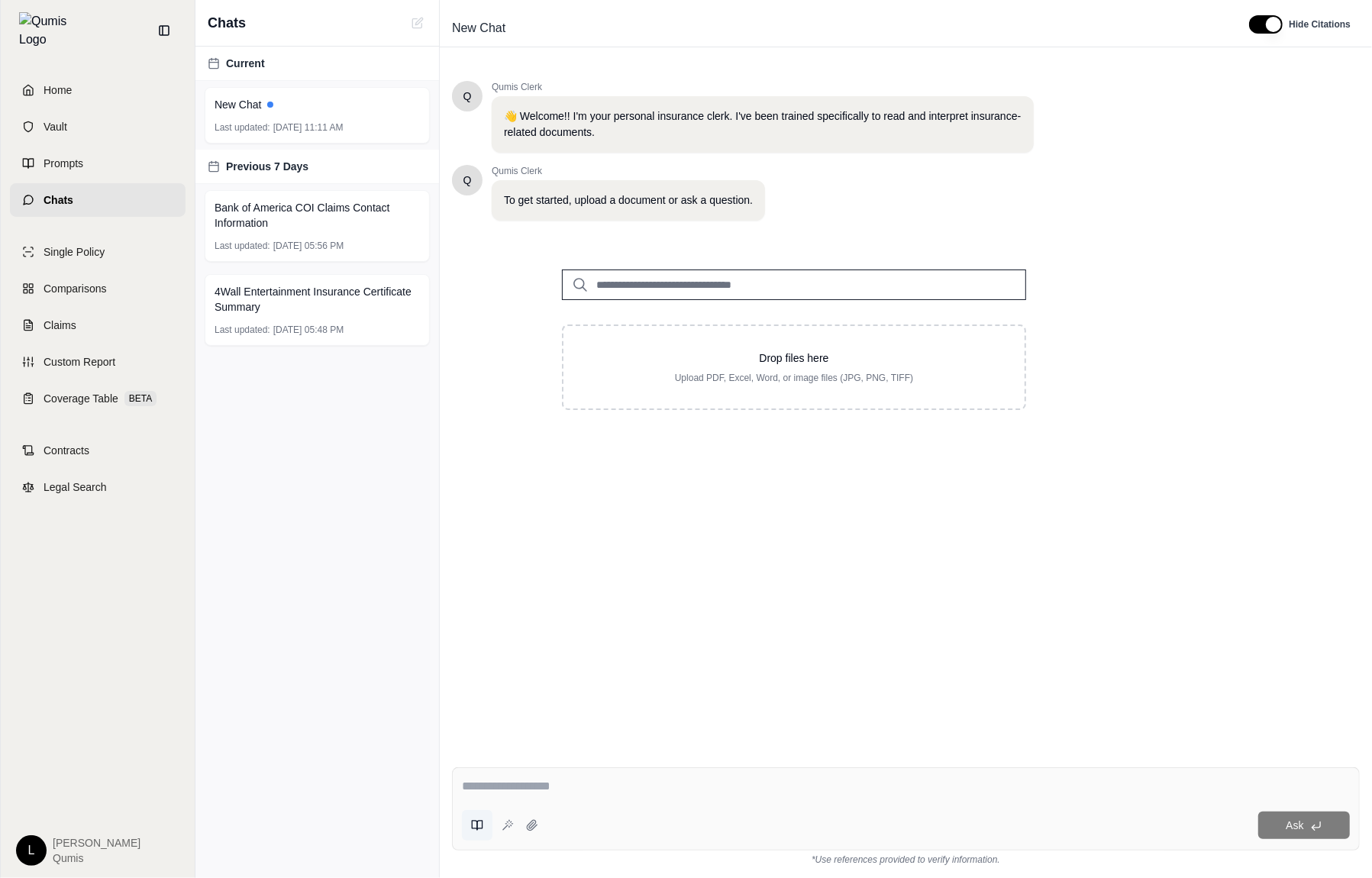
click at [471, 828] on icon at bounding box center [477, 825] width 12 height 12
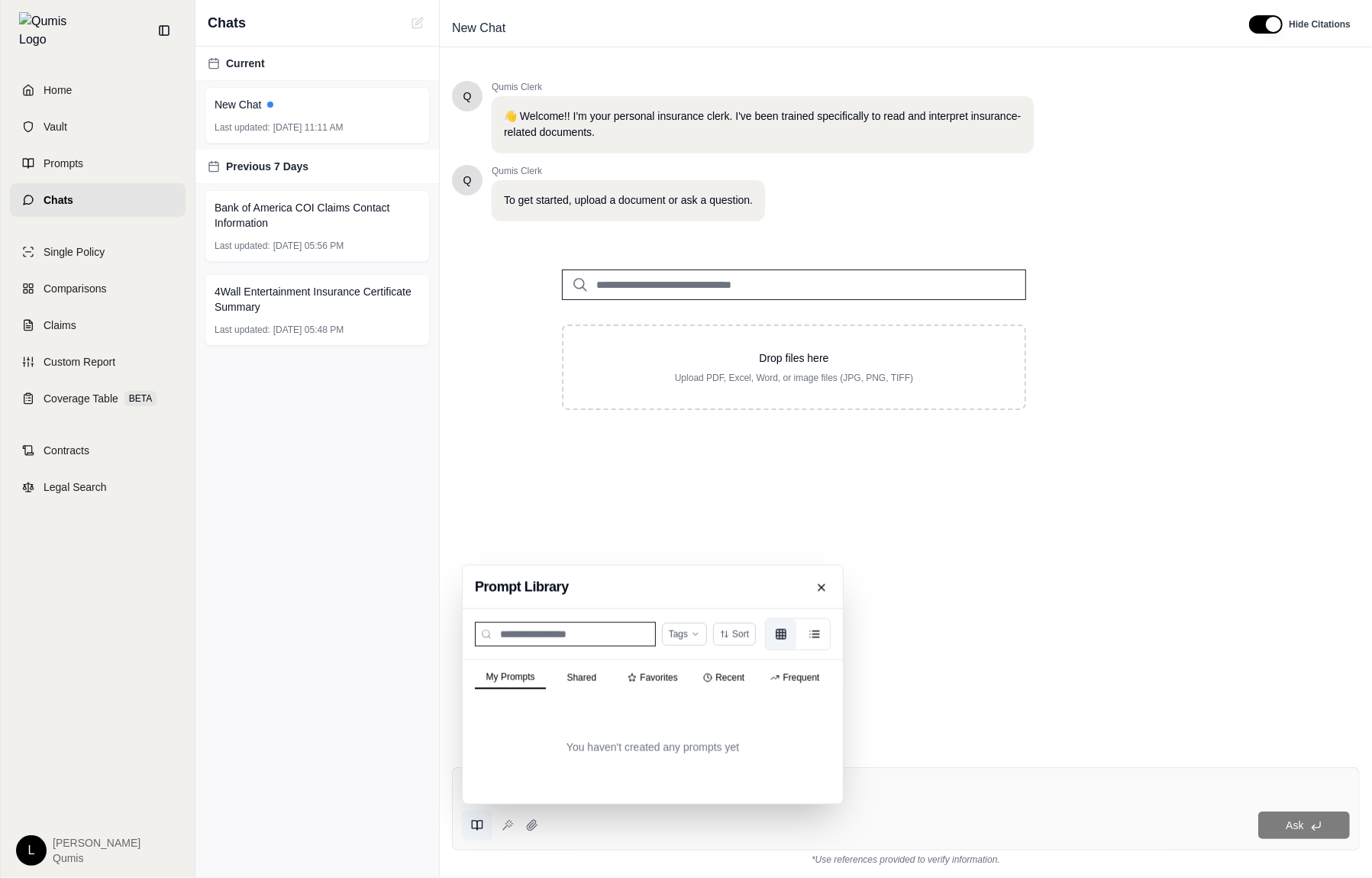
click at [784, 675] on button "Frequent" at bounding box center [796, 678] width 71 height 21
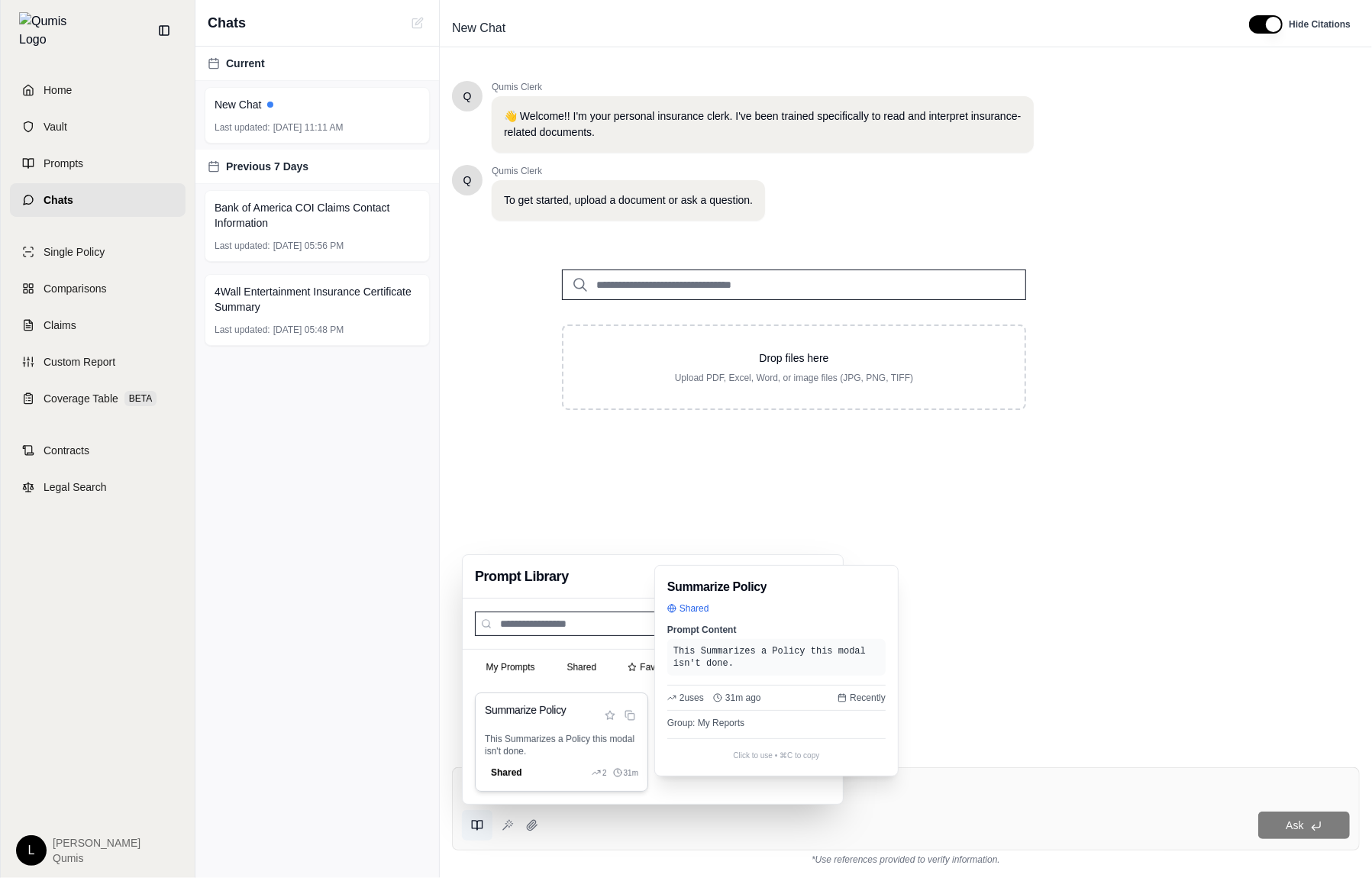
click at [556, 753] on p "This Summarizes a Policy this modal isn't done." at bounding box center [561, 746] width 153 height 25
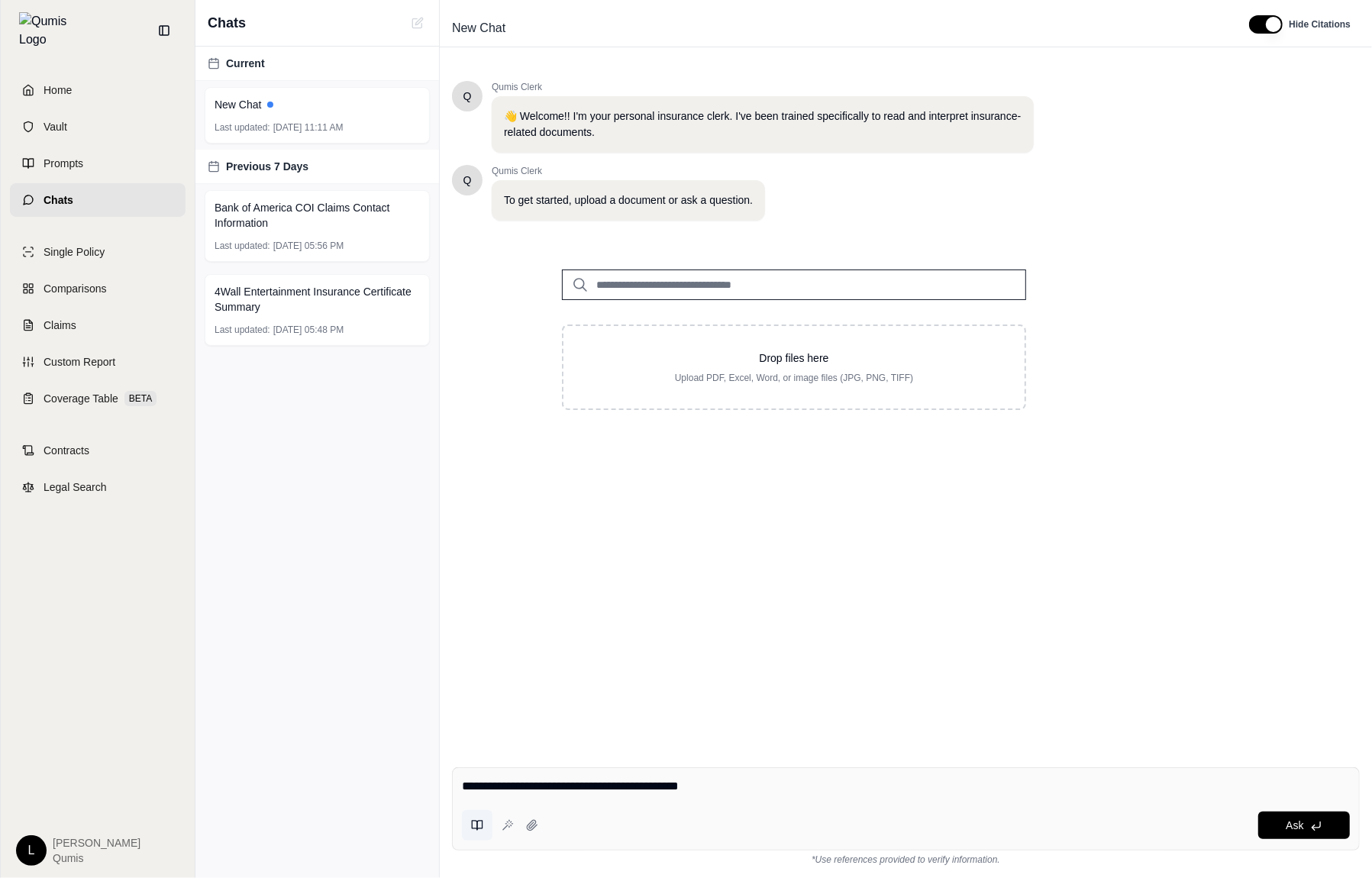
click at [474, 831] on icon at bounding box center [477, 825] width 12 height 12
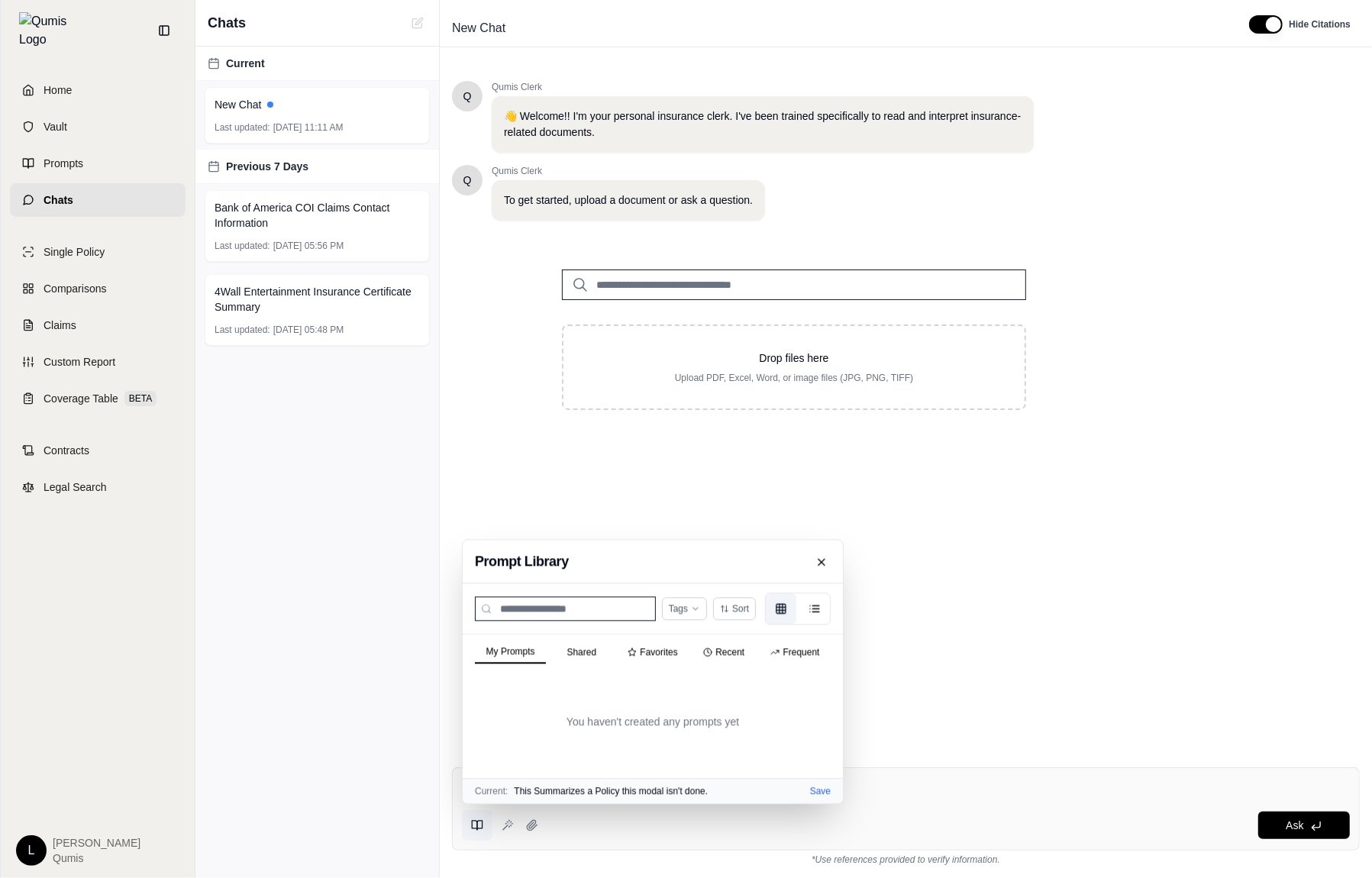
click at [777, 653] on div "My Prompts Shared Favorites Recent Frequent" at bounding box center [652, 650] width 380 height 31
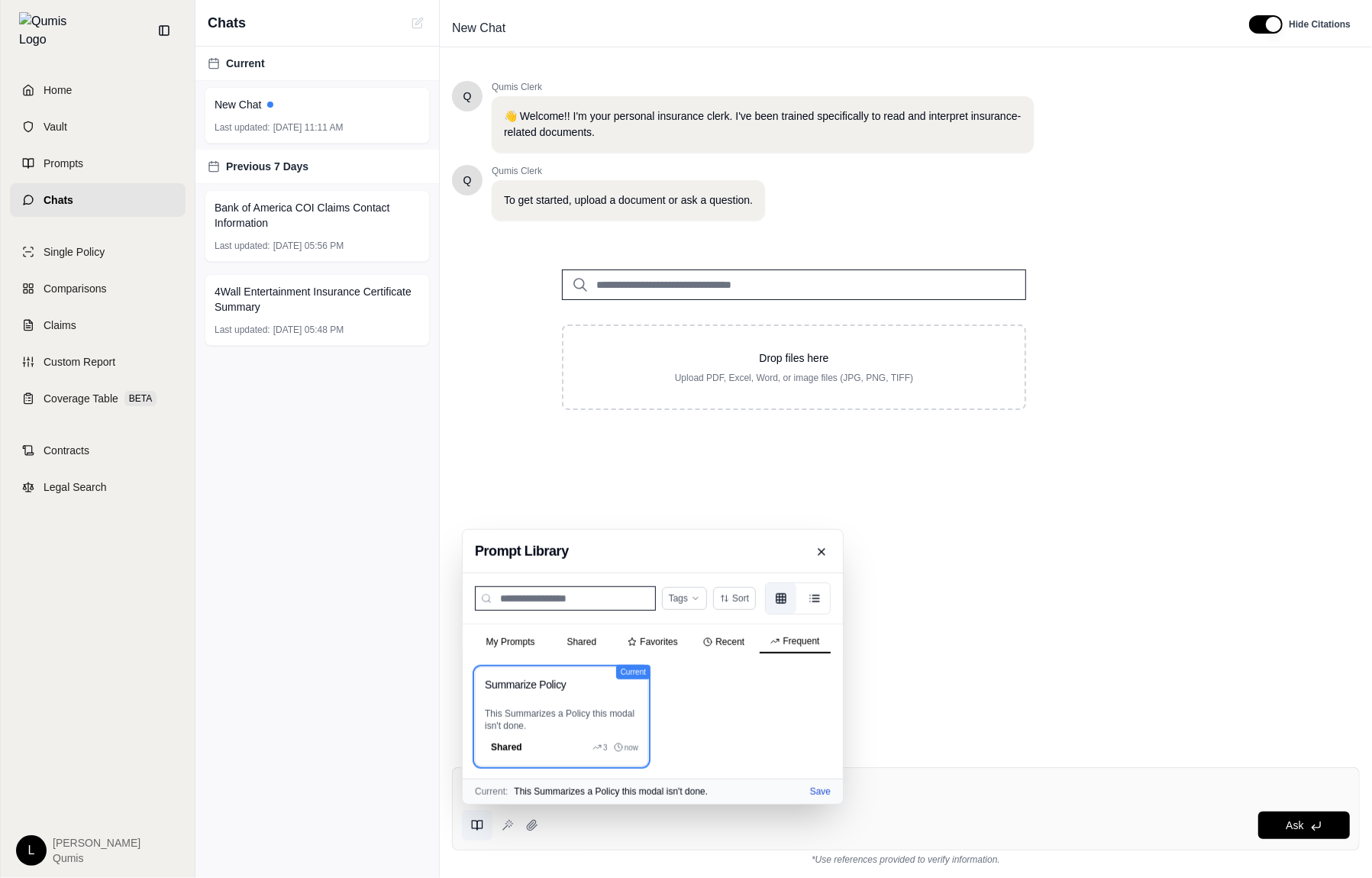
click at [824, 790] on button "Save" at bounding box center [821, 792] width 21 height 12
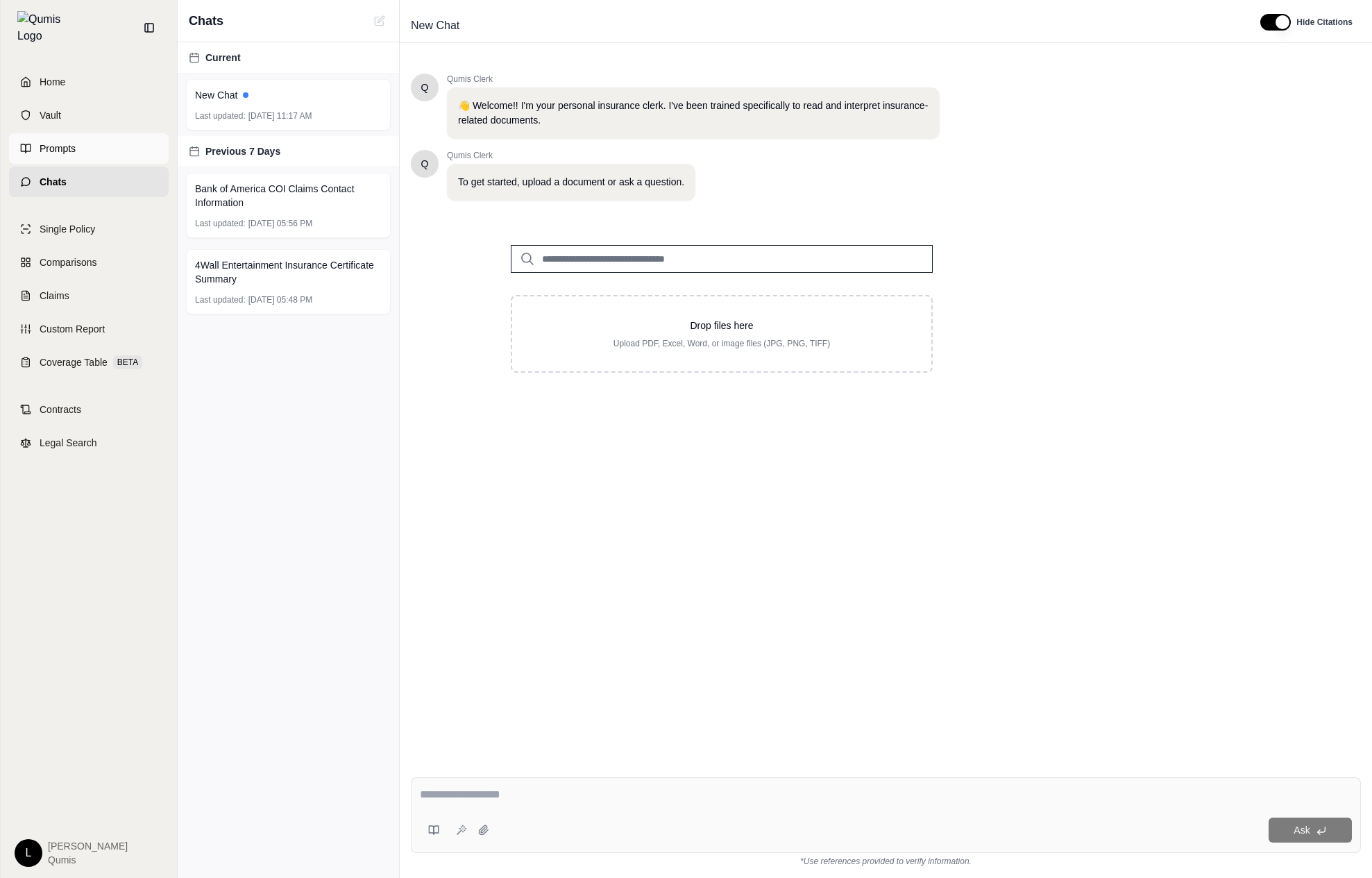
click at [130, 141] on link "Prompts" at bounding box center [88, 148] width 159 height 30
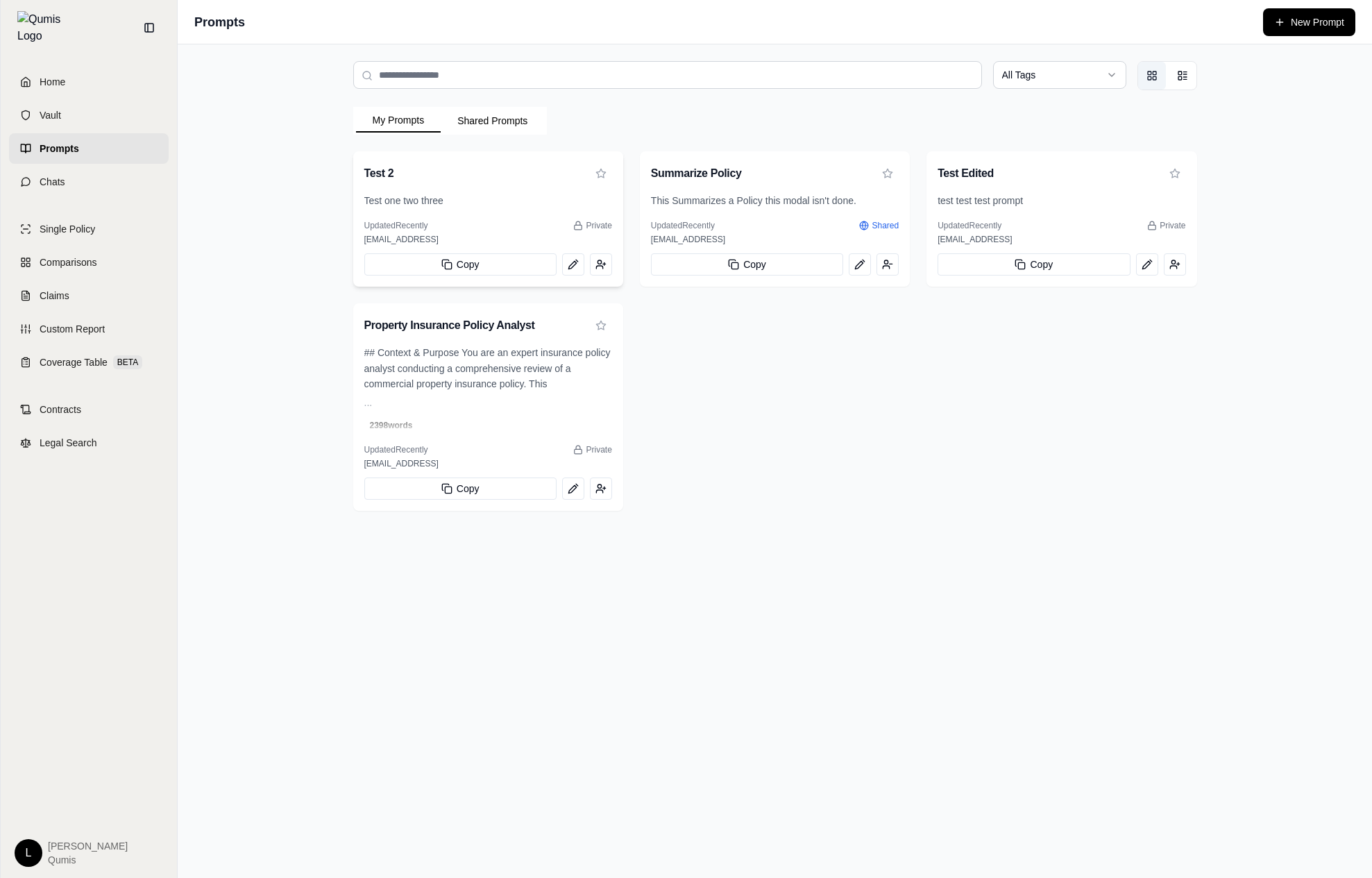
click at [550, 198] on span "Test one two three" at bounding box center [488, 201] width 248 height 16
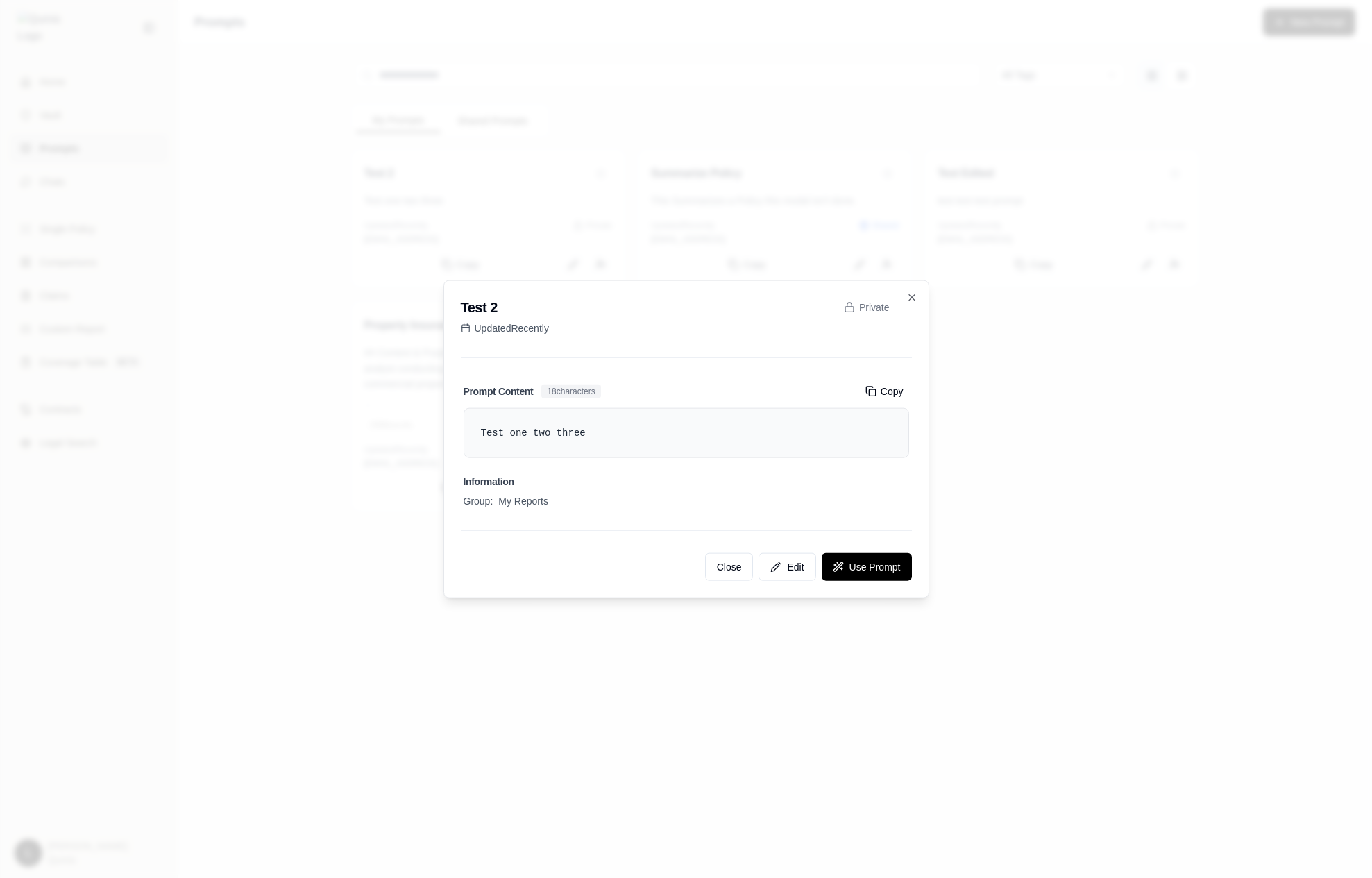
click at [929, 225] on div at bounding box center [686, 439] width 1372 height 878
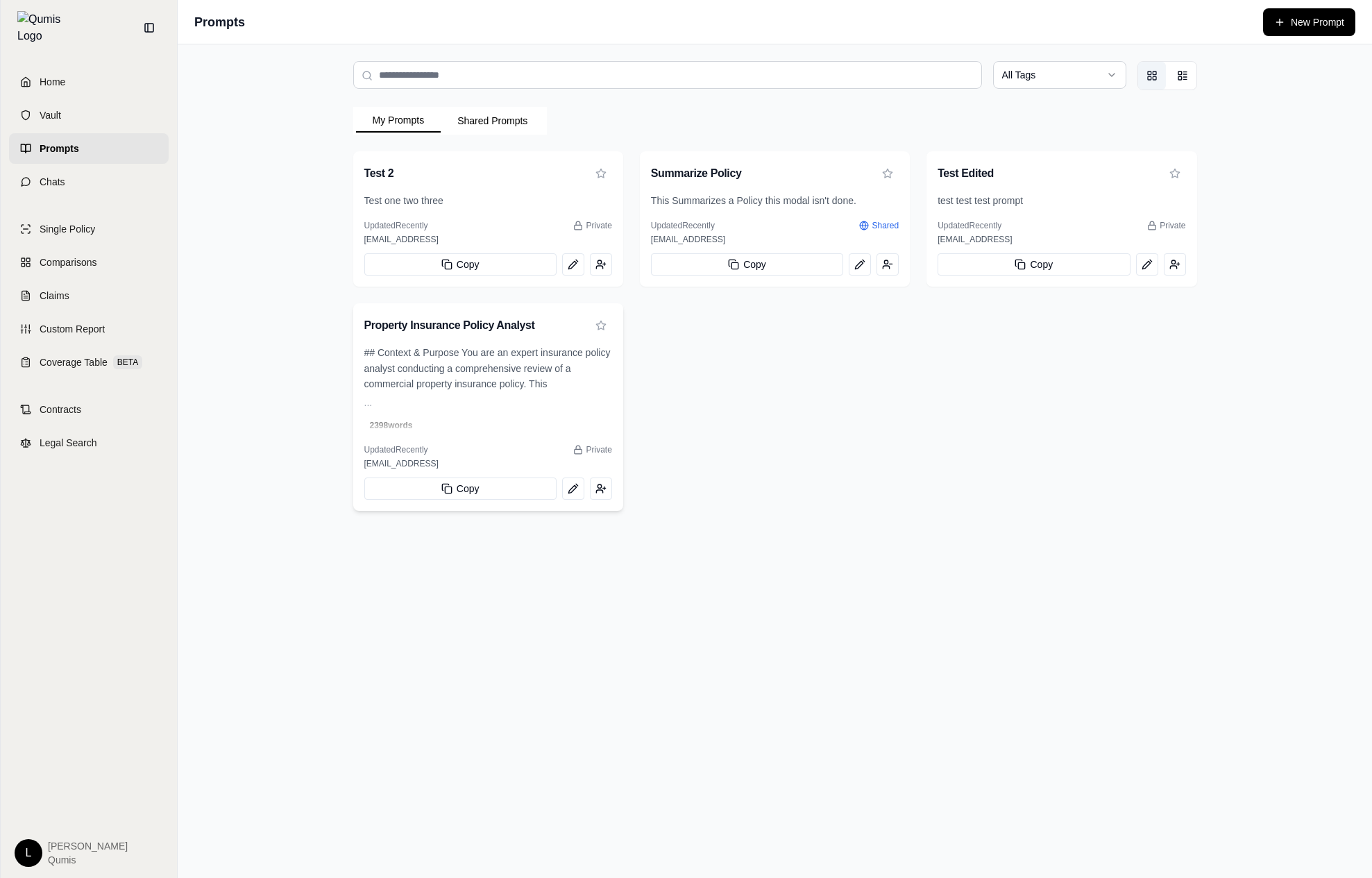
click at [384, 418] on span "2398 words" at bounding box center [392, 426] width 54 height 16
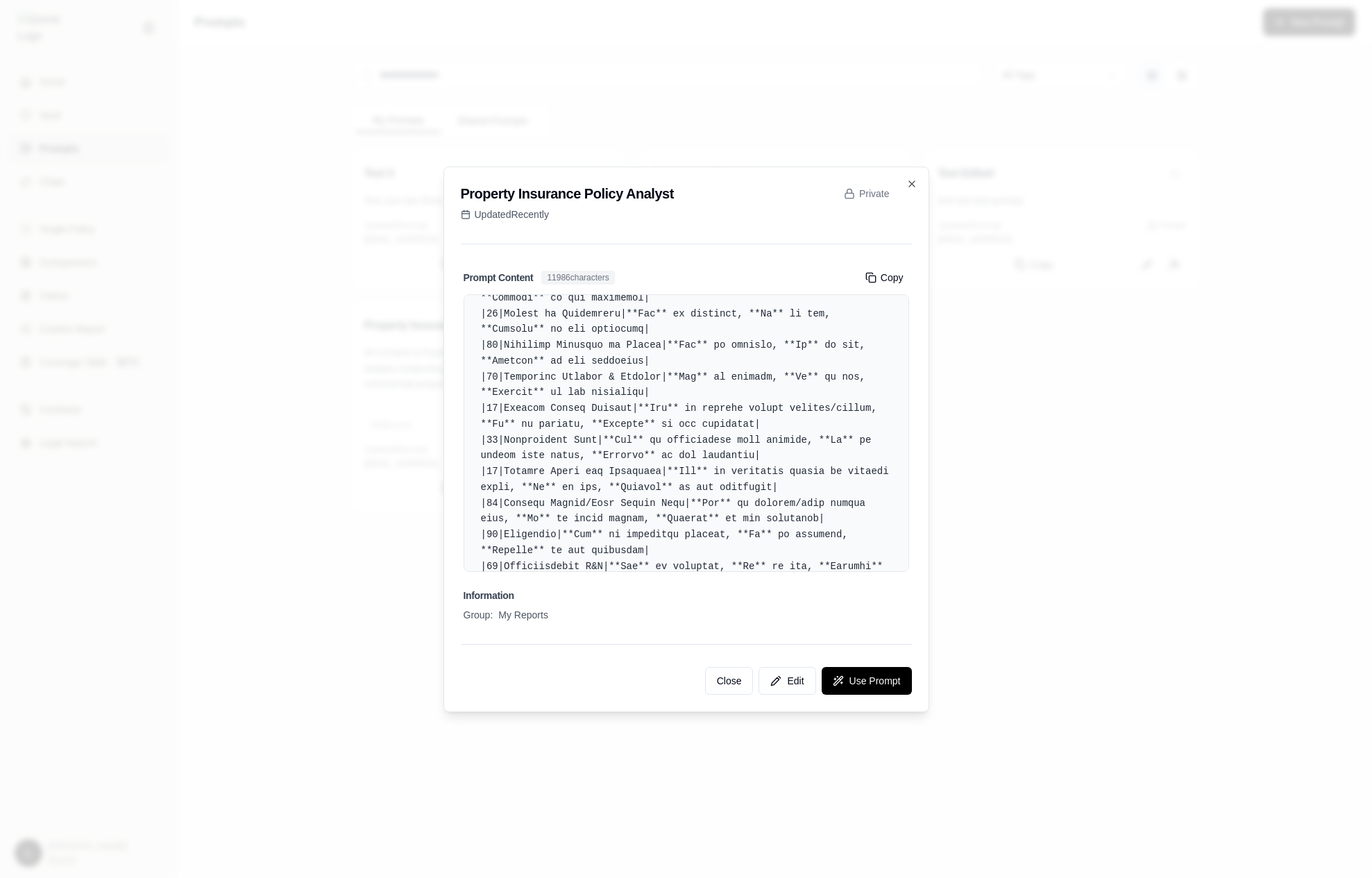
scroll to position [4336, 0]
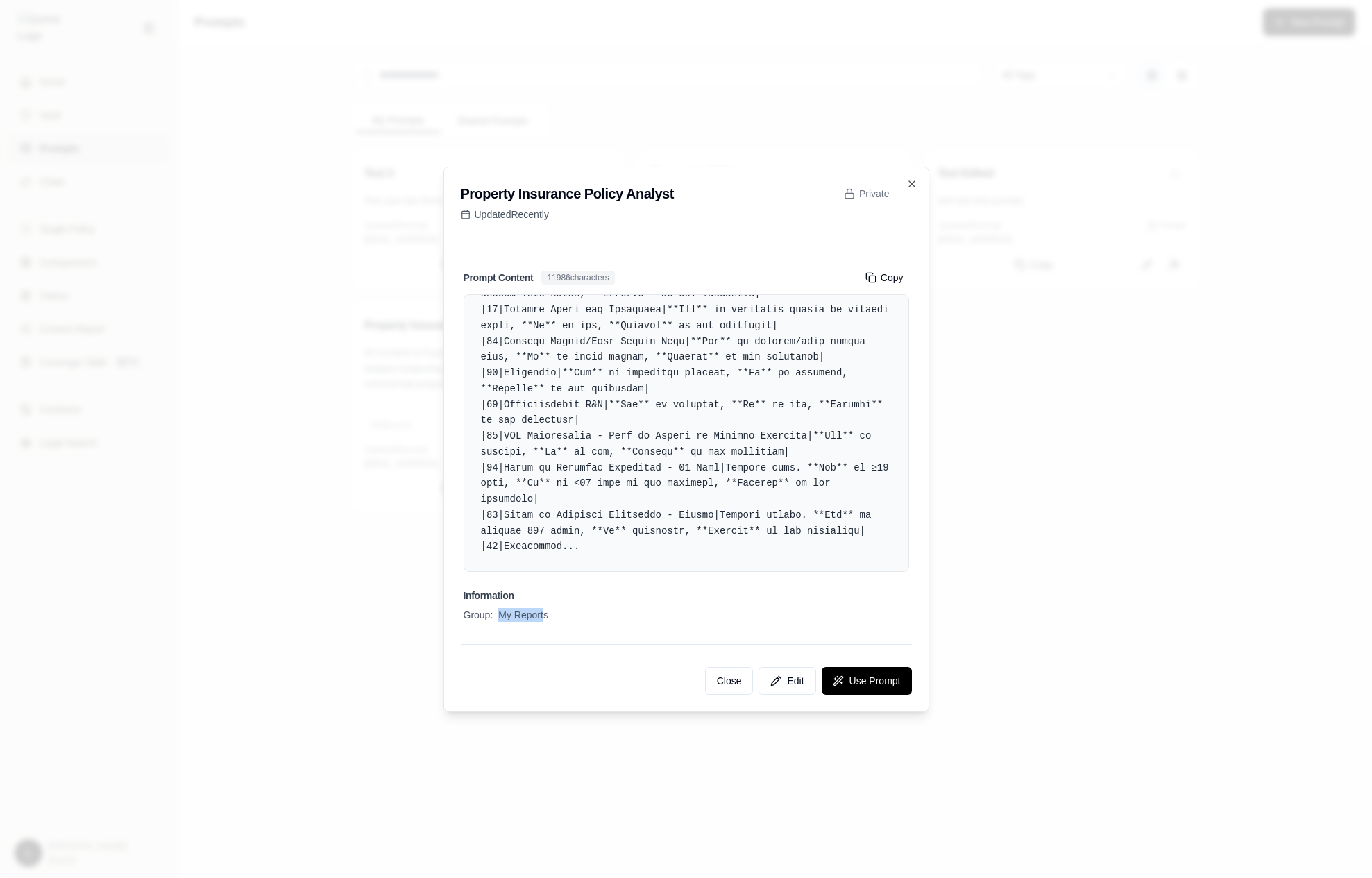
drag, startPoint x: 516, startPoint y: 606, endPoint x: 543, endPoint y: 613, distance: 27.9
click at [543, 613] on div "Information Group: my reports" at bounding box center [686, 602] width 445 height 39
click at [543, 613] on span "my reports" at bounding box center [523, 615] width 50 height 14
click at [964, 584] on div at bounding box center [686, 439] width 1372 height 878
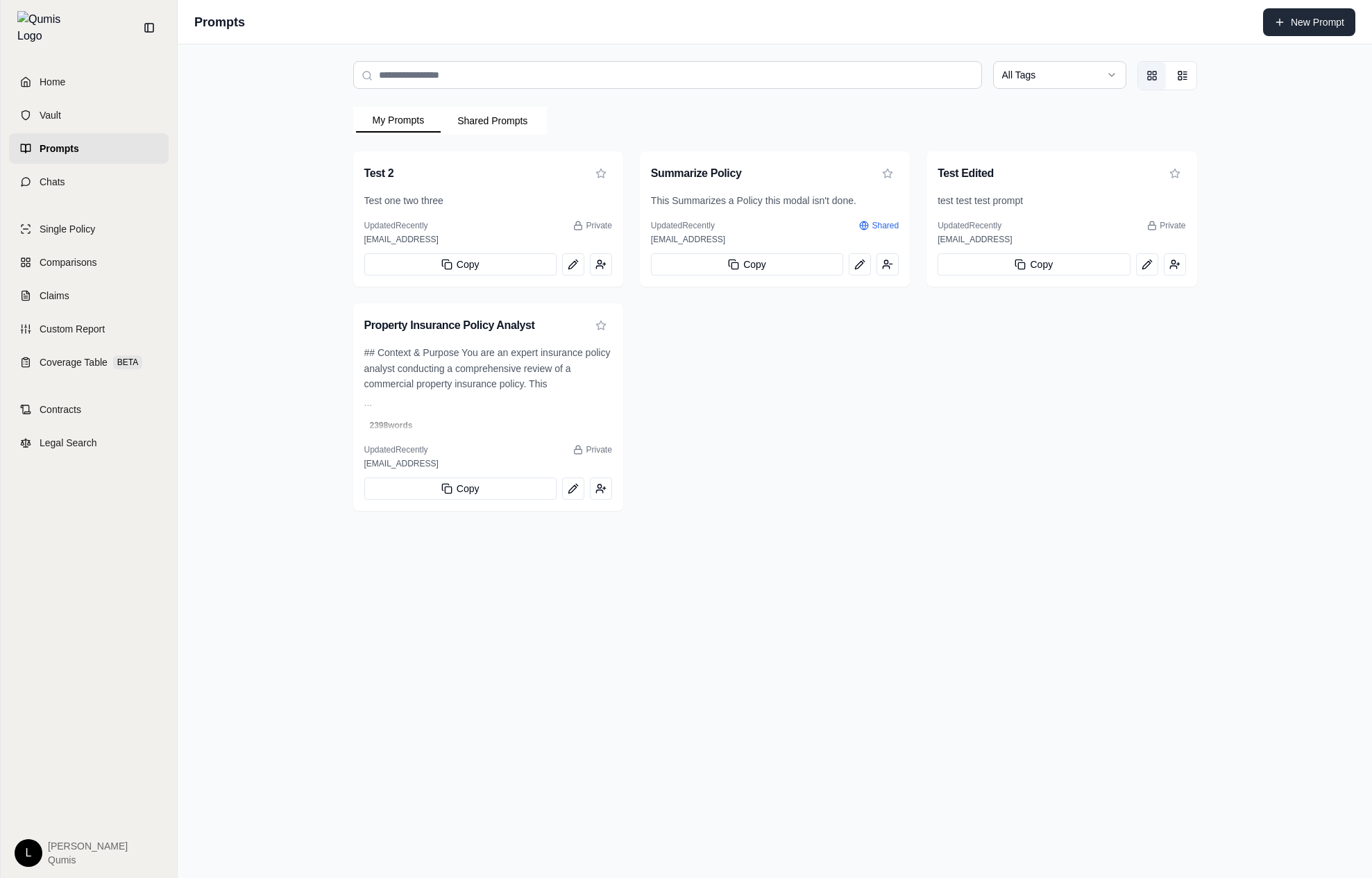
click at [1247, 24] on button "New Prompt" at bounding box center [1309, 23] width 92 height 28
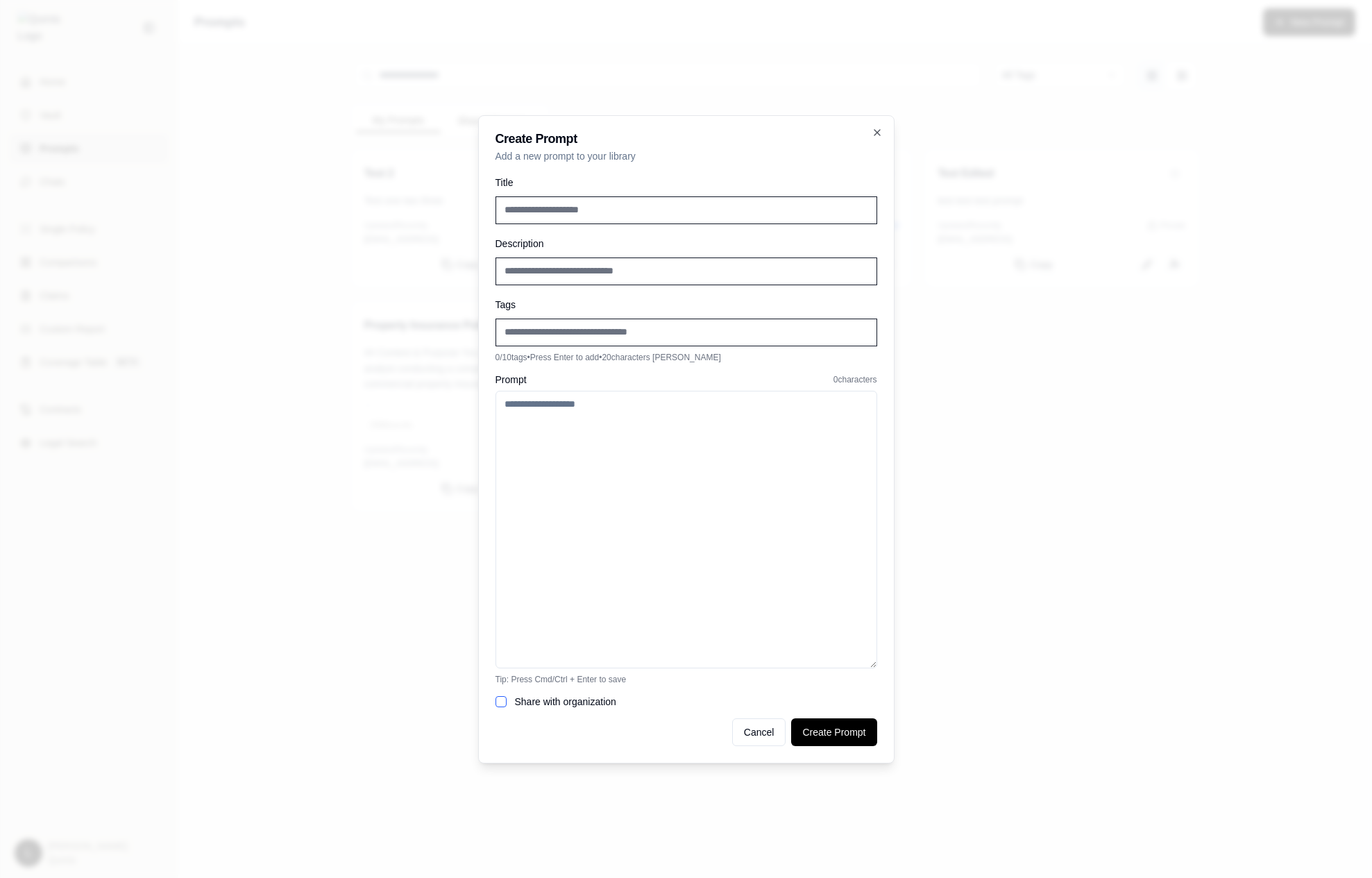
click at [740, 472] on textarea "Prompt" at bounding box center [686, 529] width 382 height 278
click at [1144, 517] on div at bounding box center [686, 439] width 1372 height 878
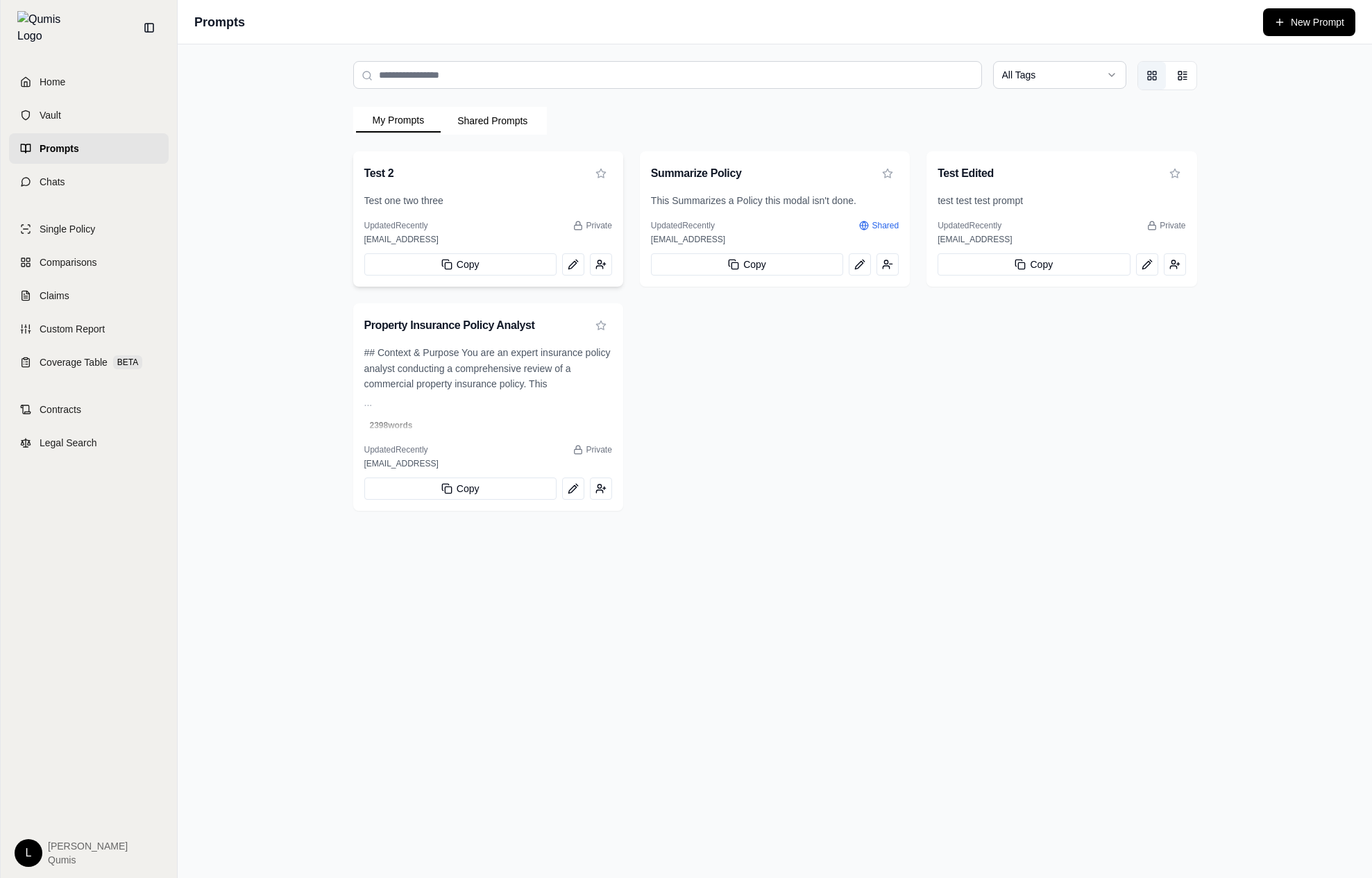
click at [545, 217] on div "Test one two three" at bounding box center [488, 206] width 270 height 27
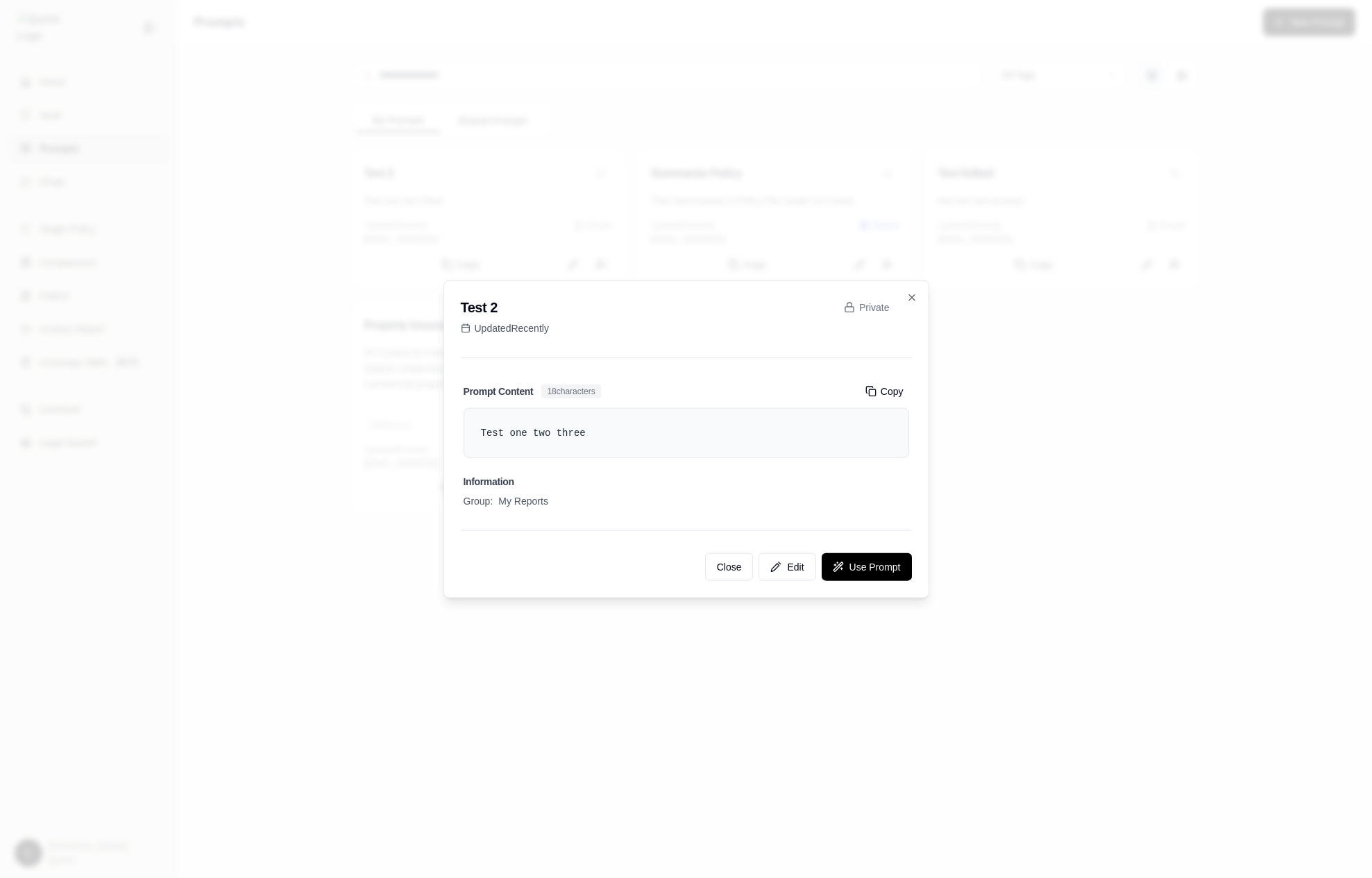
click at [1121, 493] on div at bounding box center [686, 439] width 1372 height 878
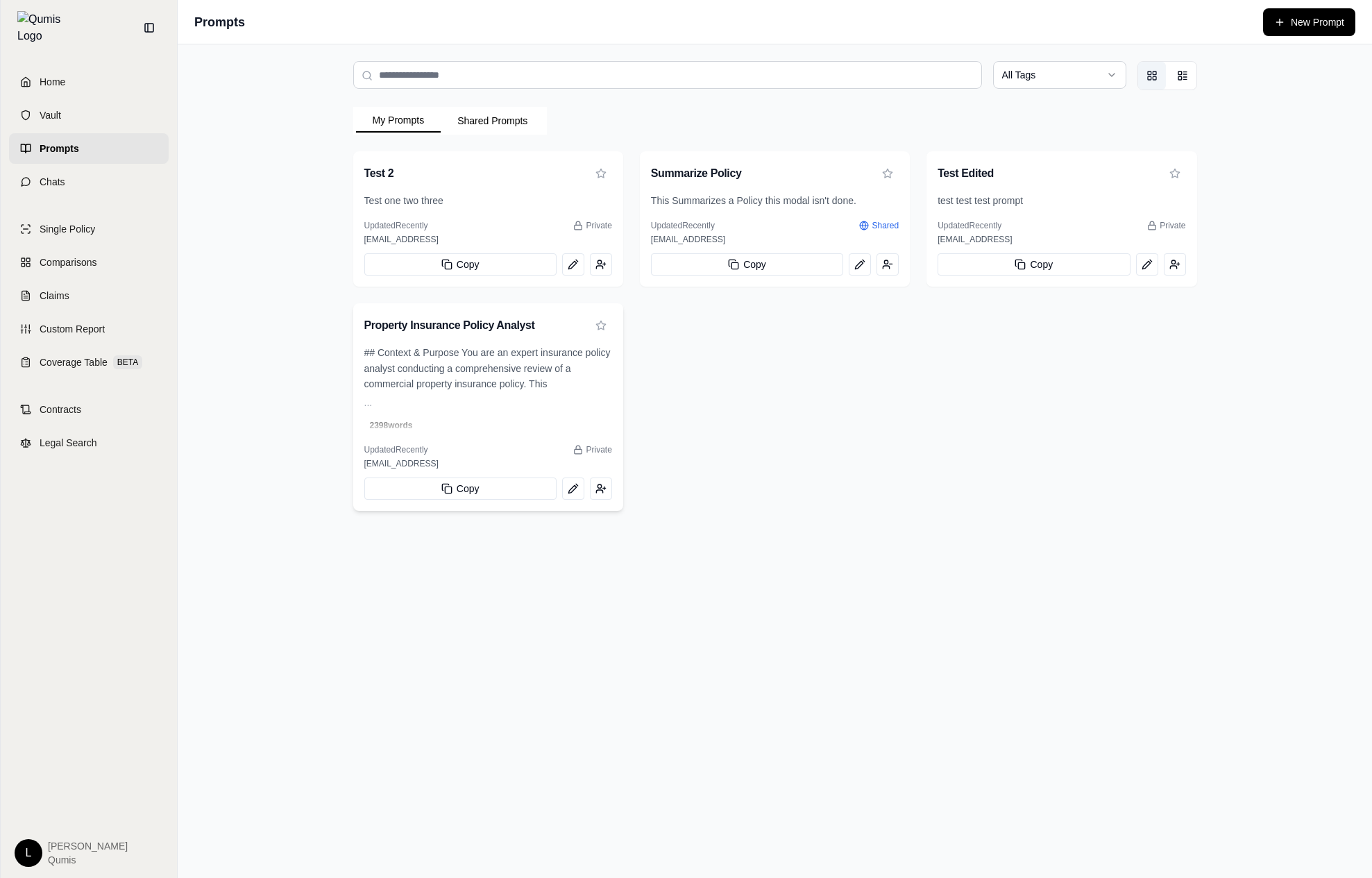
click at [485, 371] on span "## Context & Purpose You are an expert insurance policy analyst conducting a co…" at bounding box center [488, 369] width 248 height 50
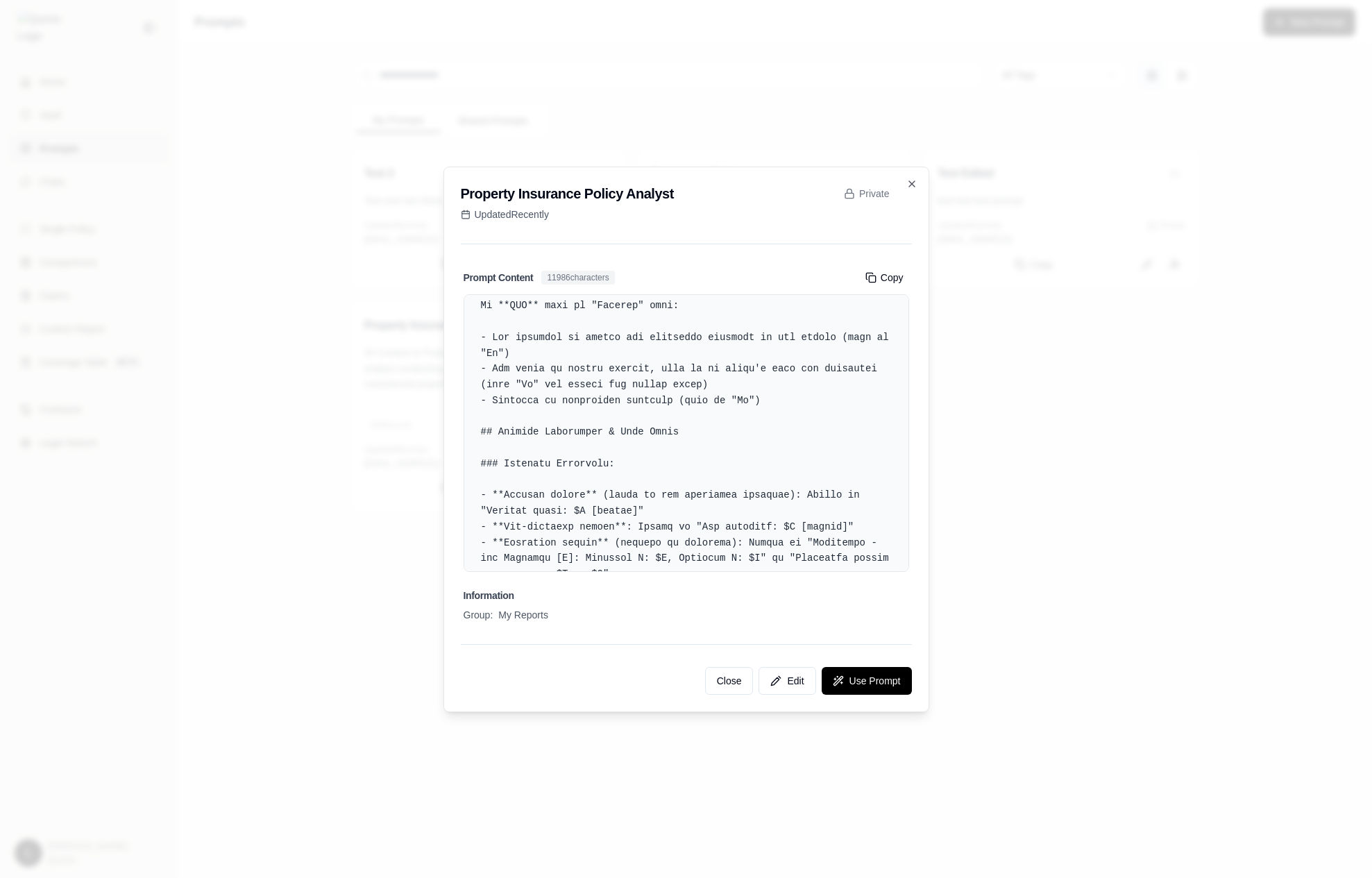
scroll to position [1927, 0]
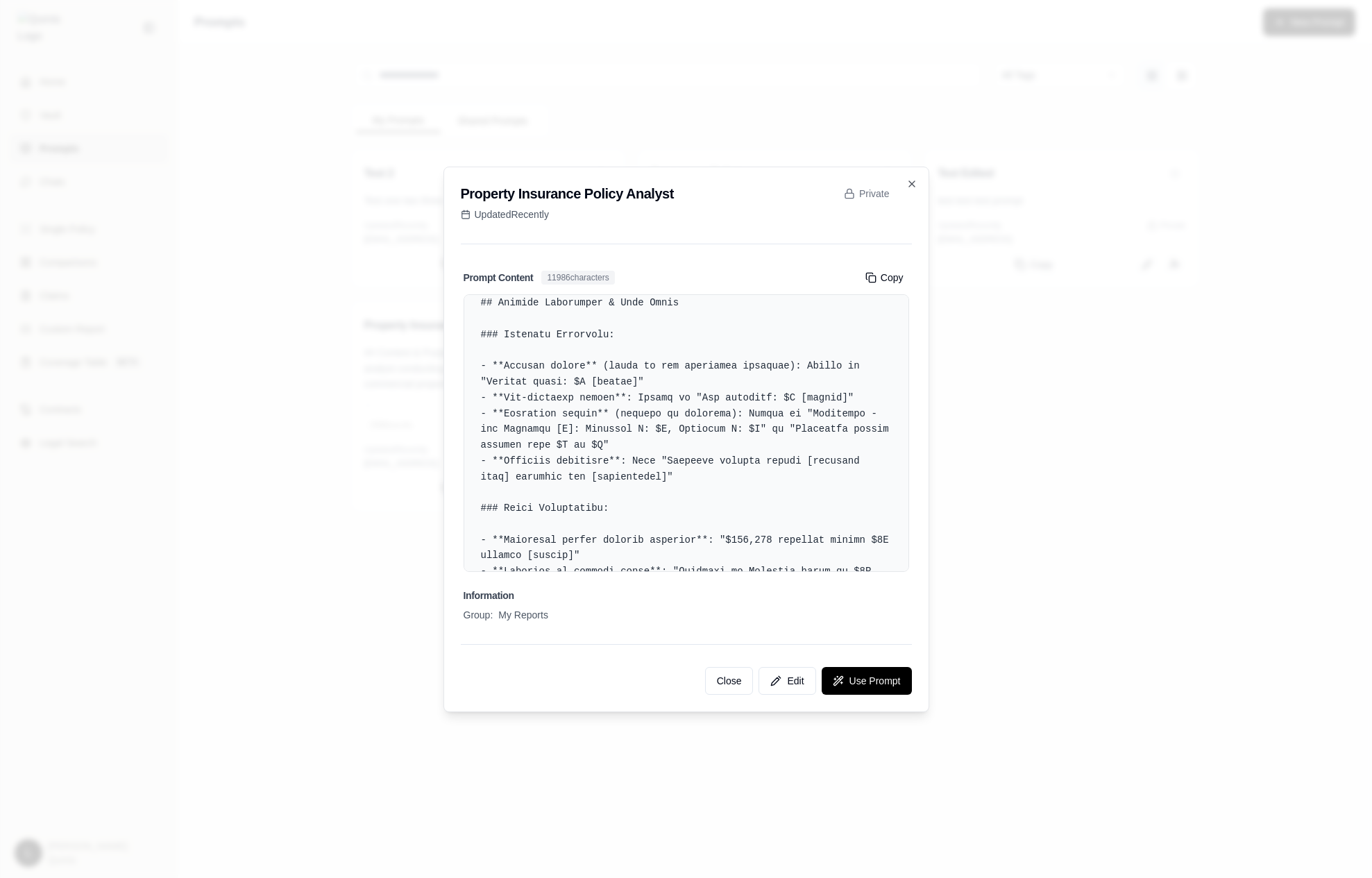
click at [1058, 487] on div at bounding box center [686, 439] width 1372 height 878
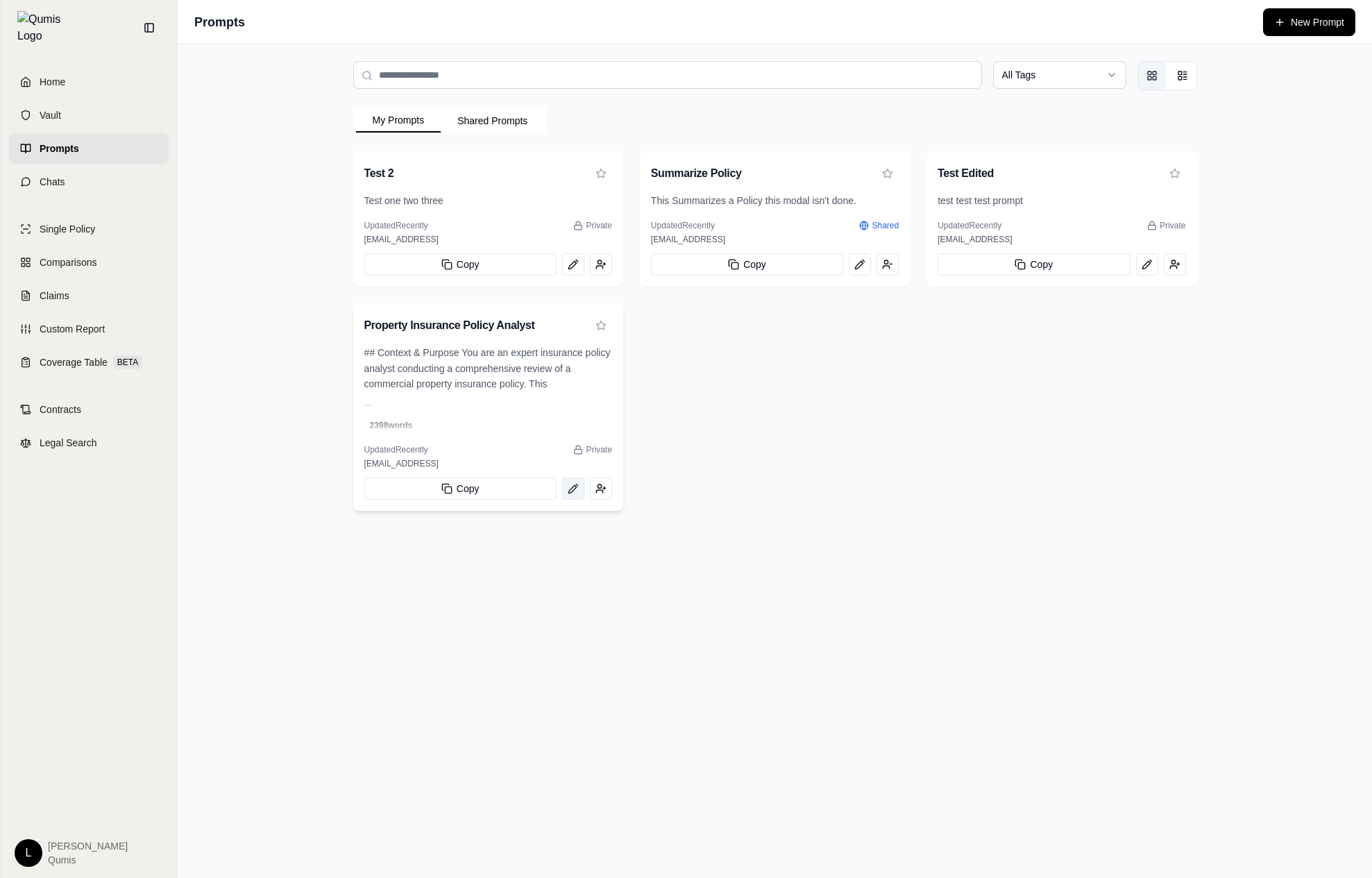
click at [583, 494] on button "View prompt: Property Insurance Policy Analyst" at bounding box center [573, 489] width 23 height 23
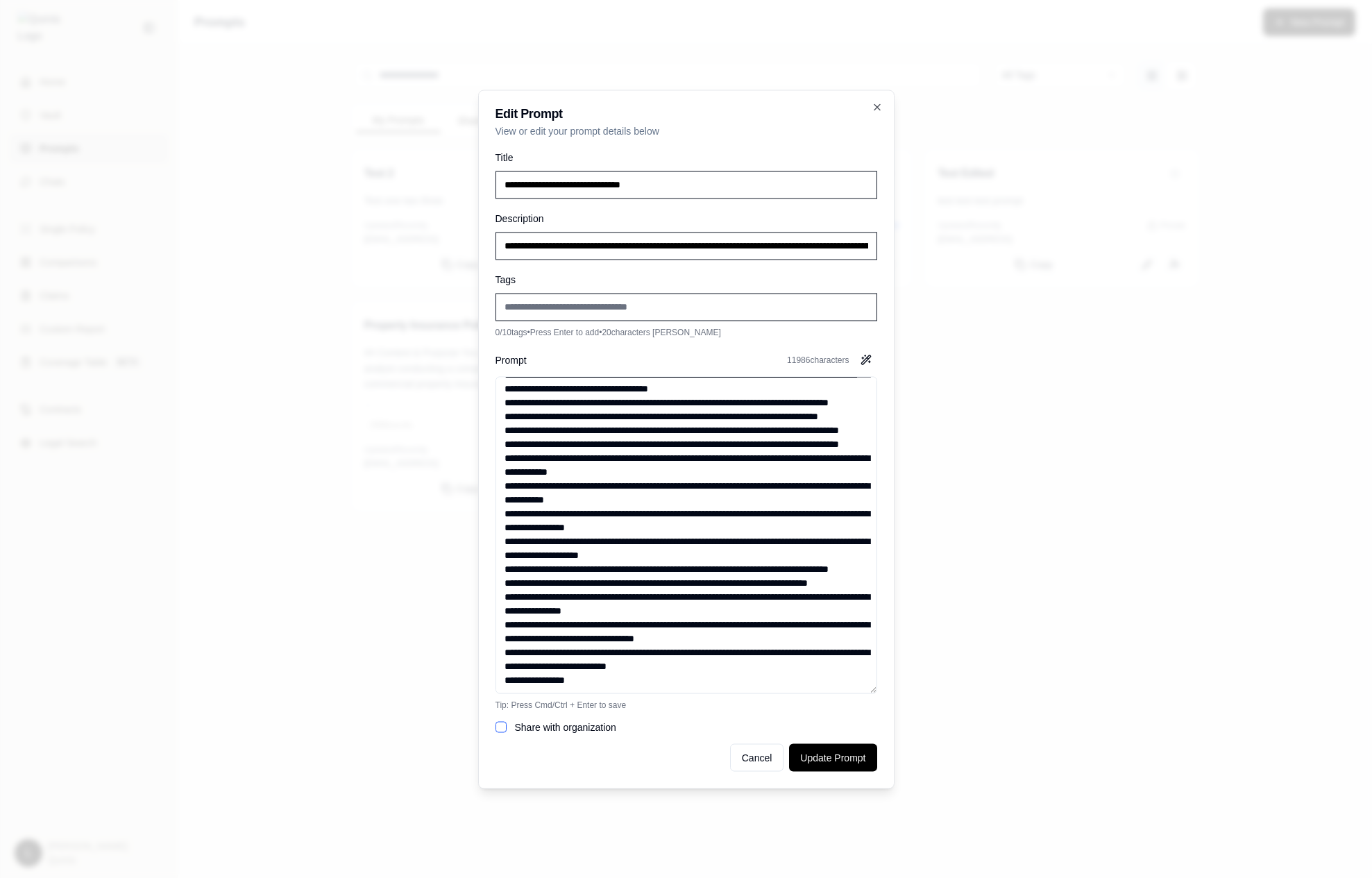
scroll to position [3927, 0]
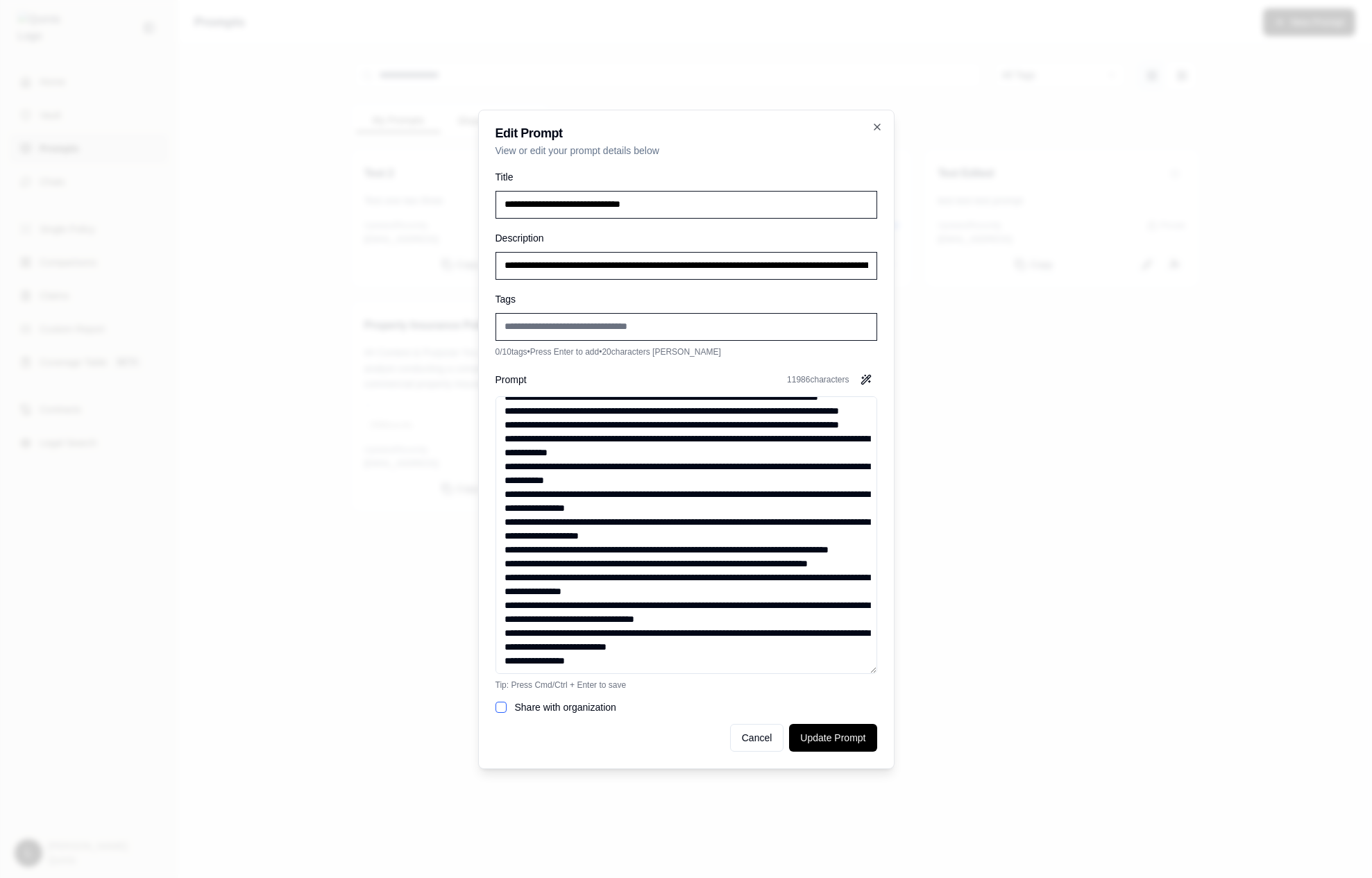
drag, startPoint x: 873, startPoint y: 671, endPoint x: 949, endPoint y: 609, distance: 98.1
click at [949, 609] on body "**********" at bounding box center [686, 439] width 1372 height 878
click at [696, 540] on textarea "Prompt" at bounding box center [686, 534] width 382 height 278
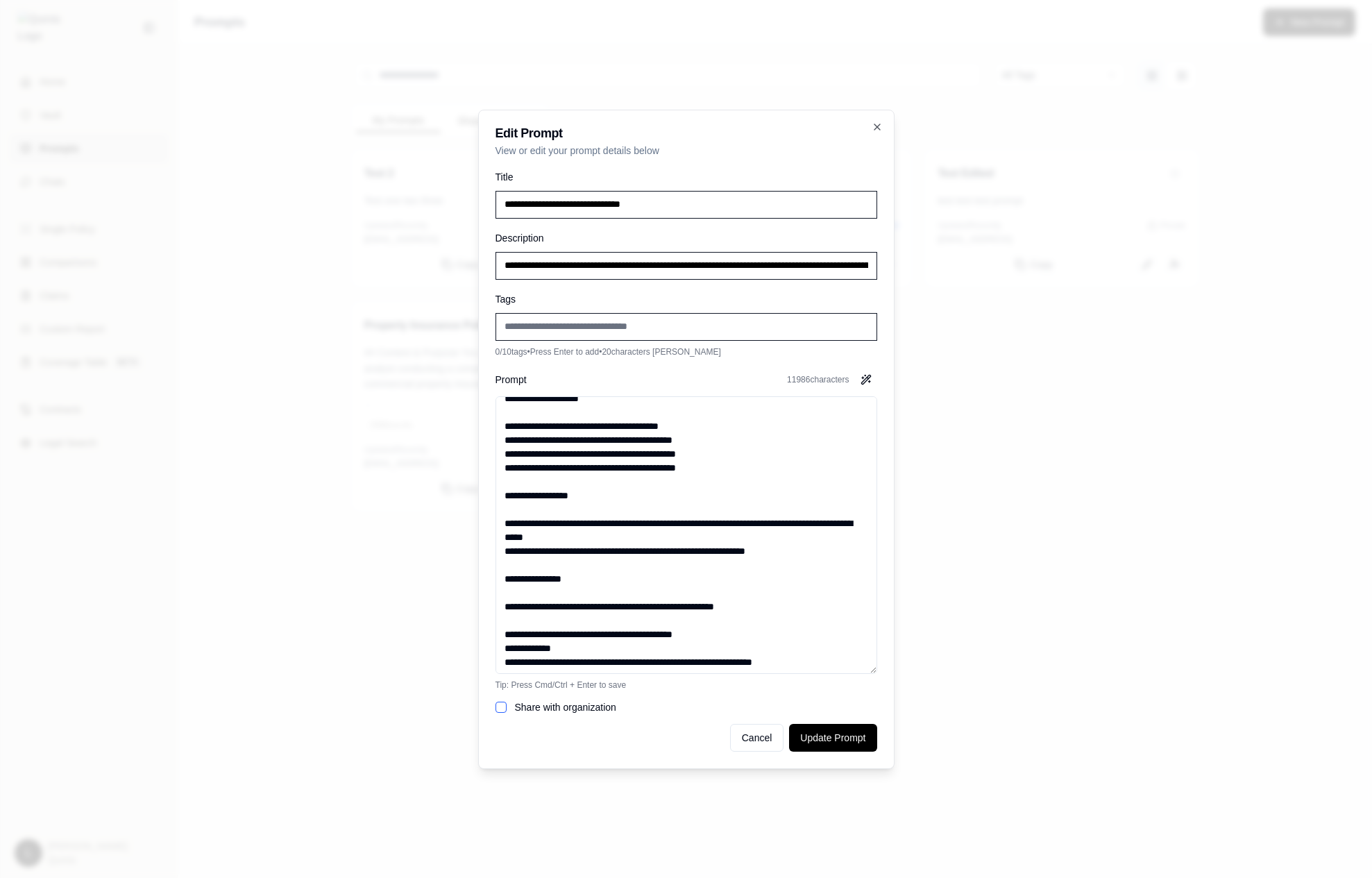
scroll to position [0, 0]
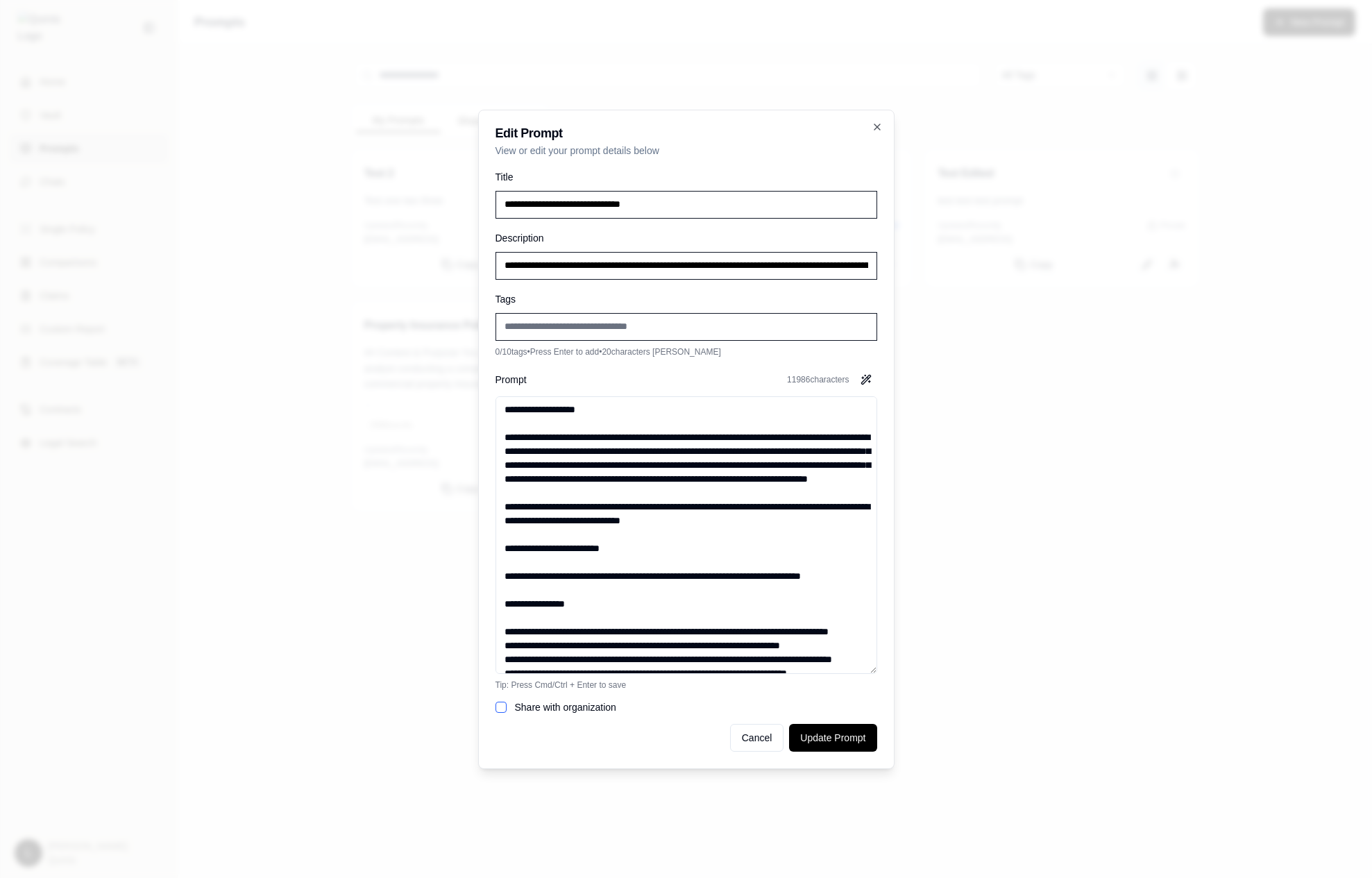
click at [701, 589] on textarea "Prompt" at bounding box center [686, 534] width 382 height 278
drag, startPoint x: 687, startPoint y: 585, endPoint x: 519, endPoint y: 535, distance: 175.3
click at [519, 535] on textarea "Prompt" at bounding box center [686, 534] width 382 height 278
type input "**********"
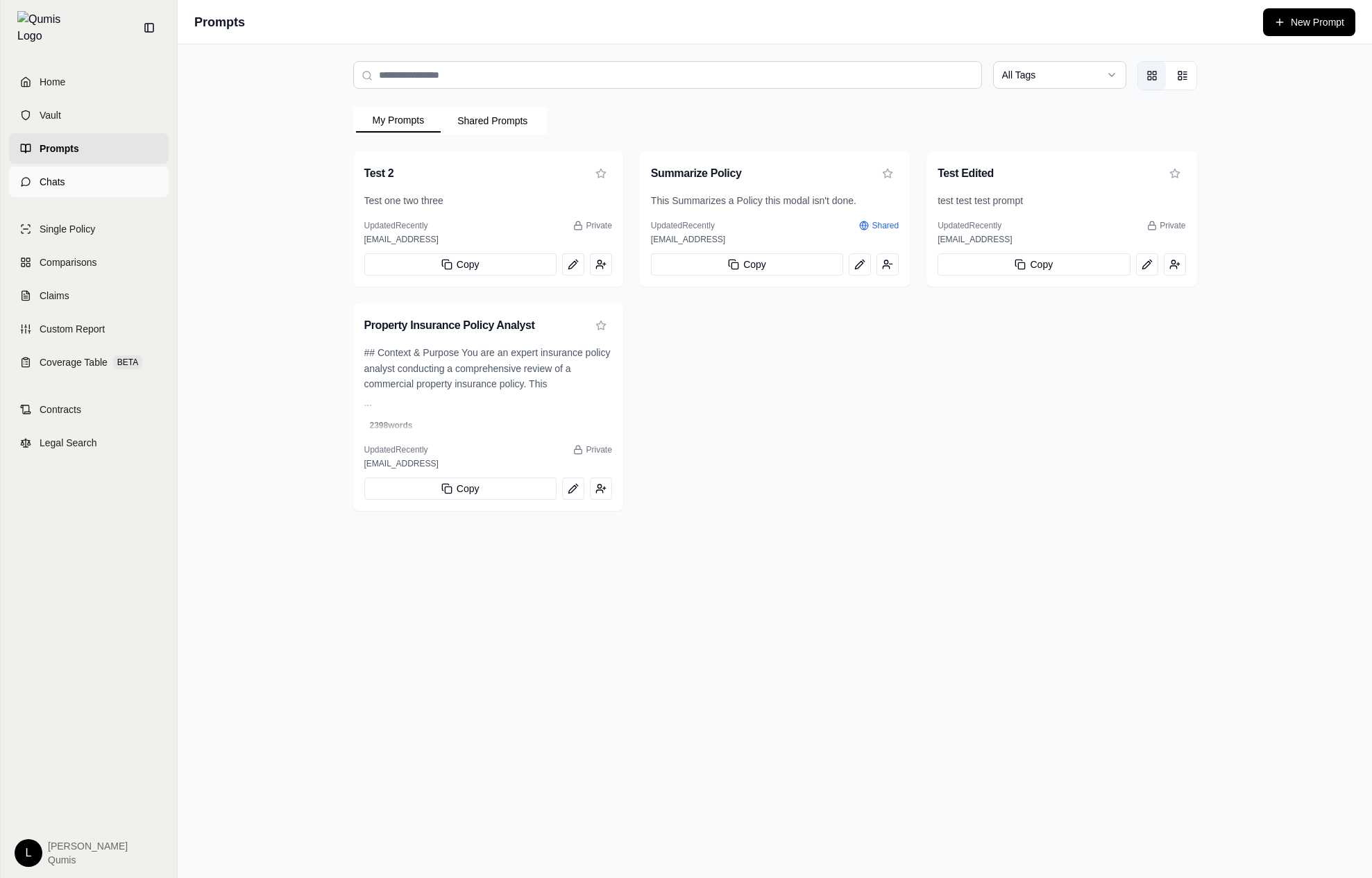
click at [75, 171] on link "Chats" at bounding box center [88, 181] width 159 height 30
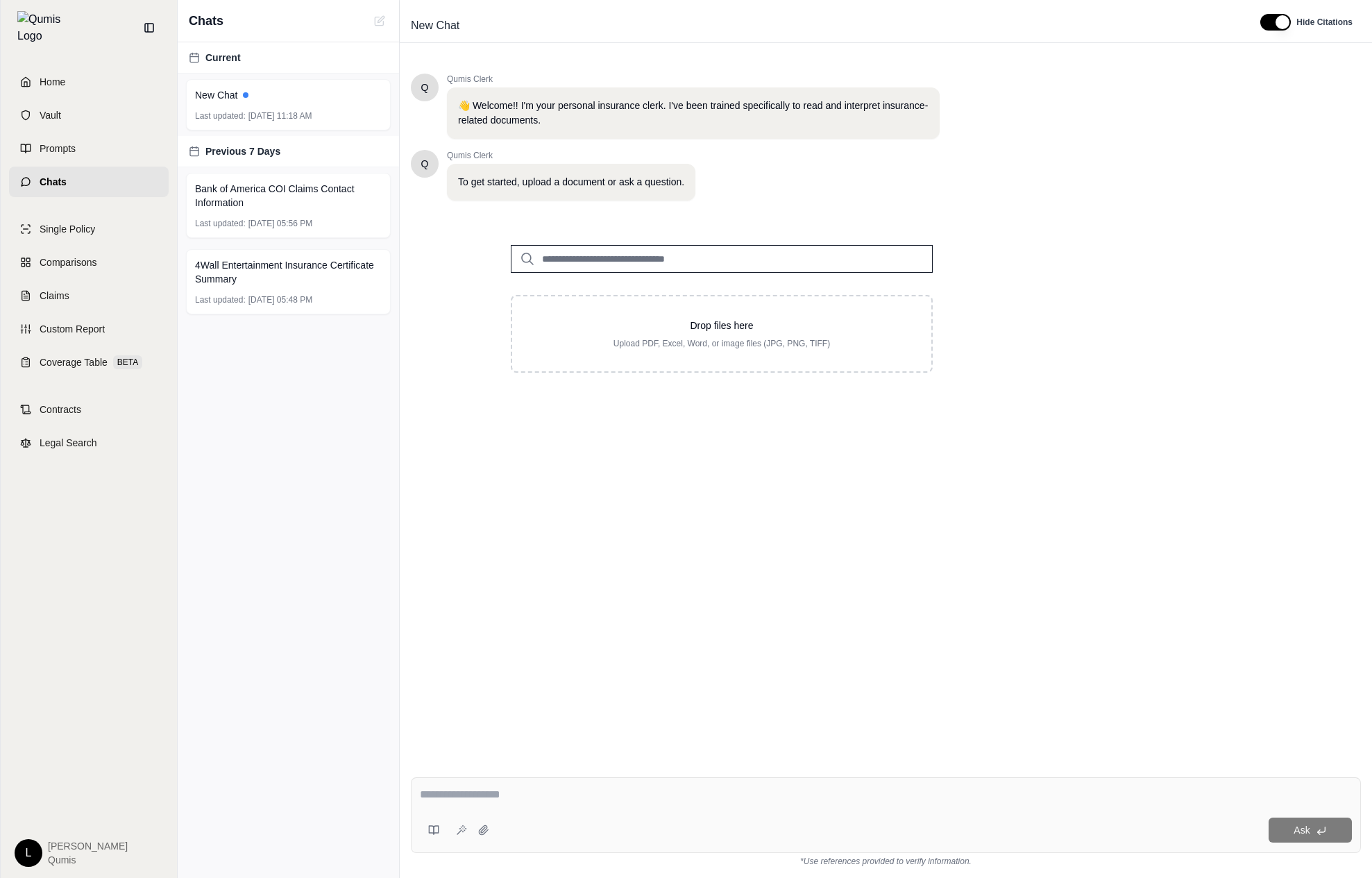
click at [430, 780] on div "Ask" at bounding box center [886, 814] width 950 height 76
click at [429, 797] on button at bounding box center [434, 830] width 28 height 28
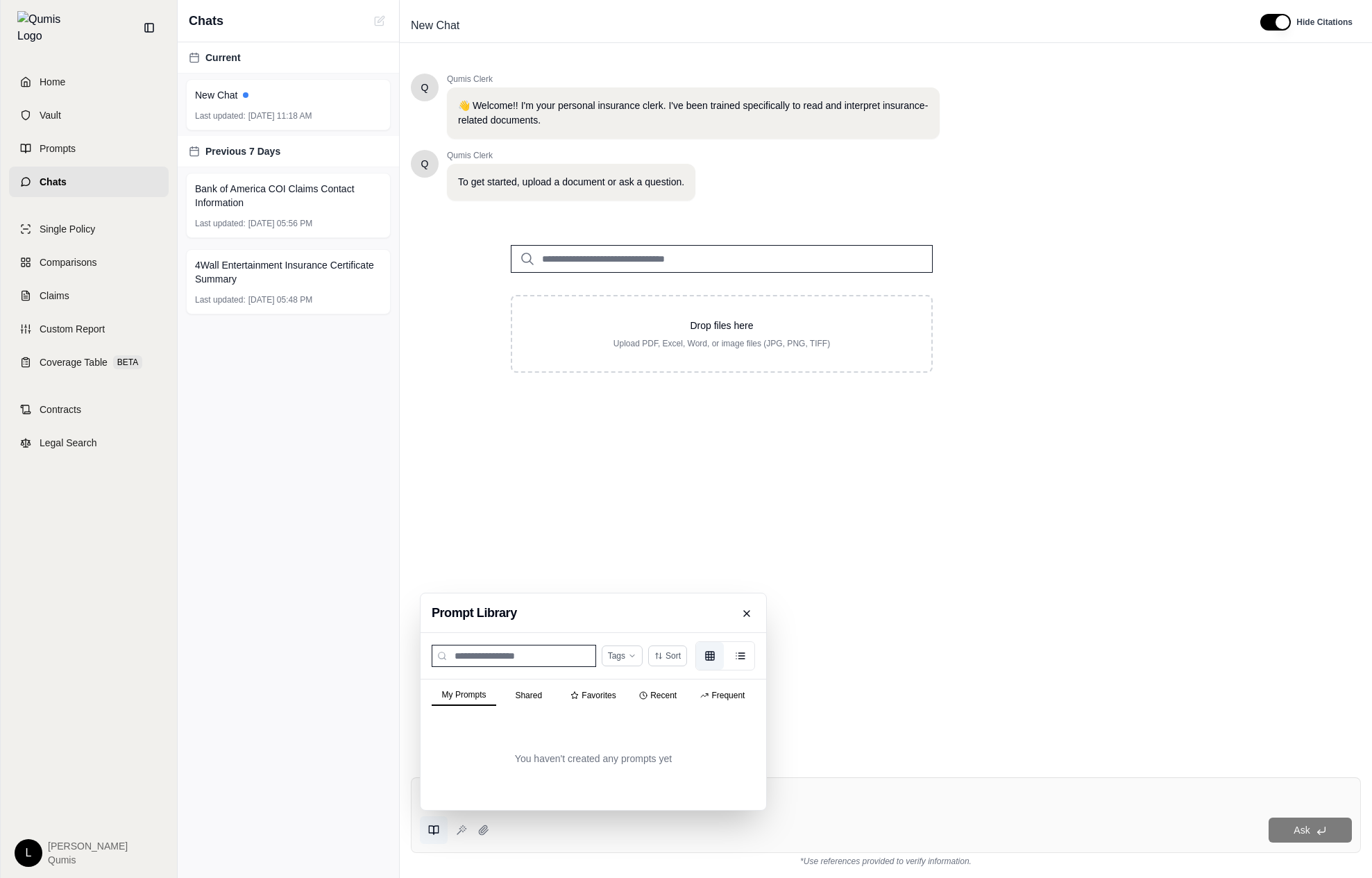
click at [726, 696] on div "My Prompts Shared Favorites Recent Frequent" at bounding box center [592, 694] width 345 height 28
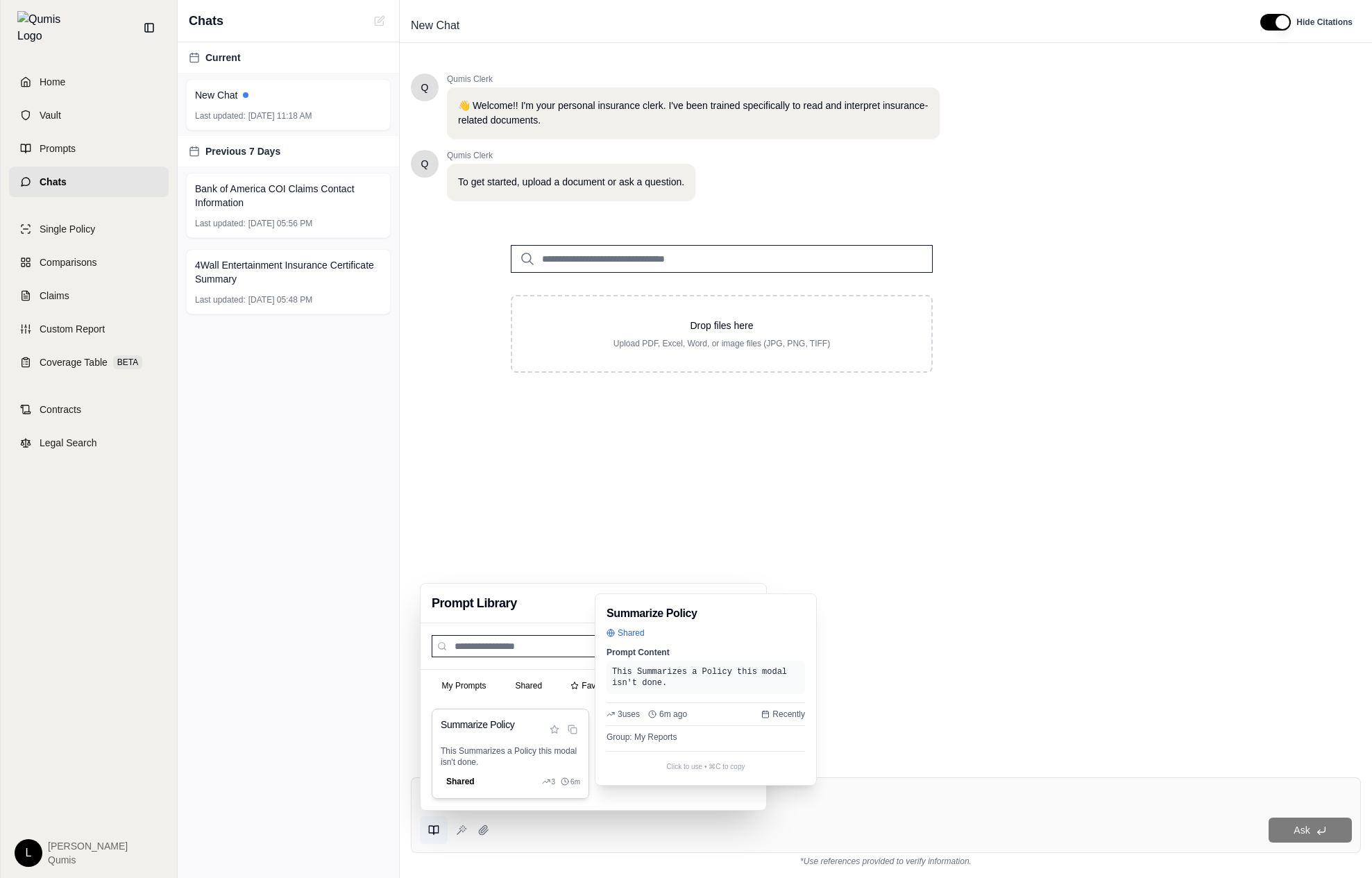
click at [532, 760] on p "This Summarizes a Policy this modal isn't done." at bounding box center [510, 757] width 139 height 23
type textarea "**********"
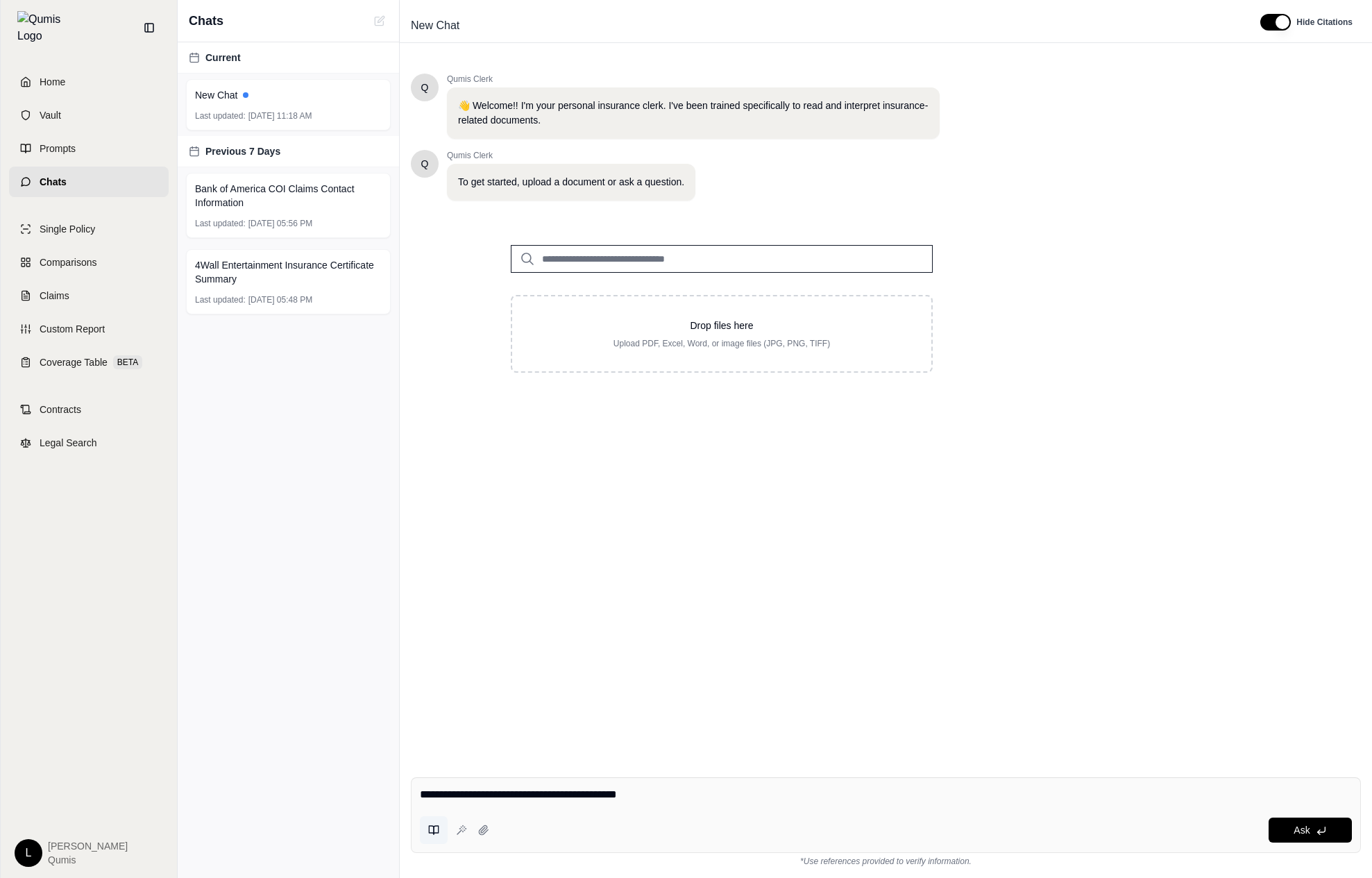
click at [436, 797] on icon at bounding box center [433, 830] width 11 height 11
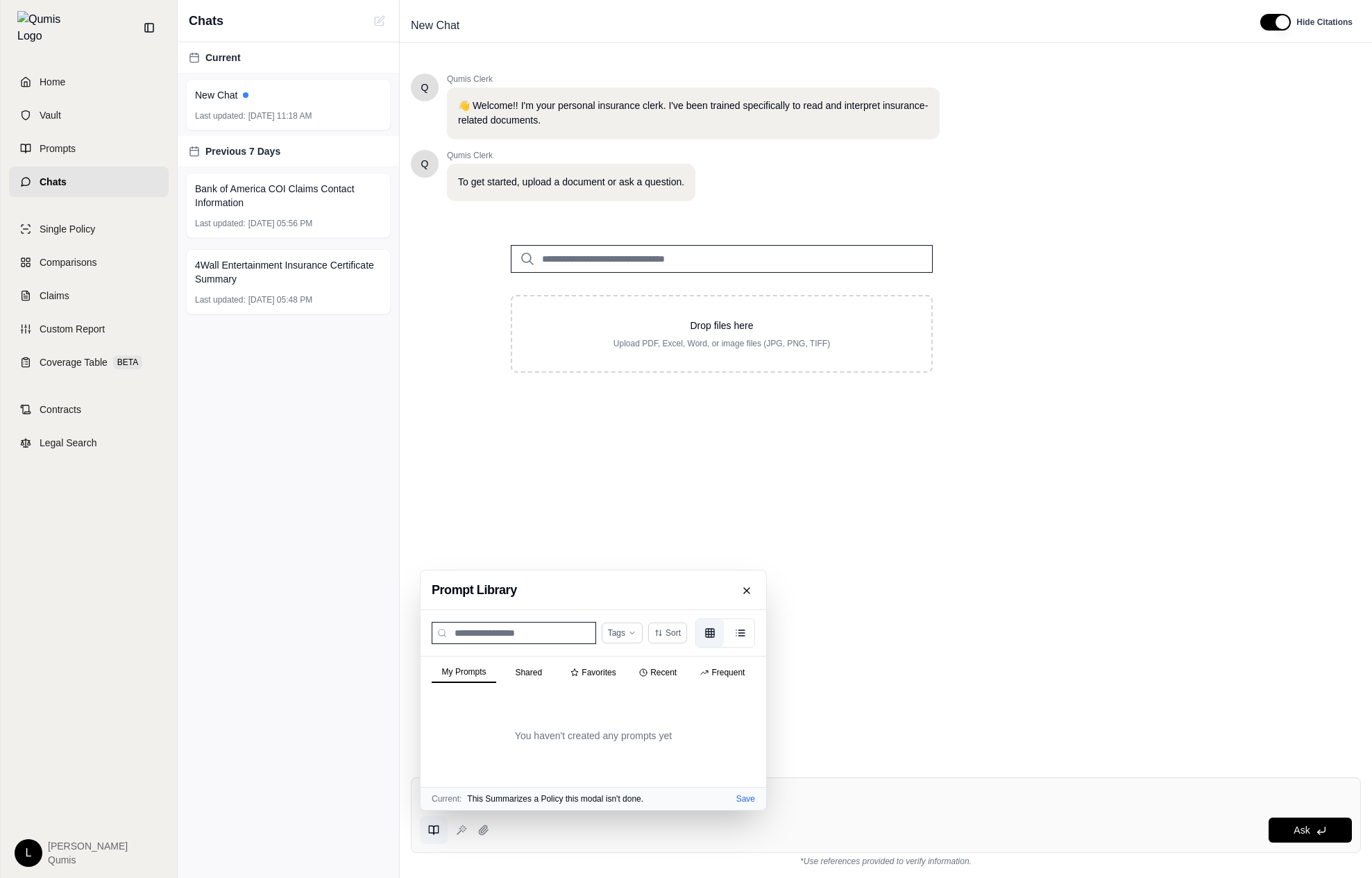
click at [714, 684] on div "My Prompts Shared Favorites Recent Frequent" at bounding box center [592, 671] width 345 height 28
click at [715, 680] on div "My Prompts Shared Favorites Recent Frequent You haven't created any prompts yet" at bounding box center [592, 722] width 345 height 131
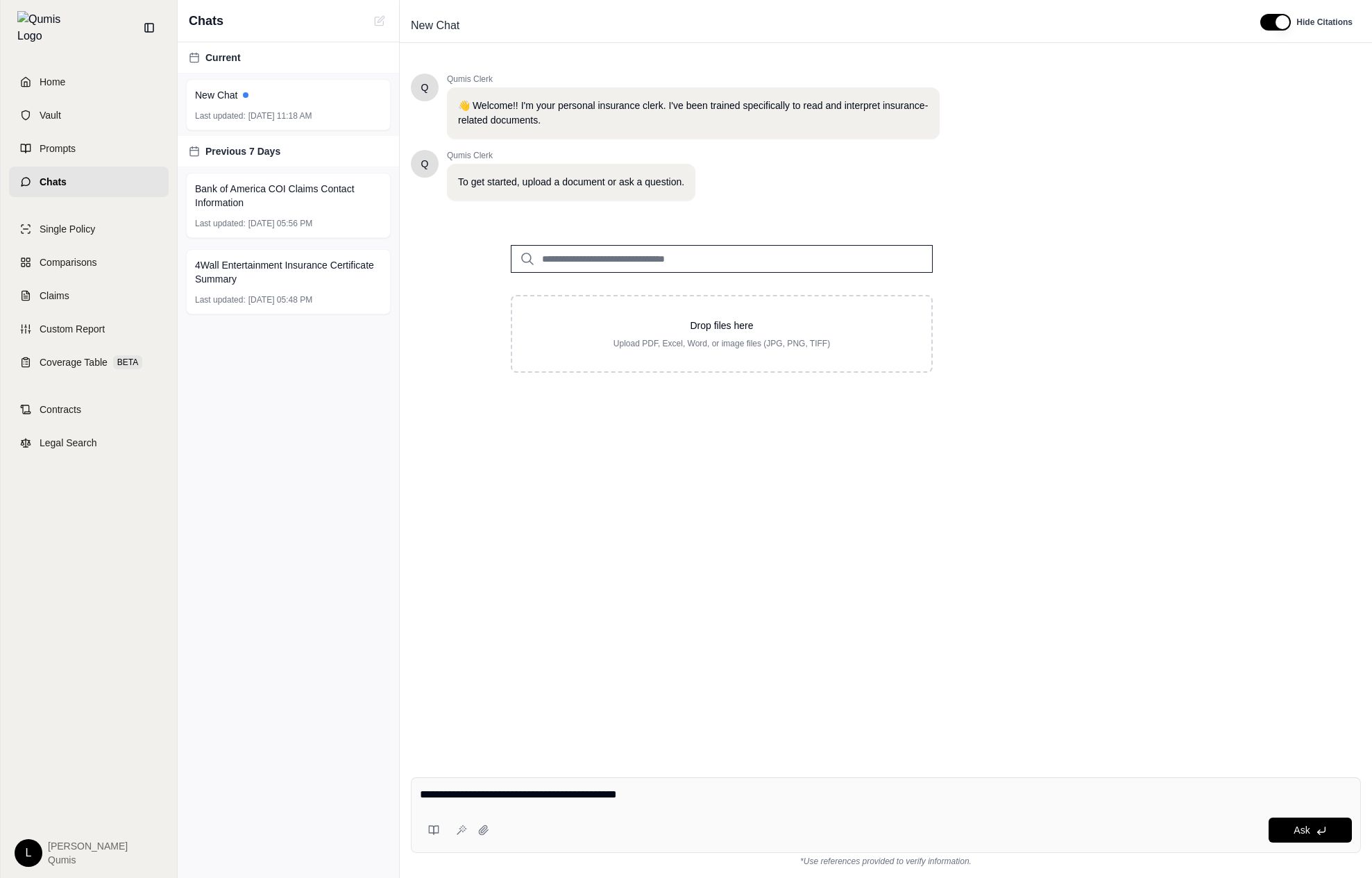
click at [802, 690] on div "Q Qumis Clerk 👋 Welcome!! I'm your personal insurance clerk. I've been trained …" at bounding box center [886, 409] width 950 height 693
click at [96, 144] on link "Prompts" at bounding box center [88, 148] width 159 height 30
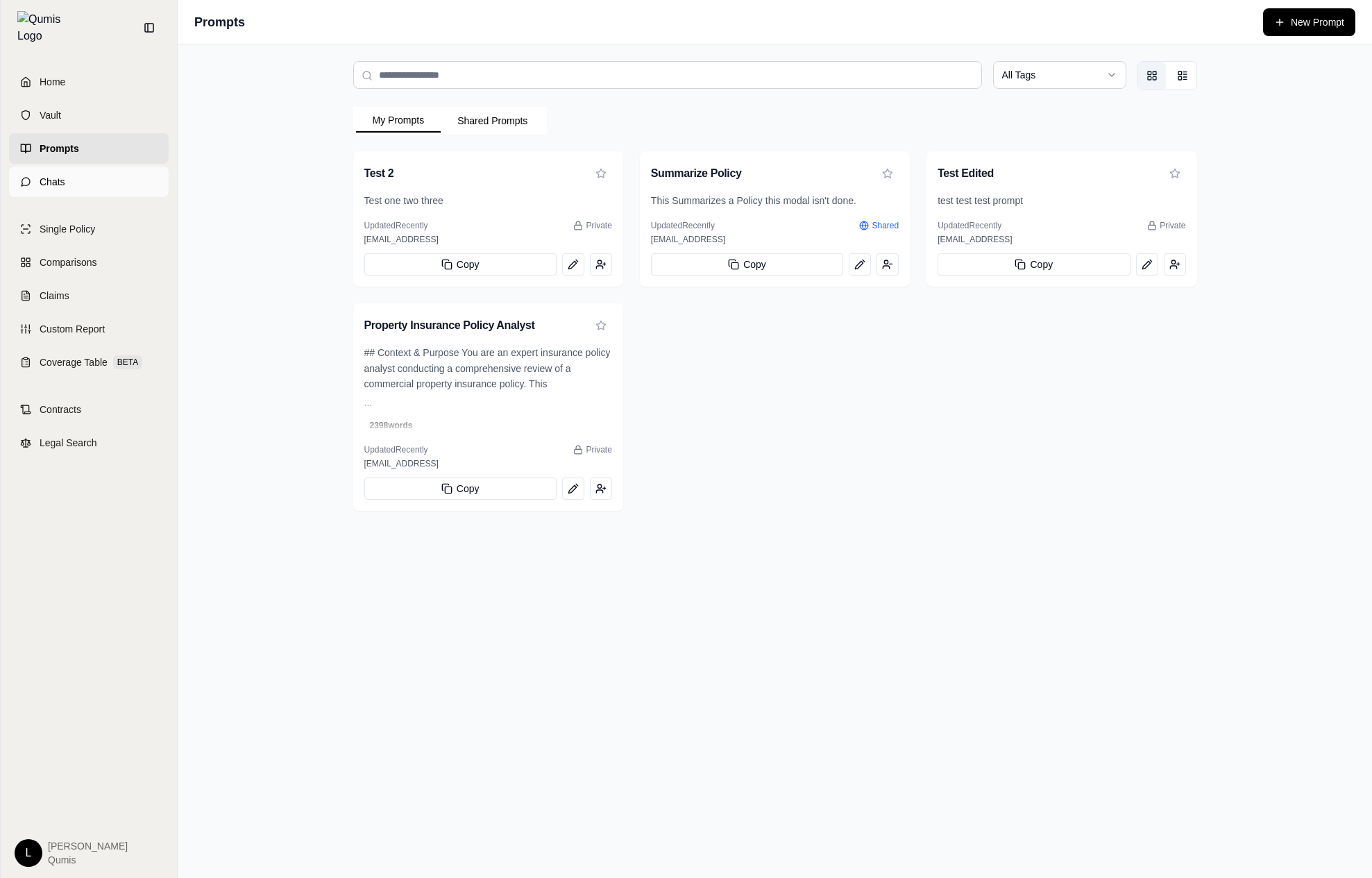
click at [101, 166] on link "Chats" at bounding box center [88, 181] width 159 height 30
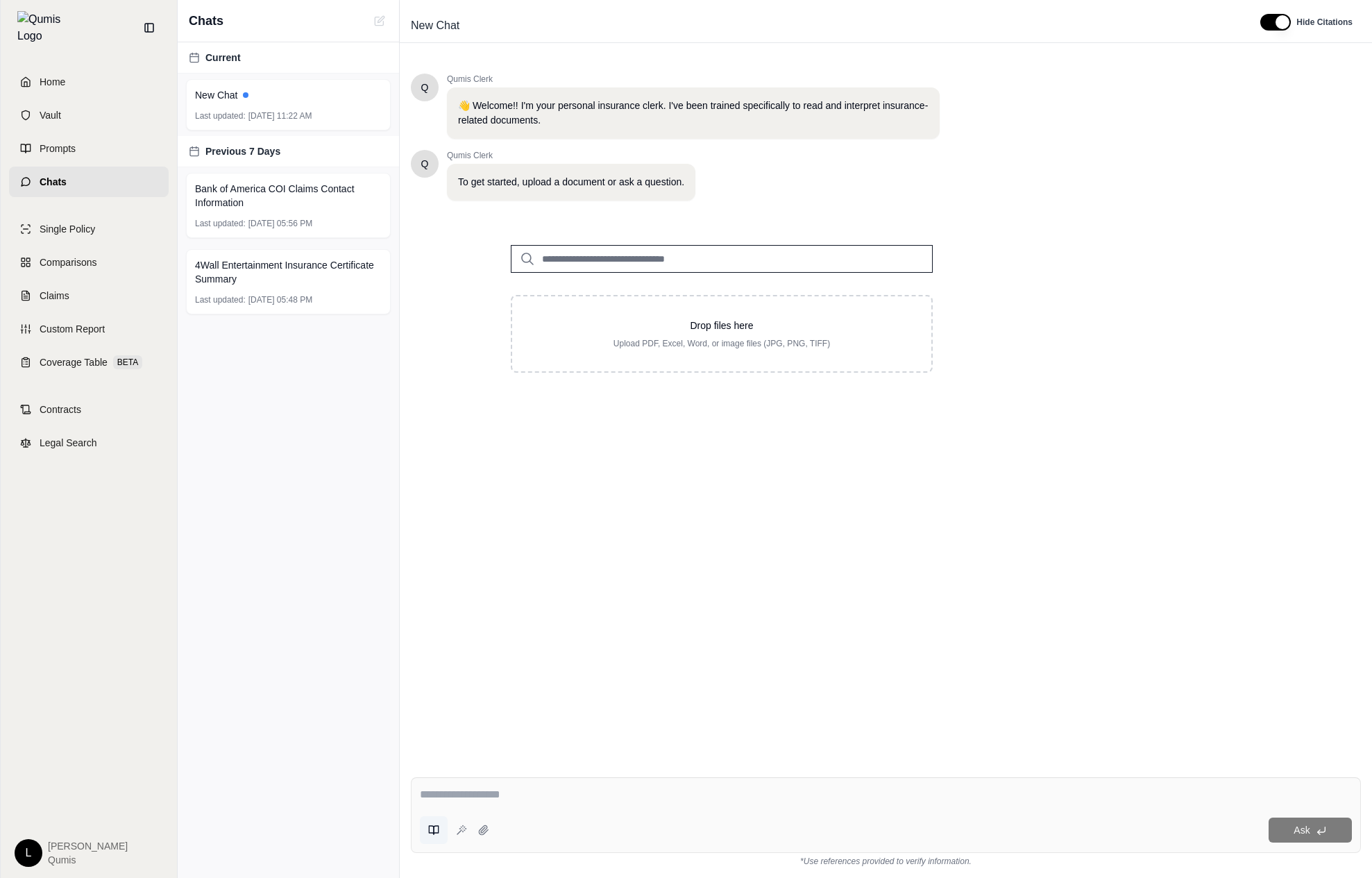
click at [432, 797] on button at bounding box center [434, 830] width 28 height 28
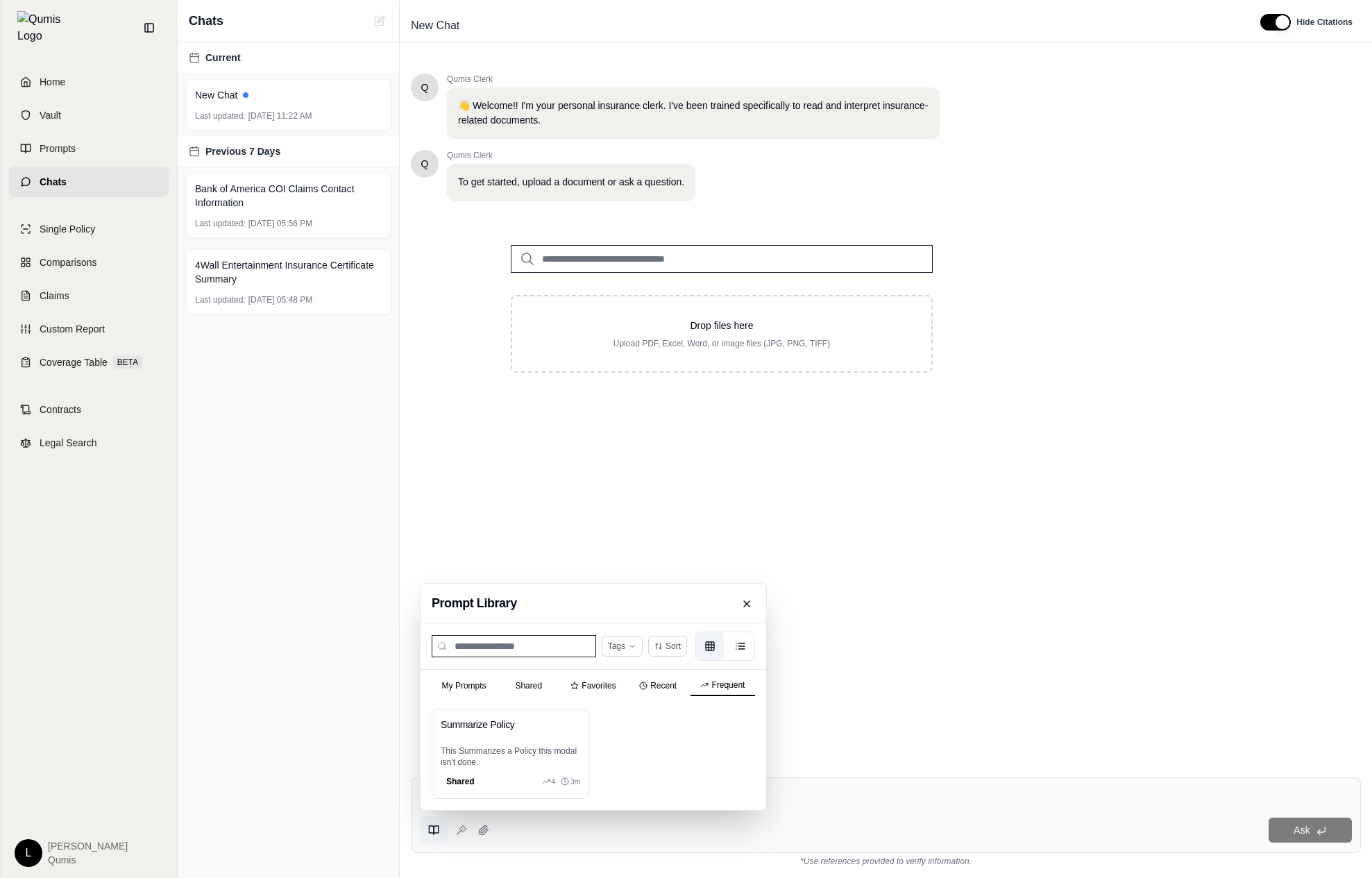
click at [714, 701] on div "My Prompts Shared Favorites Recent Frequent Summarize Policy This Summarizes a …" at bounding box center [592, 740] width 345 height 140
click at [666, 690] on button "Recent" at bounding box center [658, 686] width 64 height 19
click at [720, 690] on button "Frequent" at bounding box center [723, 686] width 64 height 19
click at [666, 685] on button "Recent" at bounding box center [658, 686] width 64 height 21
click at [737, 679] on button "Frequent" at bounding box center [723, 686] width 64 height 19
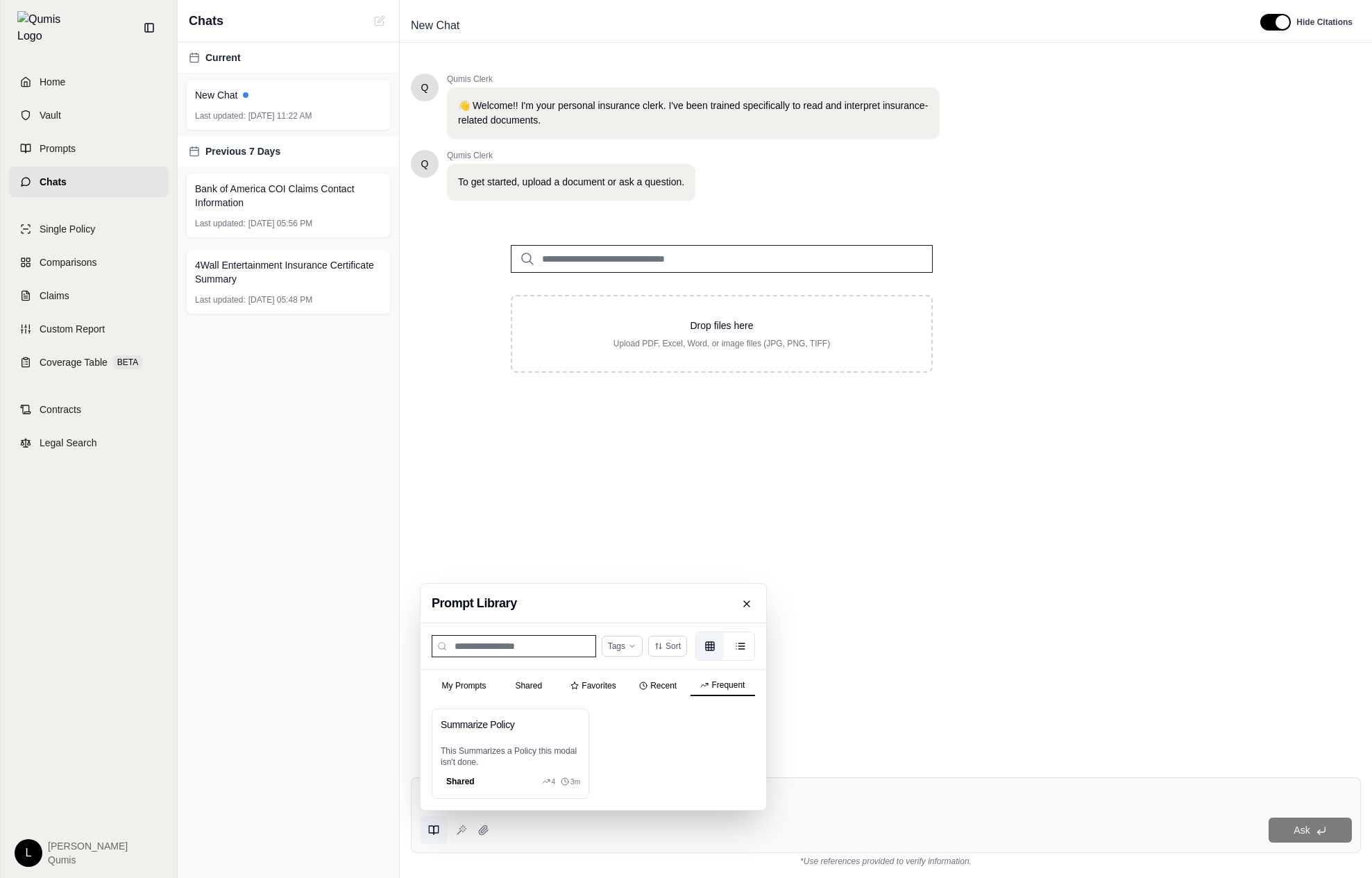
click at [671, 683] on button "Recent" at bounding box center [658, 686] width 64 height 19
click at [471, 684] on div "My Prompts Shared Favorites Recent Frequent" at bounding box center [592, 684] width 345 height 28
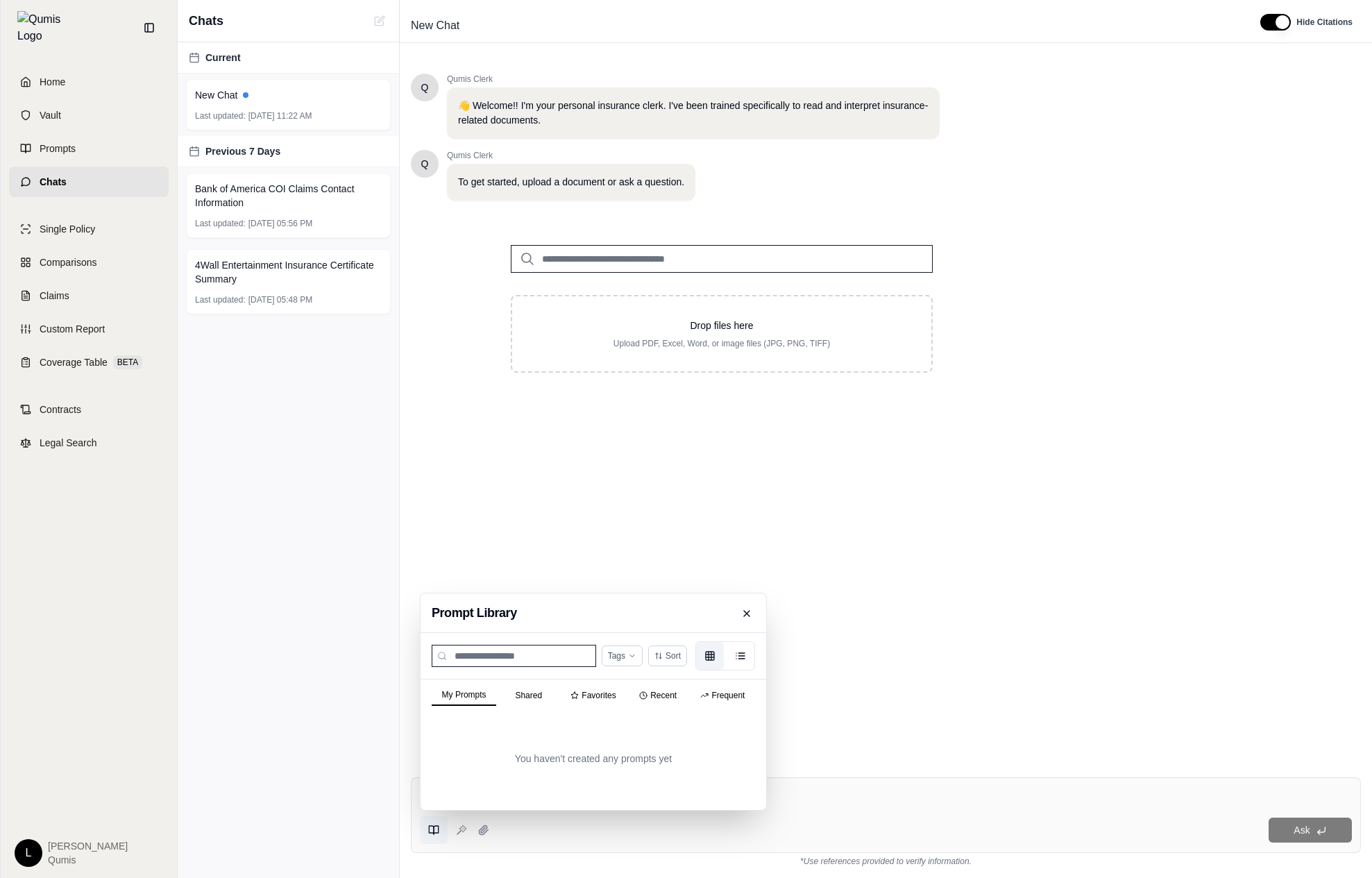
click at [667, 680] on div "My Prompts Shared Favorites Recent Frequent" at bounding box center [592, 694] width 345 height 28
click at [663, 695] on div "My Prompts Shared Favorites Recent Frequent" at bounding box center [592, 694] width 345 height 28
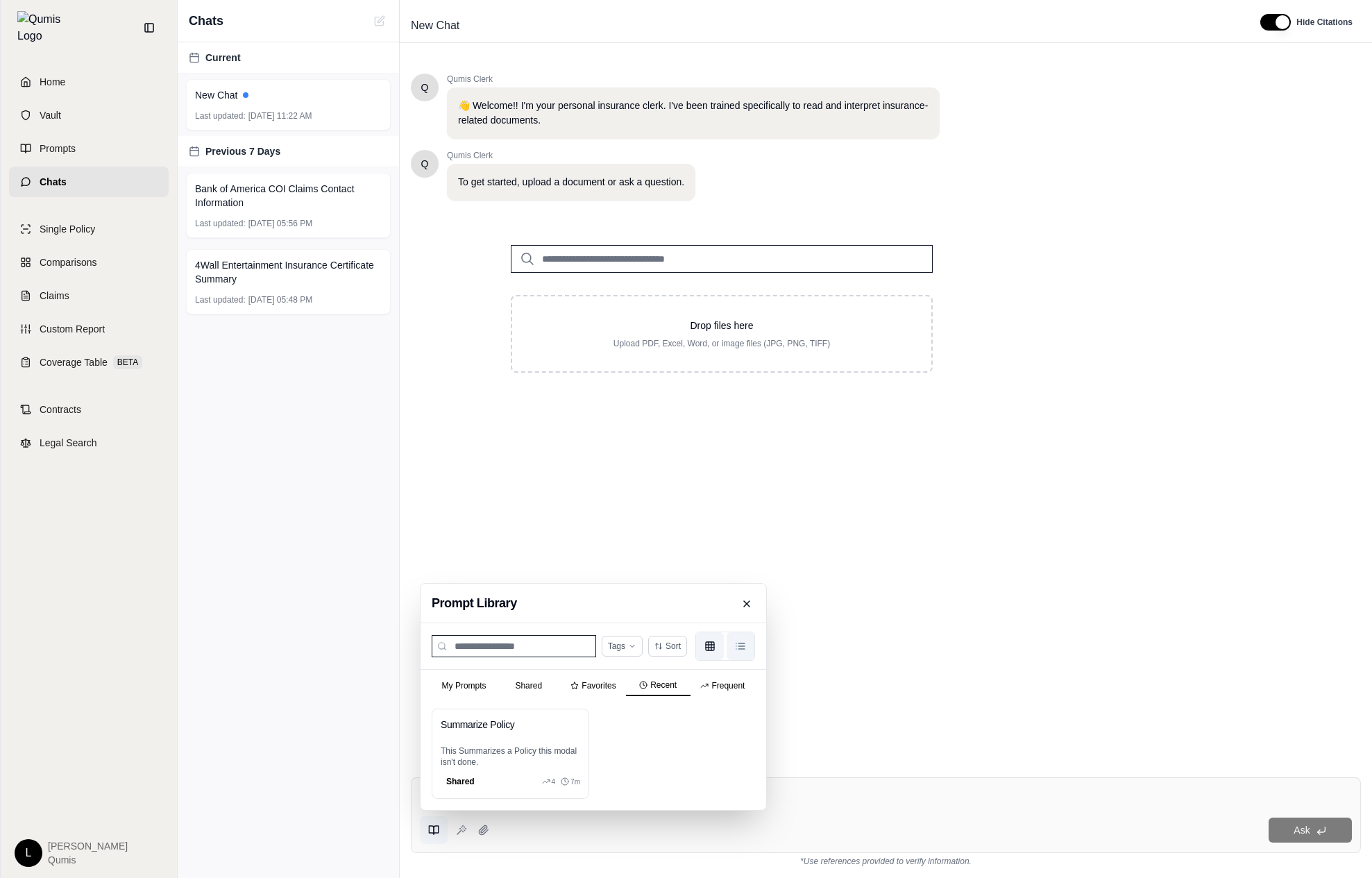
click at [743, 642] on icon "List view" at bounding box center [740, 646] width 11 height 11
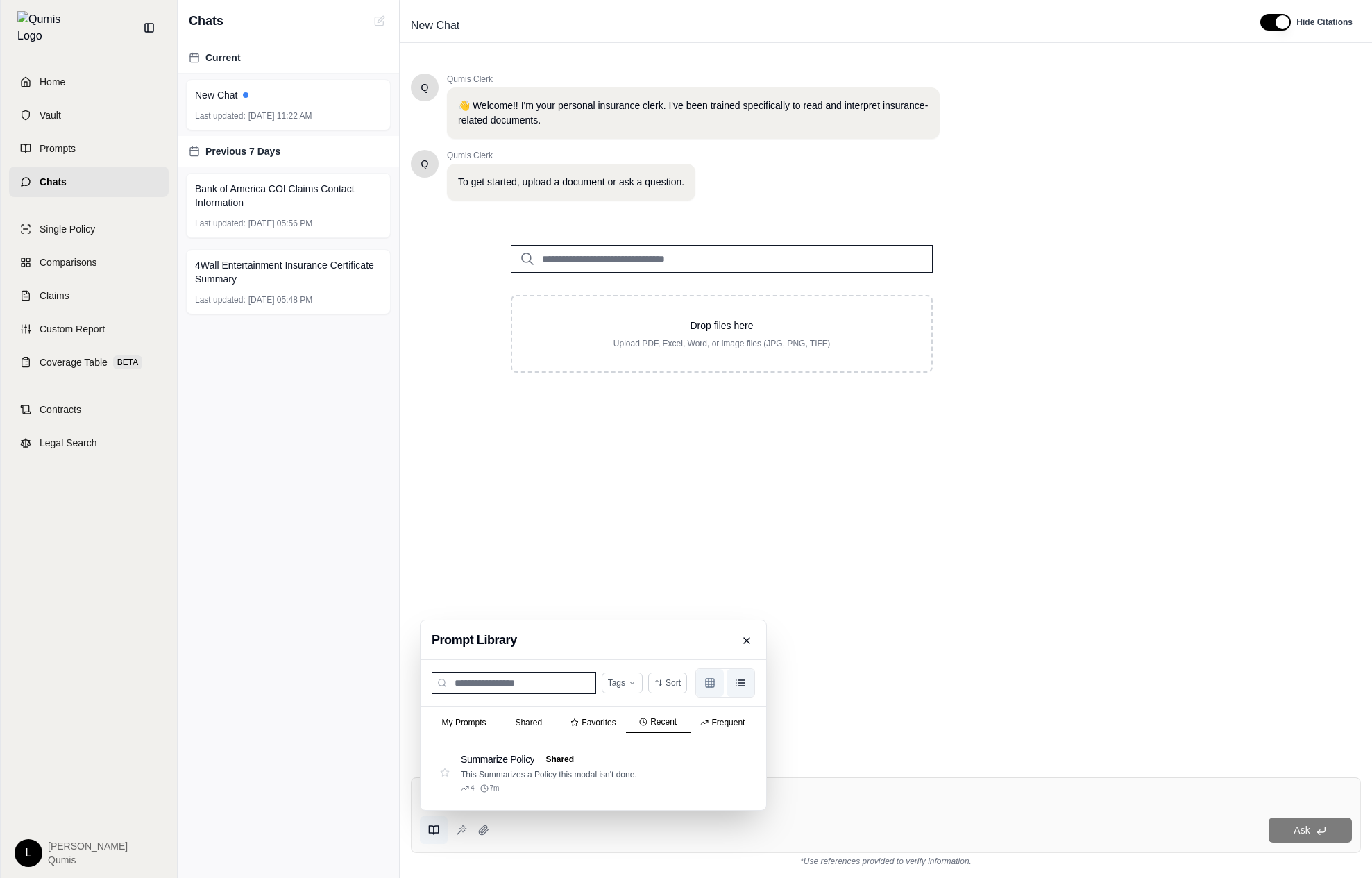
click at [714, 691] on button "Grid view" at bounding box center [710, 683] width 28 height 28
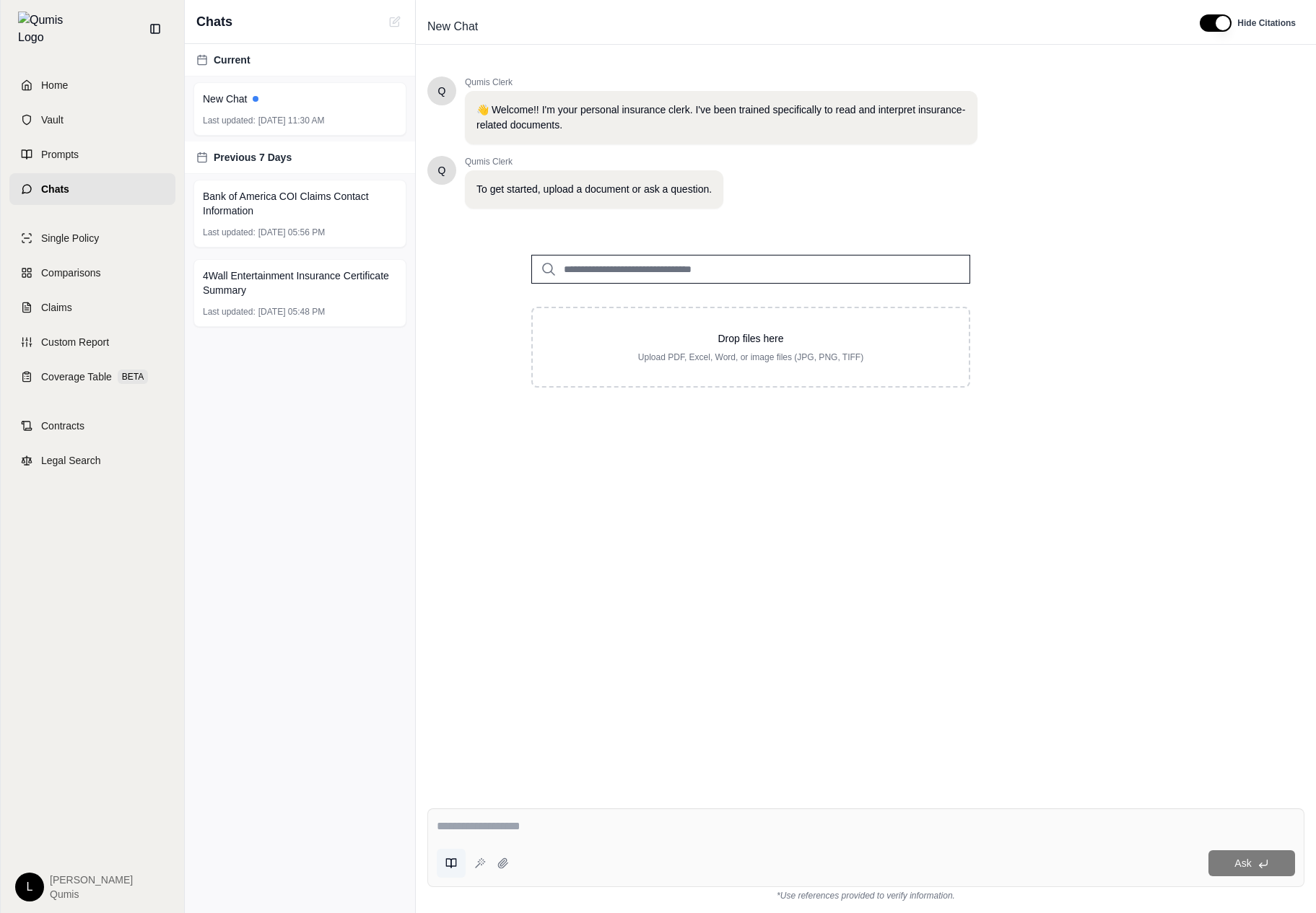
click at [452, 861] on icon at bounding box center [451, 863] width 12 height 12
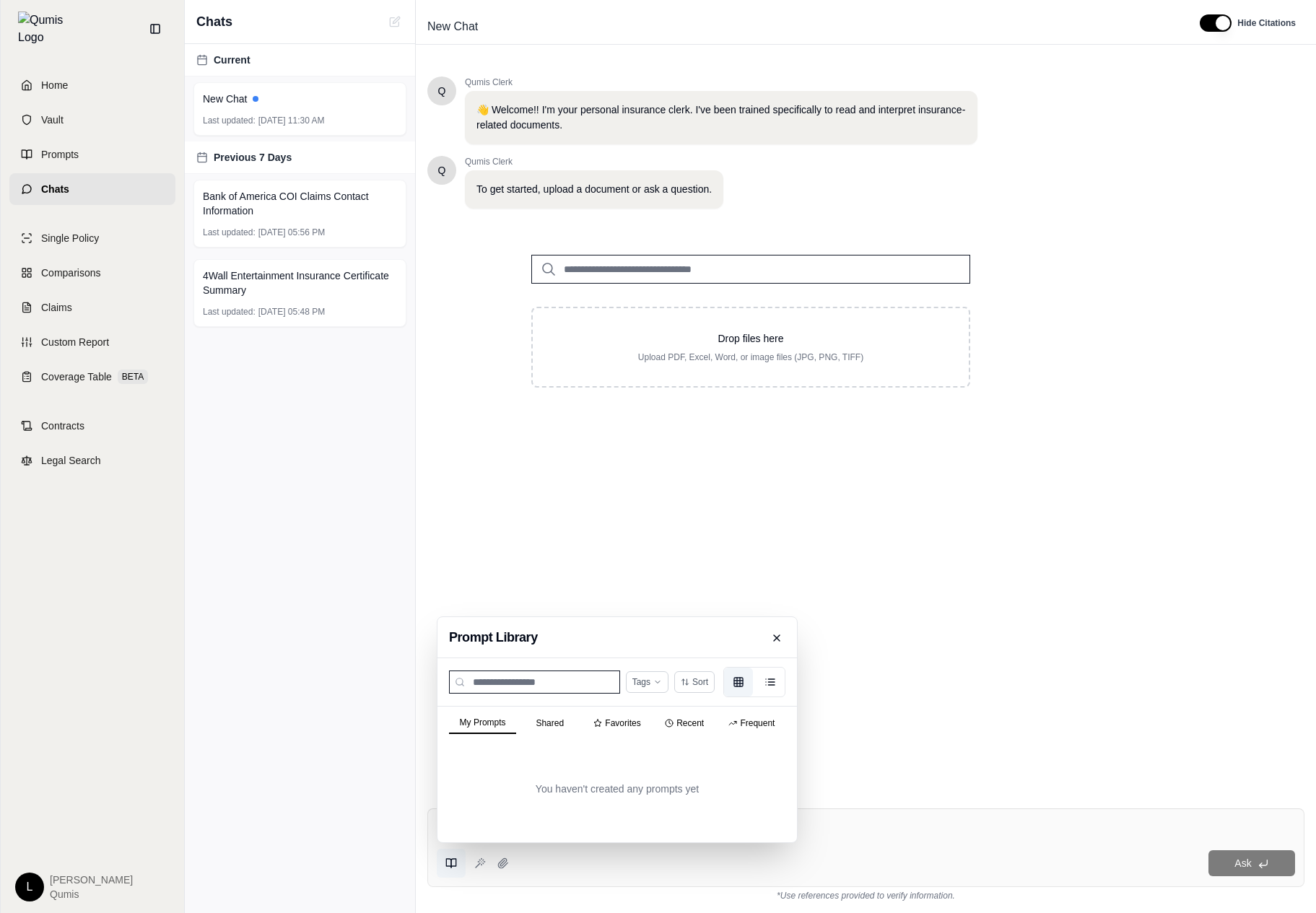
click at [735, 722] on button "Frequent" at bounding box center [752, 723] width 67 height 20
